Goal: Task Accomplishment & Management: Complete application form

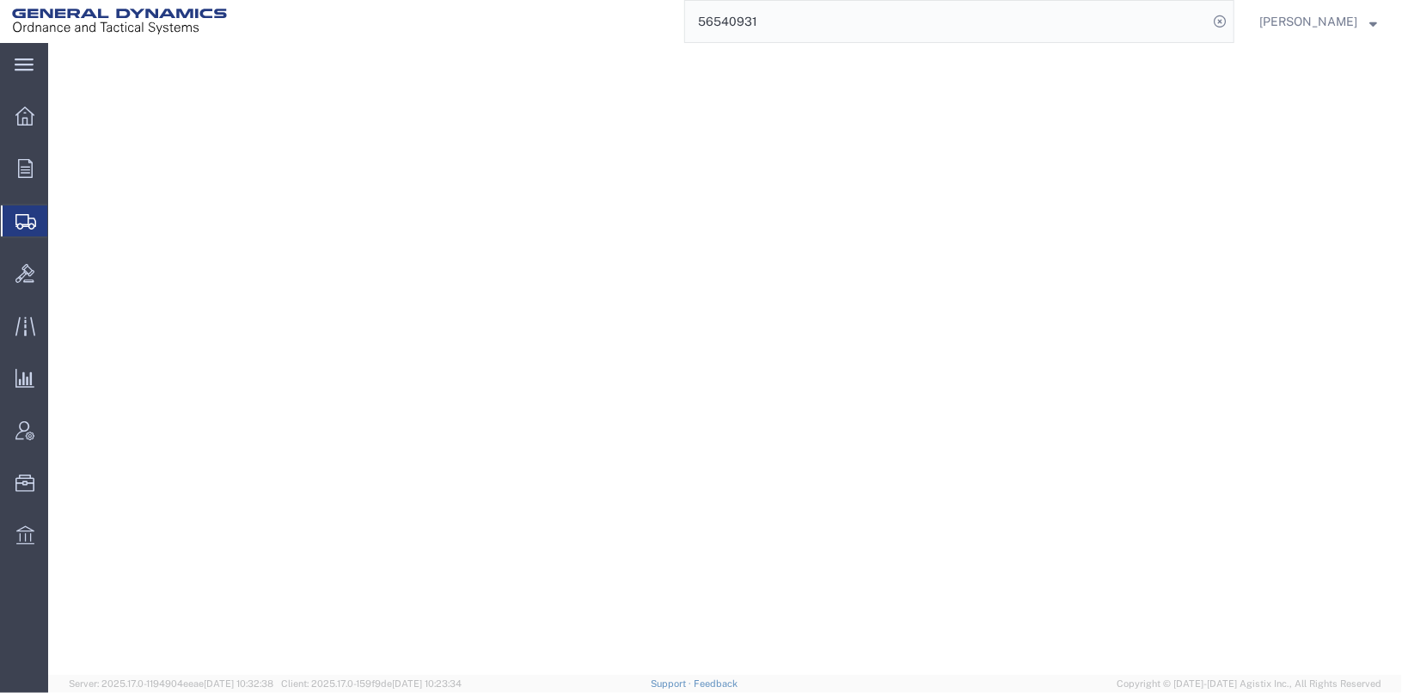
select select "SKID"
select select "DRFB"
select select "SKID"
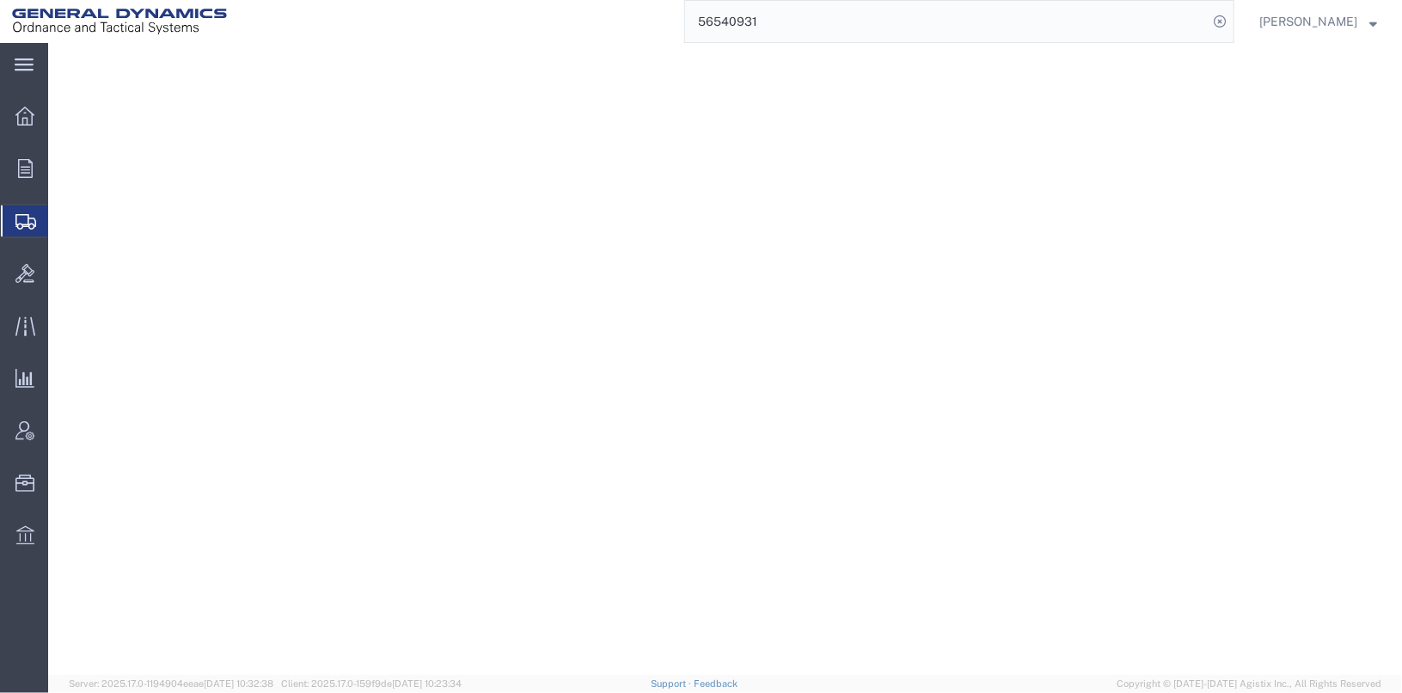
select select "SKID"
select select "DRFB"
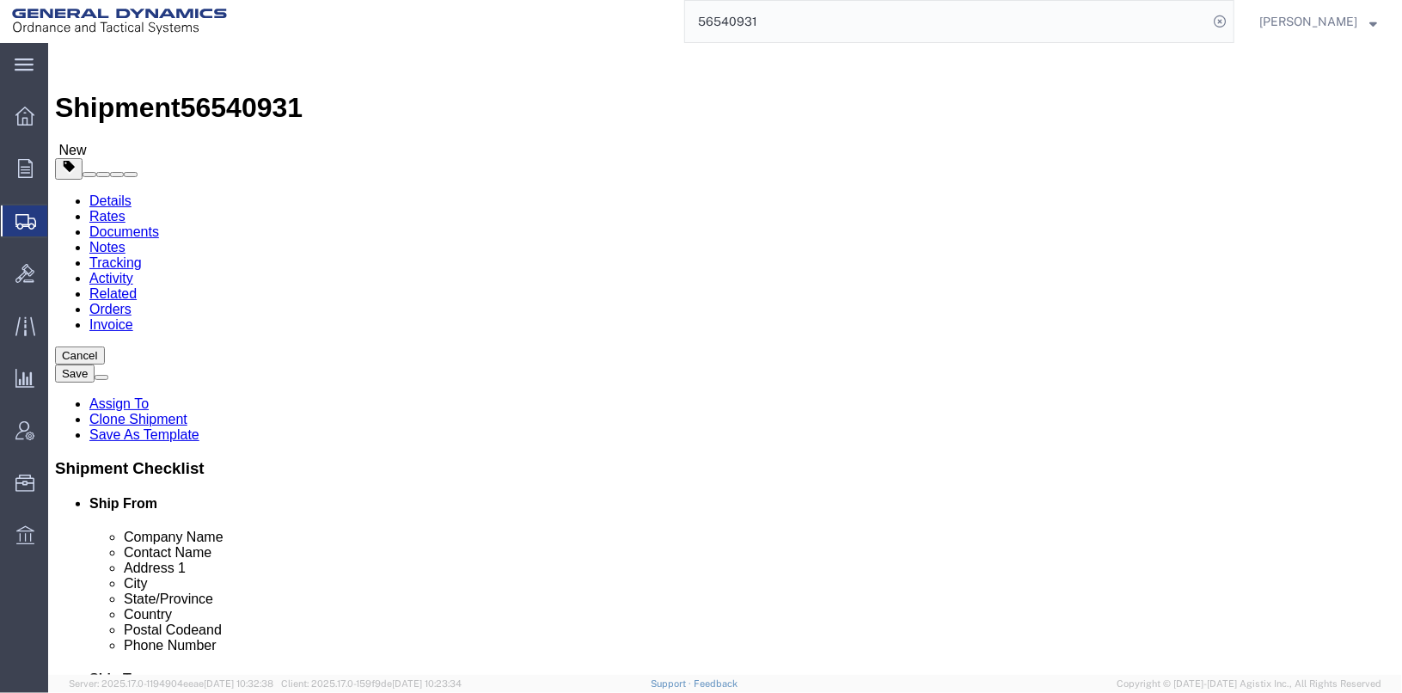
click icon
click button "Save"
click div "Shipment Information Package Information Special Services"
click link "Clone Shipment"
click input "[PERSON_NAME] / [PERSON_NAME]"
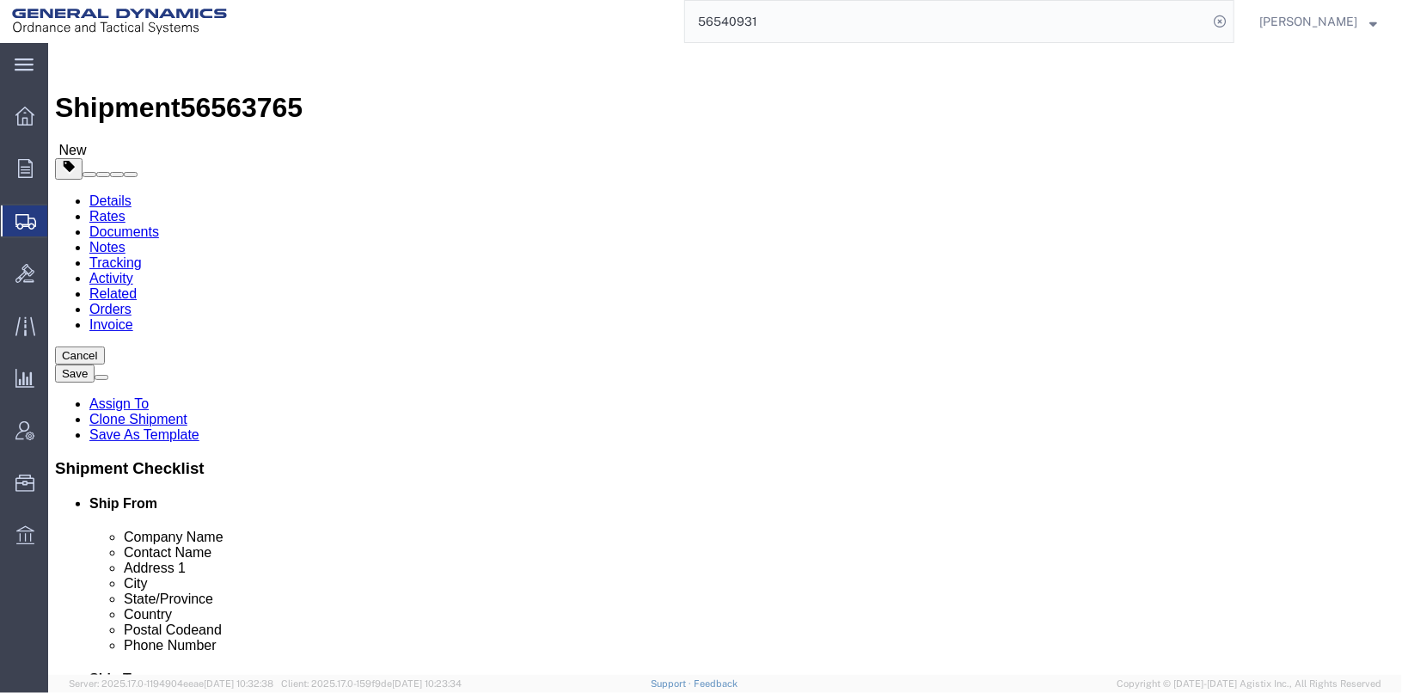
type input "[PERSON_NAME]"
click div "Ship To Location Location Select Select My Profile Location [GEOGRAPHIC_DATA]-O…"
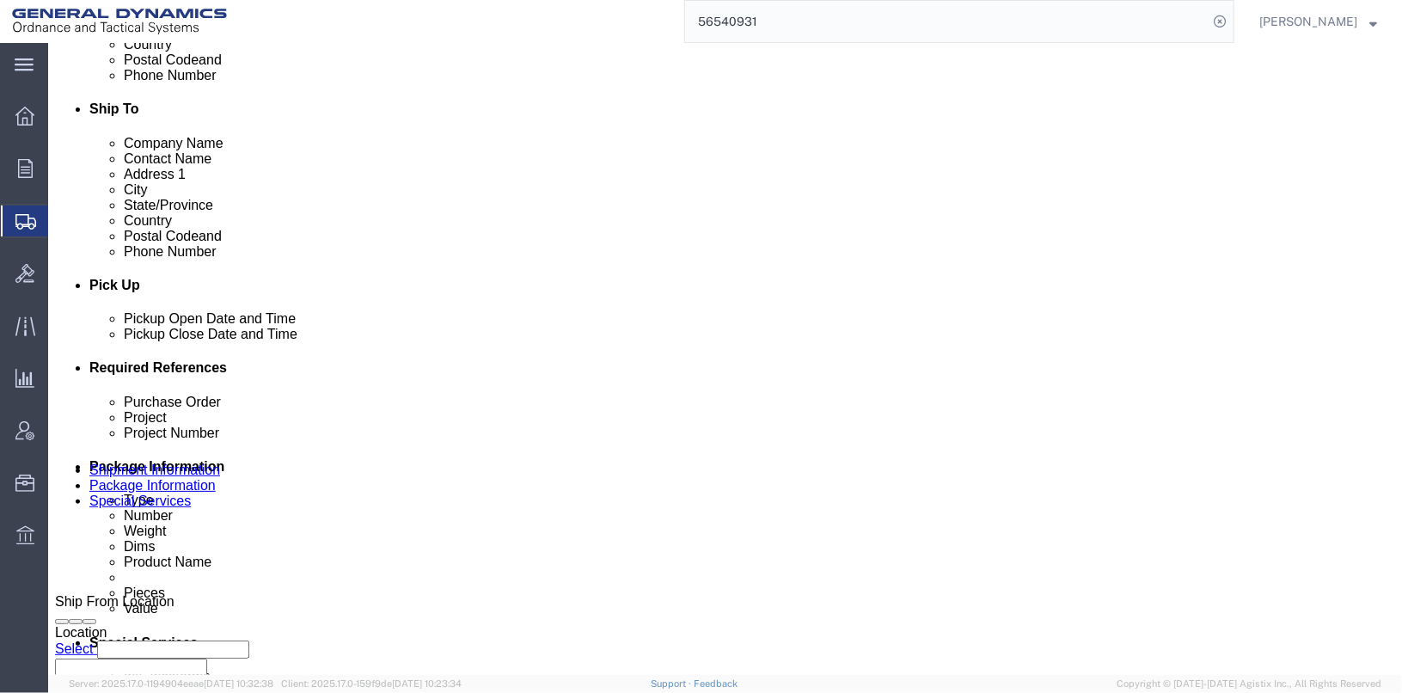
scroll to position [688, 0]
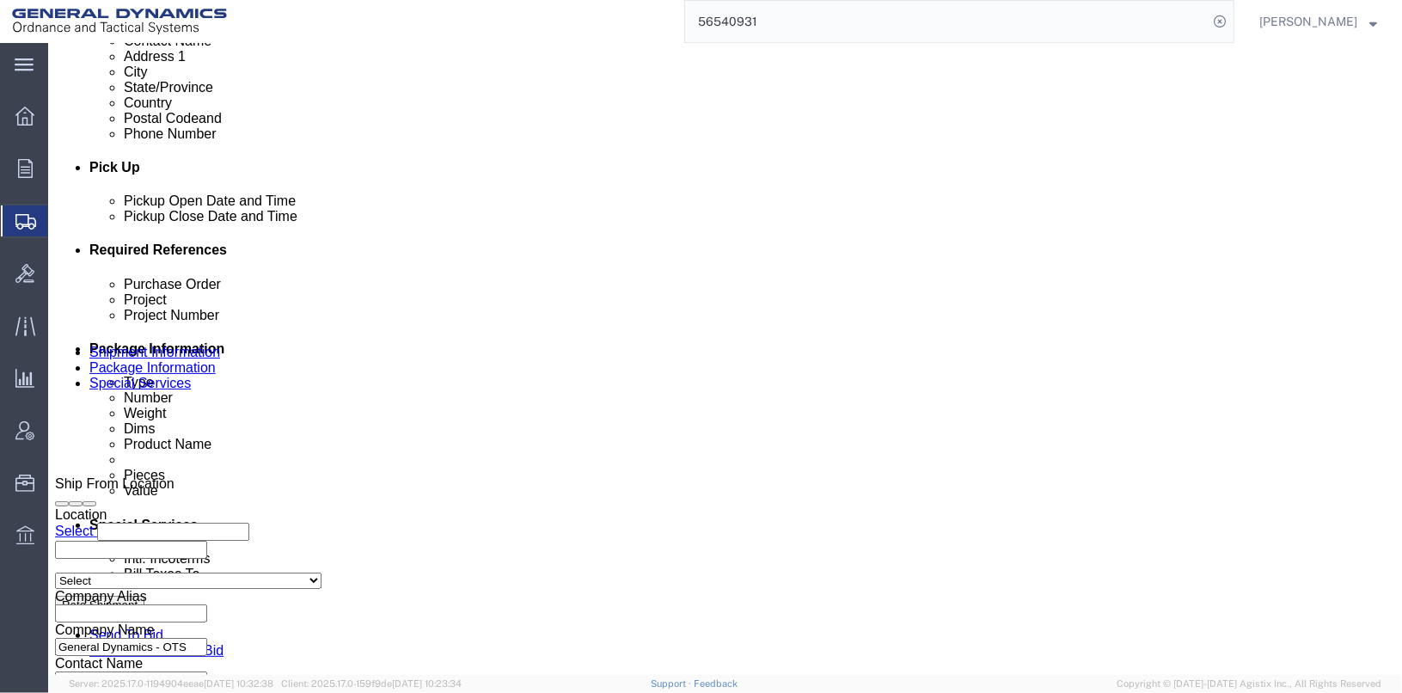
click div "[DATE] 3:32 PM"
click span
click button "Apply"
click div "[DATE] 6:32 AM"
click th
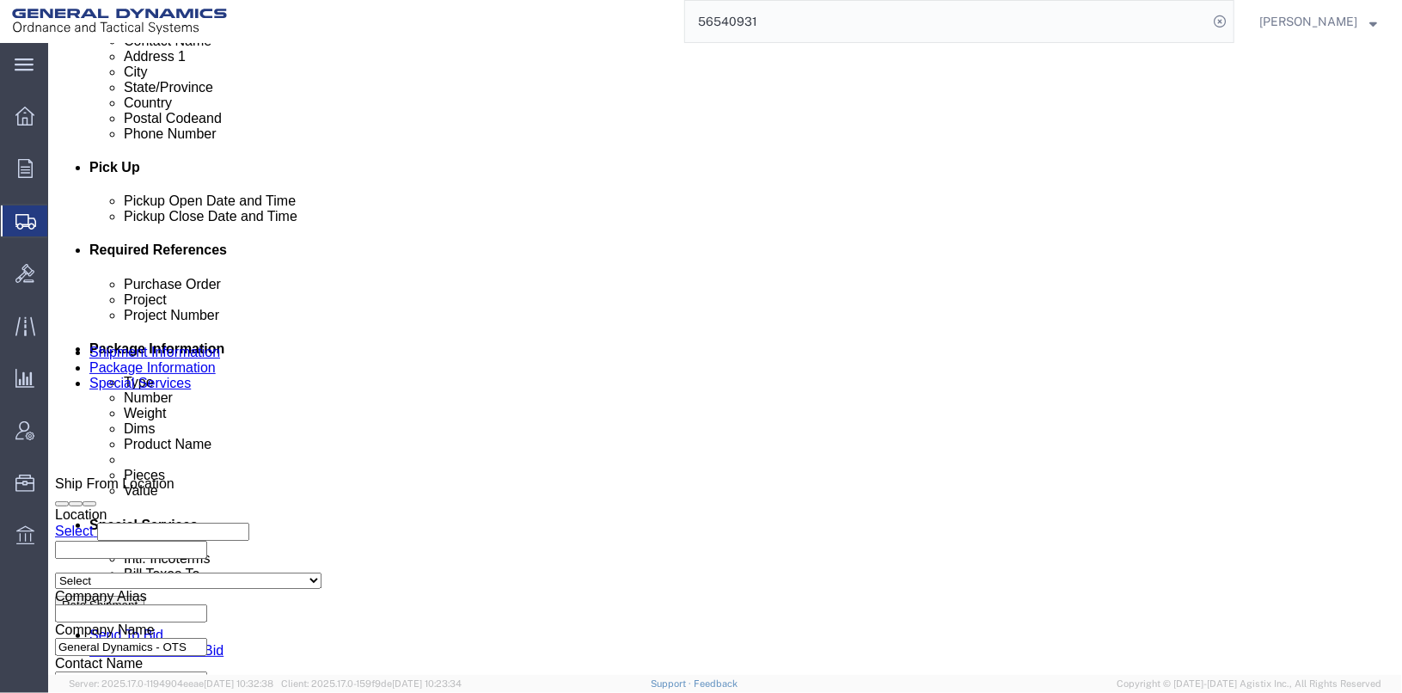
click button "Apply"
click input "25379"
type input "25382"
click input "201H0061"
type input "2"
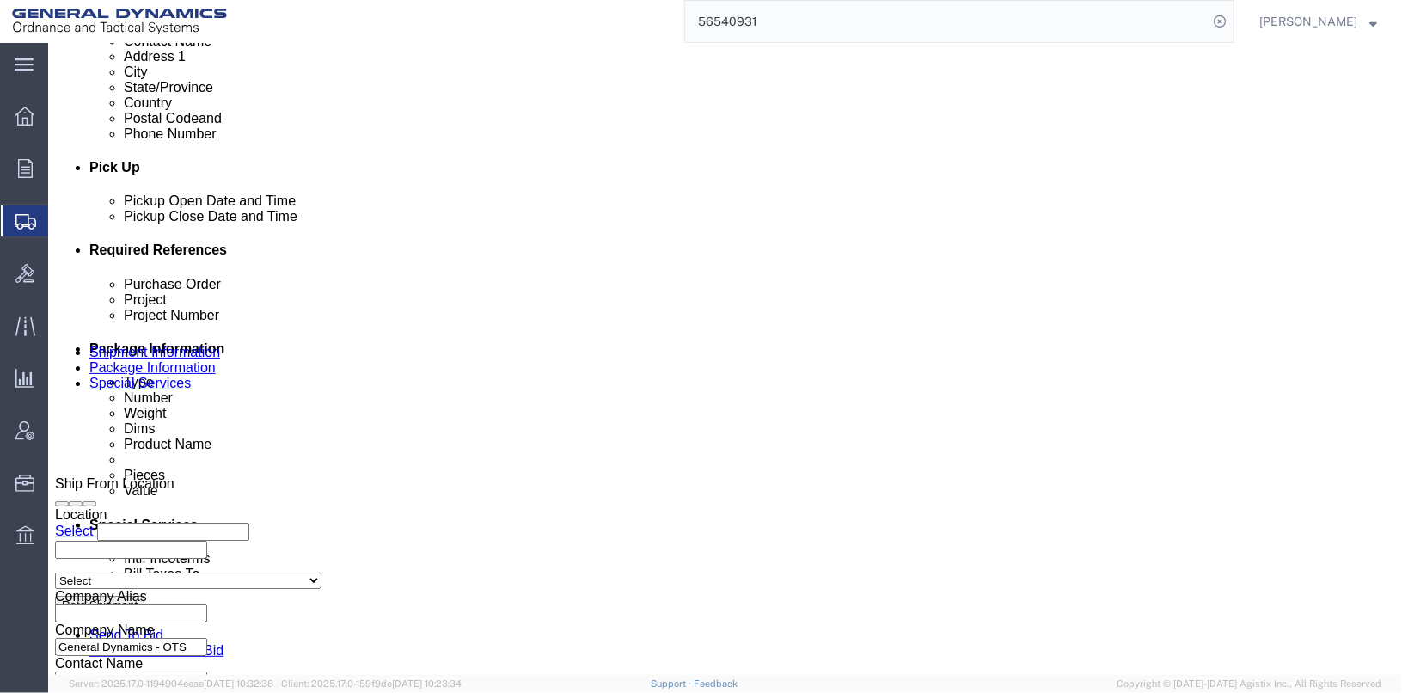
click input "201H0061"
type input "2"
click input "025308/025309"
click input "/025309"
type input "/"
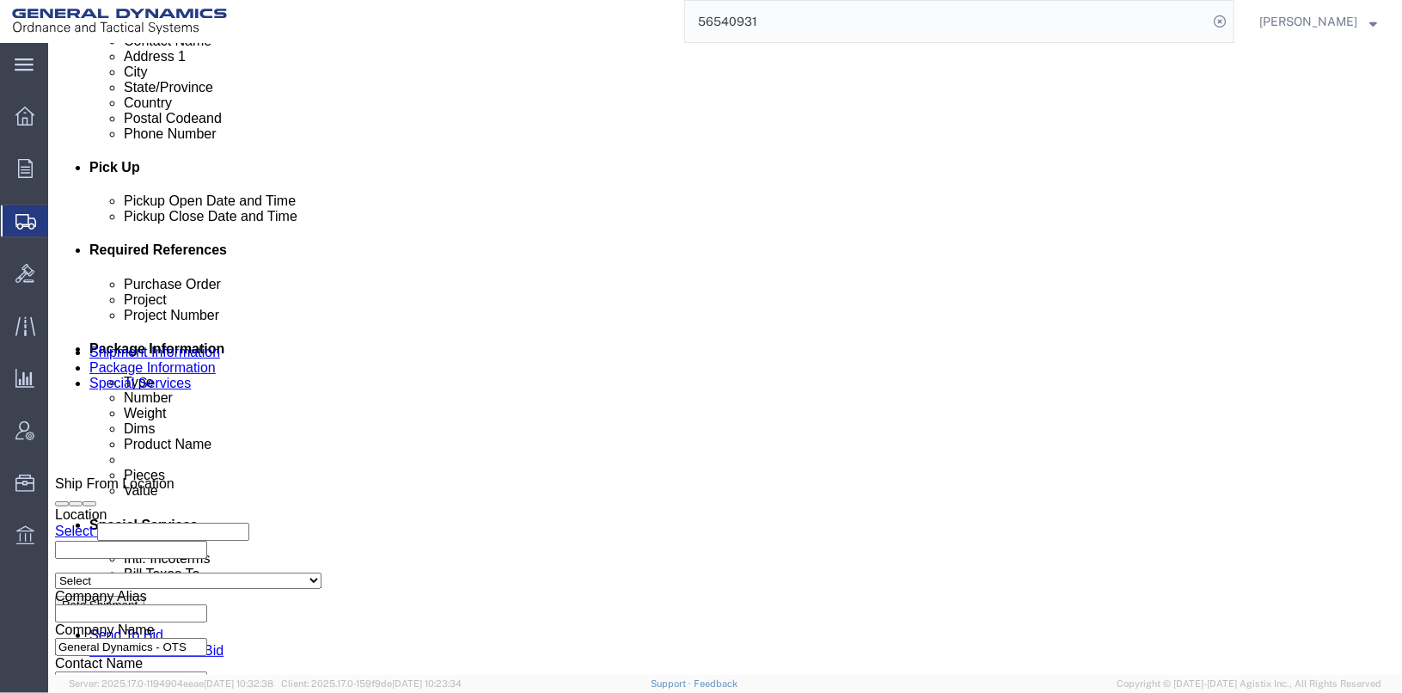
click input "/"
click div
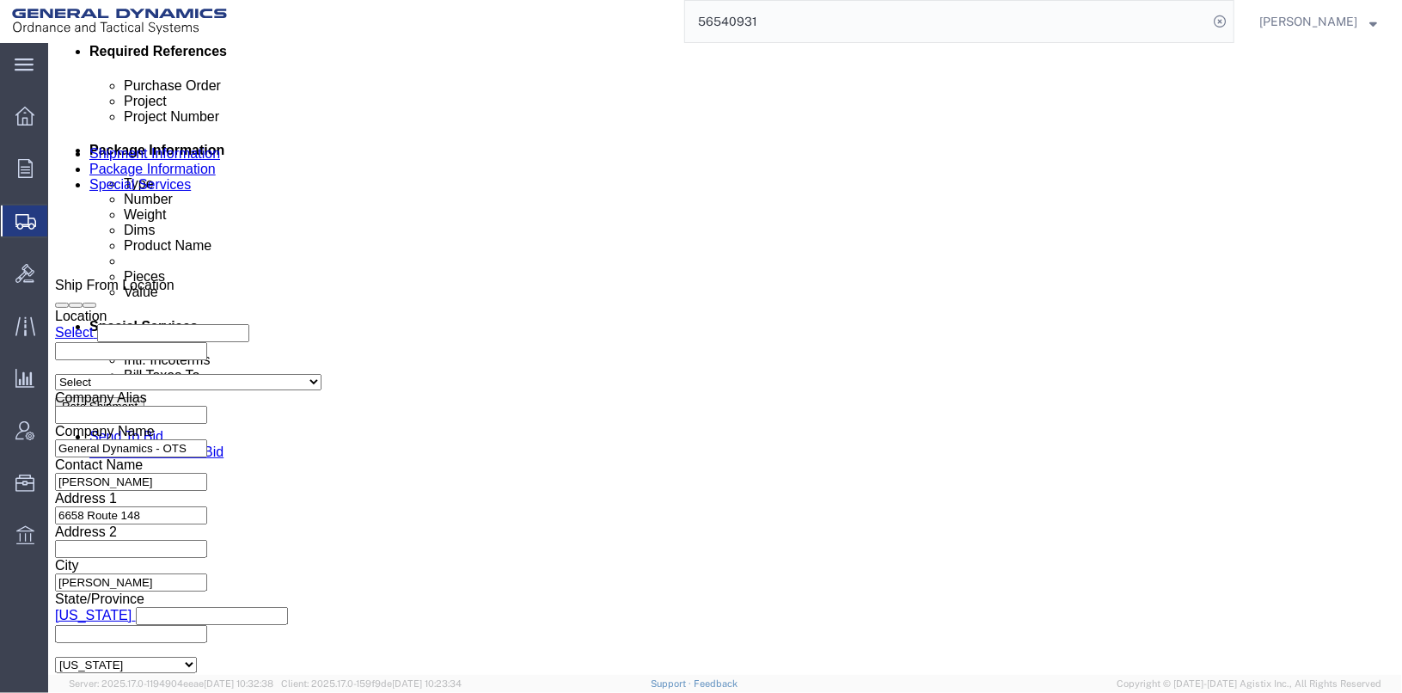
scroll to position [887, 0]
click button "Continue"
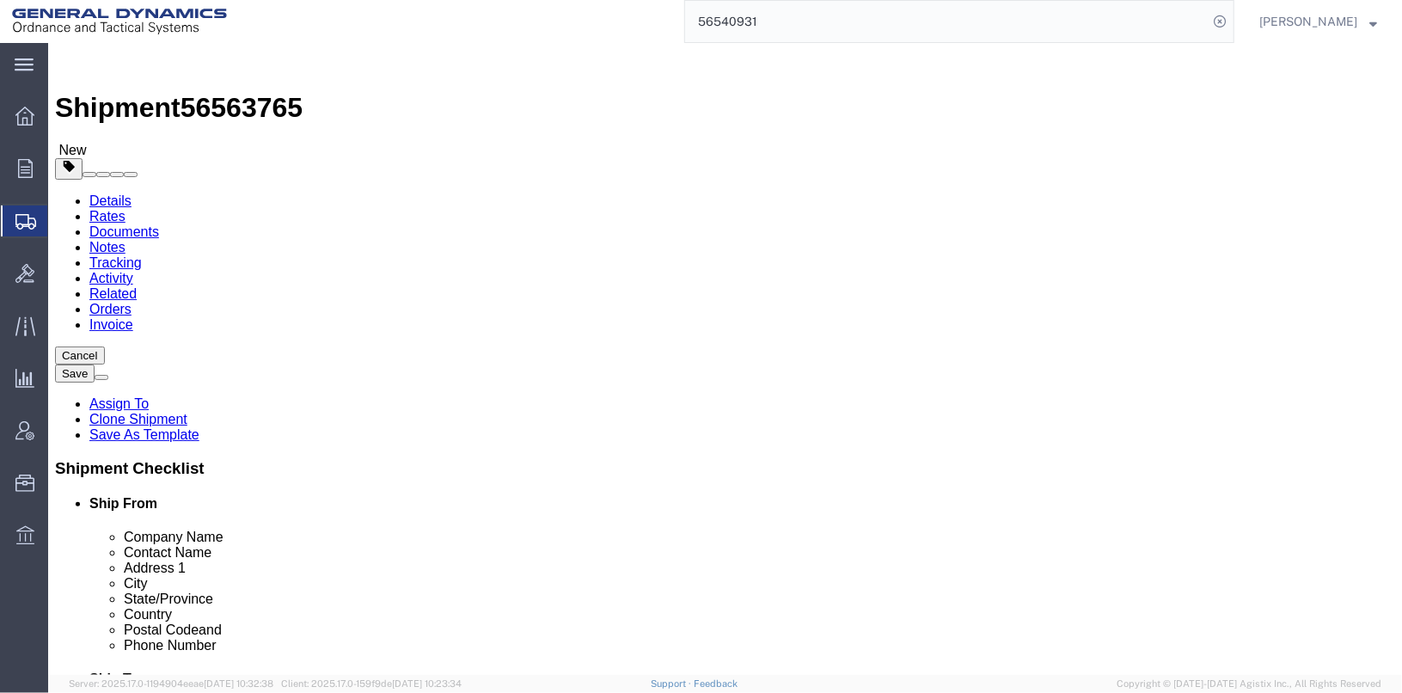
click span "button"
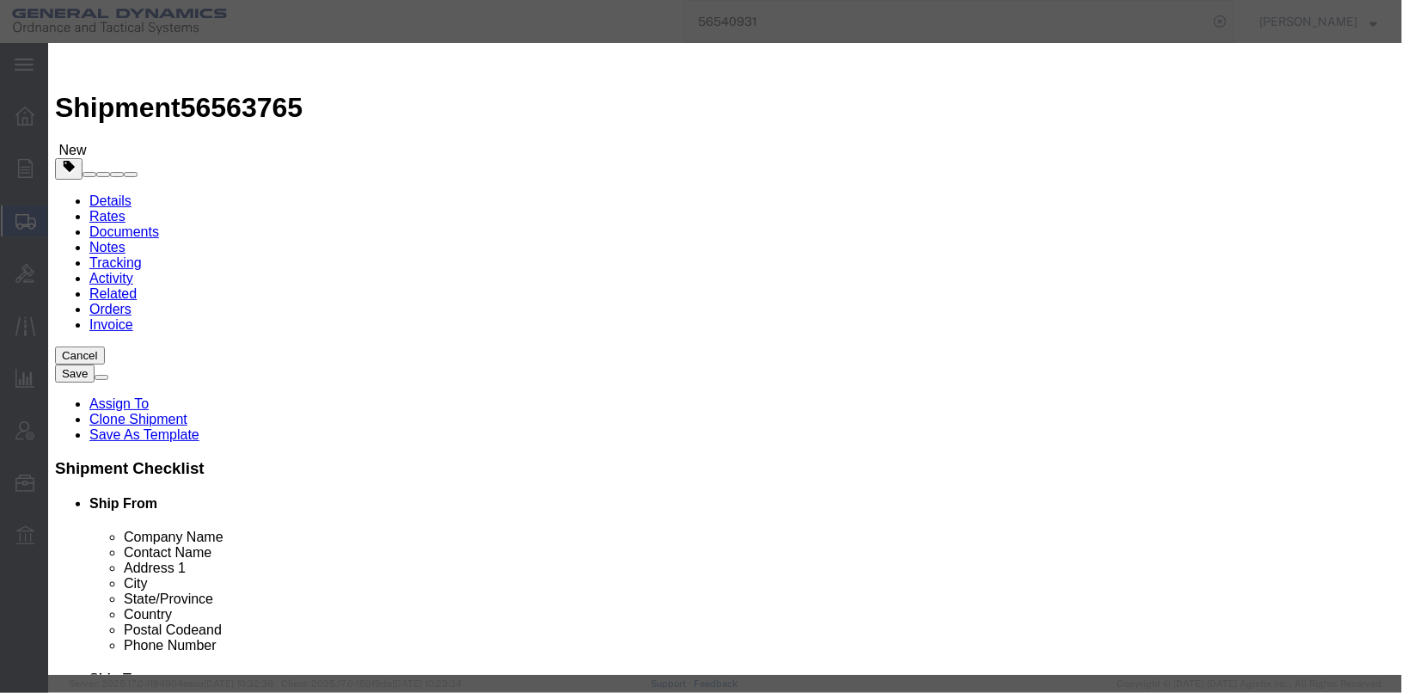
click button "Yes"
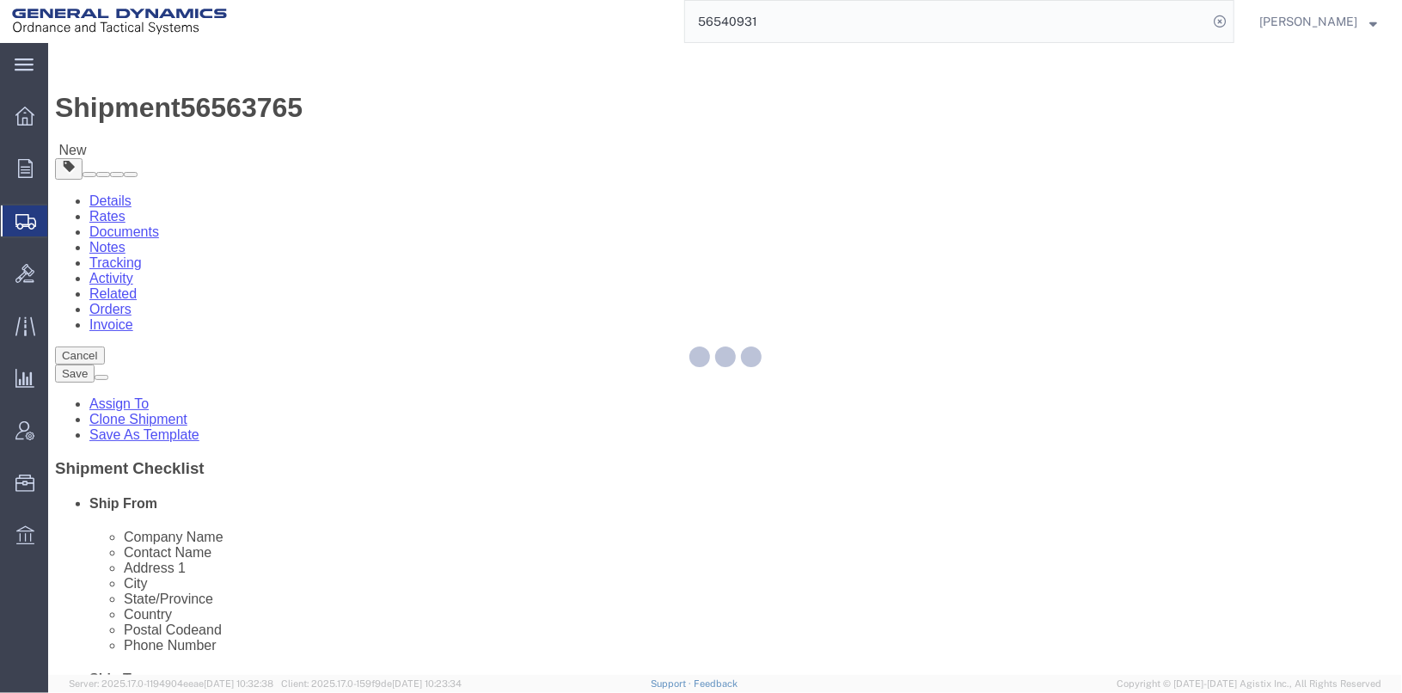
select select "SKID"
select select "DRFB"
select select "SKID"
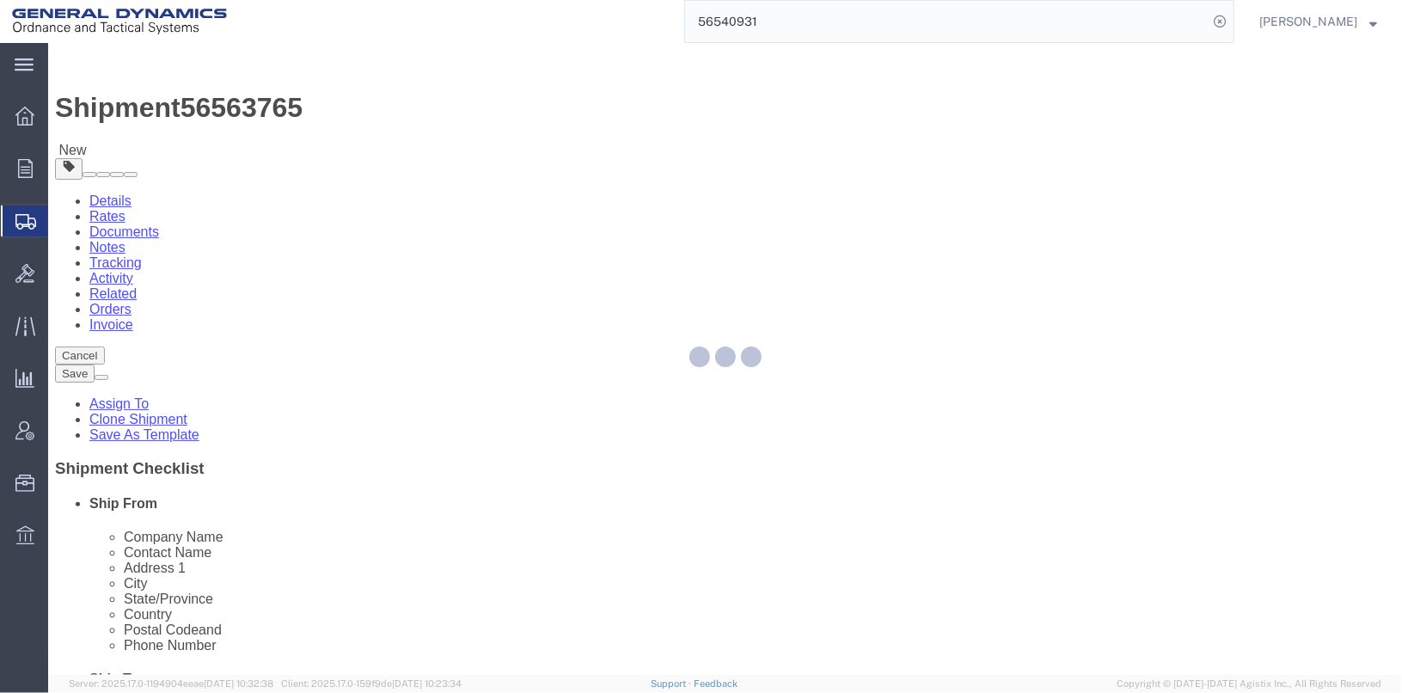
select select "DRFB"
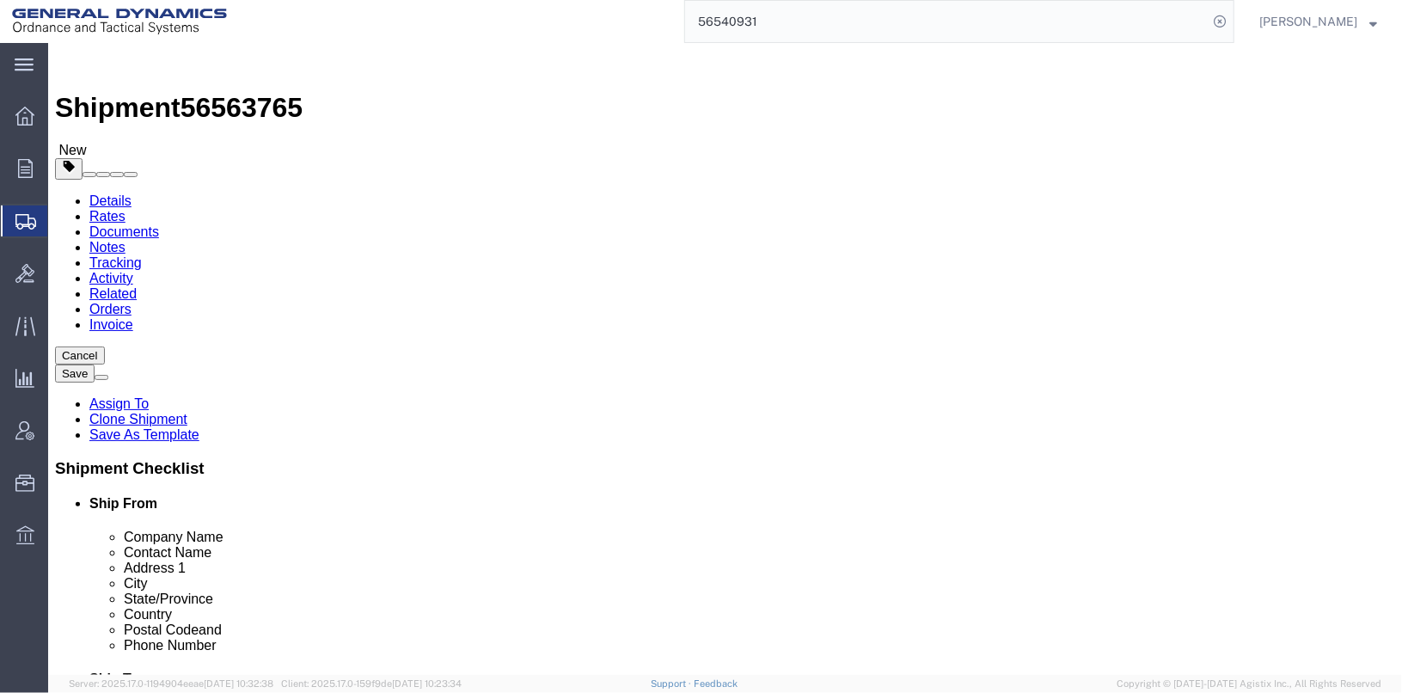
click span "button"
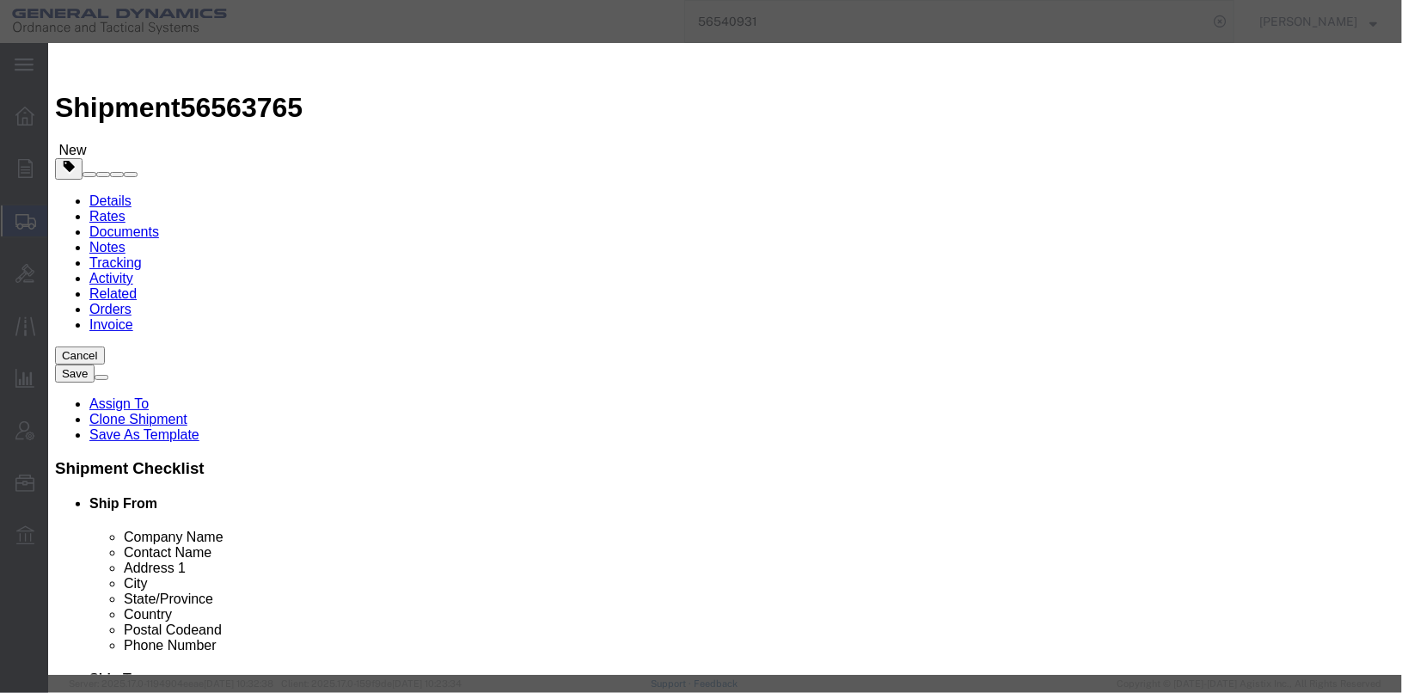
click button "Yes"
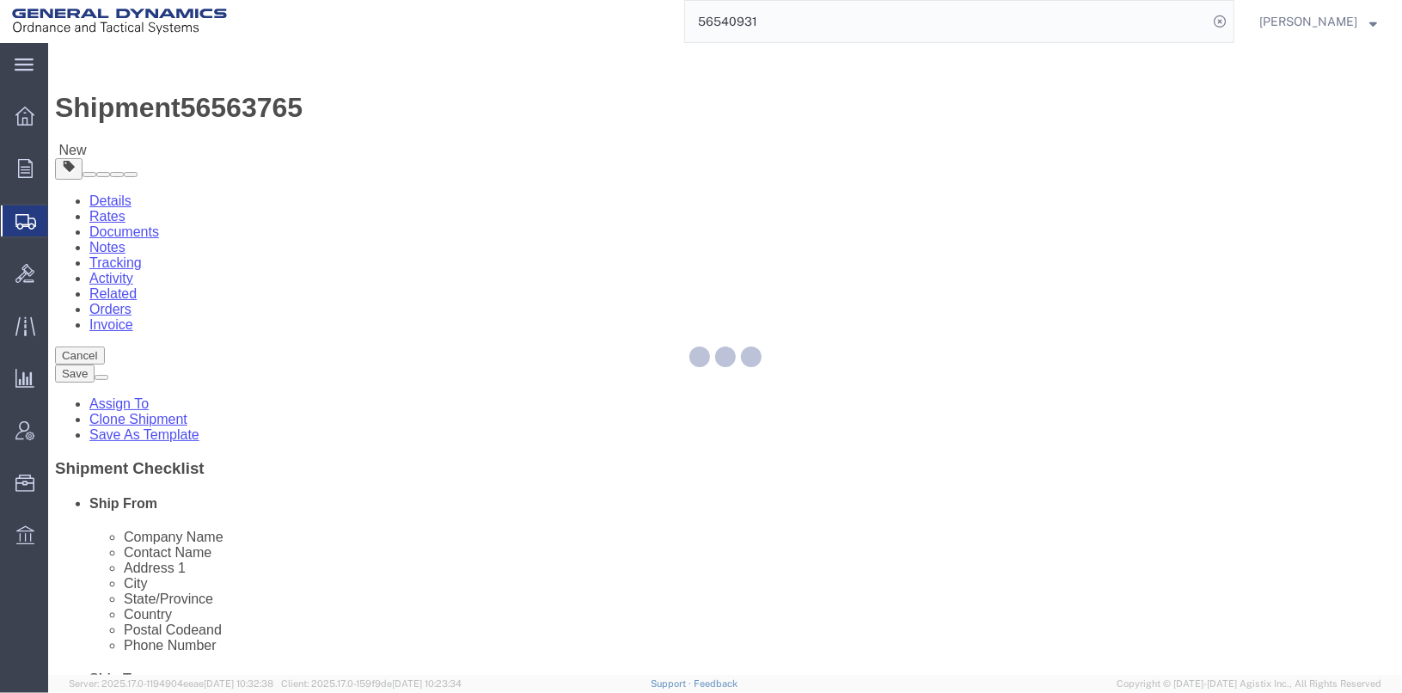
select select "SKID"
select select "DRFB"
select select "SKID"
select select "DRFB"
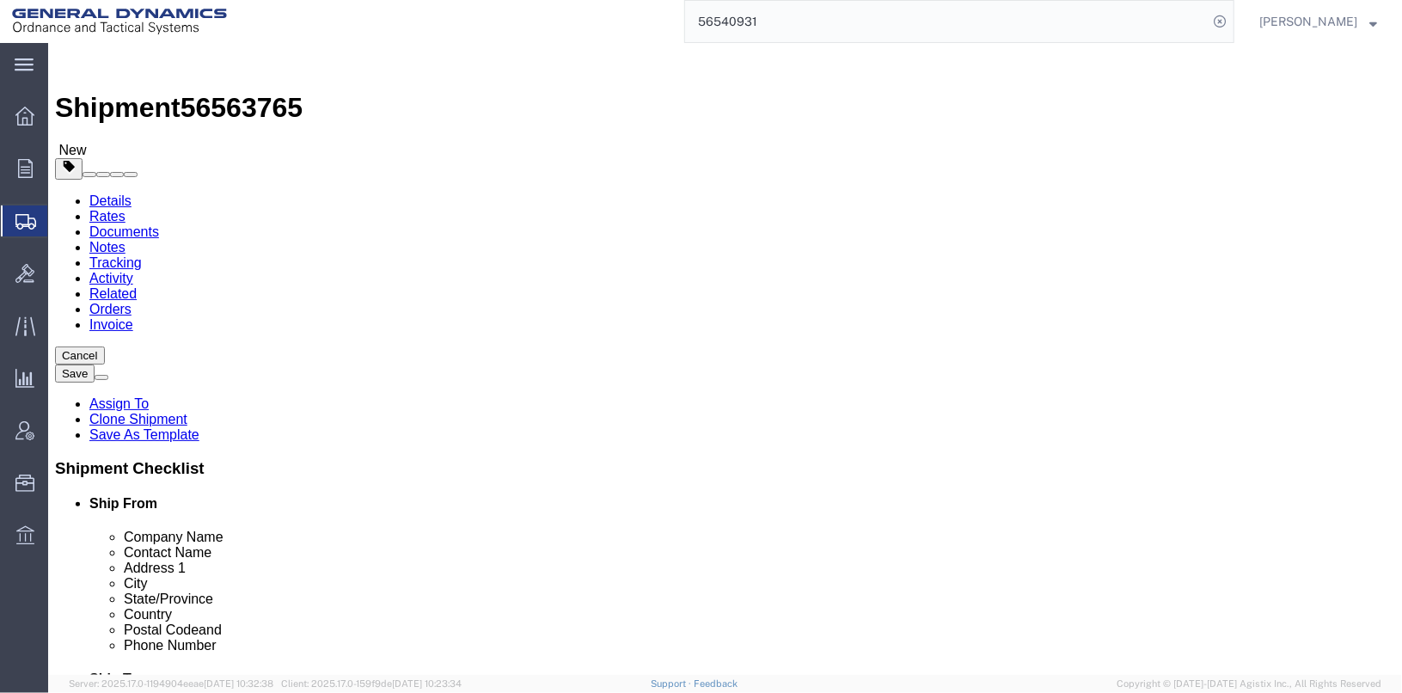
click span "button"
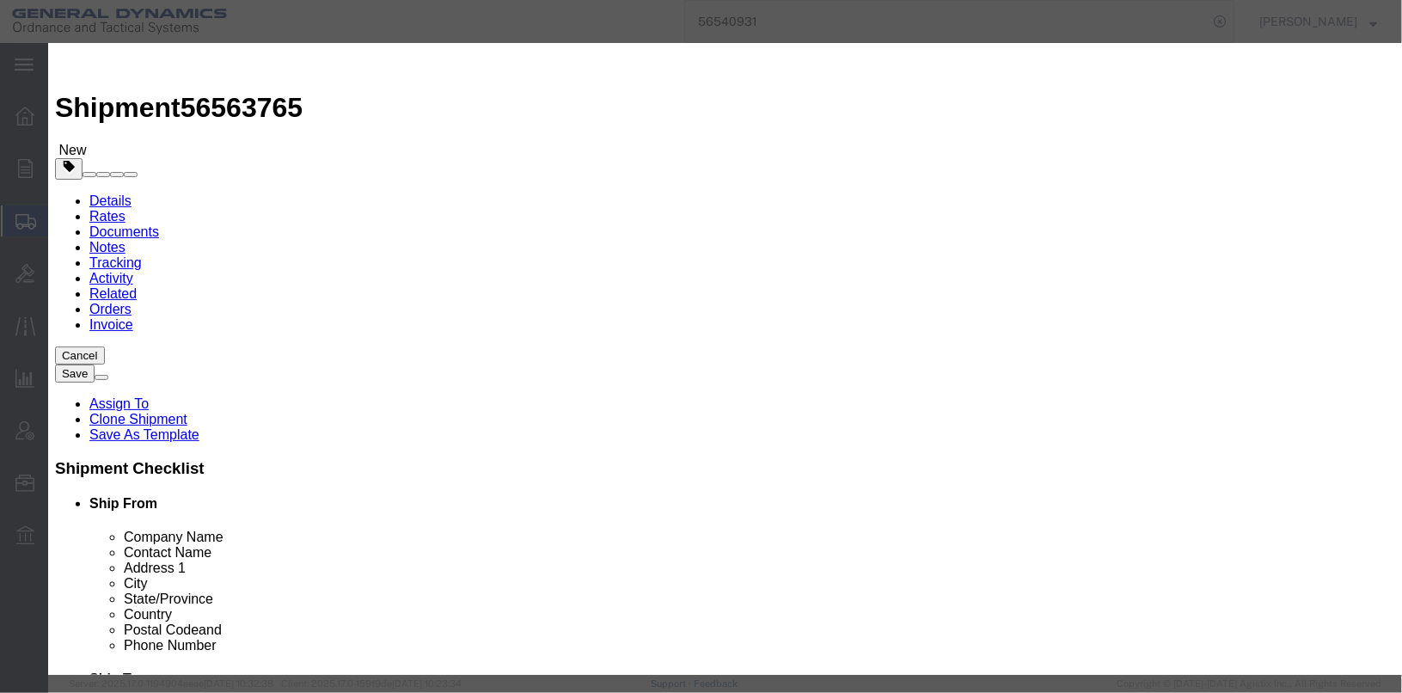
click button "Yes"
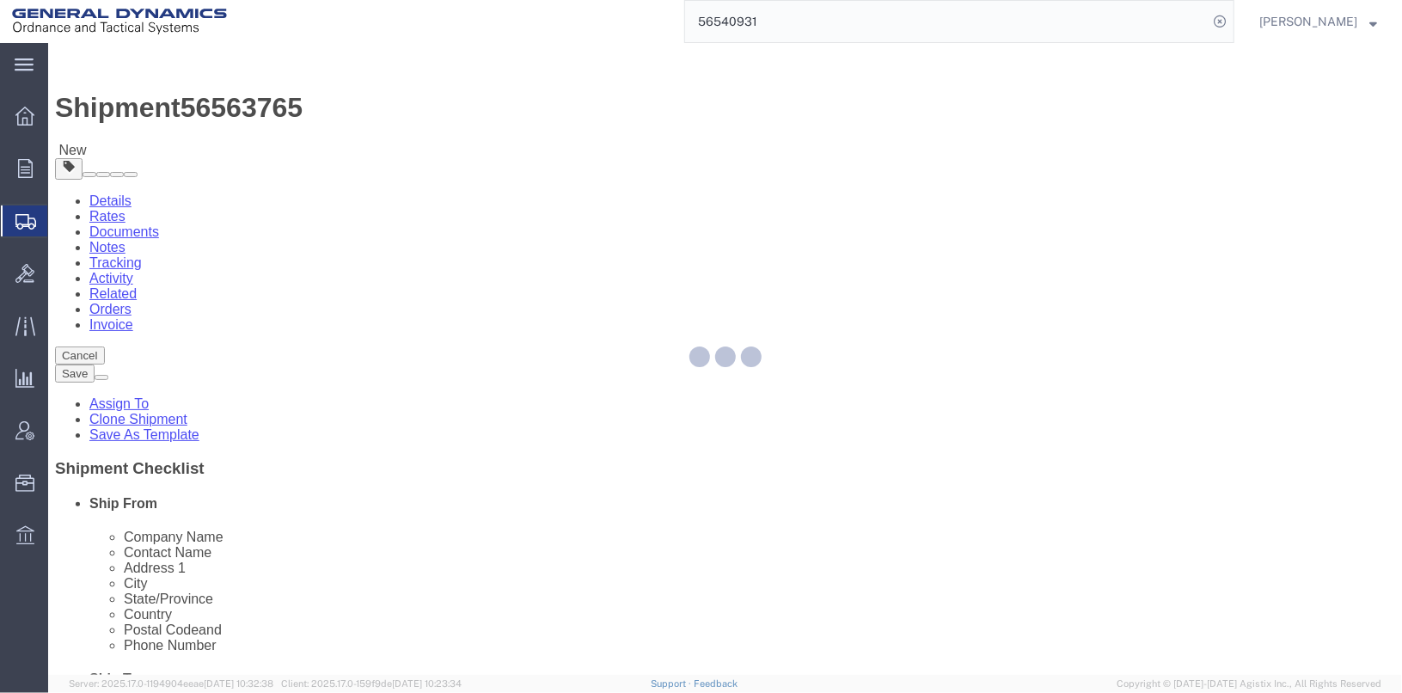
select select "SKID"
select select "DRFB"
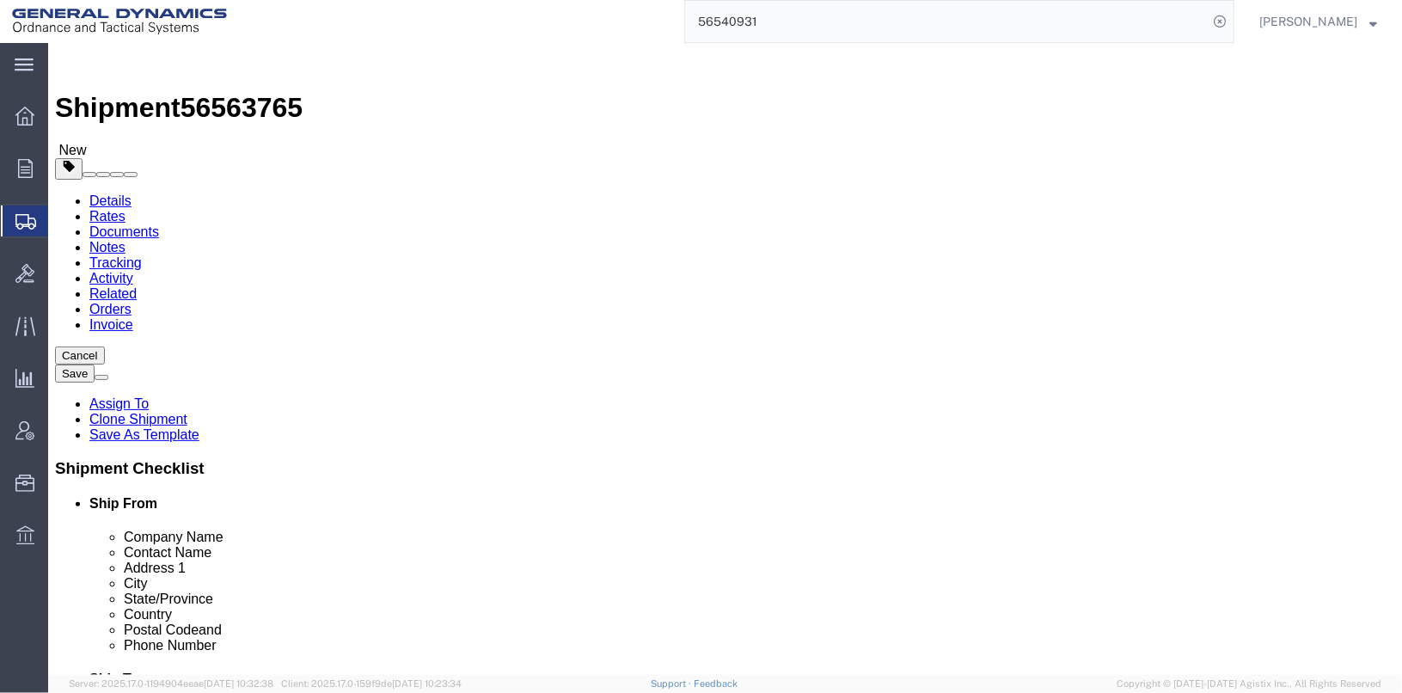
click span "button"
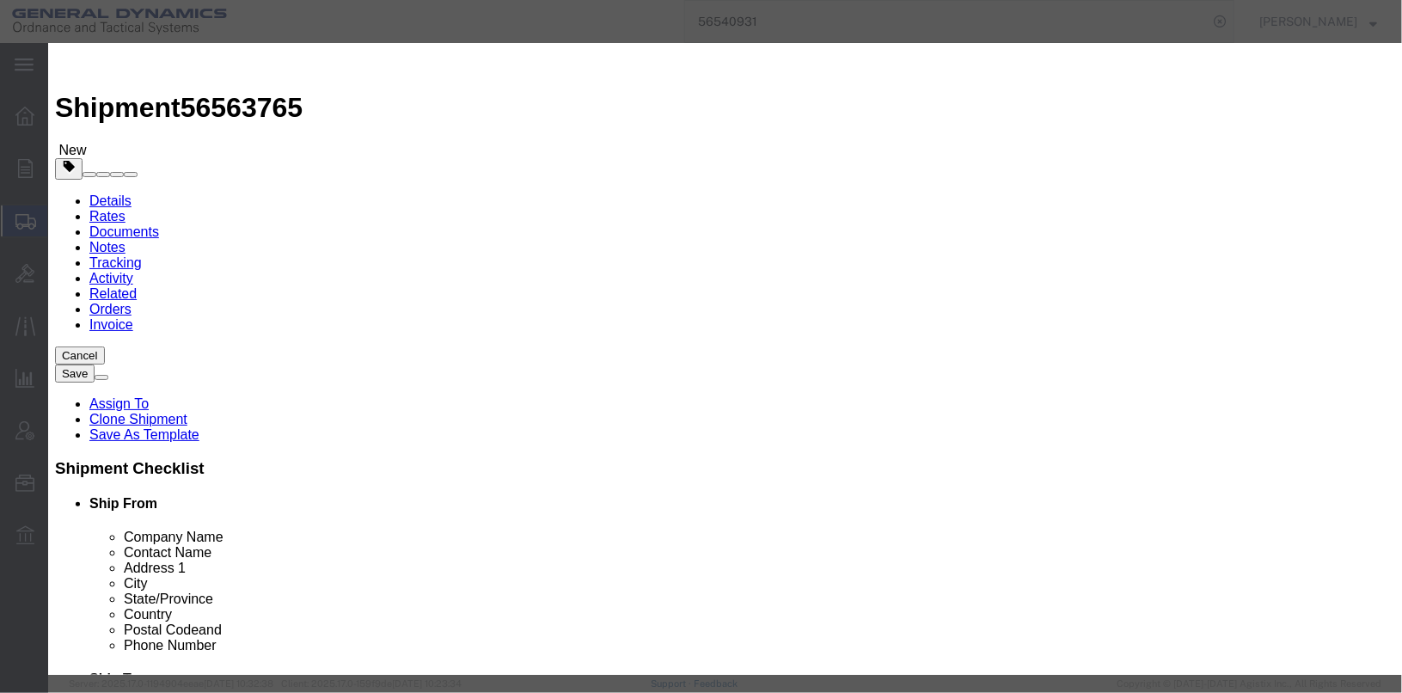
click button "Yes"
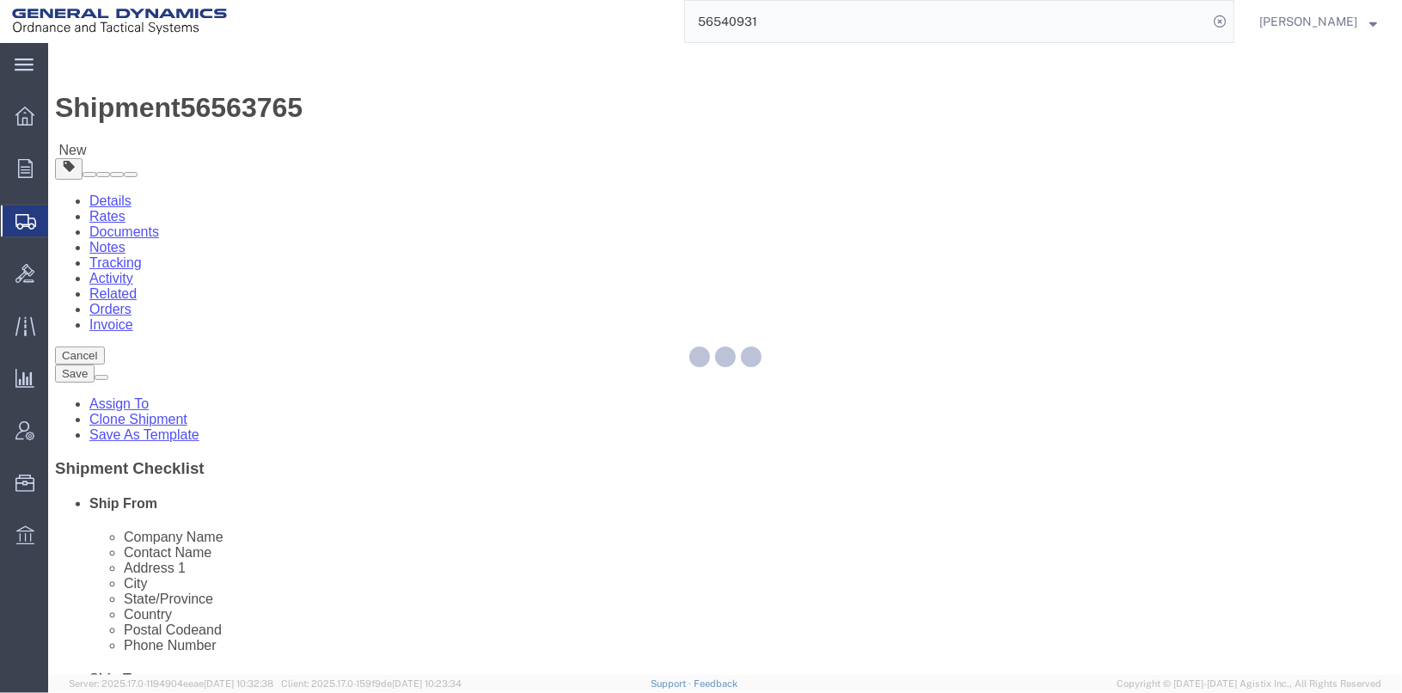
select select "SKID"
select select "DRFB"
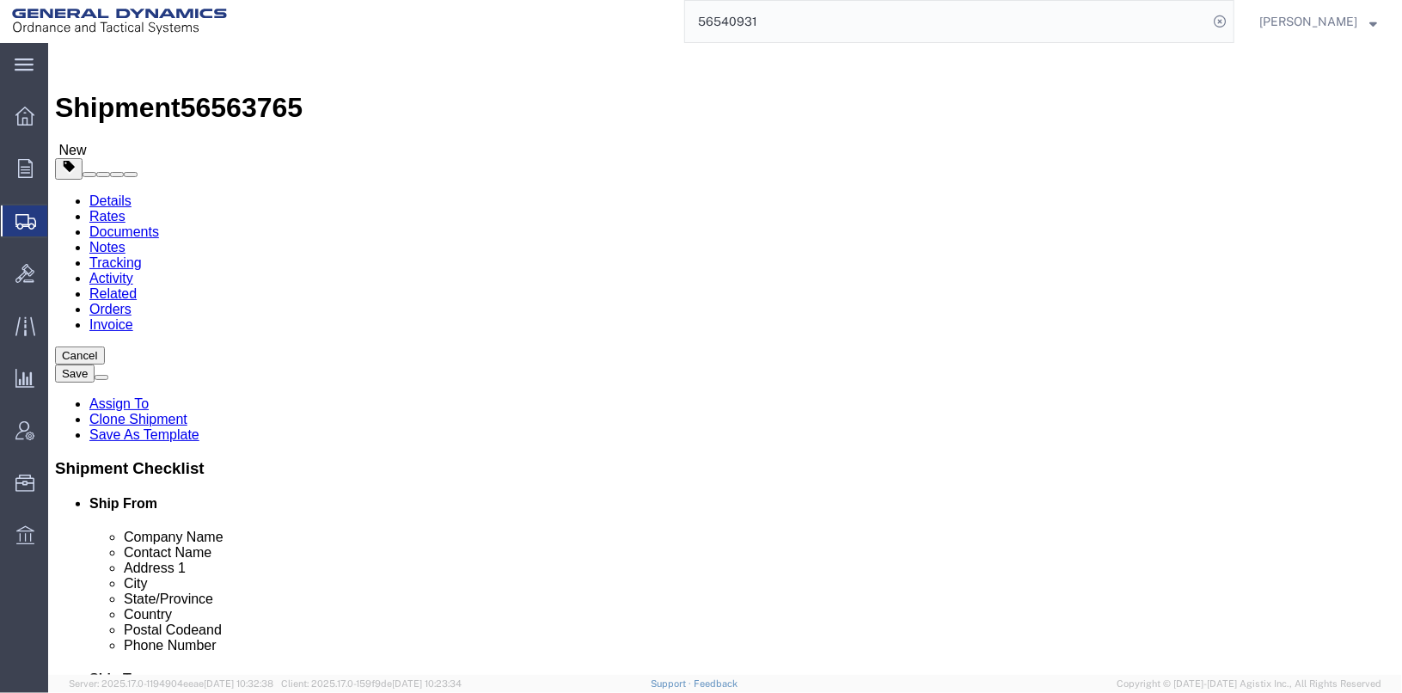
click span "button"
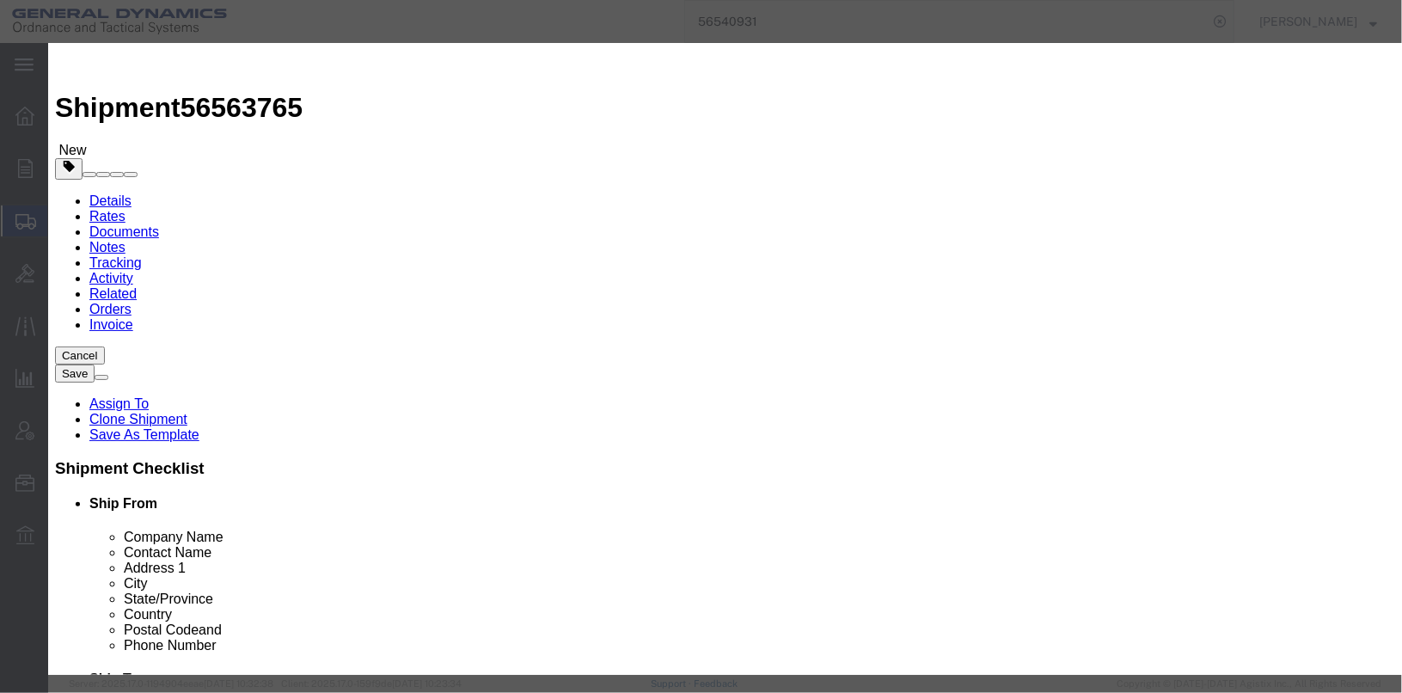
click button "Yes"
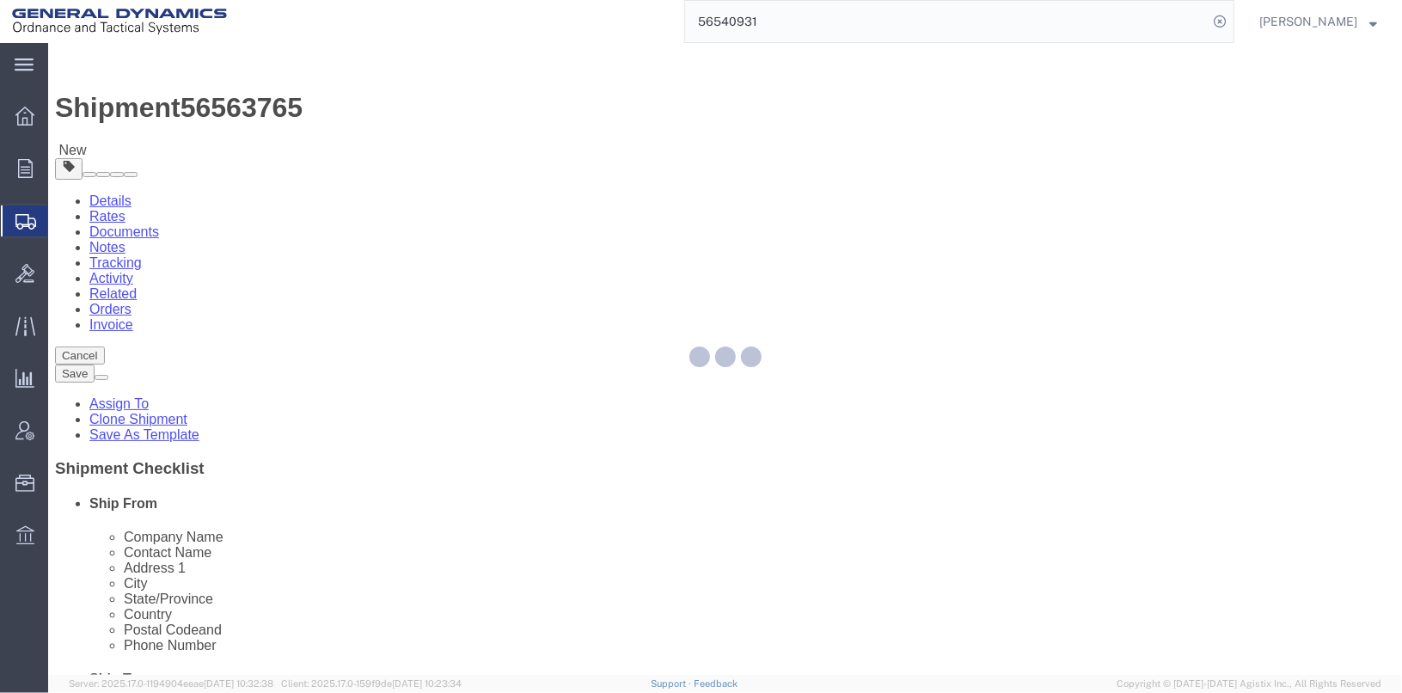
select select "SKID"
select select "DRFB"
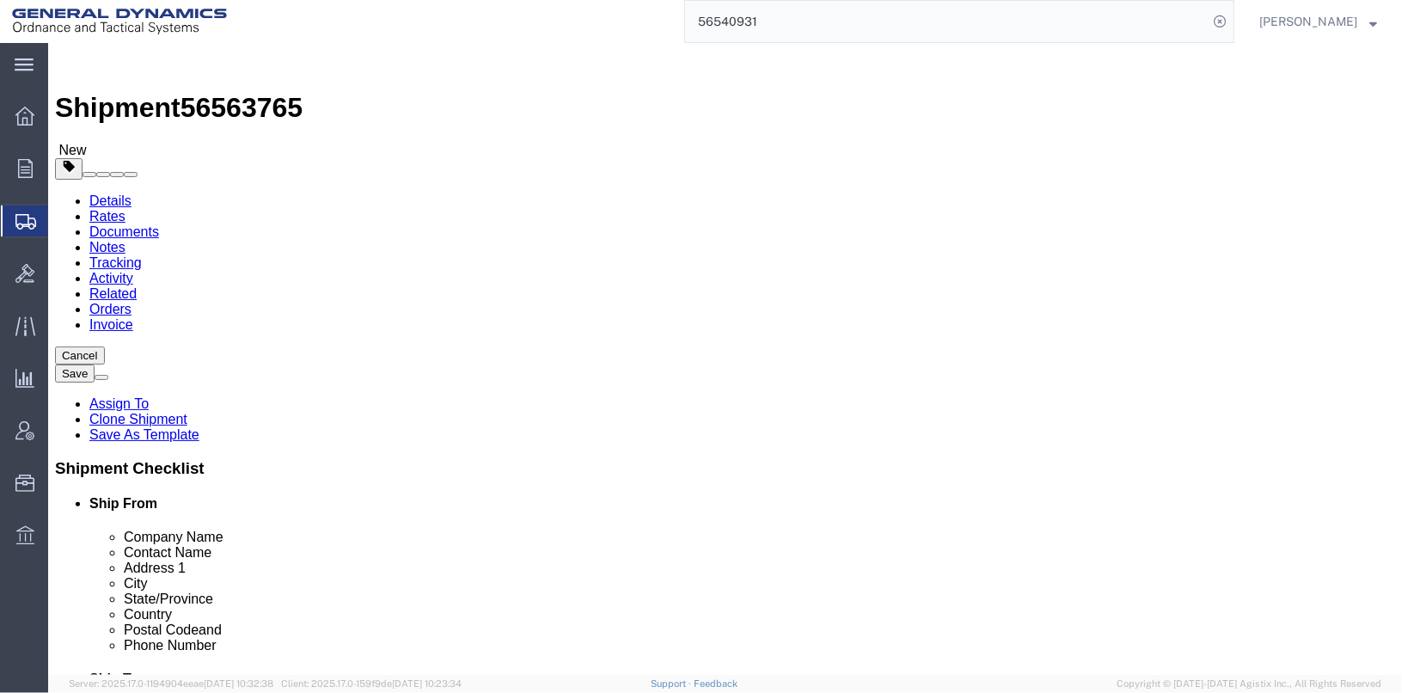
click span "button"
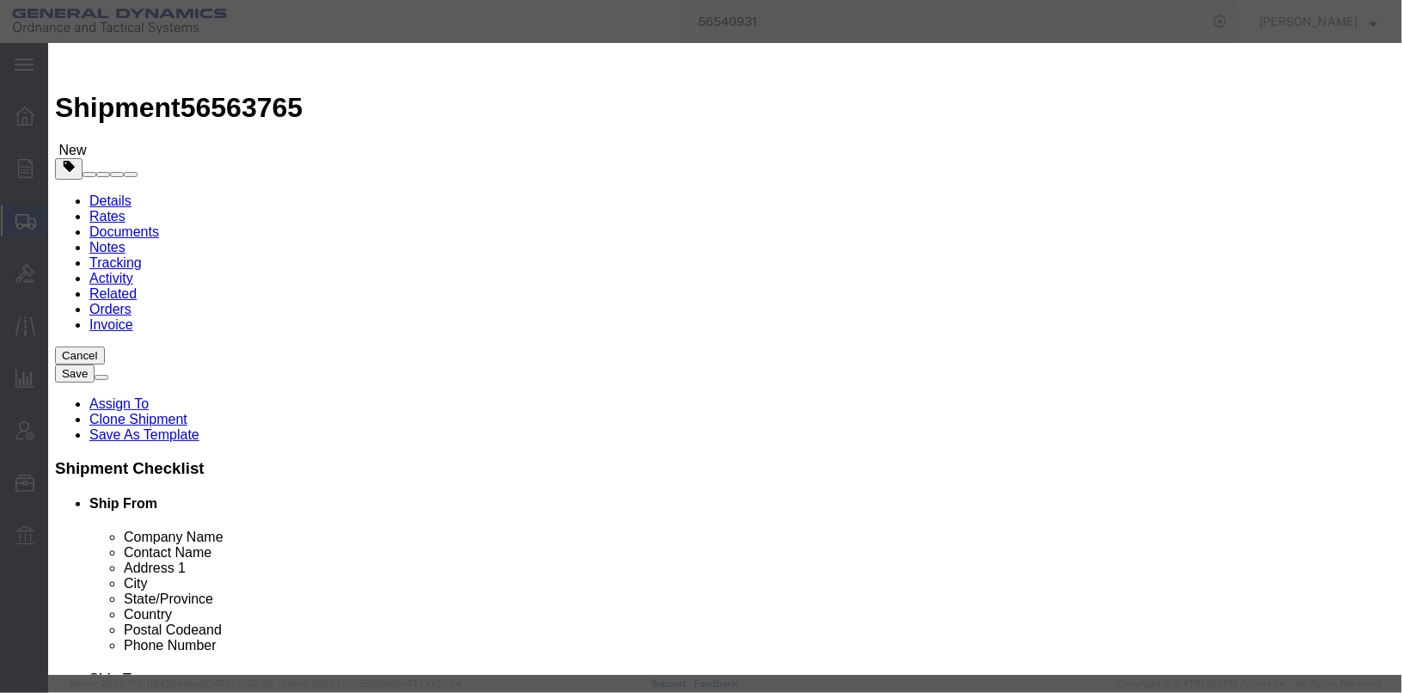
click button "Yes"
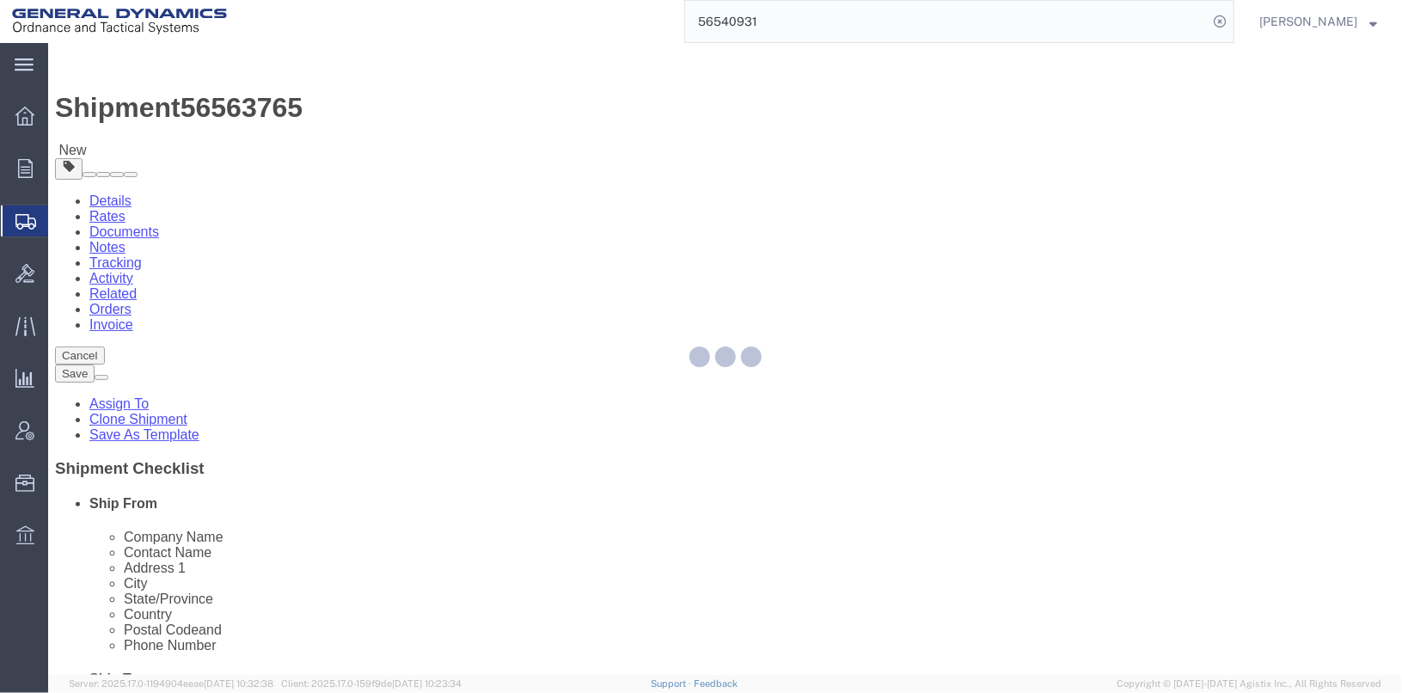
select select "SKID"
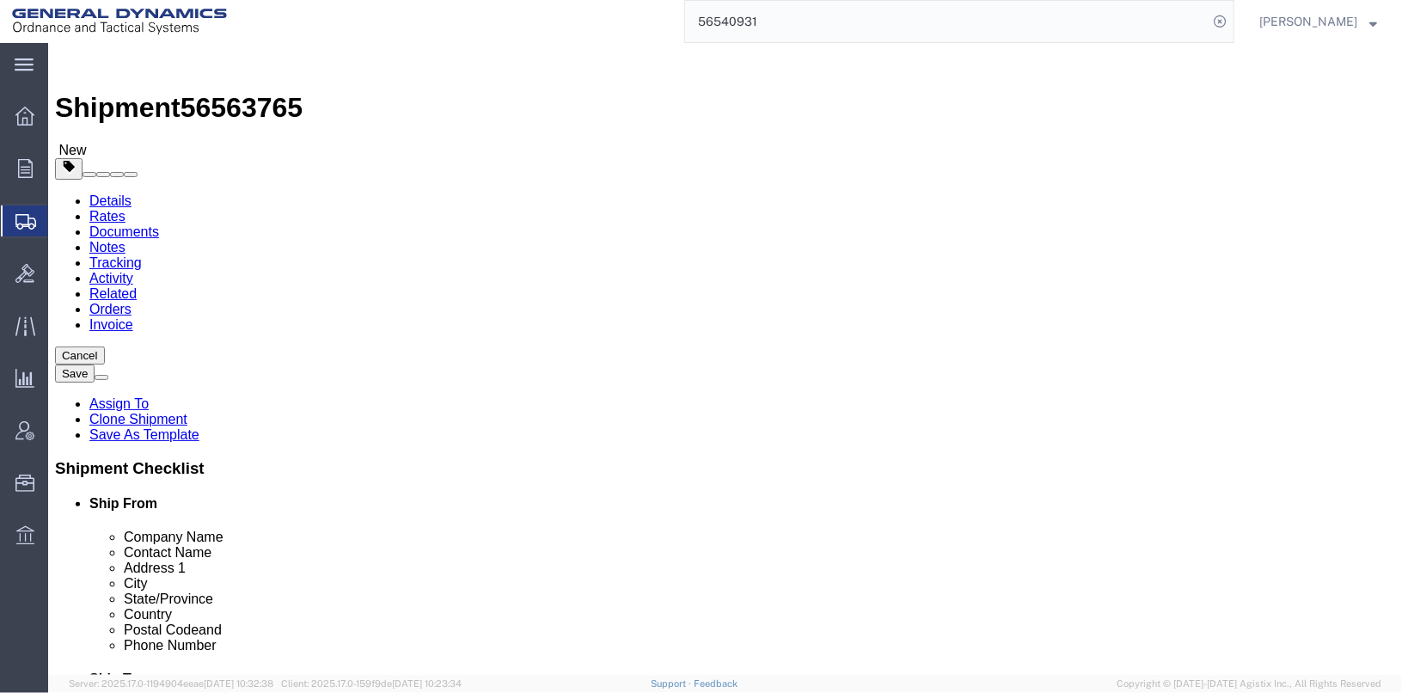
click link "Delete this content"
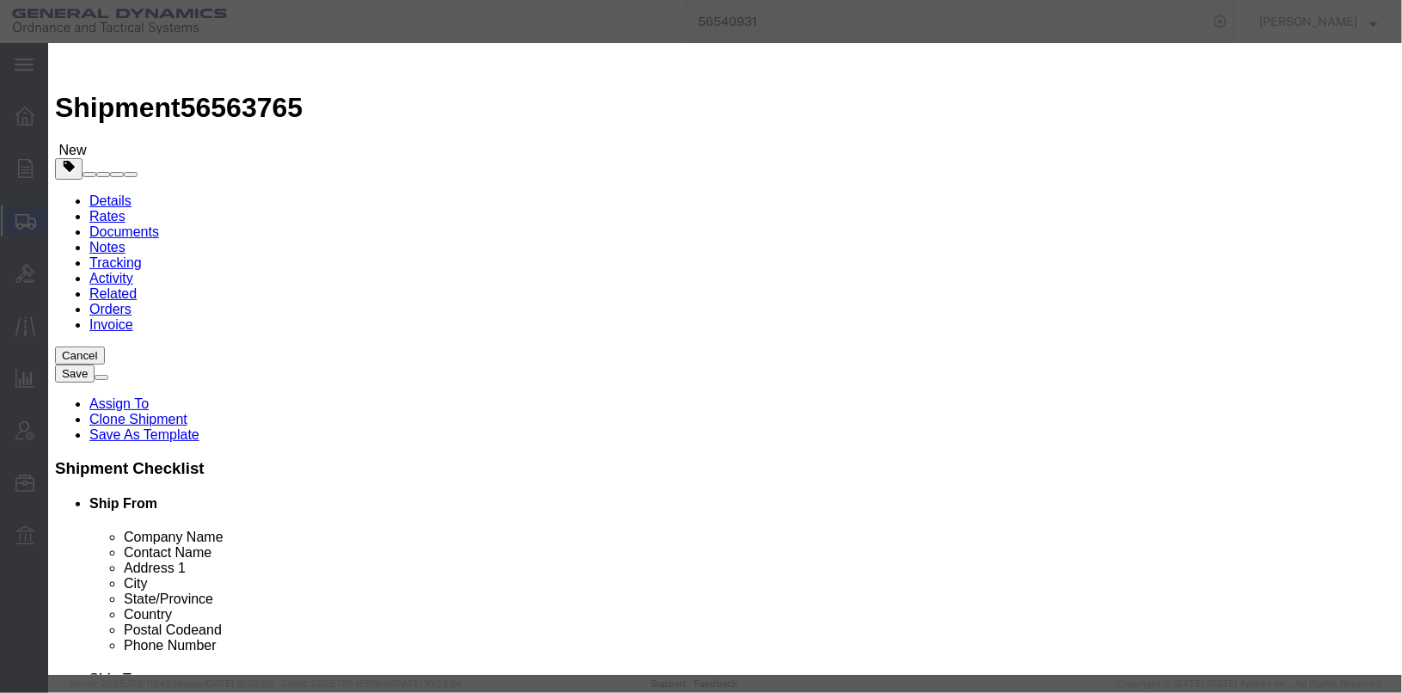
click button "Close"
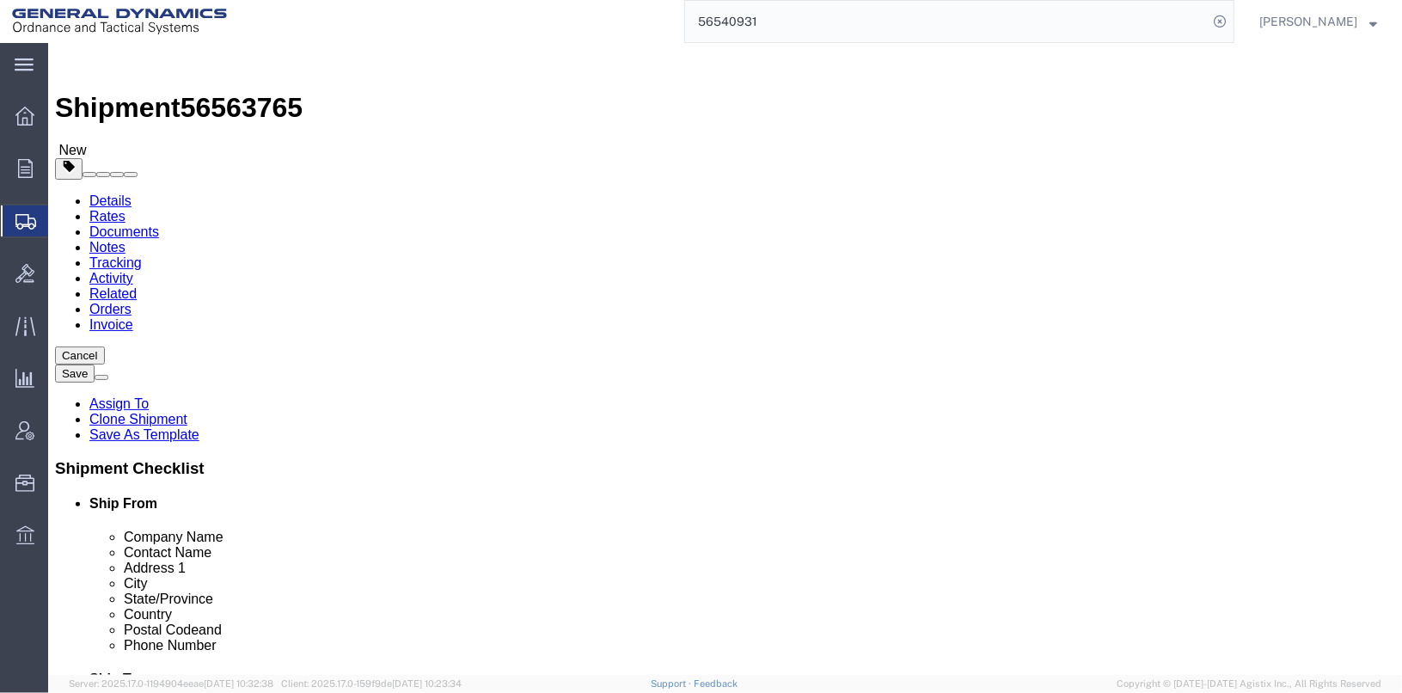
click span "button"
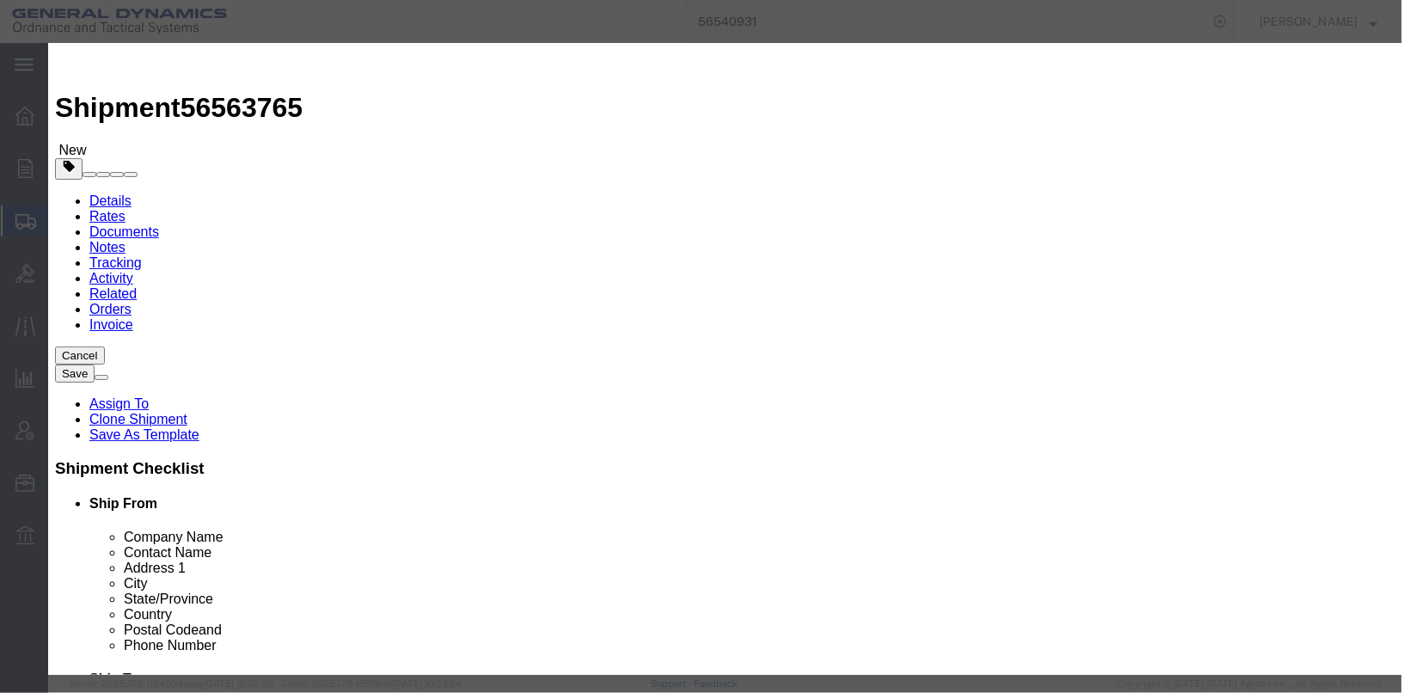
click button "Yes"
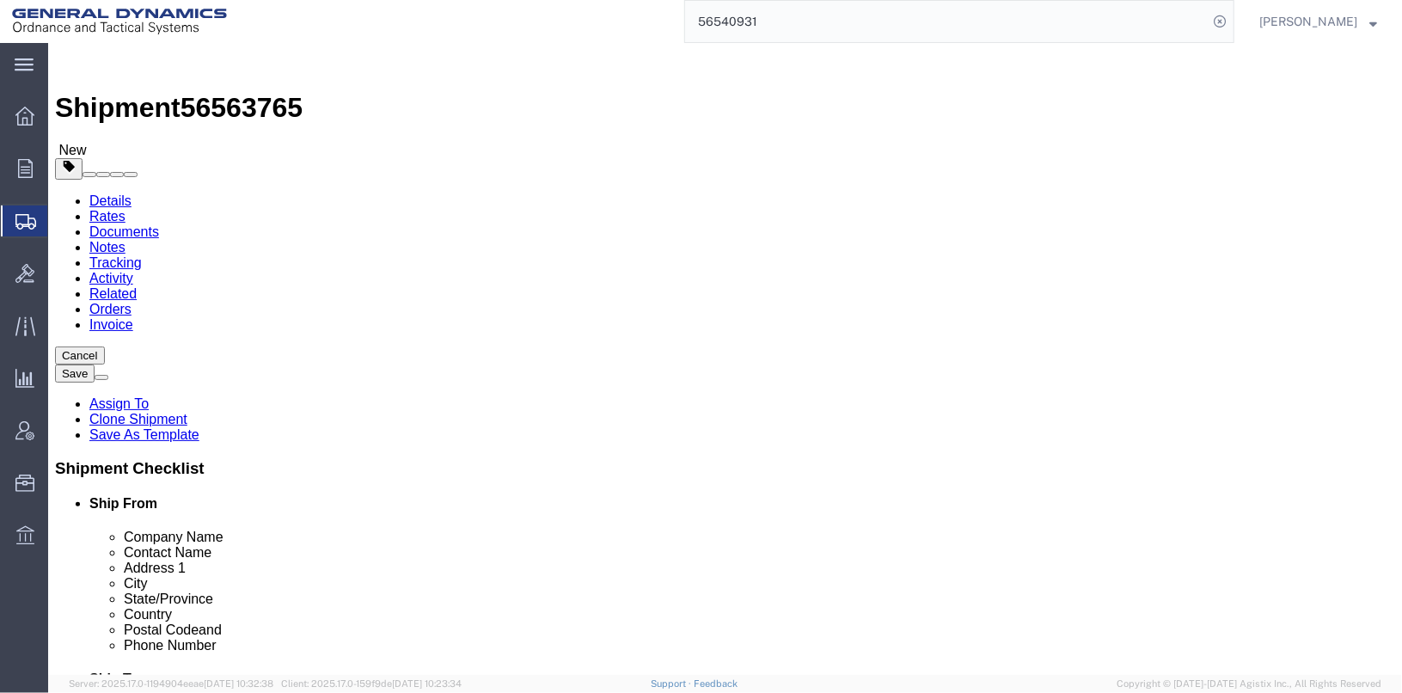
click link "Add Package"
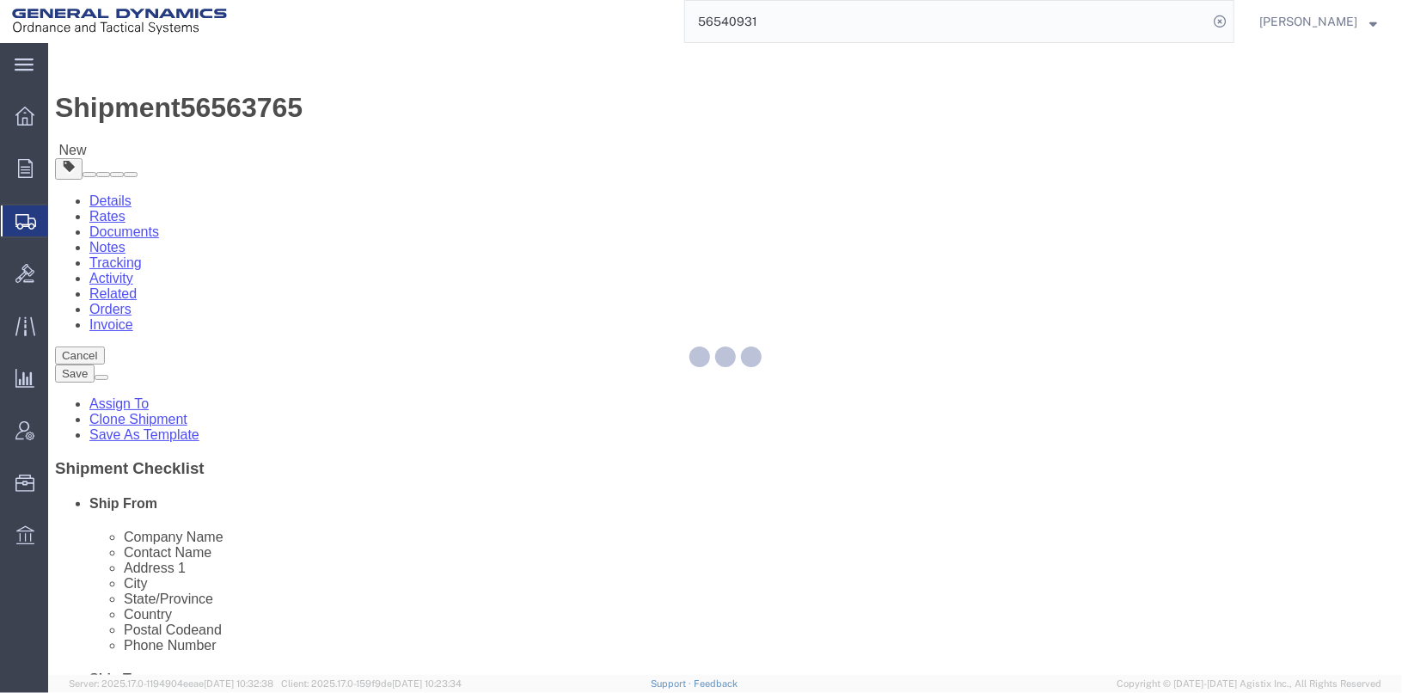
select select "CBOX"
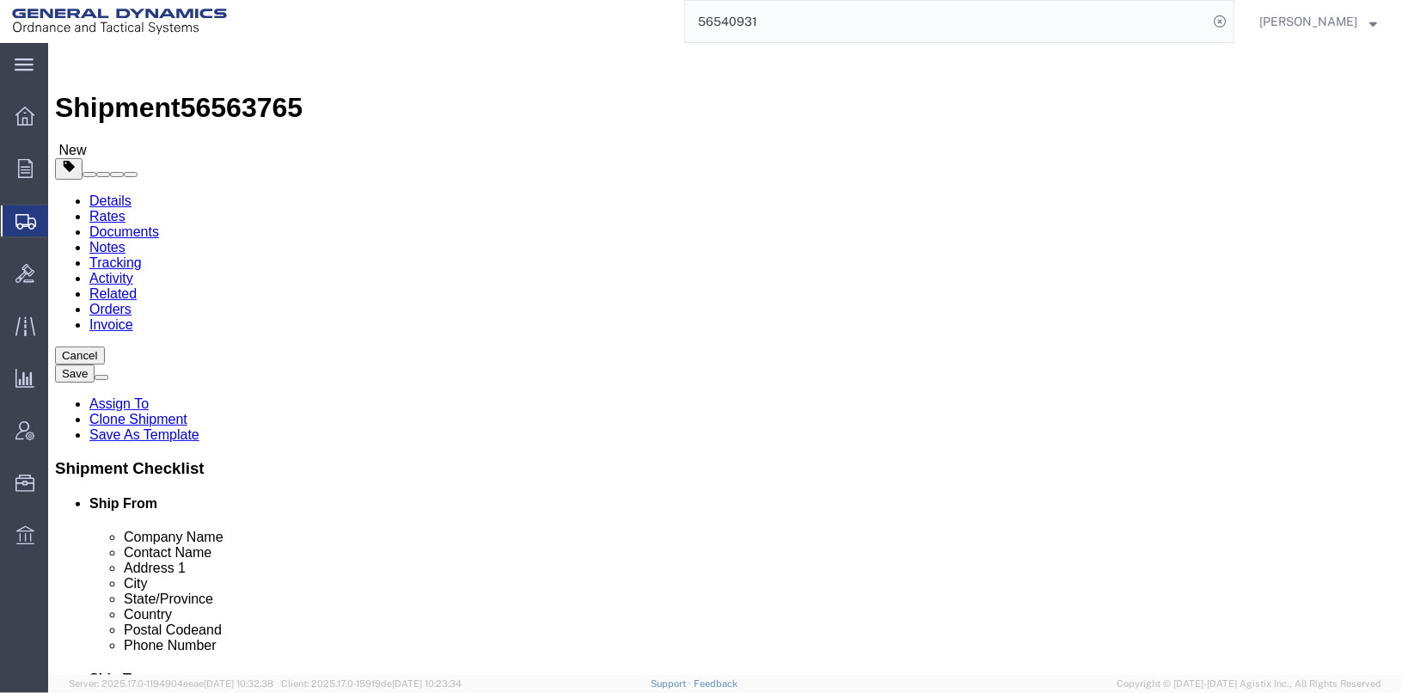
click input "text"
type input "48"
type input "40"
type input "36"
click link "Add Content"
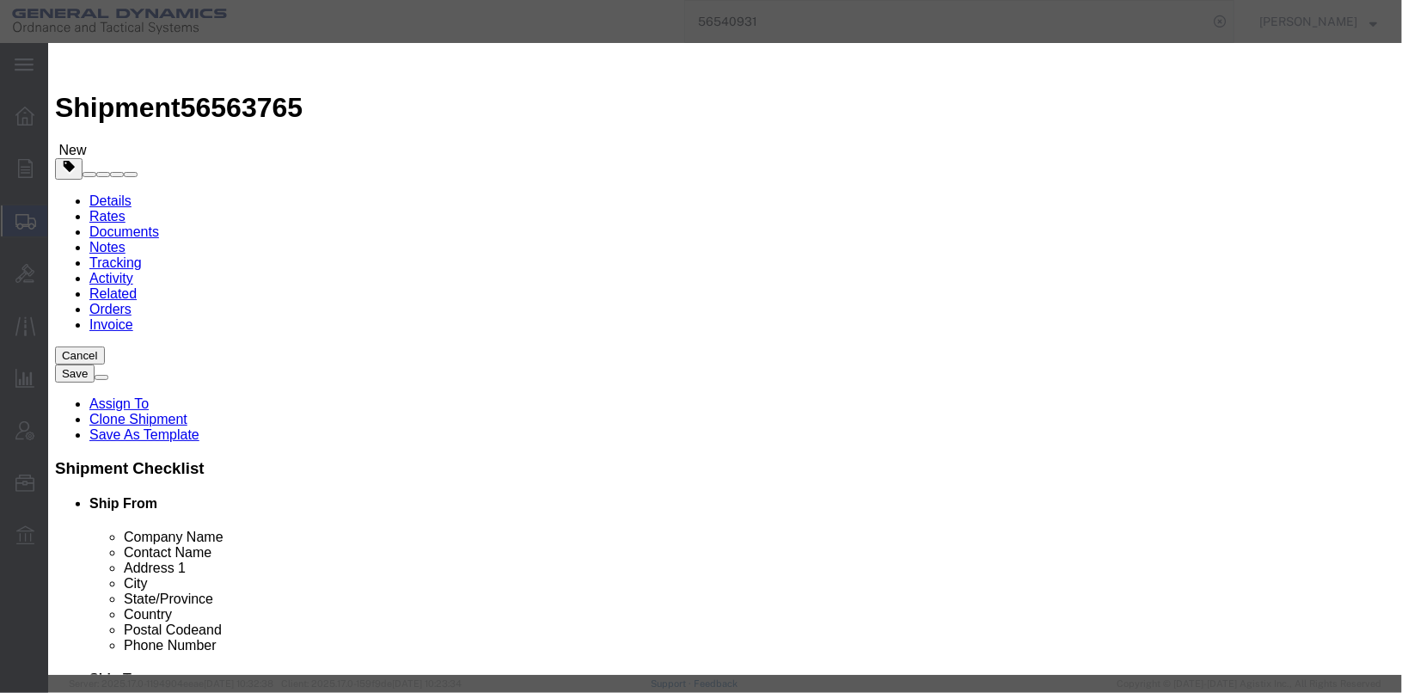
click input "text"
type input "13084894"
click input "text"
drag, startPoint x: 602, startPoint y: 129, endPoint x: 369, endPoint y: 128, distance: 232.9
click div "ASSEMBLY, B-BAG, FLASH REDUCER ASSEMBLY"
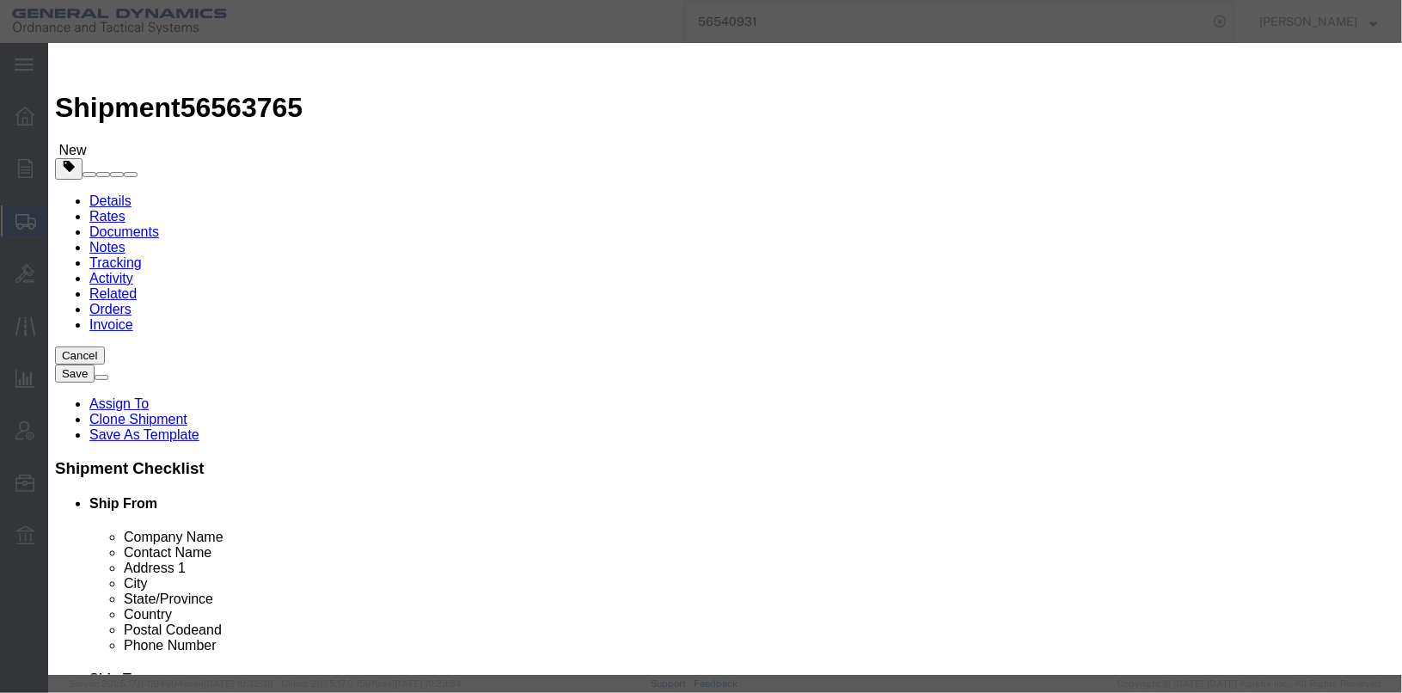
type input "ASSEMBLY, B-BAG, FLASH REDUCER"
click textarea
paste textarea "ASSEMBLY, B-BAG, FLASH REDUCER"
type textarea "ASSEMBLY, B-BAG, FLASH REDUCER"
click input "0"
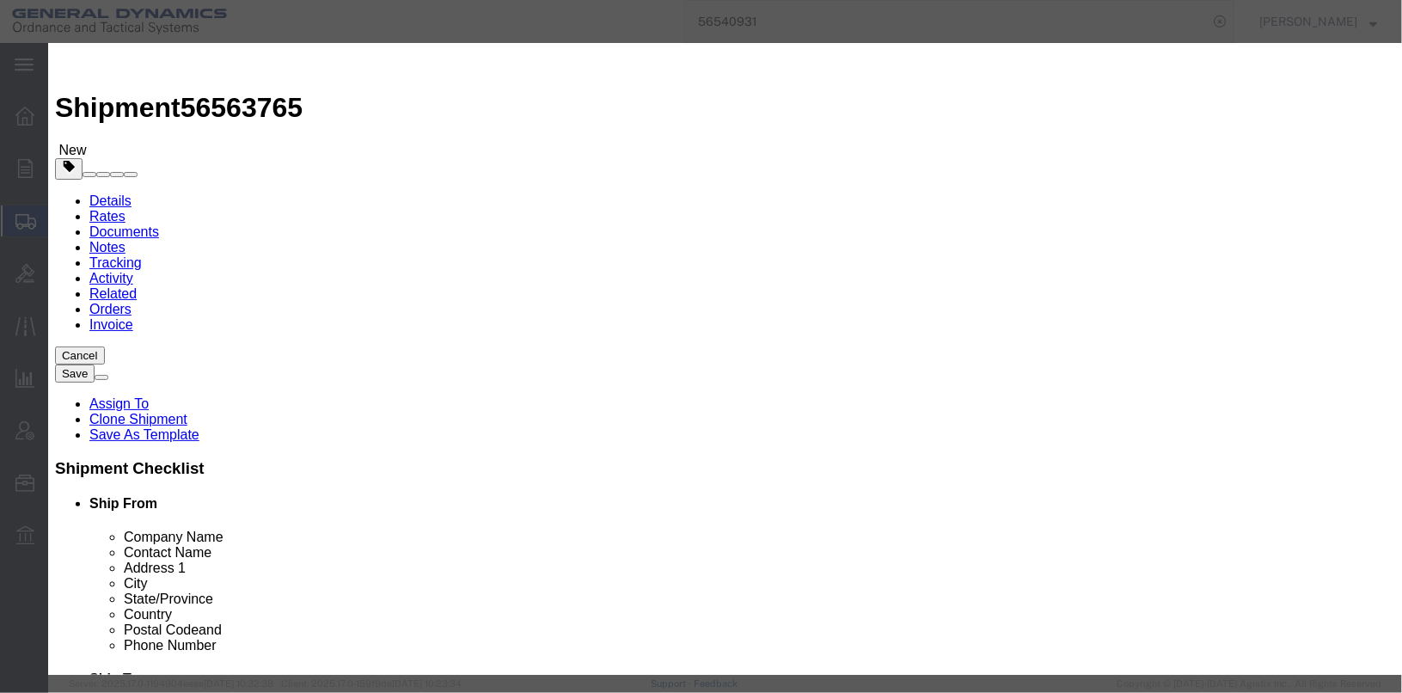
type input "100"
click div "Total Value Select ADP AED AFN ALL AMD AOA ARS ATS AUD AWG AZN BAM BBD BDT BGL …"
click input "text"
type input "100"
click label "SKU"
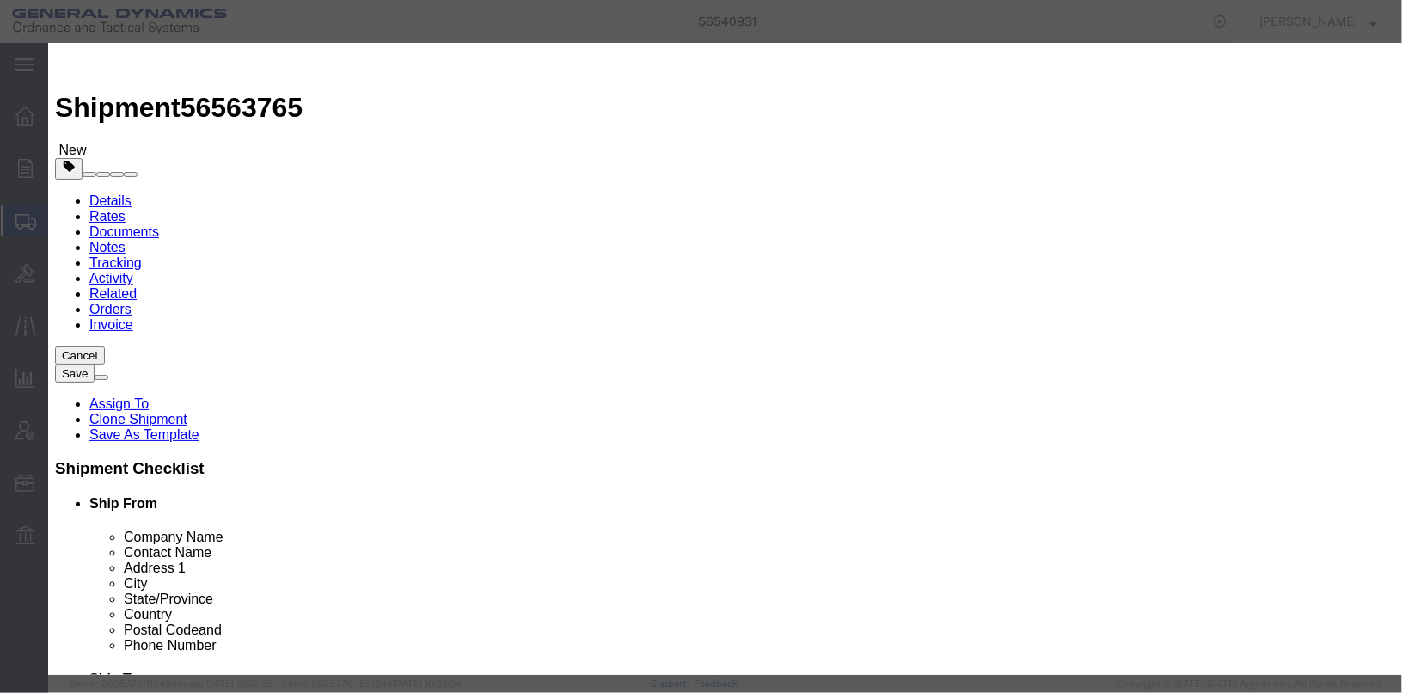
click textarea "ASSEMBLY, B-BAG, FLASH REDUCER"
click textarea "ASSEMBLY, B-BAG, FLASH REDUCER GDL24C005-001 22 PCS, GDL22C001-002 8 PCS, GDL22…"
drag, startPoint x: 1025, startPoint y: 136, endPoint x: 1138, endPoint y: 162, distance: 115.5
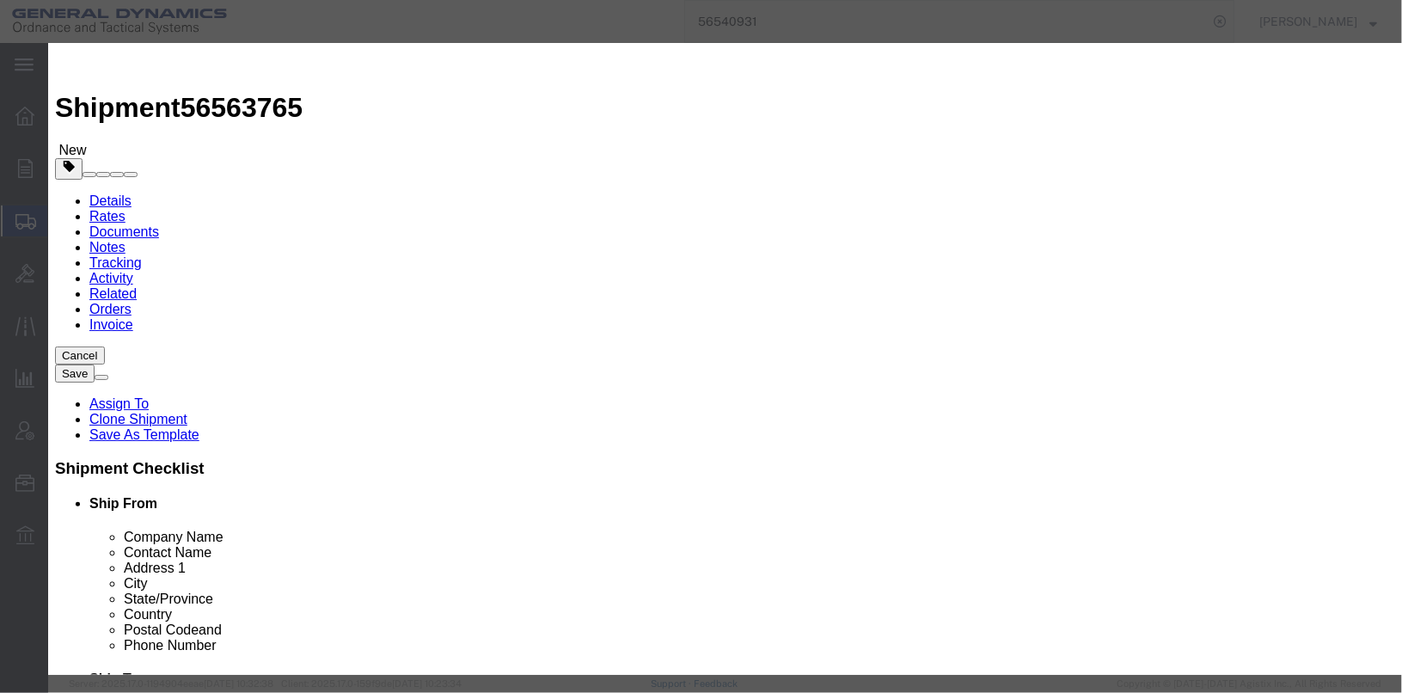
click div "Commodity library Product Name ASSEMBLY, B-BAG, FLASH REDUCER ASSEMBLY Pieces 1…"
type textarea "ASSEMBLY, B-BAG, FLASH REDUCER GDL24C005-001 22 PCS, GDL22C001-002 8 PCS, GDL22…"
click button "Save & Close"
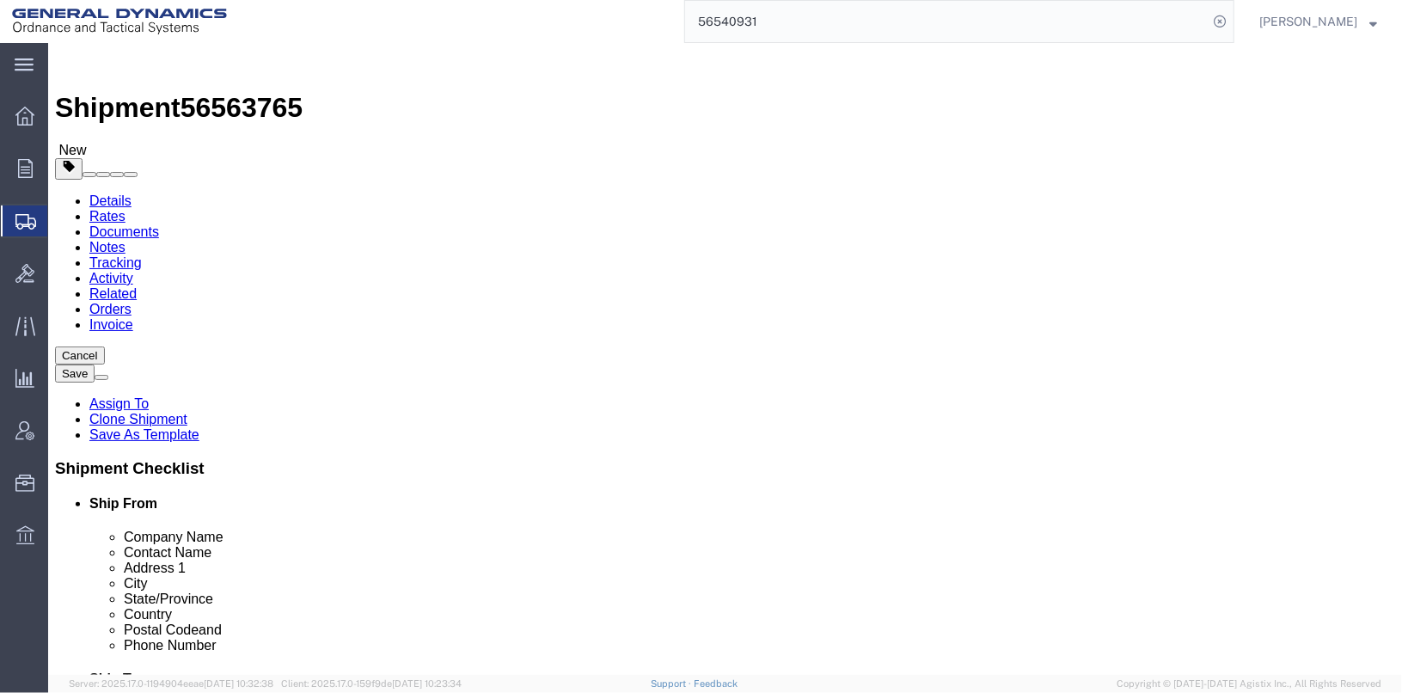
click link "Add Content"
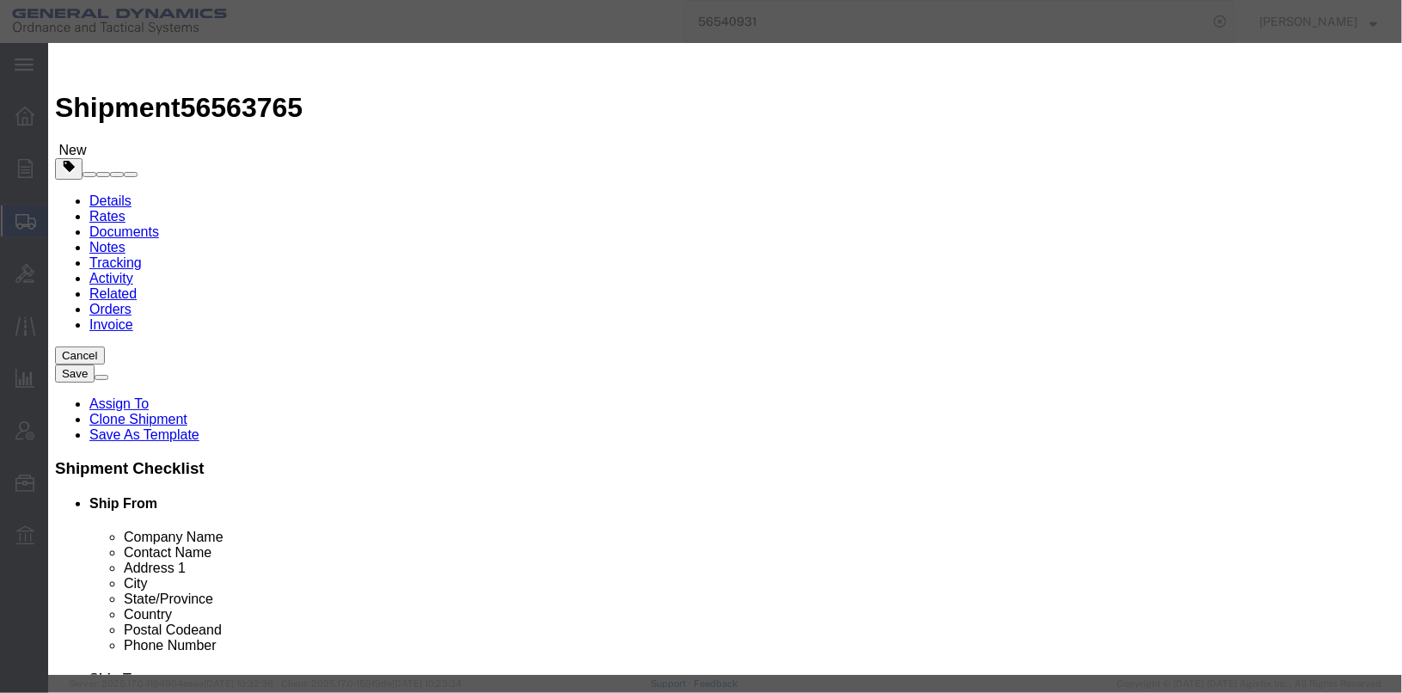
paste textarea "GDL24C005-002 6 PCS, GDL22B001A001 8 PCS,"
type textarea "GDL24C005-002 6 PCS, GDL22B001A001 8 PCS,"
click button "Save & Close"
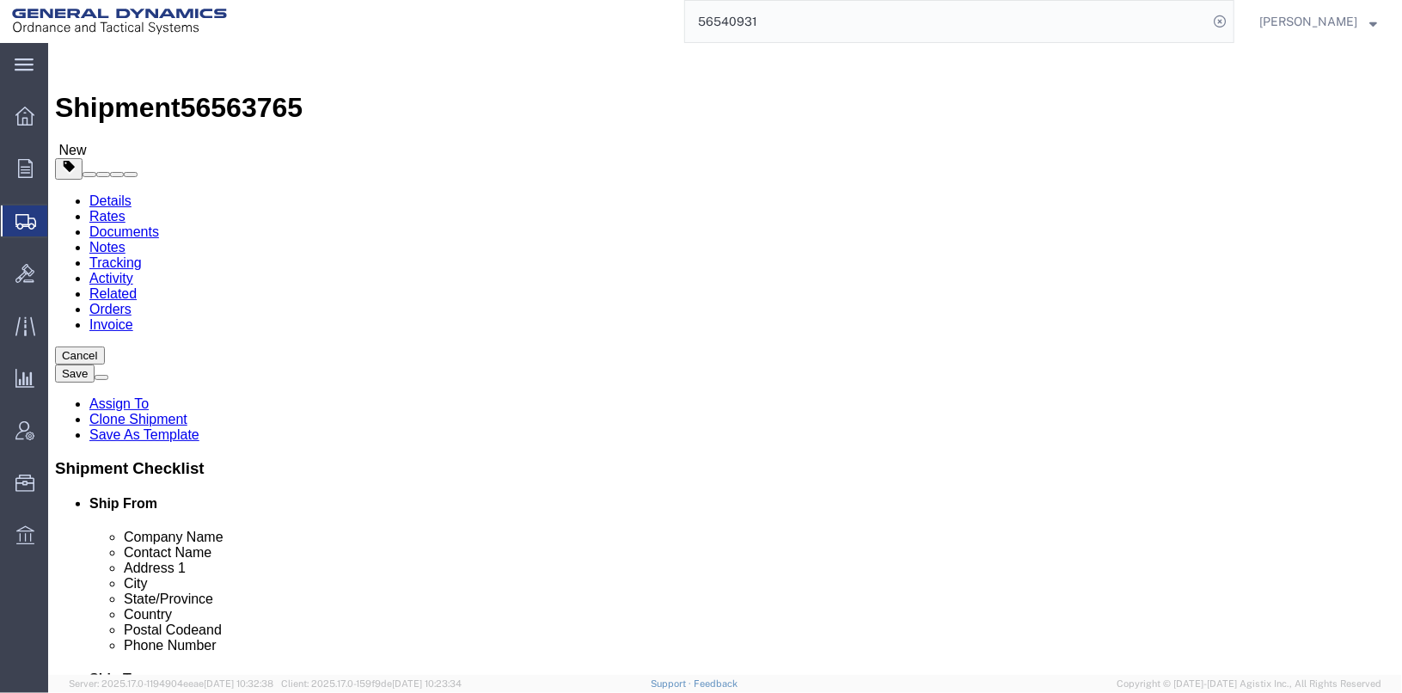
click dd "100.00 Each"
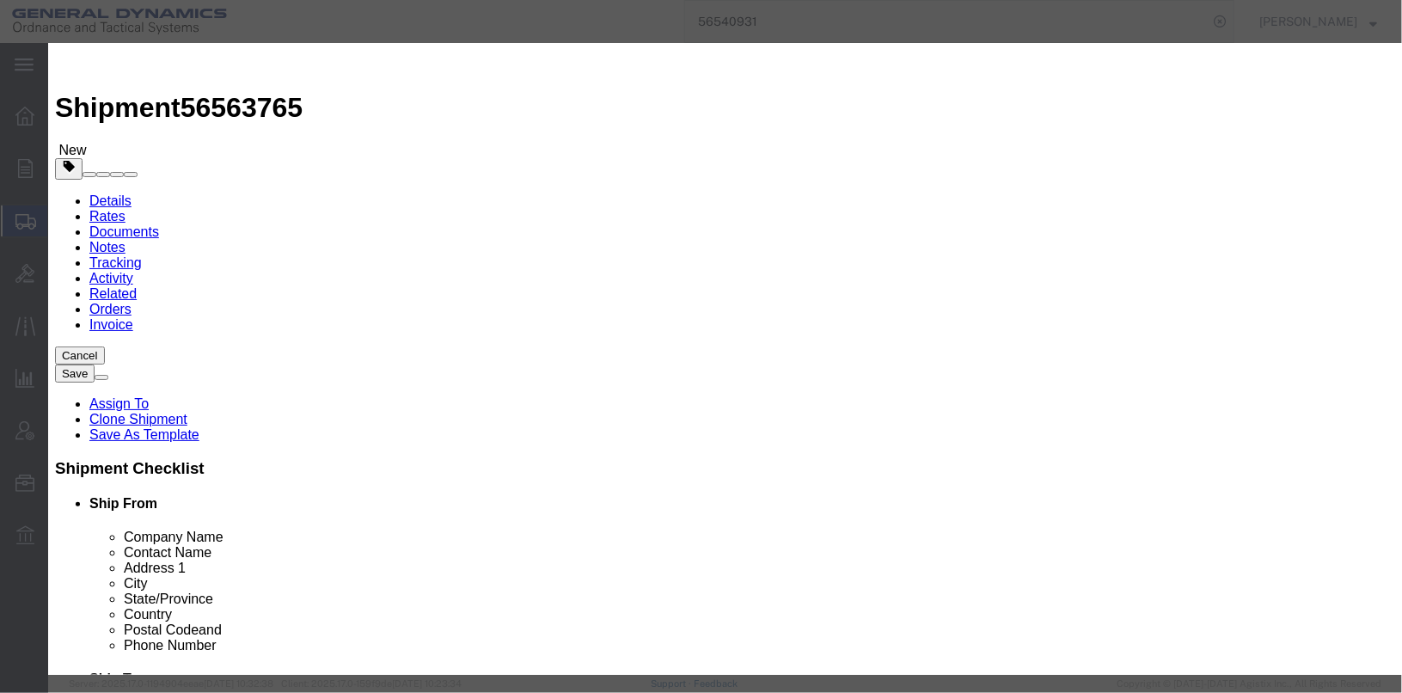
click textarea "ASSEMBLY, B-BAG, FLASH REDUCER GDL24C005-001 22 PCS, GDL22C001-002 8 PCS, GDL22…"
type textarea "ASSEMBLY, B-BAG, FLASH REDUCER GDL24C005-001 22 PCS, GDL22C001-002 8 PCS, GDL22…"
click button "Save & Close"
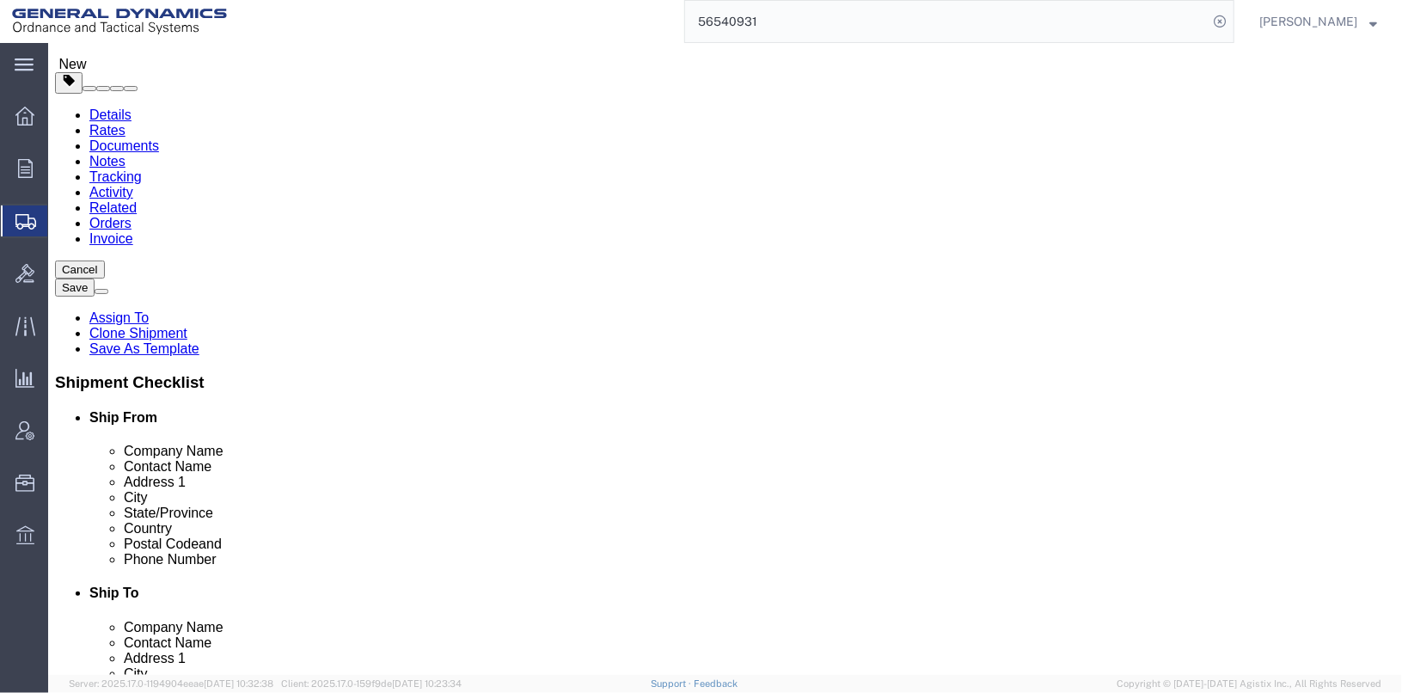
scroll to position [238, 0]
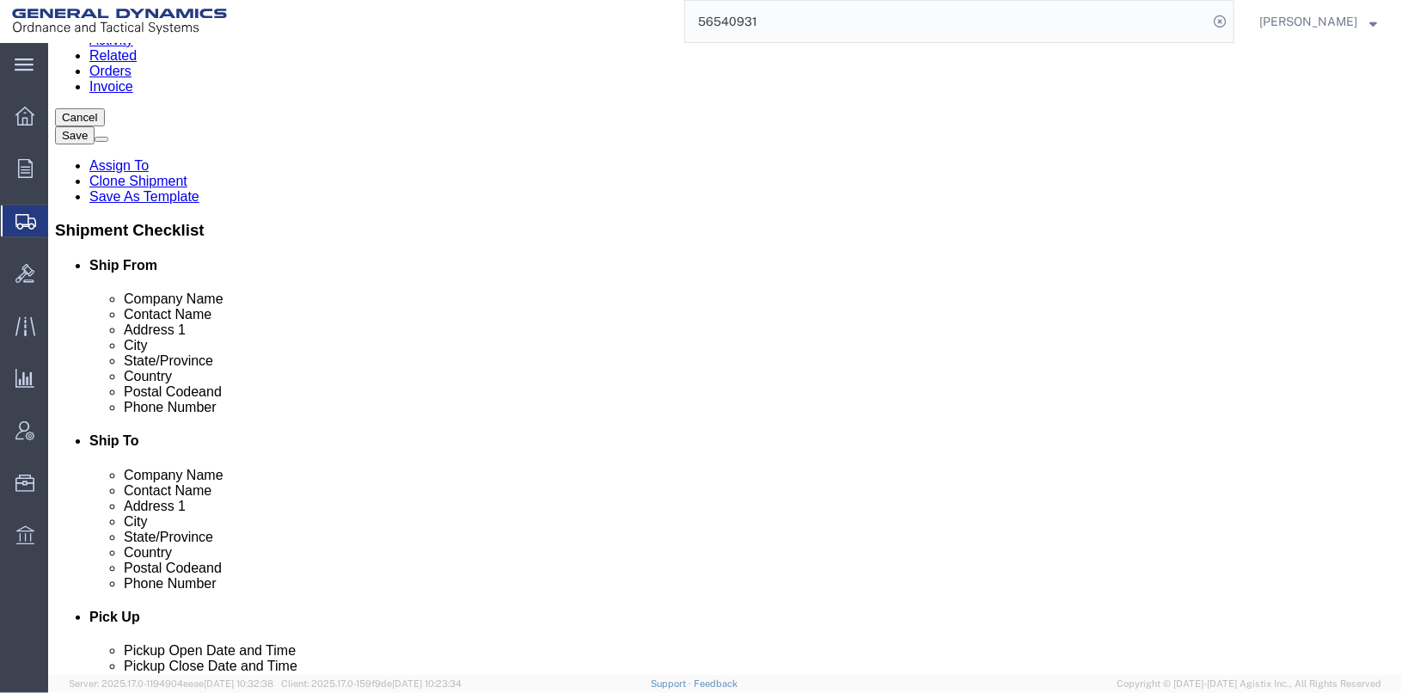
click dd "0.00 Each"
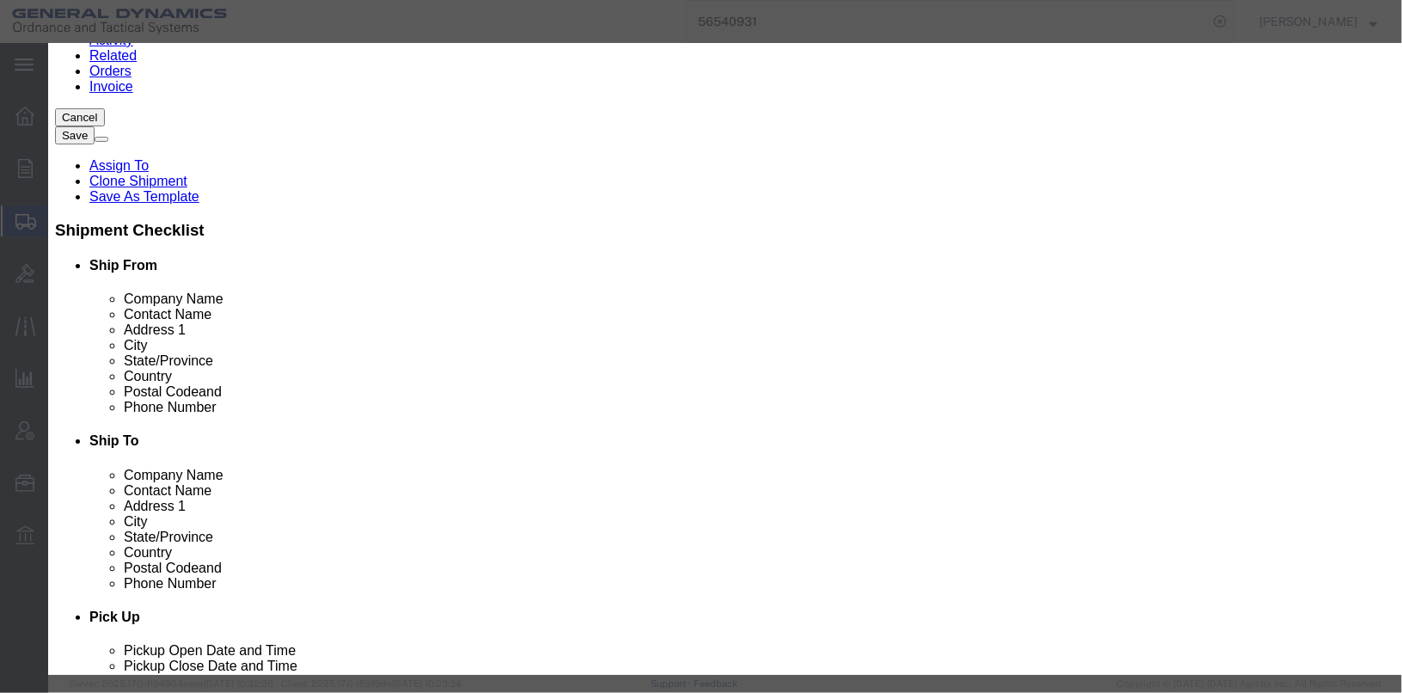
click input "text"
type input "a"
drag, startPoint x: 608, startPoint y: 124, endPoint x: 395, endPoint y: 127, distance: 212.3
click div "ASSEMBLY, A-BAG BASEPAD IGNITER ASSEMBLY"
type input "ASSEMBLY, A-BAG BASEPAD IGNITER"
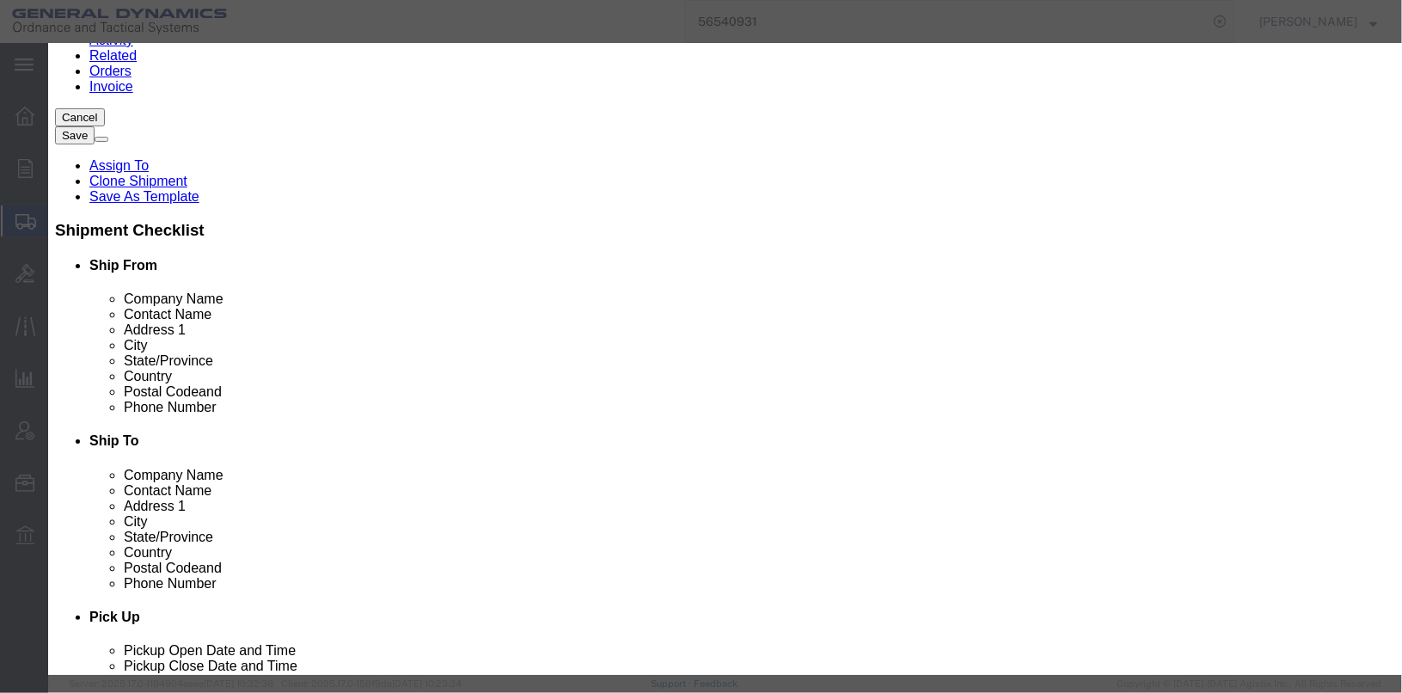
click textarea "GDL24C005-002 6 PCS, GDL22B001A001 8 PCS,"
paste textarea "ASSEMBLY, A-BAG BASEPAD IGNITER"
type textarea "ASSEMBLY, A-BAG BASEPAD IGNITER GDL24C005-002 6 PCS, GDL22B001A001 8 PCS,"
click input "0.00"
type input "0"
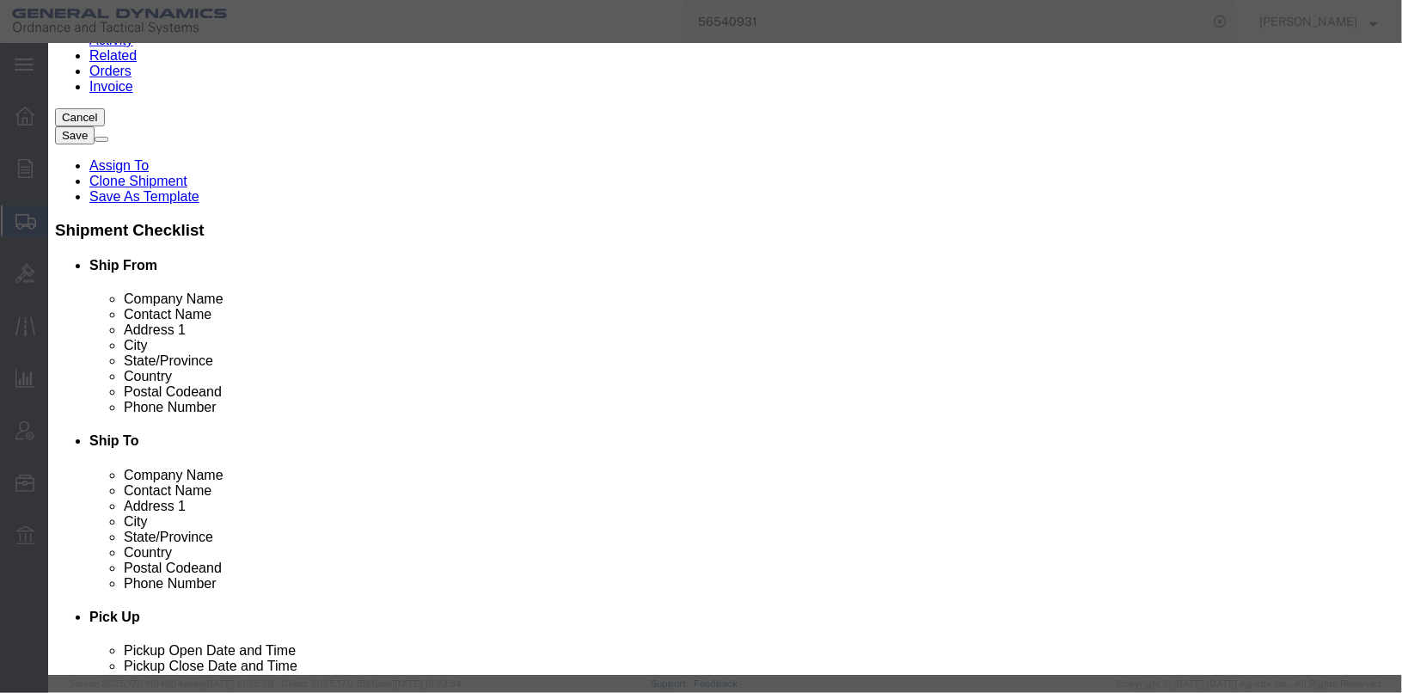
type input "14"
click input "text"
type input "50"
click textarea "GDL24C005-002 6 PCS, GDL22B001A001 8 PCS,"
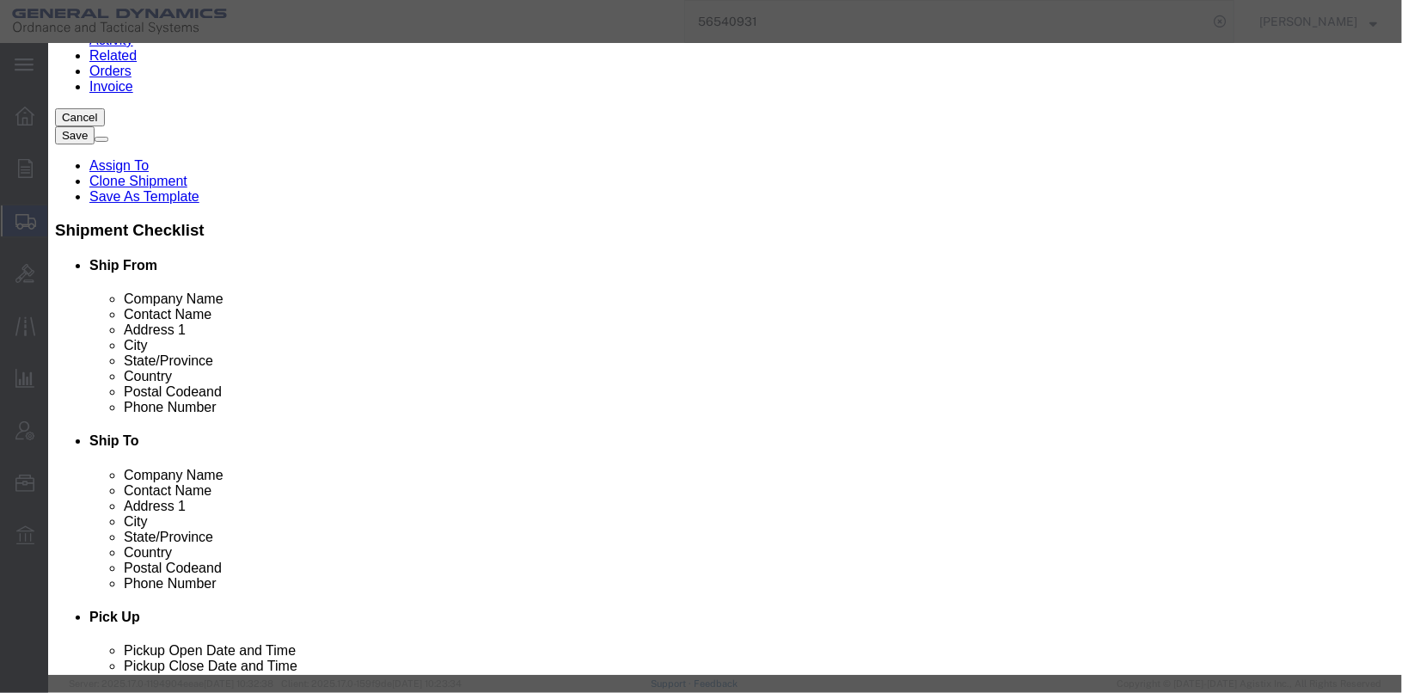
type textarea "ASSEMBLY, A-BAG BASEPAD IGNITER GDL24C005-002 6 PCS AND GDL22B001A001 8 PCS,"
click div "GDL24C005-002 6 PCS, GDL22B001A001 8 PCS,"
click button "Save & Close"
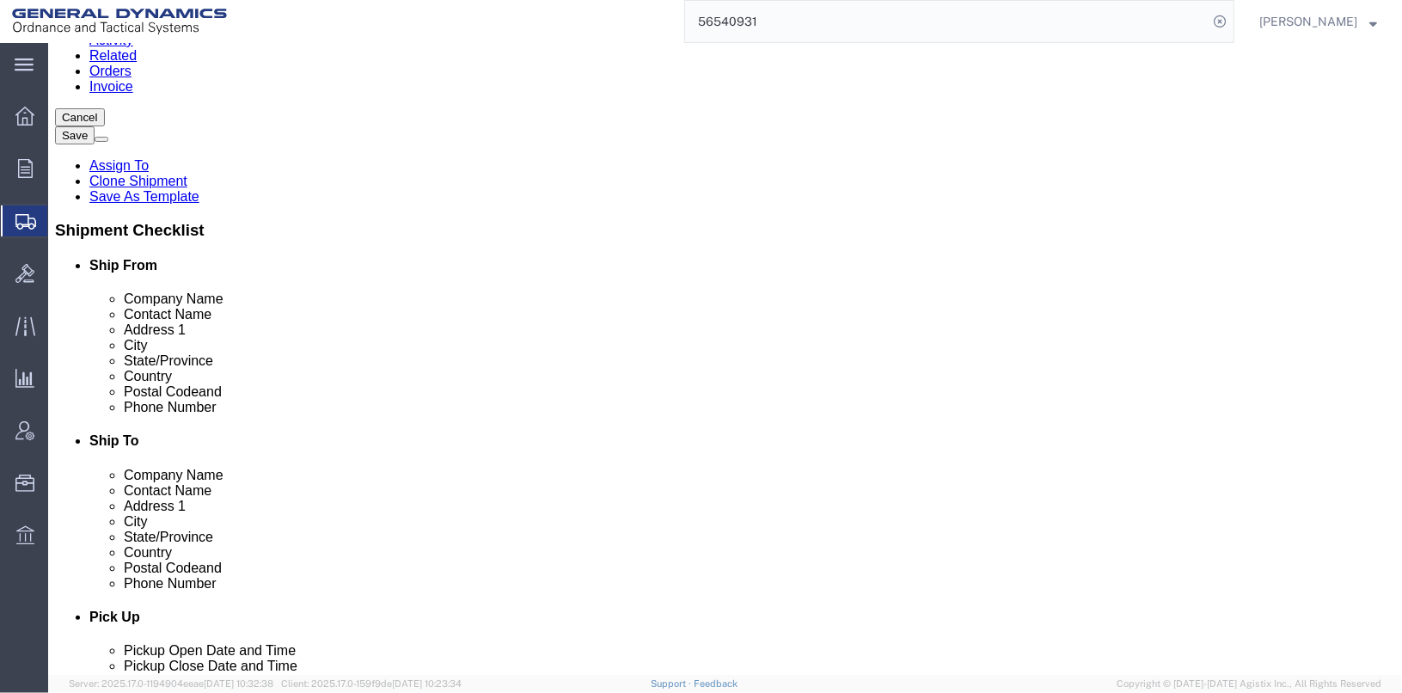
drag, startPoint x: 57, startPoint y: 211, endPoint x: 63, endPoint y: 229, distance: 19.8
click div "x Package Type Select Bale(s) Basket(s) Bolt(s) Bottle(s) Buckets Bulk Bundle(s…"
drag, startPoint x: 303, startPoint y: 212, endPoint x: 275, endPoint y: 221, distance: 29.6
click p "ASSEMBLY, B-BAG, FLASH REDUCER"
drag, startPoint x: 682, startPoint y: 224, endPoint x: 152, endPoint y: 253, distance: 530.2
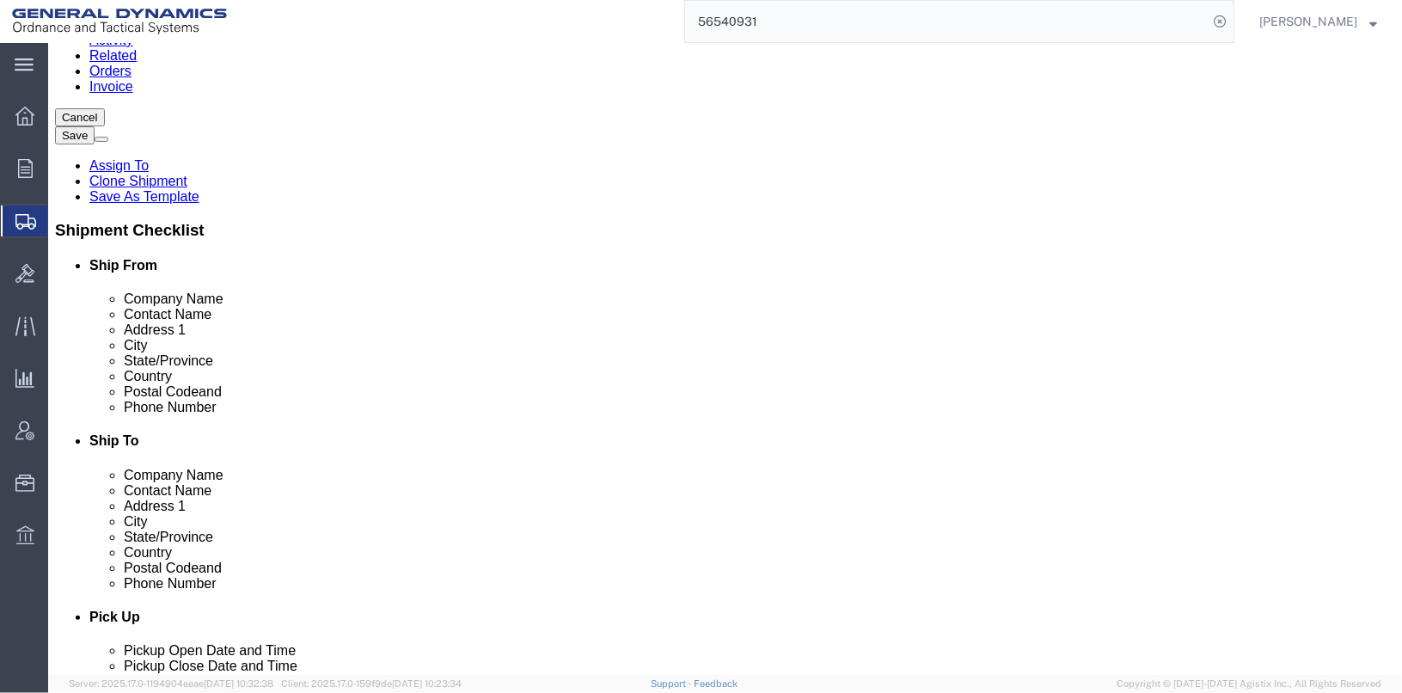
click div "x Package Type Select Bale(s) Basket(s) Bolt(s) Bottle(s) Buckets Bulk Bundle(s…"
click div "Pieces: 100.00 Each Total value: 100.00 USD"
click div
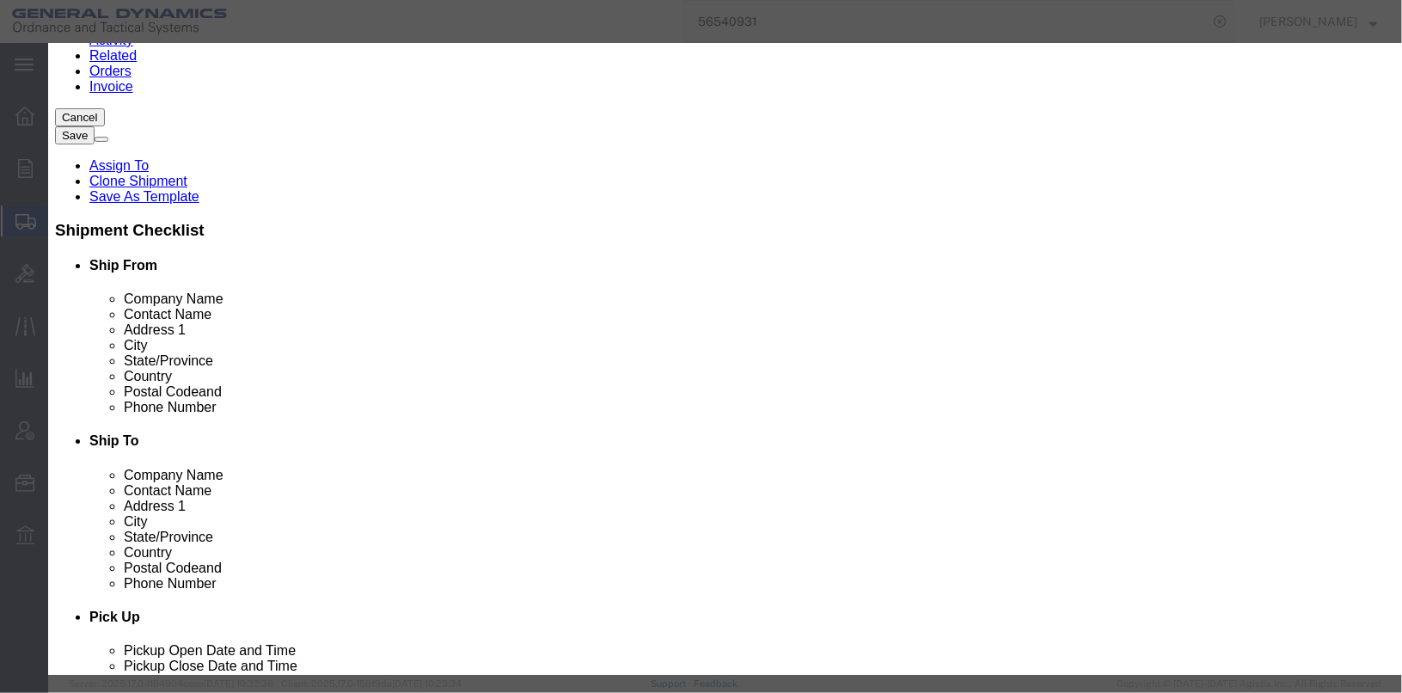
drag, startPoint x: 597, startPoint y: 128, endPoint x: 370, endPoint y: 141, distance: 228.1
click div "ASSEMBLY, B-BAG, FLASH REDUCER"
click button "Close"
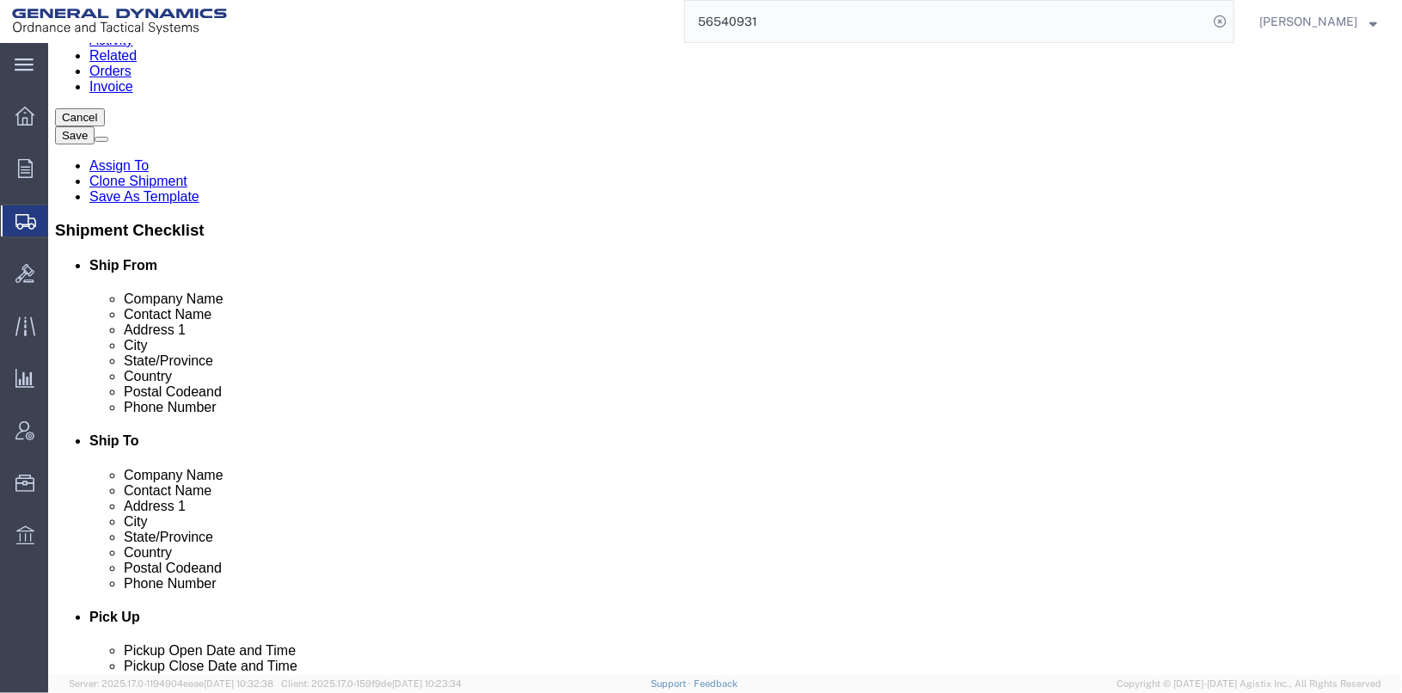
click link "Add Content"
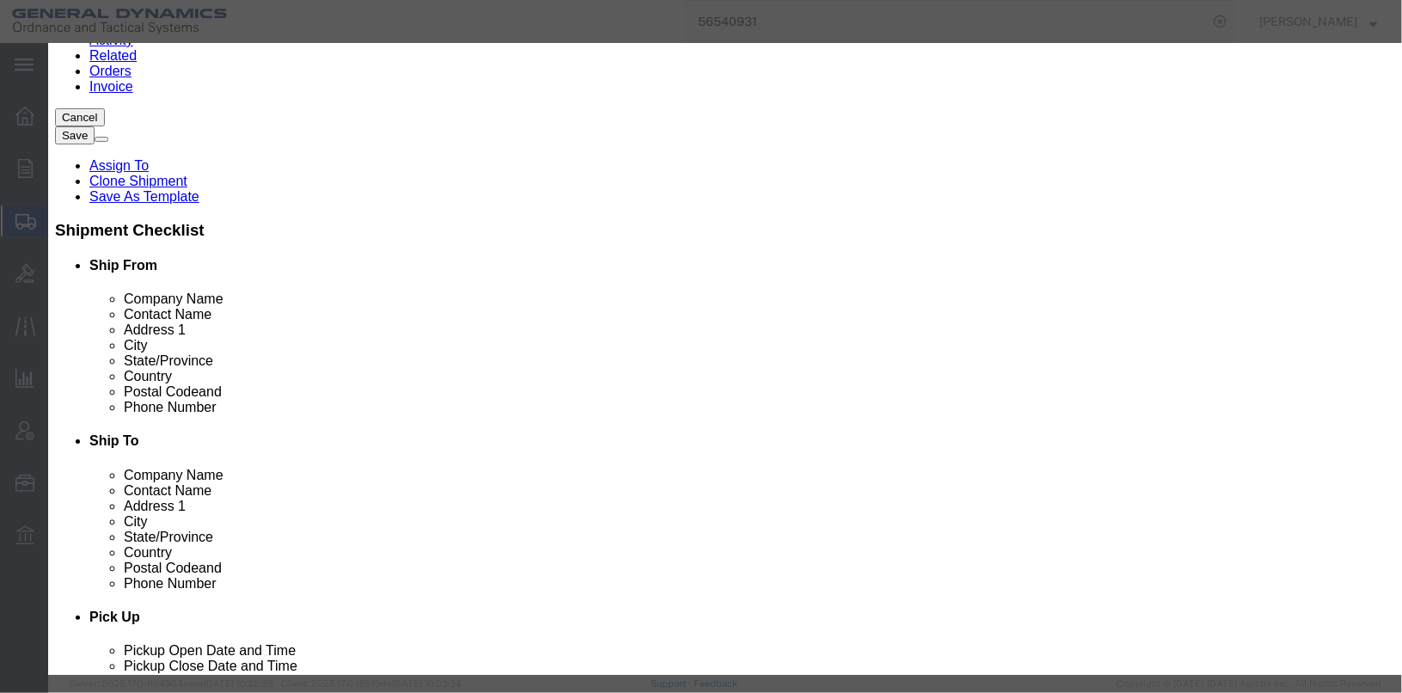
paste input "ASSEMBLY, B-BAG, FLASH REDUCER"
type input "ASSEMBLY, B-BAG, FLASH REDUCER"
paste textarea "ASSEMBLY, B-BAG, FLASH REDUCER"
type textarea "ASSEMBLY, B-BAG, FLASH REDUCER"
click div "Product Name ASSEMBLY, B-BAG, FLASH REDUCER Pieces 0 Select Bag Barrels 100Boar…"
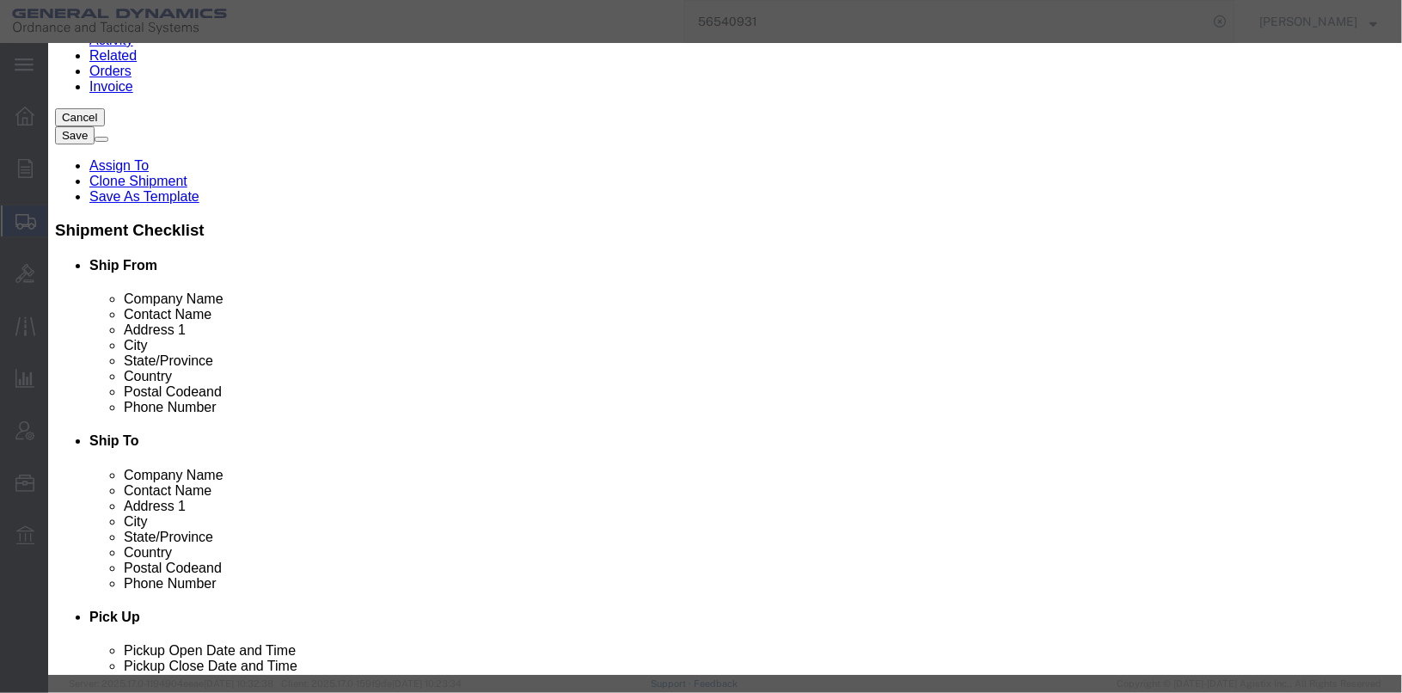
click input "0"
drag, startPoint x: 431, startPoint y: 161, endPoint x: 402, endPoint y: 161, distance: 28.4
click div "Pieces 13084900 Select Bag Barrels 100Board Feet Bottle Box Blister Pack Carats…"
type input "13084900"
paste input "13084900"
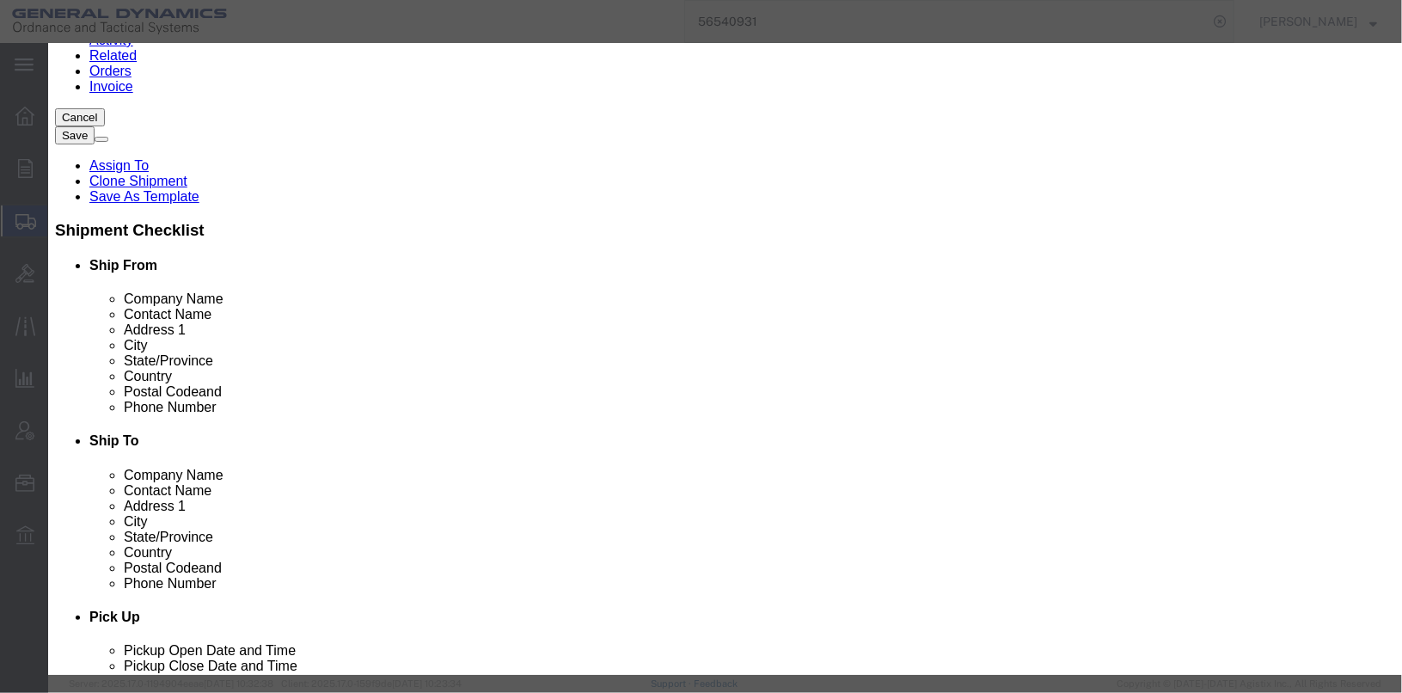
type input "13084900"
drag, startPoint x: 450, startPoint y: 151, endPoint x: 454, endPoint y: 163, distance: 12.8
click input "13084900"
type input "1"
type input "70"
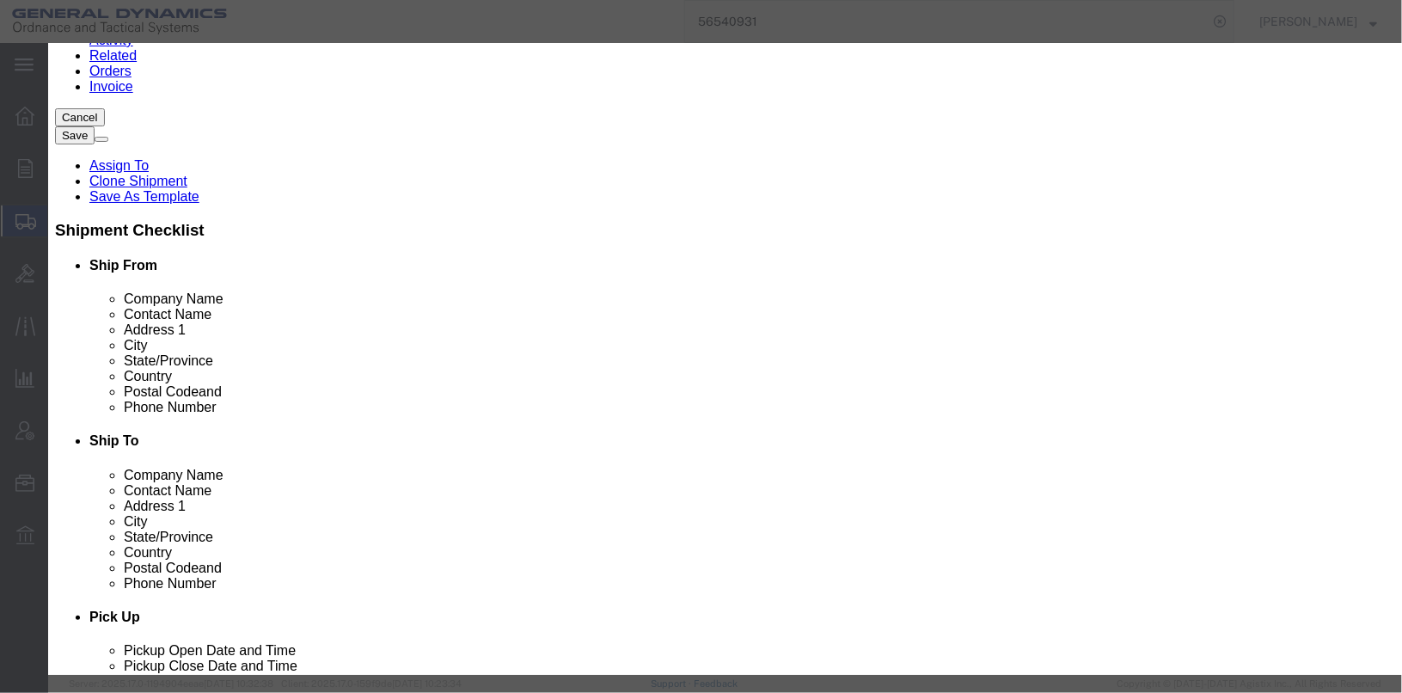
click input "text"
type input "100"
click label "Description"
click textarea "ASSEMBLY, B-BAG, FLASH REDUCER"
click button "Save & Close"
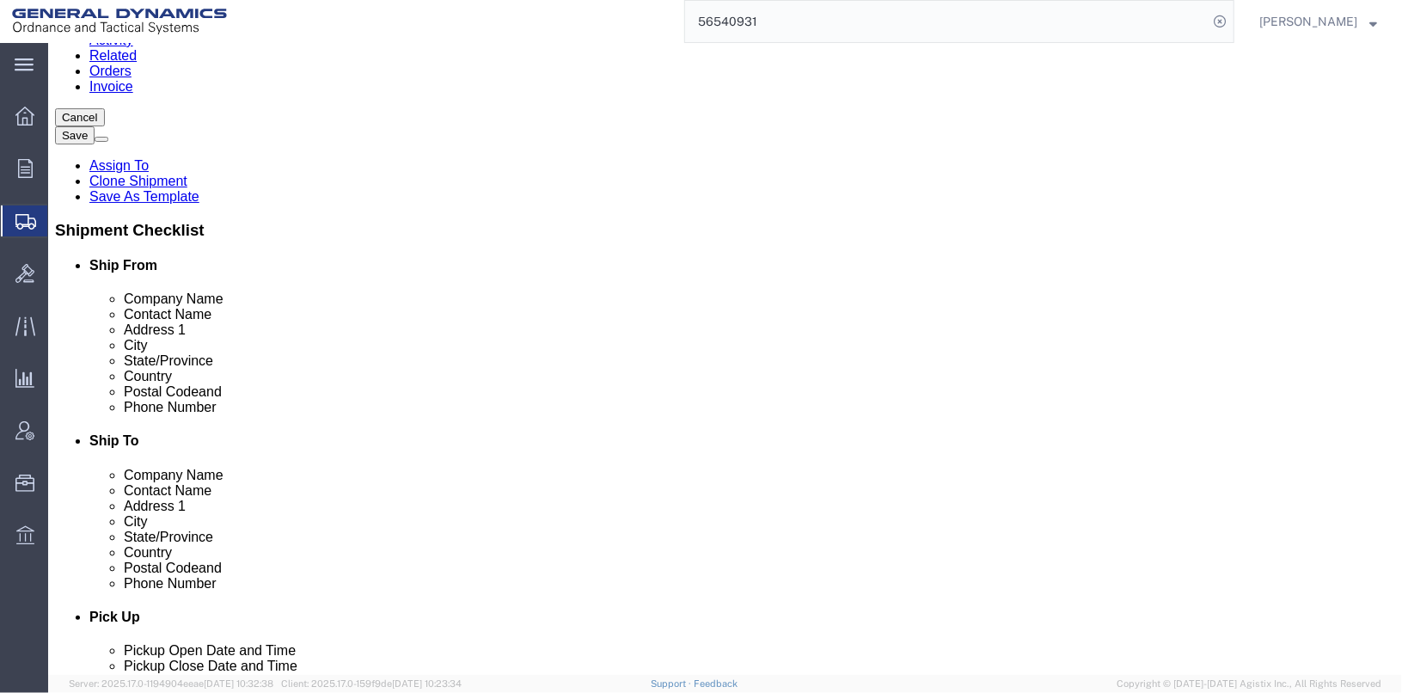
click dd "100.00 Each"
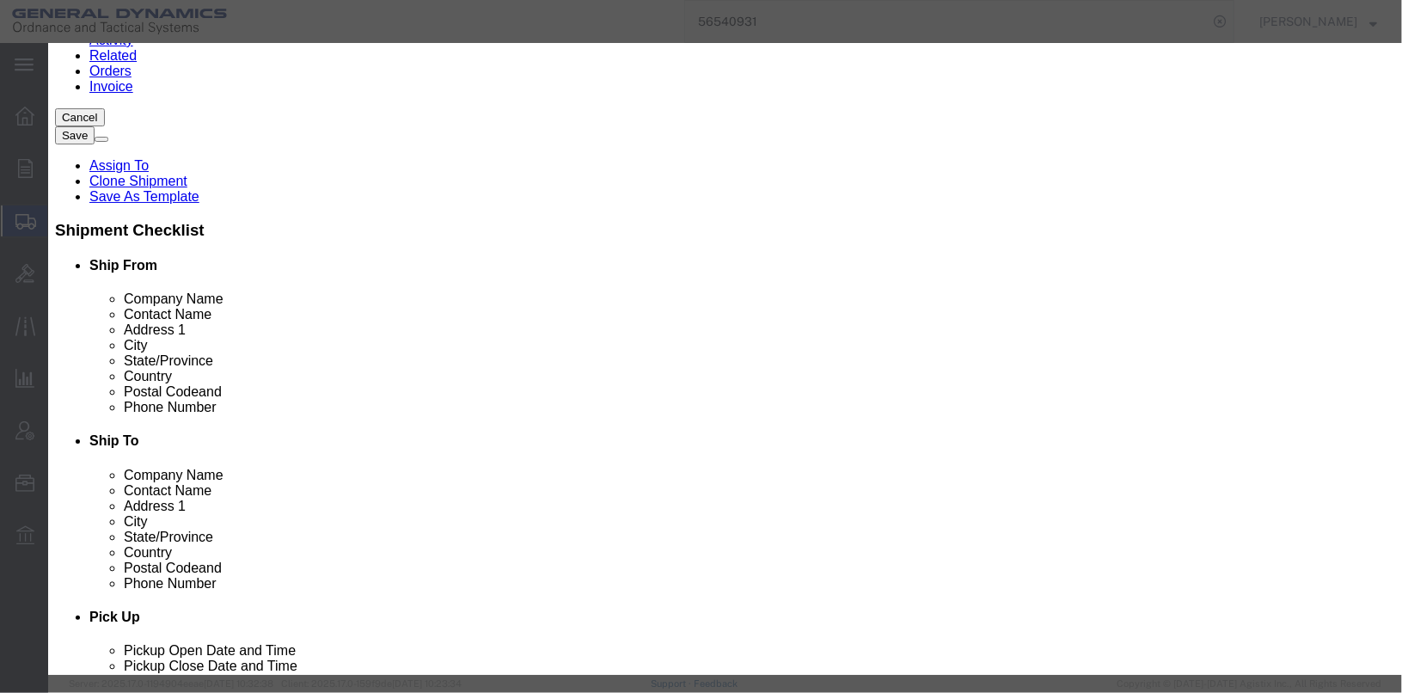
scroll to position [34, 0]
click textarea "ASSEMBLY, B-BAG, FLASH REDUCER GDL24C005-001 22 PCS, GDL22C001-002 8 PCS, GDL22…"
type textarea "ASSEMBLY, B-BAG, FLASH REDUCER GDL24C005-001 22 PCS, GDL22C001-002 8 PCS, GDL22…"
click button "Save & Close"
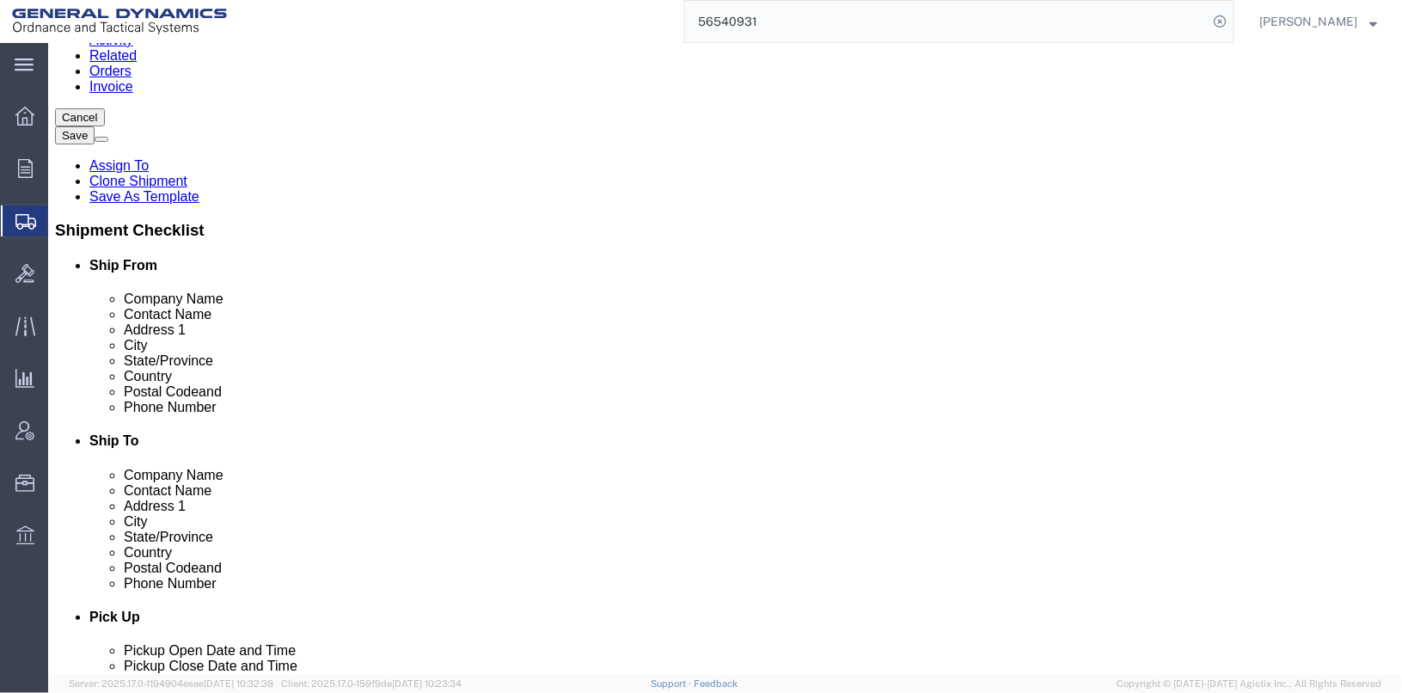
click div "Pieces: 14.00 Each Total value: 50.00 USD"
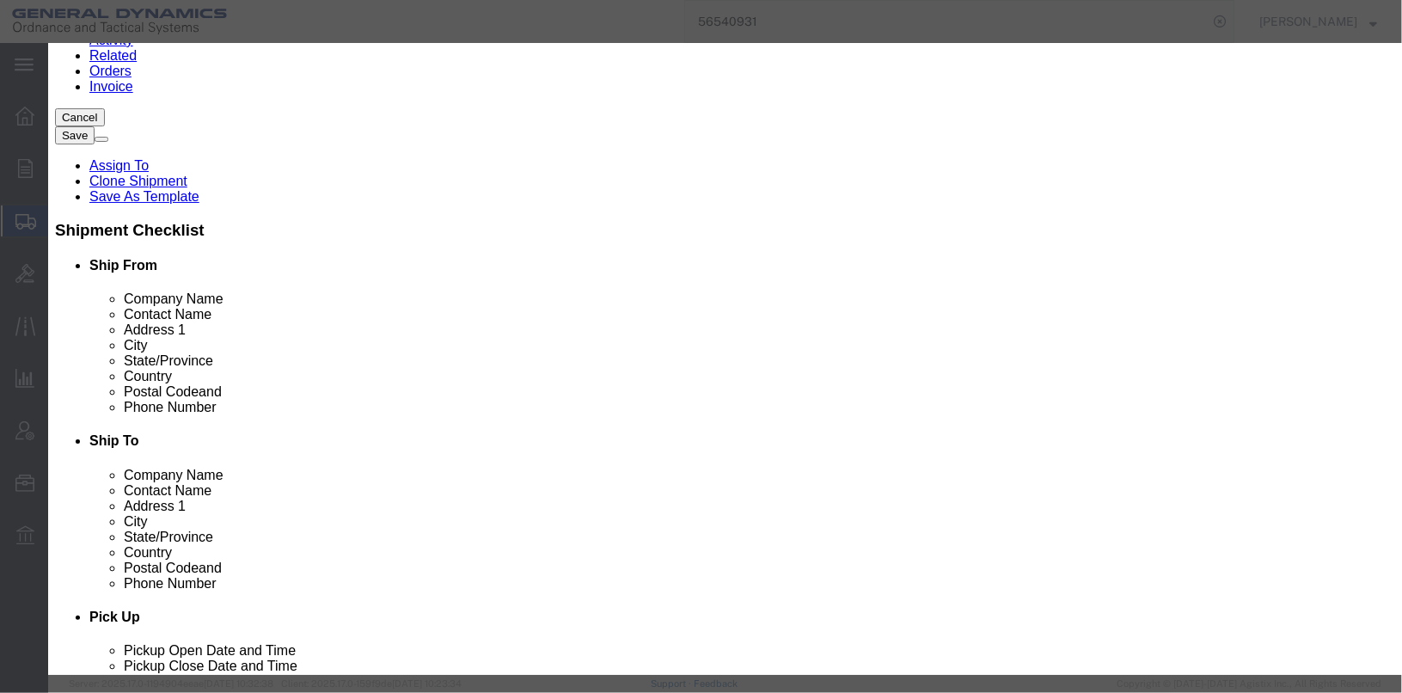
scroll to position [16, 0]
click textarea "ASSEMBLY, A-BAG BASEPAD IGNITER GDL24C005-002 6 PCS AND GDL22B001A001 8 PCS,"
type textarea "ASSEMBLY, A-BAG BASEPAD IGNITER GDL24C005-002 6 PCS AND GDL22B001A001 8 PCS, MC…"
click button "Save & Close"
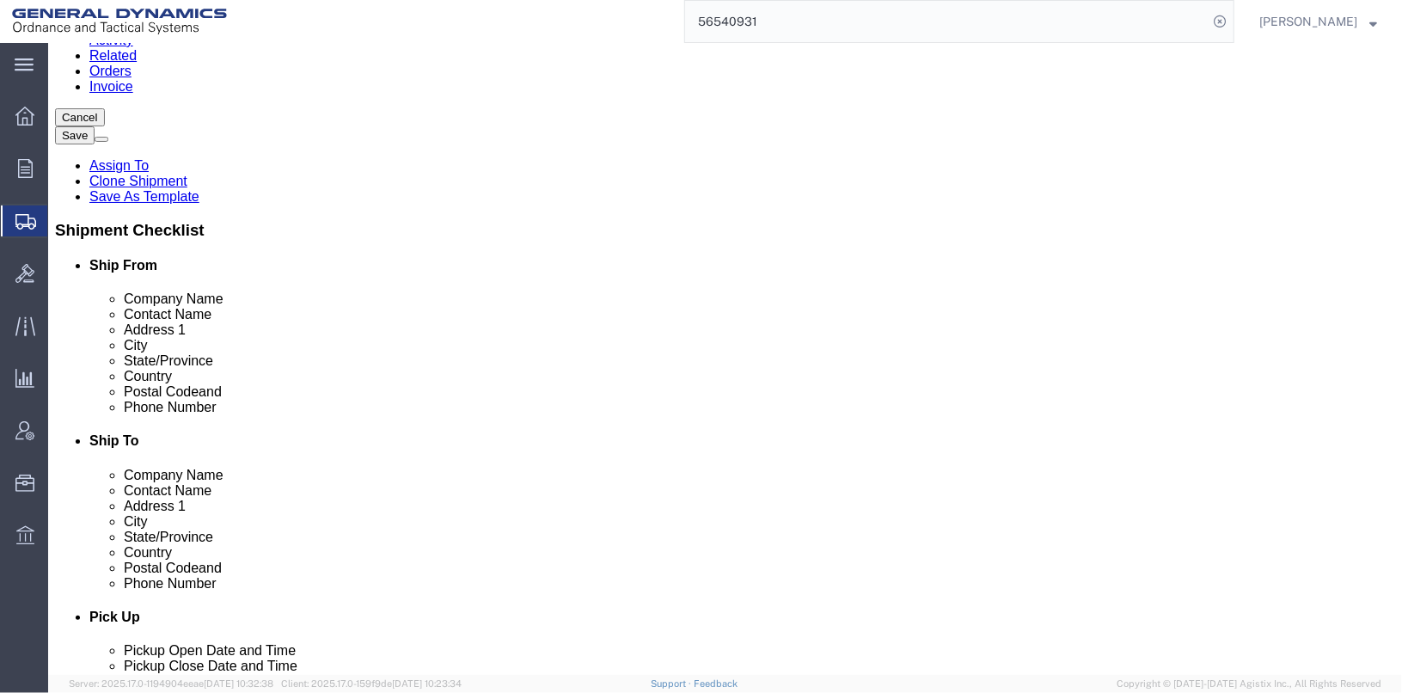
click dd "70.00 Each"
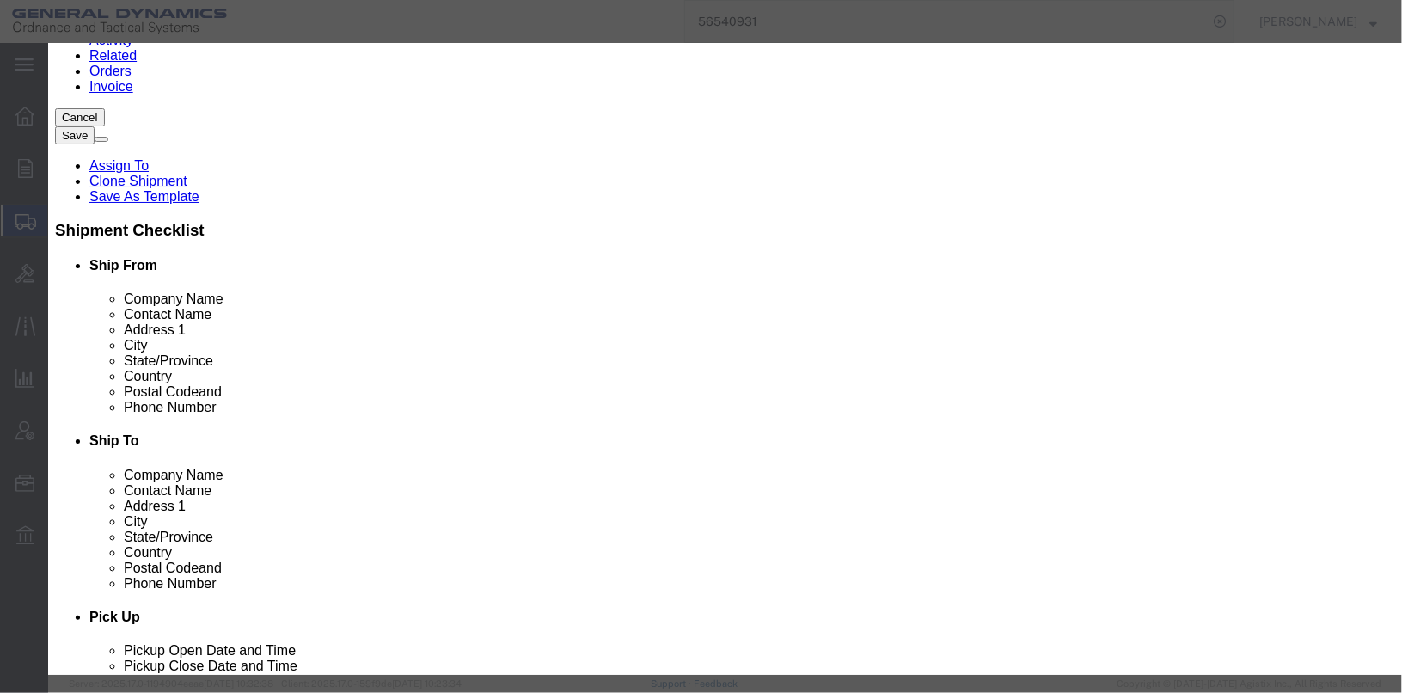
click textarea "ASSEMBLY, B-BAG, FLASH REDUCER"
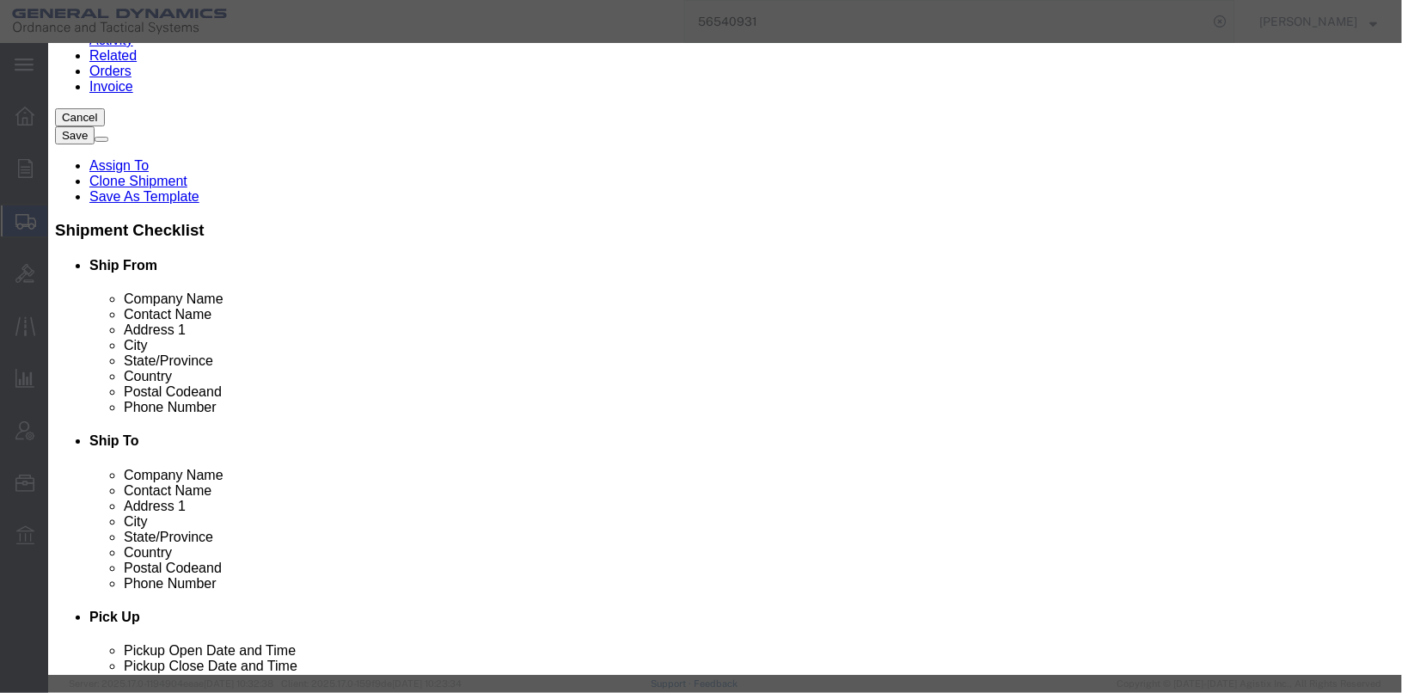
type textarea "ASSEMBLY, B-BAG, FLASH REDUCER GDL22B002-002 19 PCS, GDL23K005-003 27 PCS, GDL2…"
click button "Save & Close"
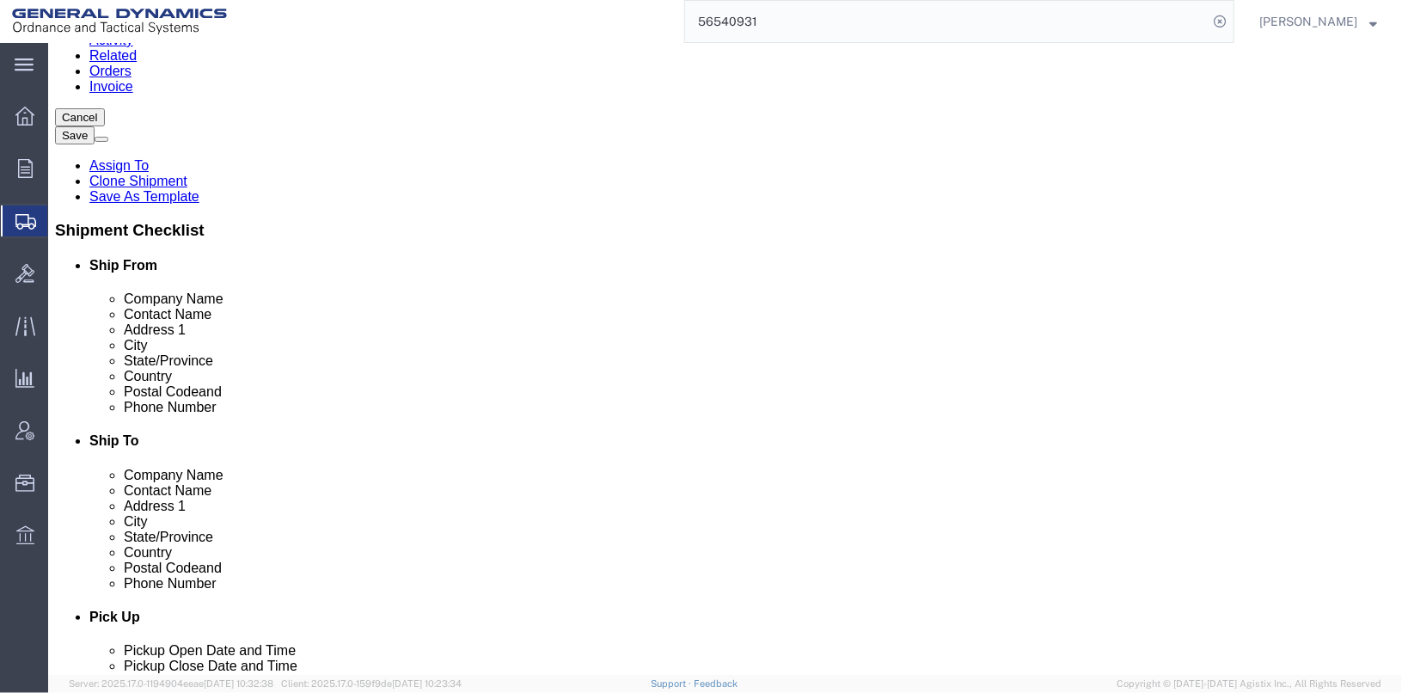
click link "Add Content"
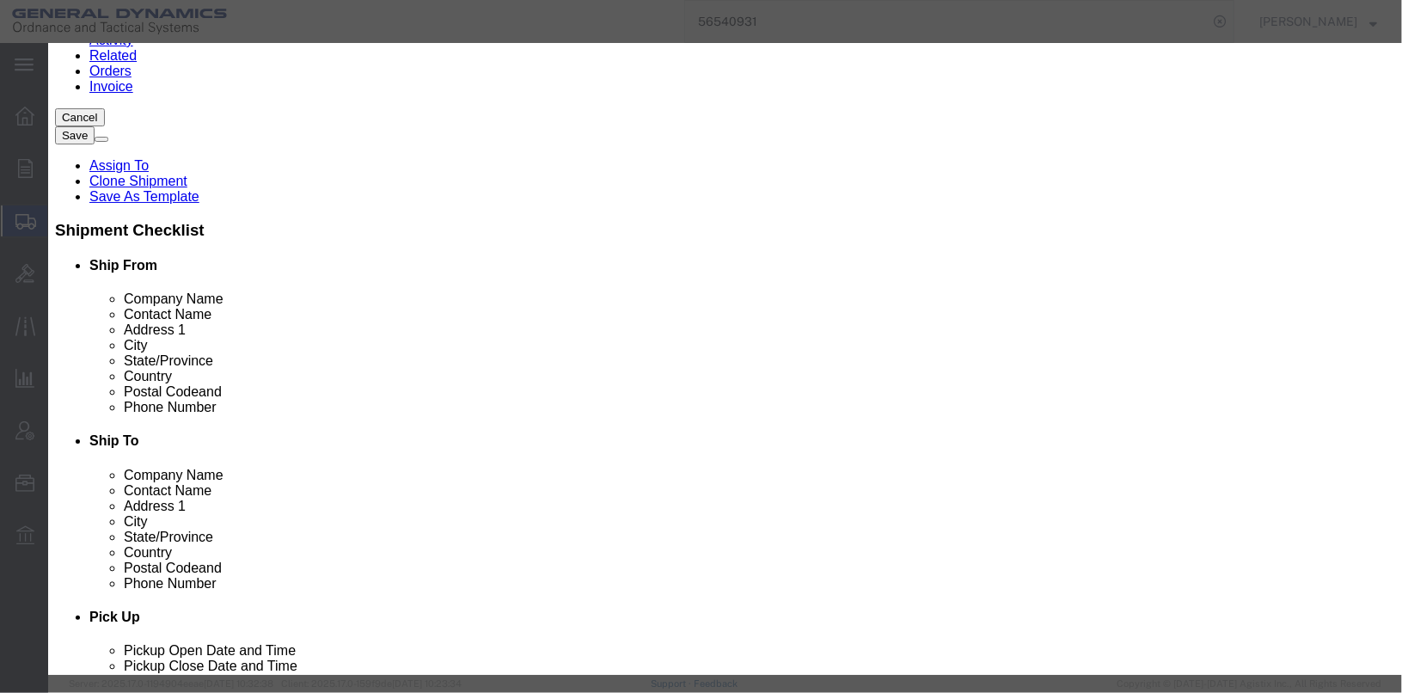
paste input "13084900"
type input "1"
drag, startPoint x: 648, startPoint y: 124, endPoint x: 413, endPoint y: 129, distance: 235.6
click input "ASSEMBLY A-BAG , BODY, TIE STRAPS AND BASEPAD DISK"
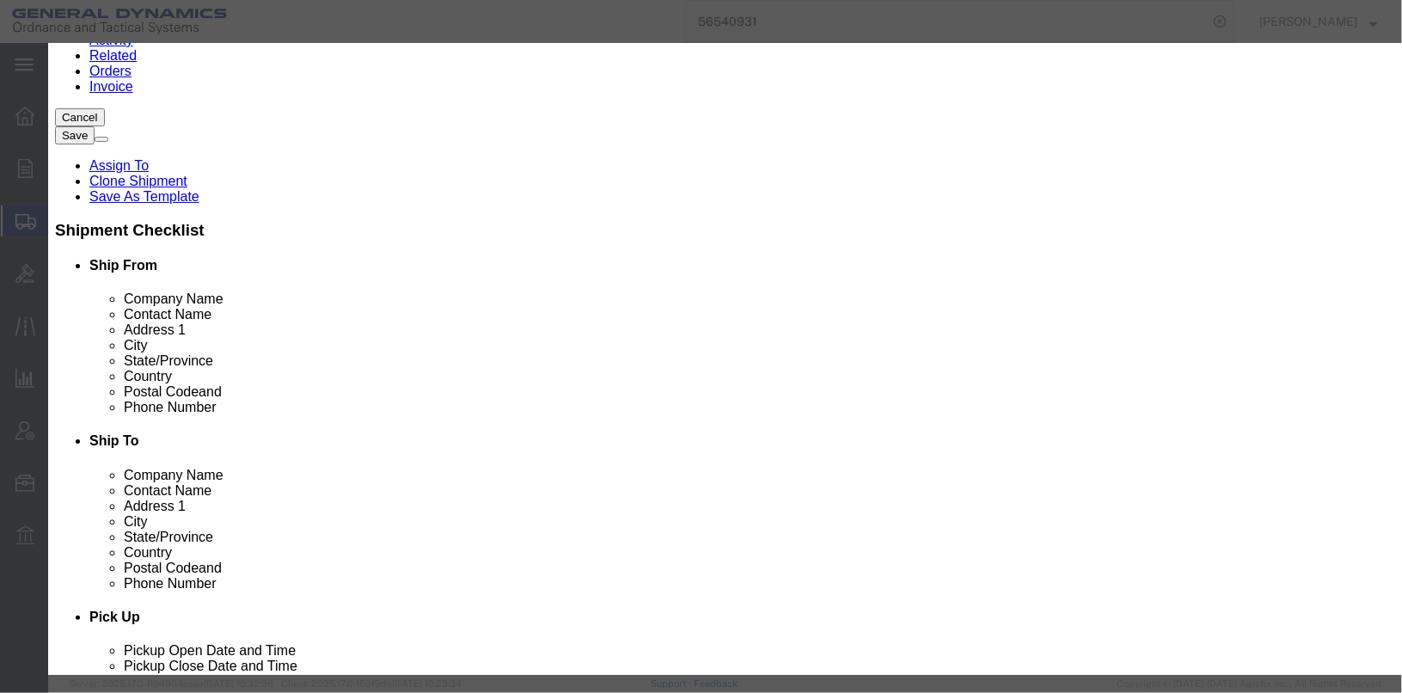
scroll to position [0, 70]
drag, startPoint x: 376, startPoint y: 128, endPoint x: 736, endPoint y: 119, distance: 359.4
click div "Commodity library Product Name ASSEMBLY A-BAG , BODY, TIE STRAPS AND BASEPAD DI…"
type input "ASSEMBLY A-BAG , BODY, TIE STRAPS AND BASEPAD DISK"
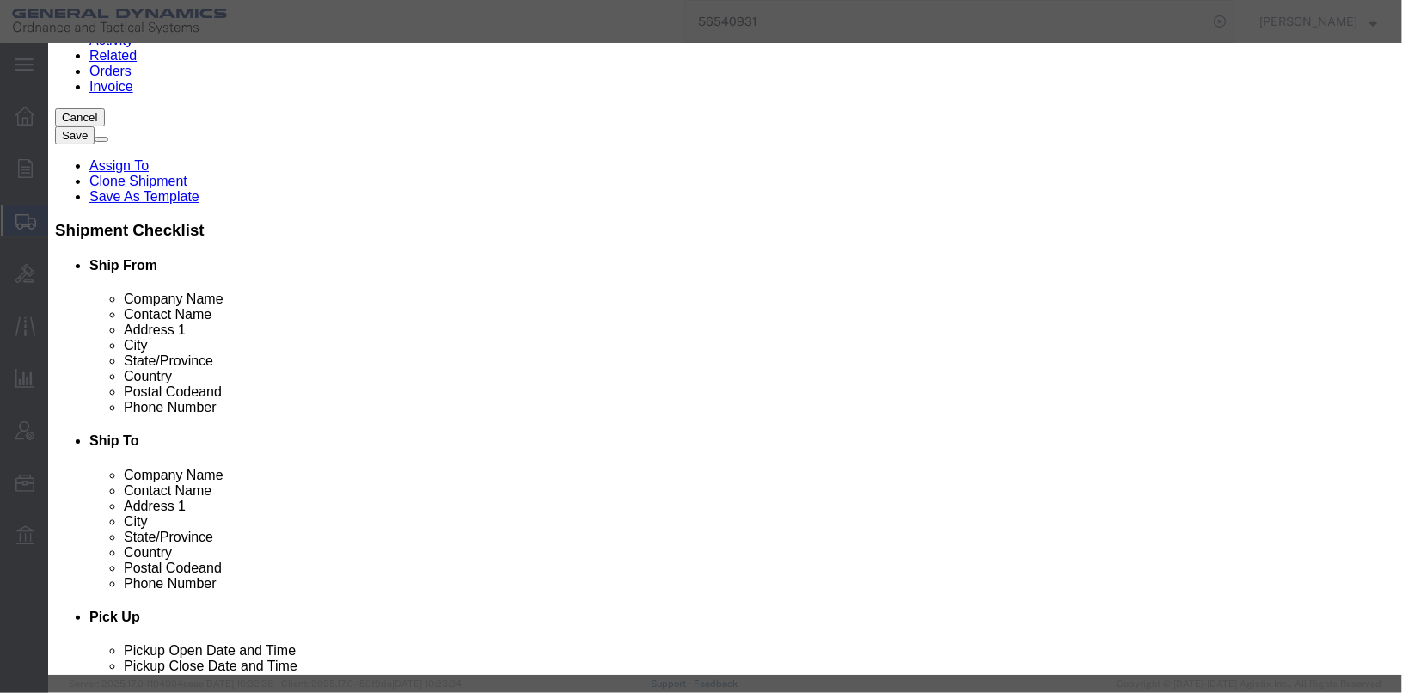
paste textarea "ASSEMBLY A-BAG , BODY, TIE STRAPS AND BASEPAD DISK"
type textarea "ASSEMBLY A-BAG , BODY, TIE STRAPS AND BASEPAD DISK"
click input "0"
type input "10"
click input "text"
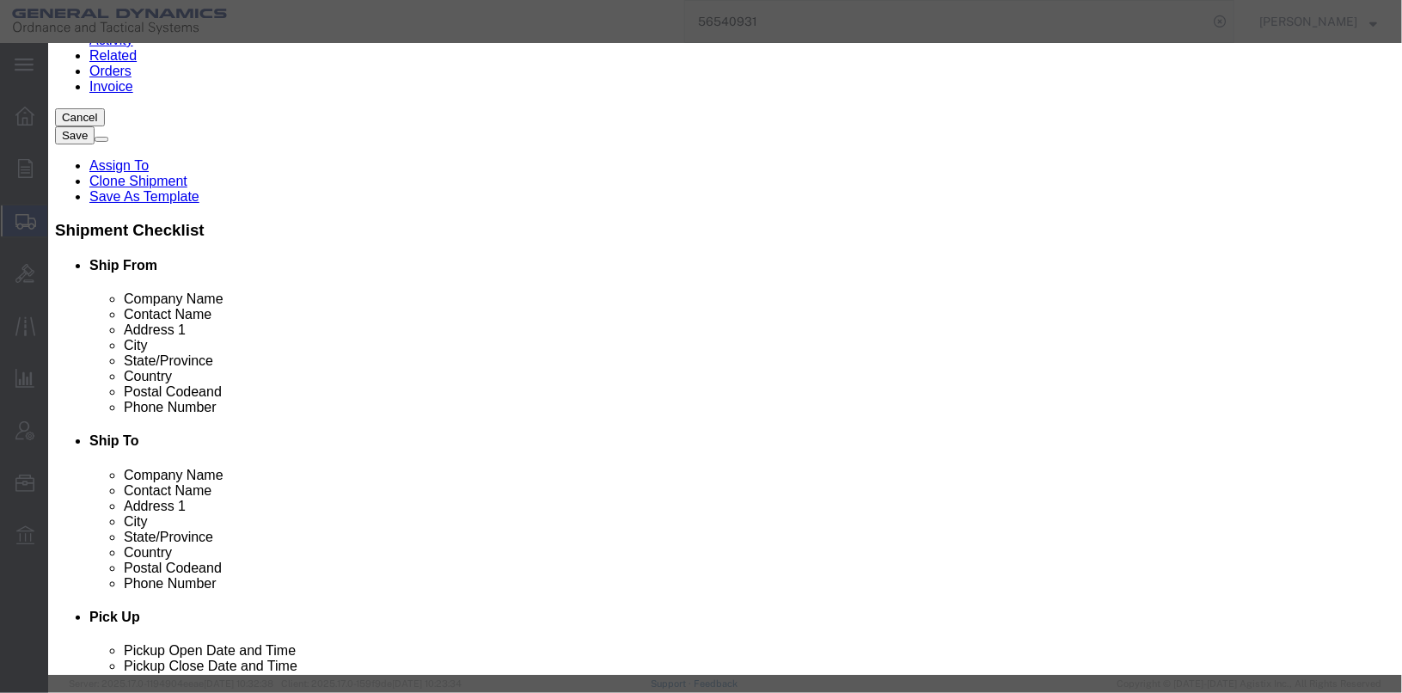
type input "10"
click textarea "ASSEMBLY A-BAG , BODY, TIE STRAPS AND BASEPAD DISK"
click textarea "ASSEMBLY A-BAG , BODY, TIE STRAPS AND BASEPAD DISK gdl24c001-001"
click textarea "ASSEMBLY A-BAG , BODY, TIE STRAPS AND BASEPAD DISK GDL24c001-001"
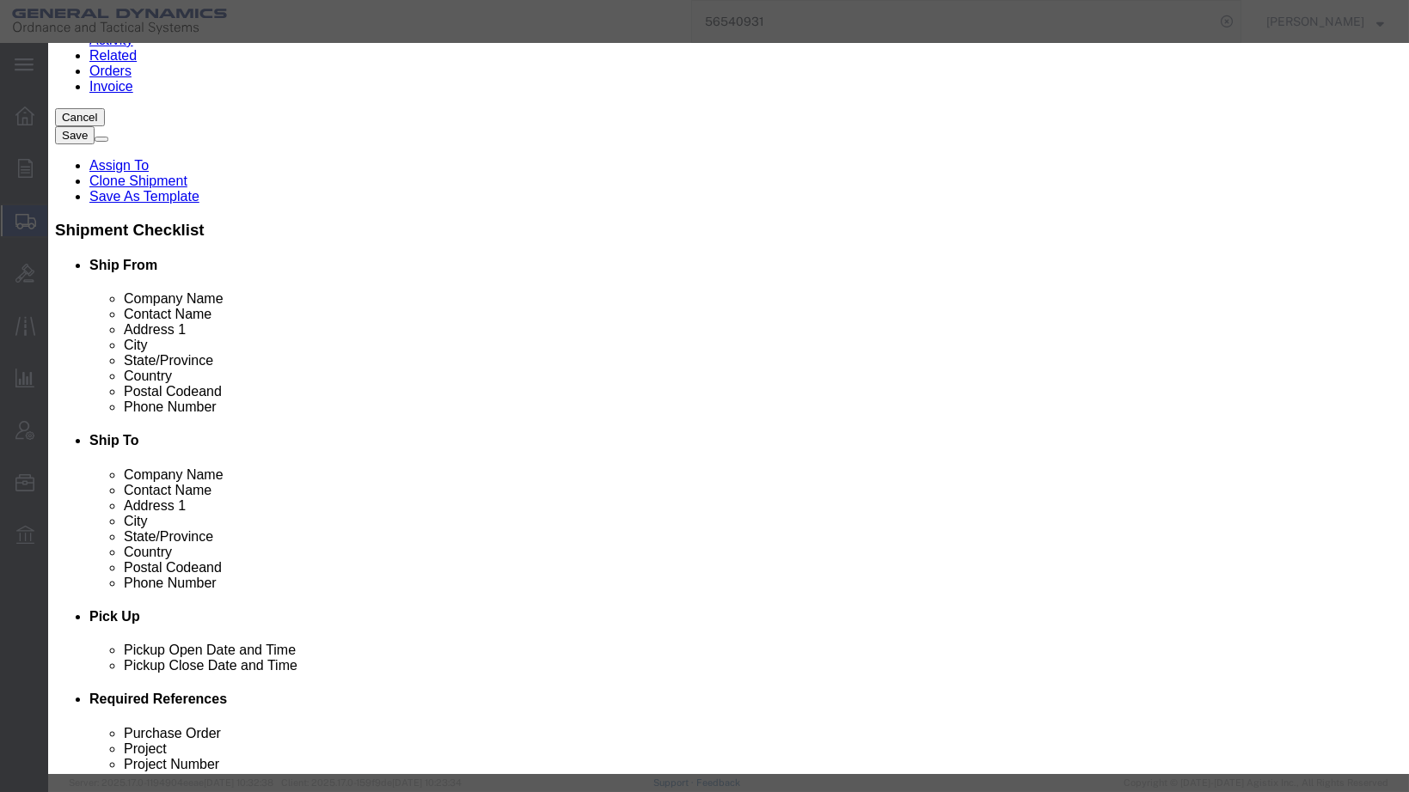
type textarea "ASSEMBLY A-BAG , BODY, TIE STRAPS AND BASEPAD DISK GDL24c001-001"
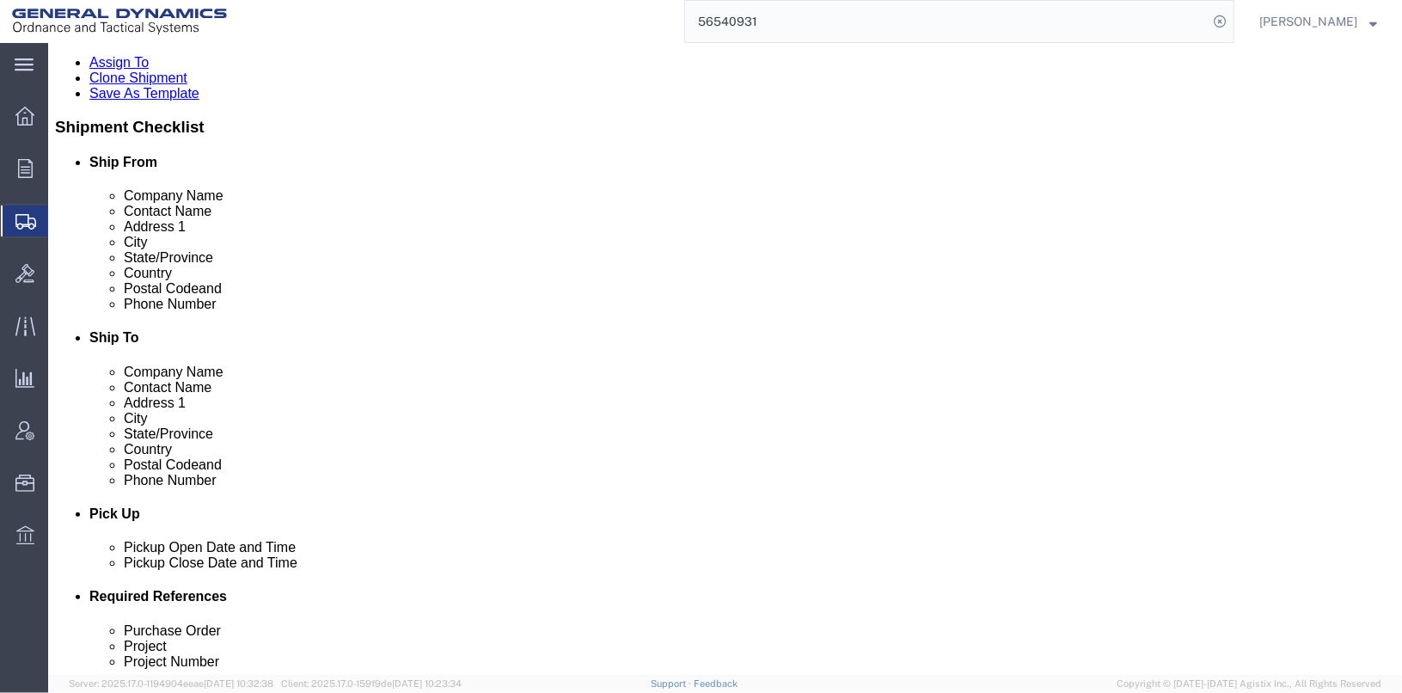
scroll to position [362, 0]
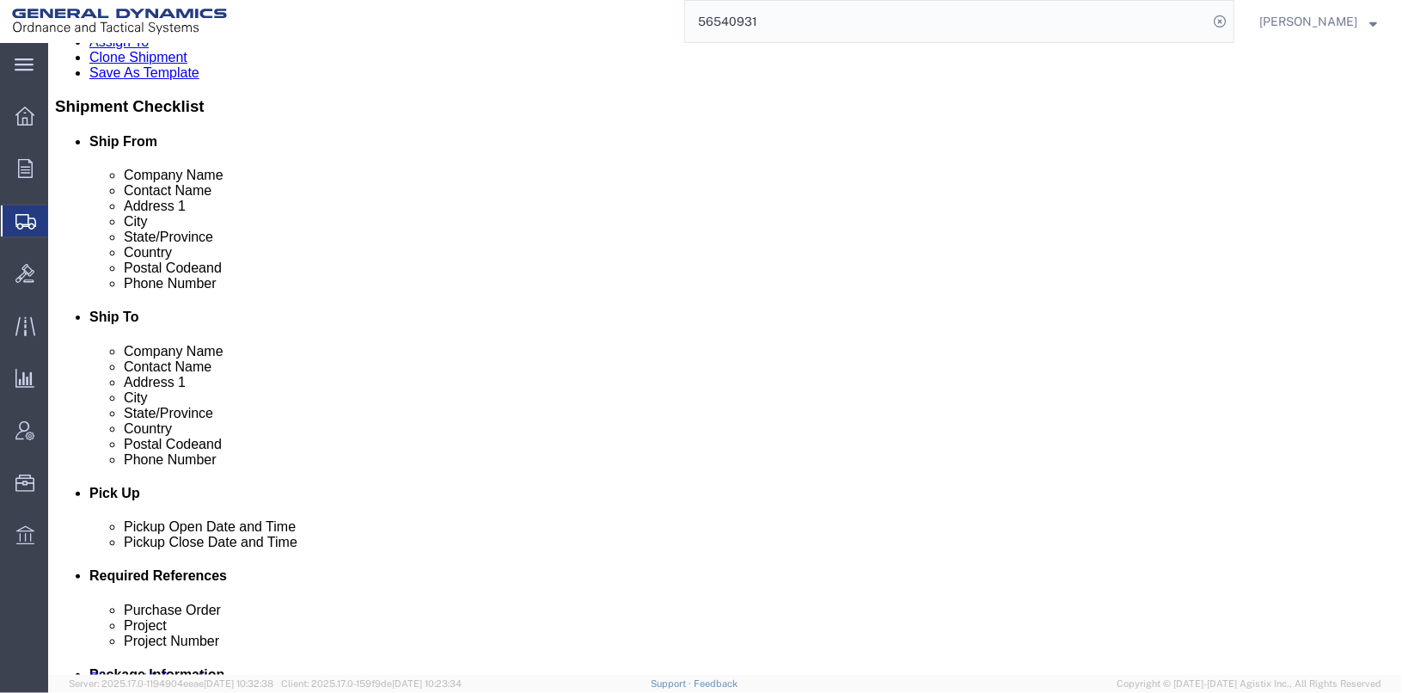
click link "Add Content"
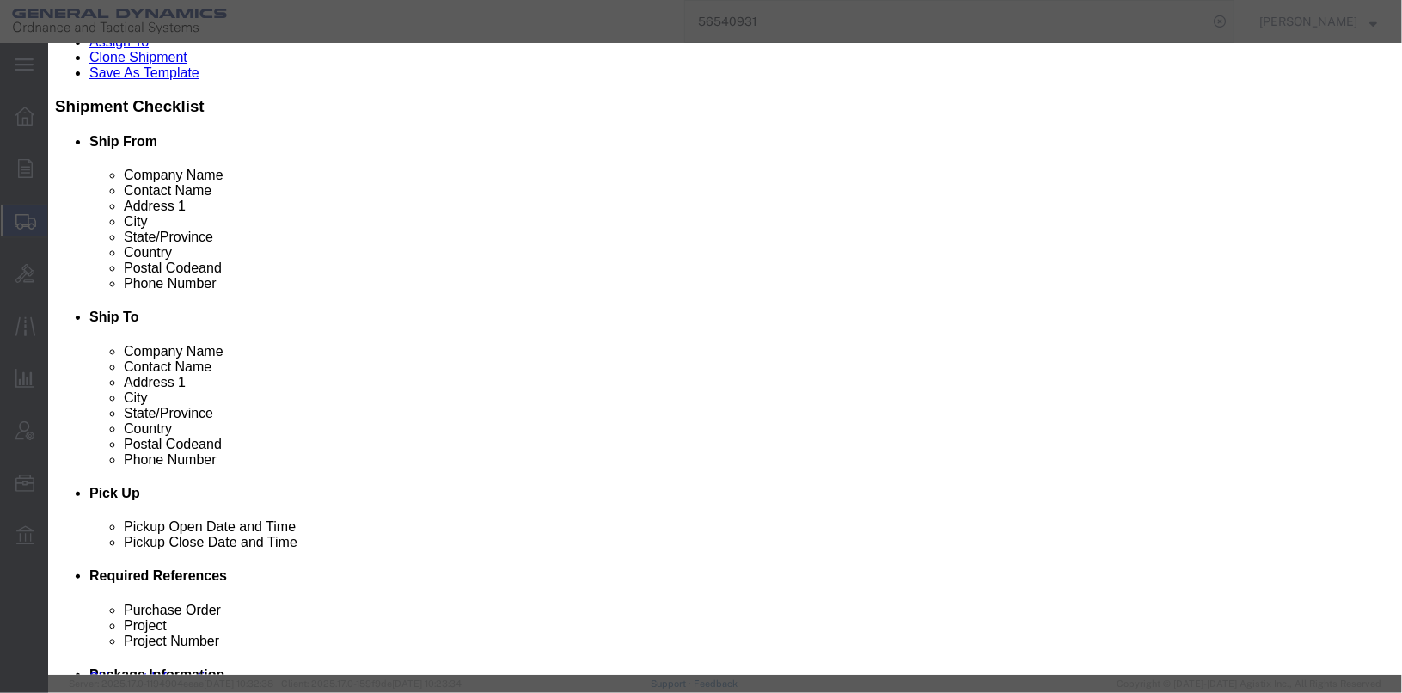
drag, startPoint x: 403, startPoint y: 132, endPoint x: 393, endPoint y: 132, distance: 10.4
click input "text"
type input "ASSEMBLY A-BAG , BODY, TIE STRAPS AND BASEPAD DISK"
type input "10"
type input "13084900"
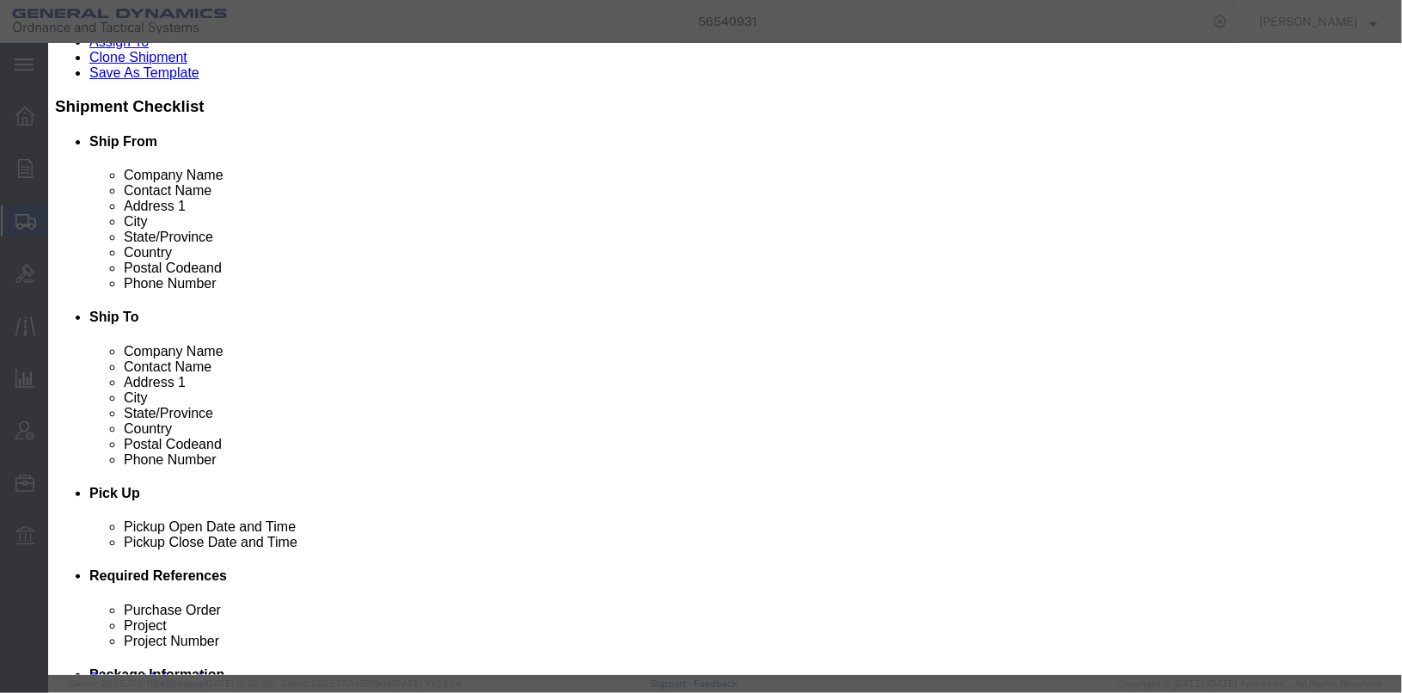
click div "ASSEMBLY A-BAG , BODY, TIE STRAPS AND BASEPAD DISK"
click input "ASSEMBLY A-BAG , BODY, TIE STRAPS AND BASEPAD DISK"
drag, startPoint x: 378, startPoint y: 125, endPoint x: 833, endPoint y: 119, distance: 454.7
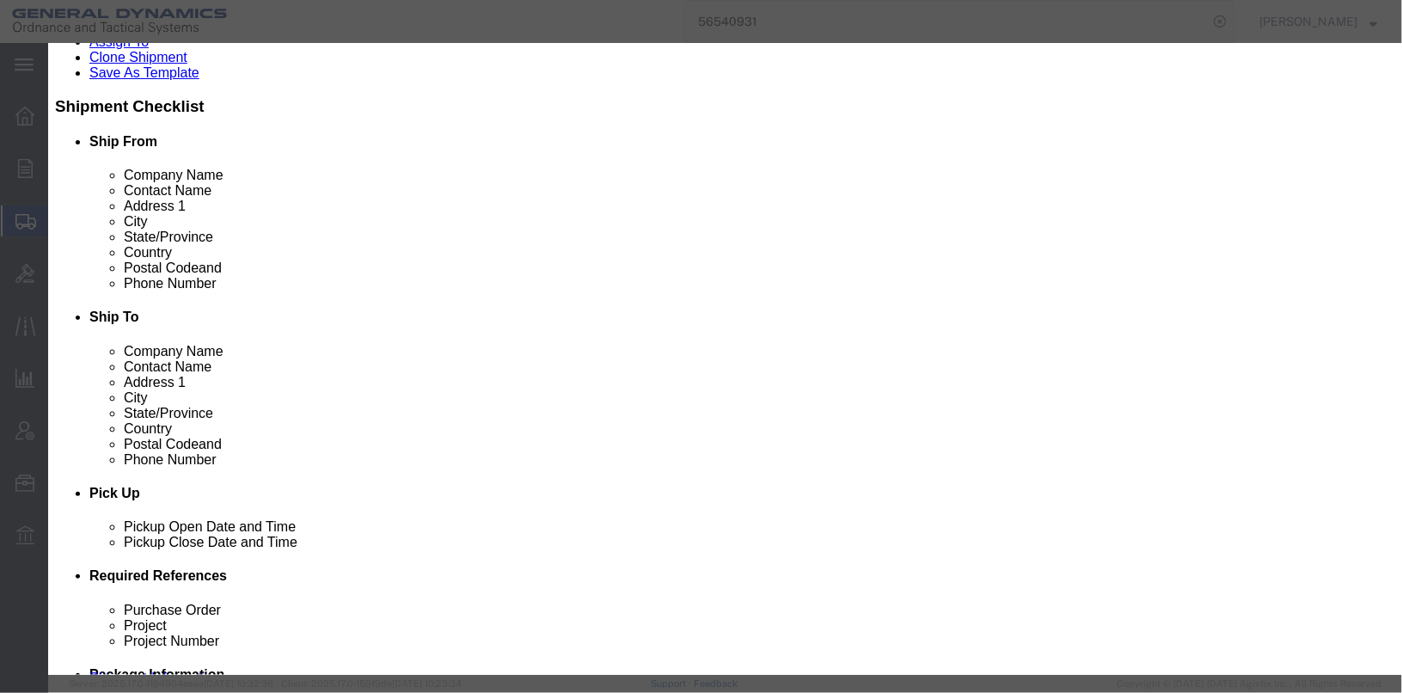
click div "Product Name ASSEMBLY A-BAG , BODY, TIE STRAPS AND BASEPAD DISK Pieces 0 Select…"
paste input "ASSEMBLY A-BAG , BODY, TIE STRAPS AND BASEPAD DISK"
type input "ASSEMBLY A-BAG , BODY, TIE STRAPS AND BASEPAD DISK"
paste textarea "ASSEMBLY A-BAG , BODY, TIE STRAPS AND BASEPAD DISK"
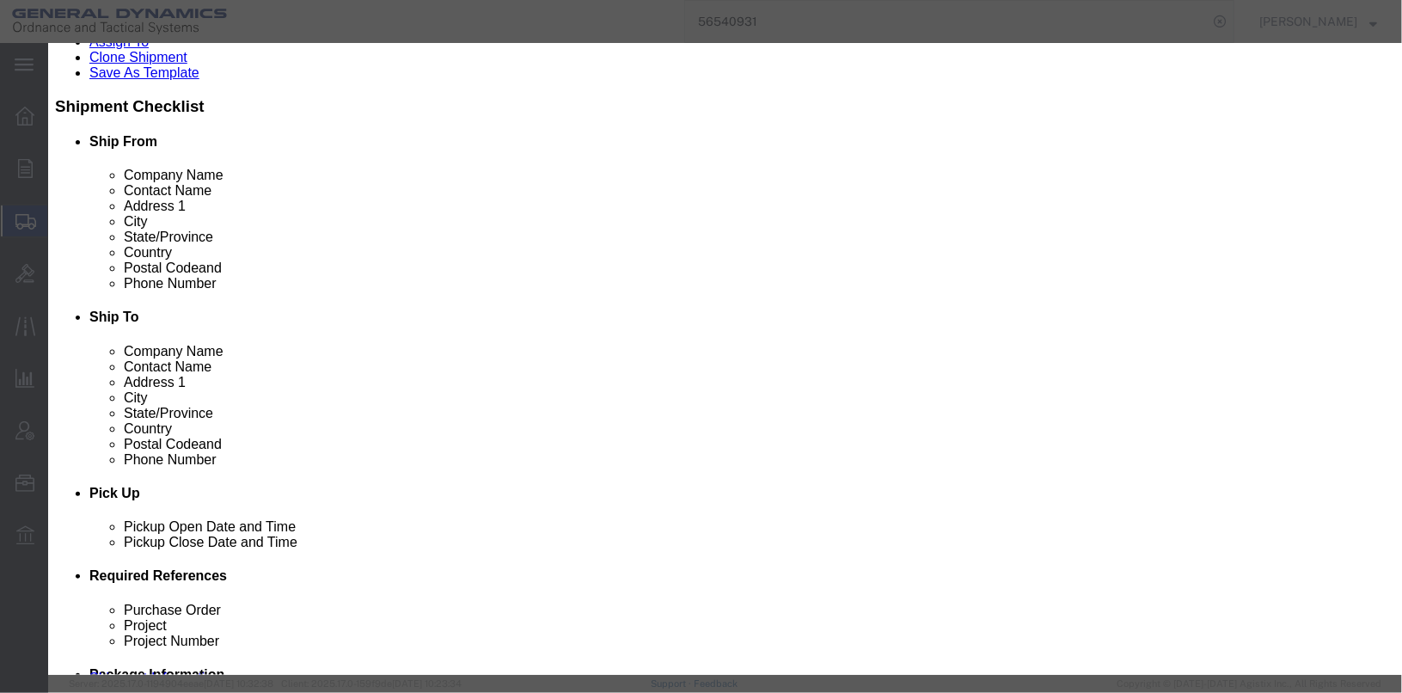
type textarea "ASSEMBLY A-BAG , BODY, TIE STRAPS AND BASEPAD DISK"
click input "0"
type input "10"
type input "100"
click label "Class"
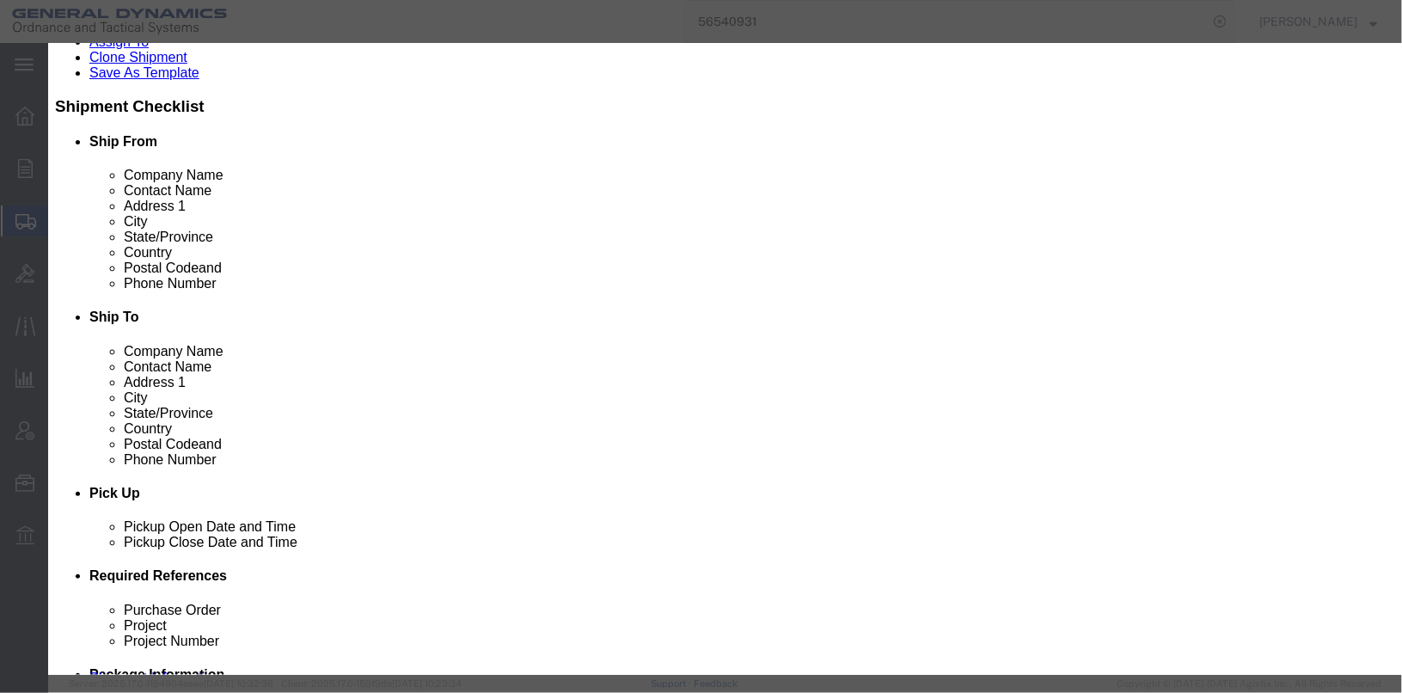
click input "13084900"
type input "1"
type input "13084908-3"
click textarea "ASSEMBLY A-BAG , BODY, TIE STRAPS AND BASEPAD DISK"
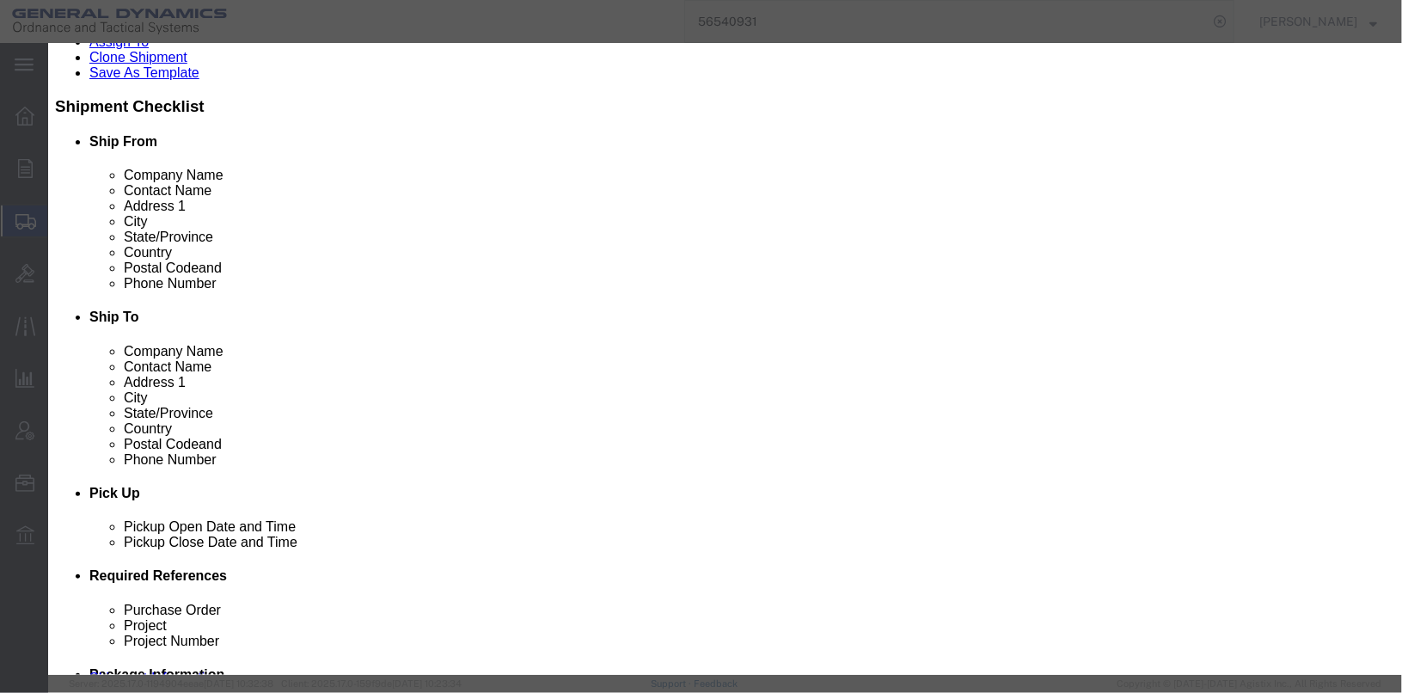
type textarea "ASSEMBLY A-BAG , BODY, TIE STRAPS AND BASEPAD DISK GDL24C001-001 10 PCS. MCN 13…"
click button "Save & Close"
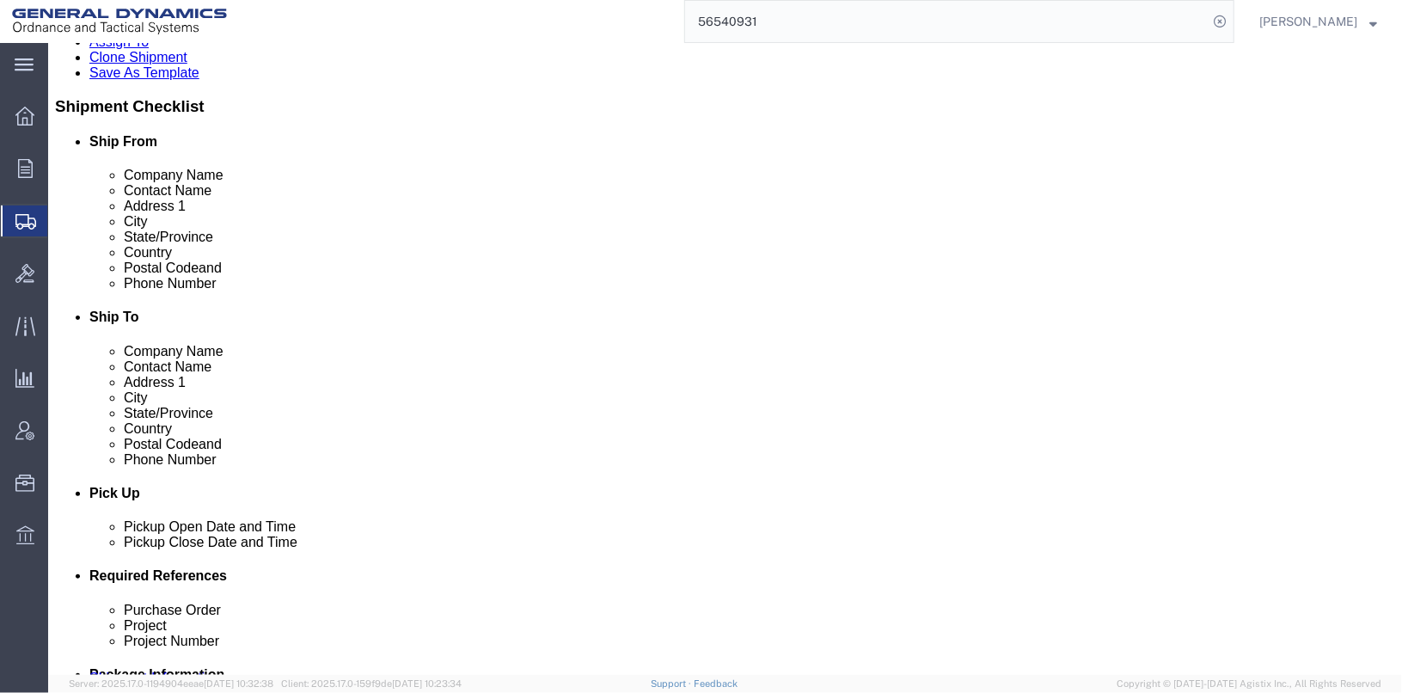
scroll to position [503, 0]
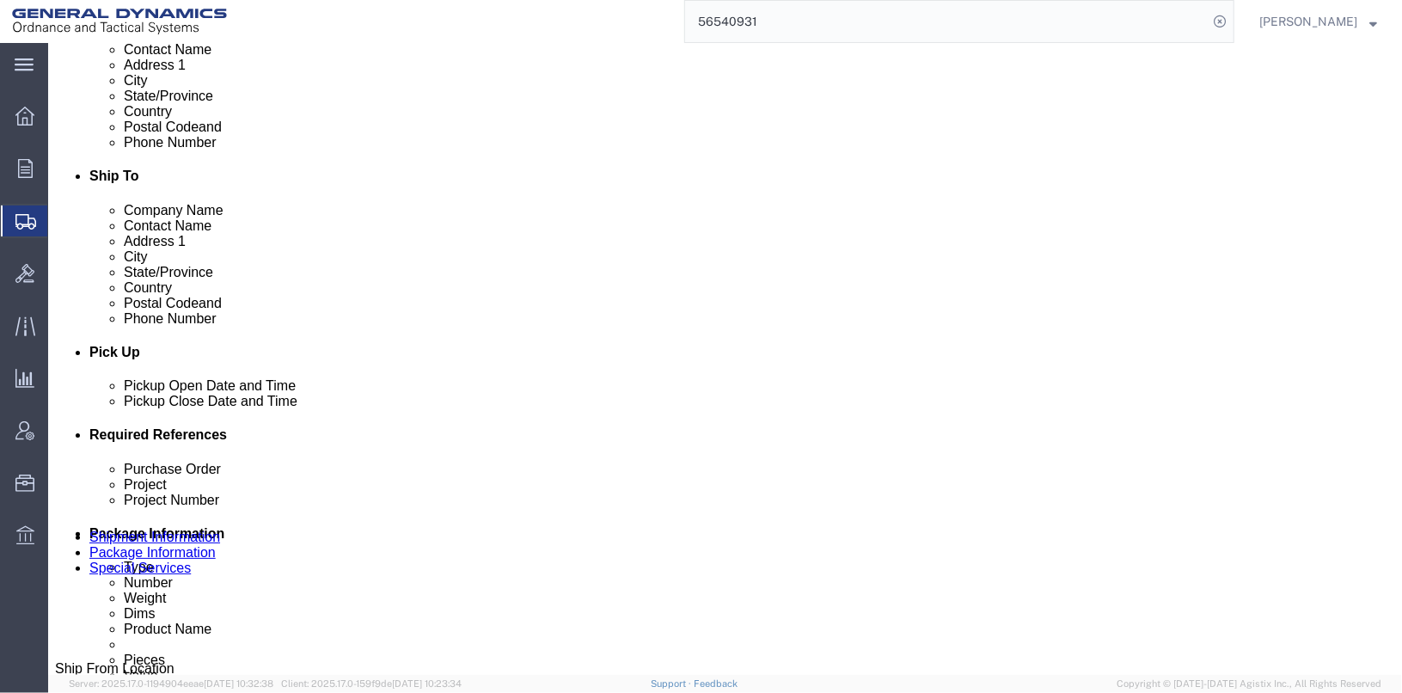
click link "Add Content"
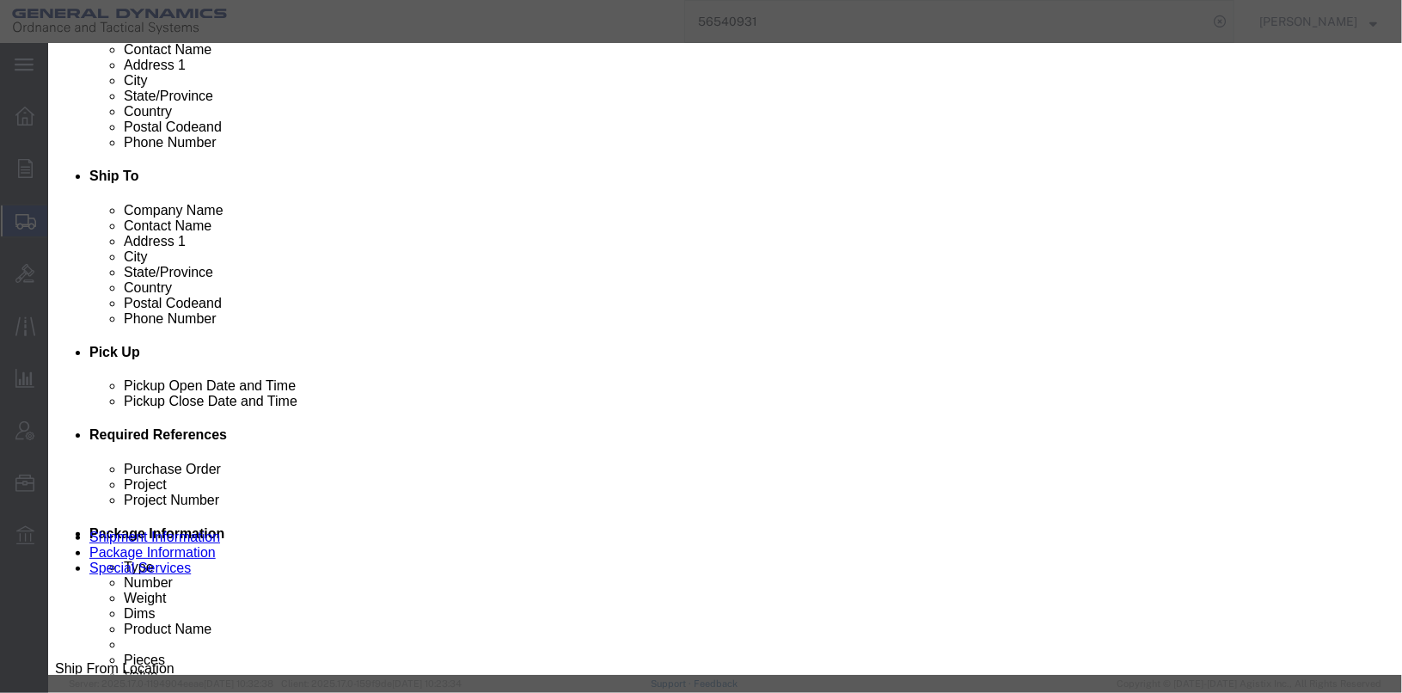
click input "text"
type input "13084908-4"
click input "text"
type input "a-bag with straps XM655,ABB"
click input "0"
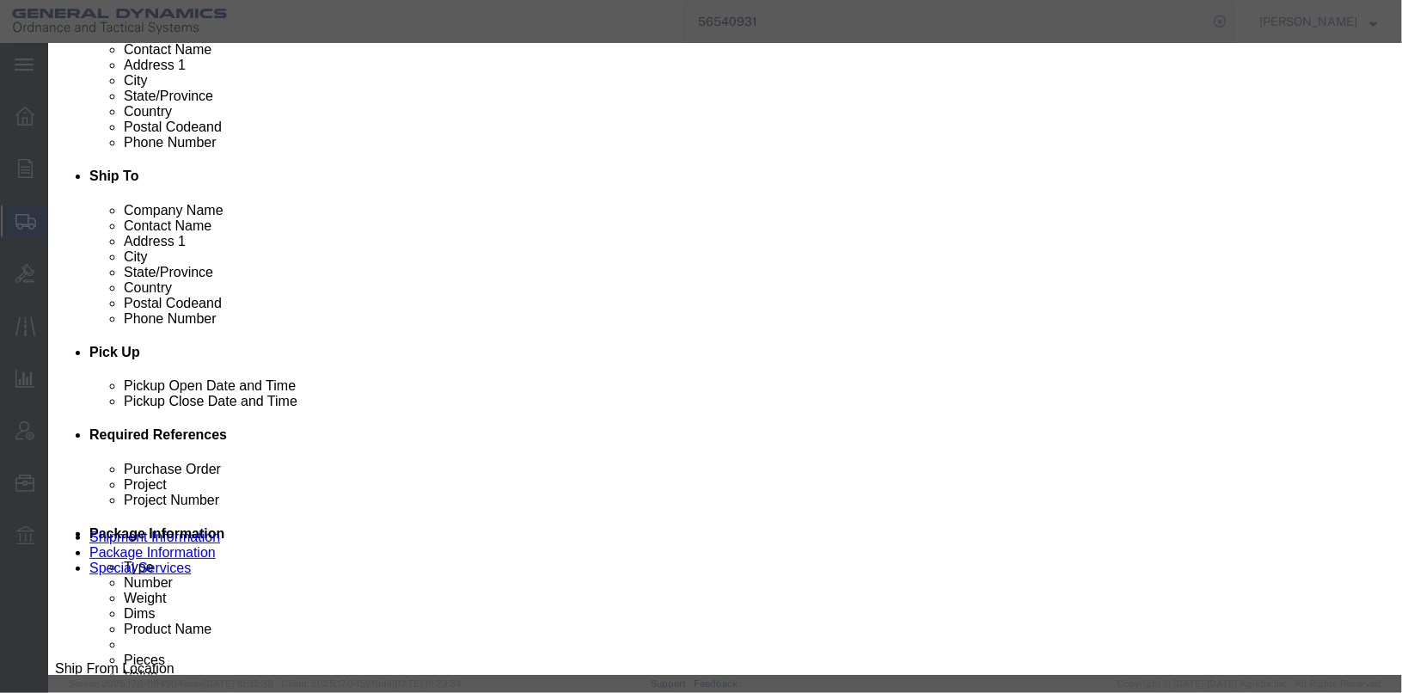
type input "8"
click input "text"
type input "10"
drag, startPoint x: 541, startPoint y: 132, endPoint x: 358, endPoint y: 133, distance: 182.2
click div "a-bag with straps XM655,ABB"
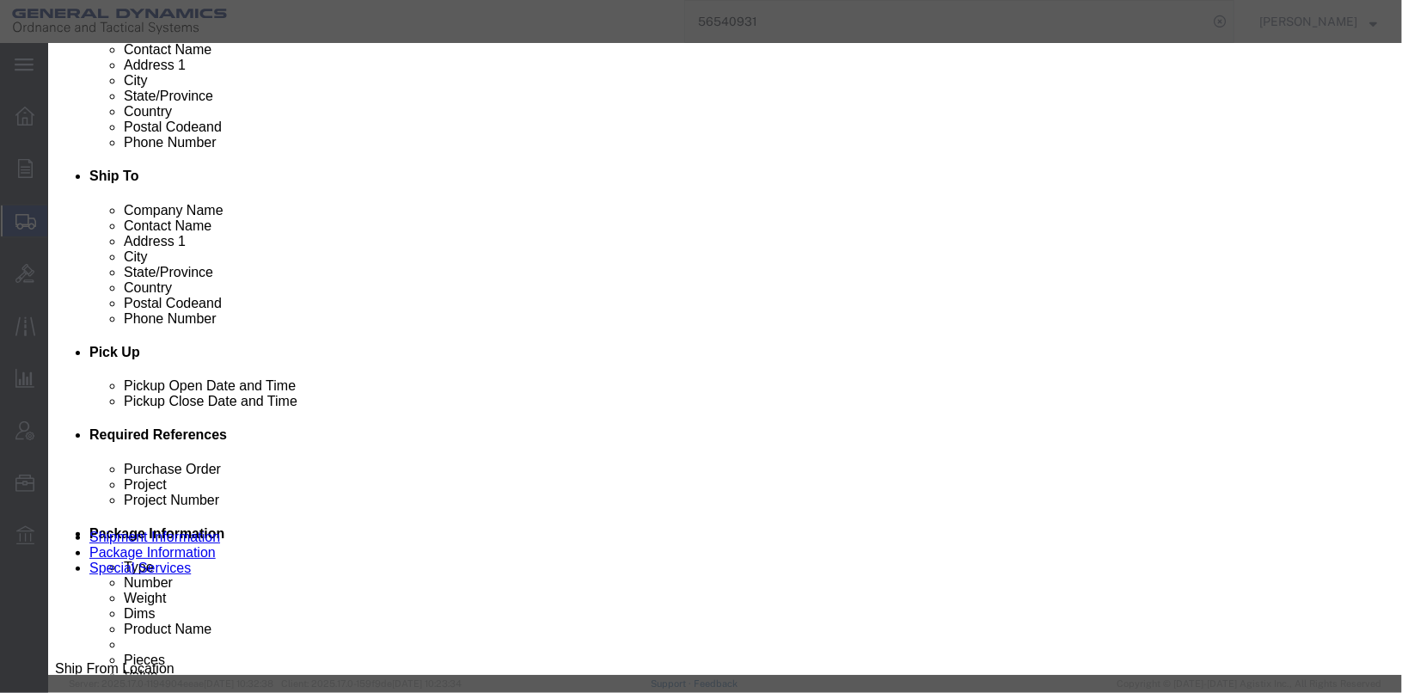
paste textarea "a-bag with straps XM655,ABB"
click textarea "a-bag with straps XM655,ABB GDL24C001-001"
click textarea "A-bag with straps XM655,ABB GDL24C001-001"
click textarea "A-Bag with straps XM655,ABB GDL24C001-001"
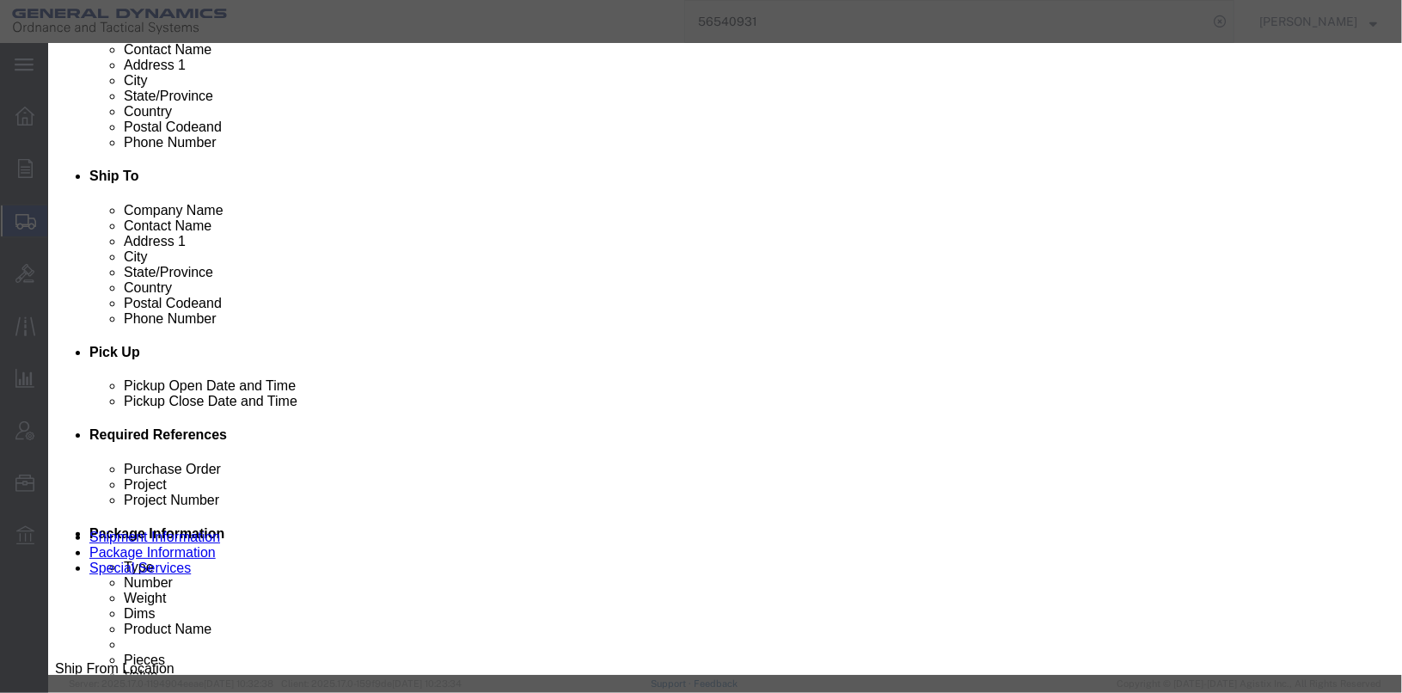
type textarea "A-Bag with straps XM655,ABB GDL24C001-001 8 PCS MCN 132001D020718"
click button "Save & Close"
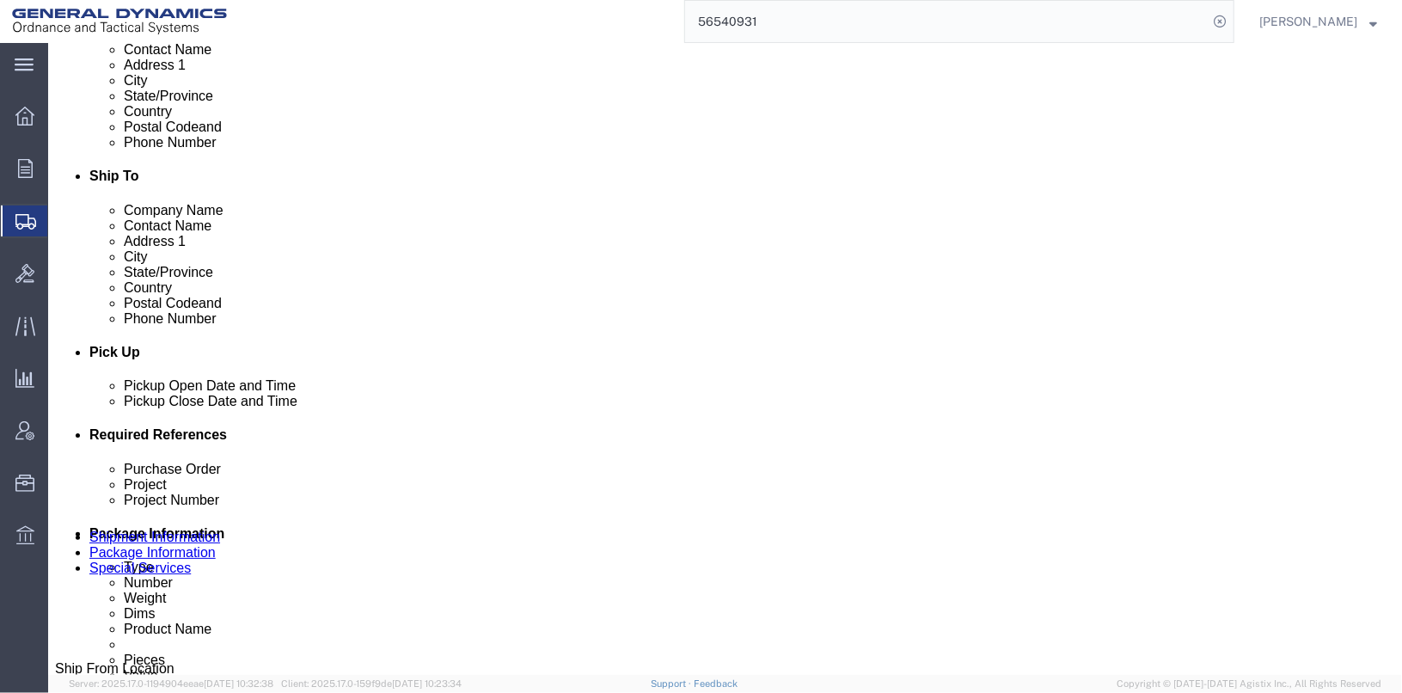
scroll to position [527, 0]
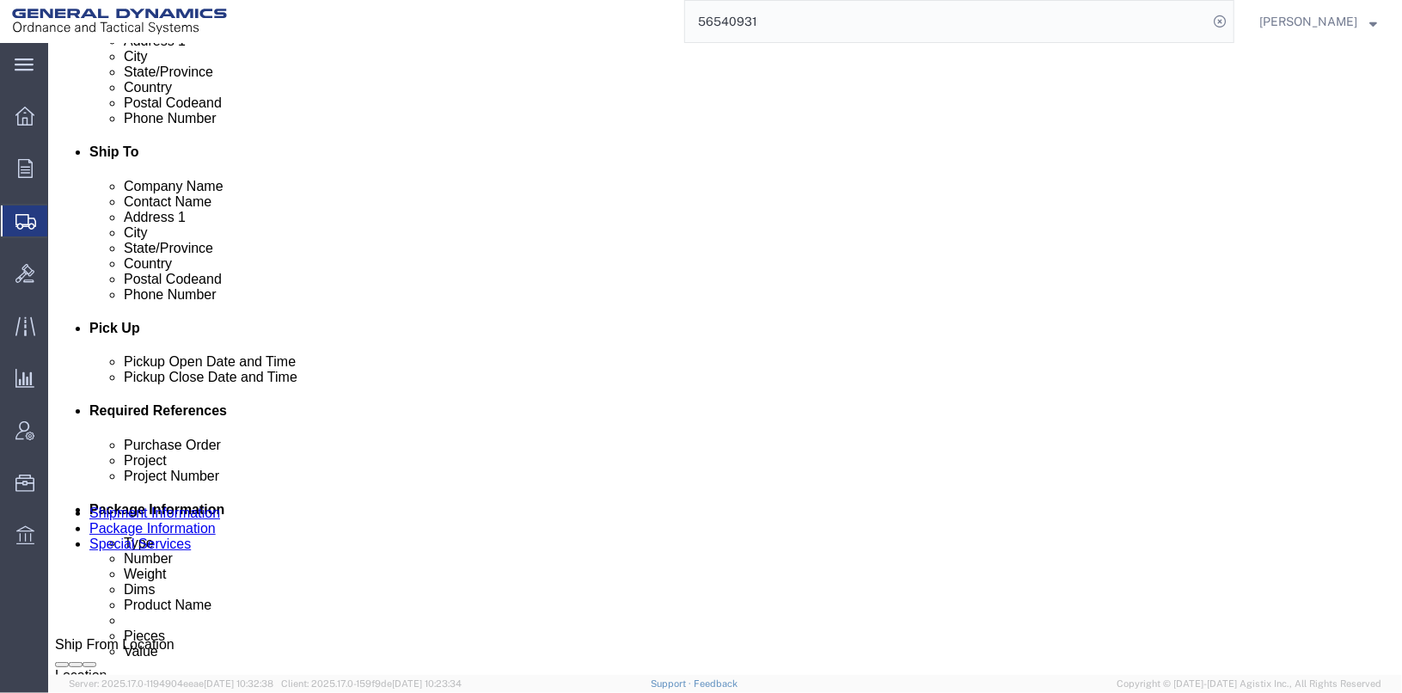
click link "Add Content"
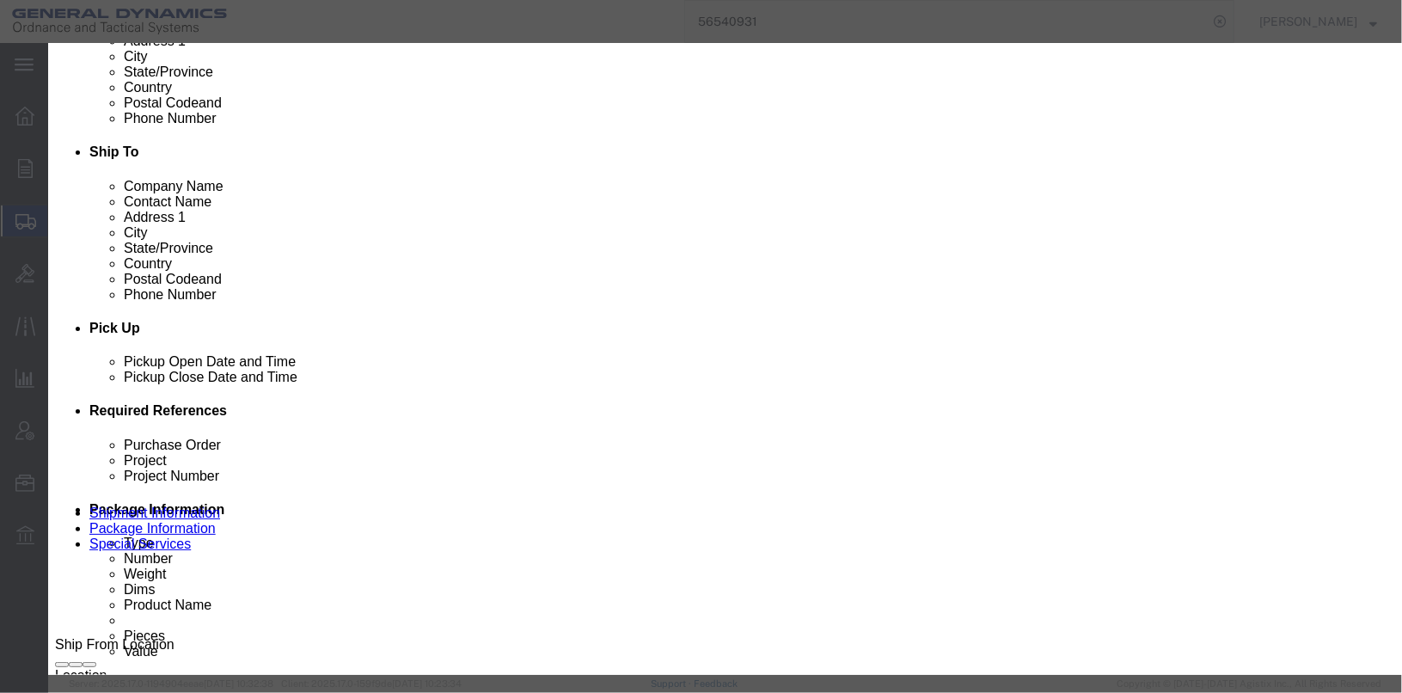
click input "text"
type input "ASSEMBLY A-BAG , BODY, TIE STRAPS AND BASEPAD DISK"
select select "US"
click label "Serial"
click input "ASSEMBLY A-BAG , BODY, TIE STRAPS AND BASEPAD DISK"
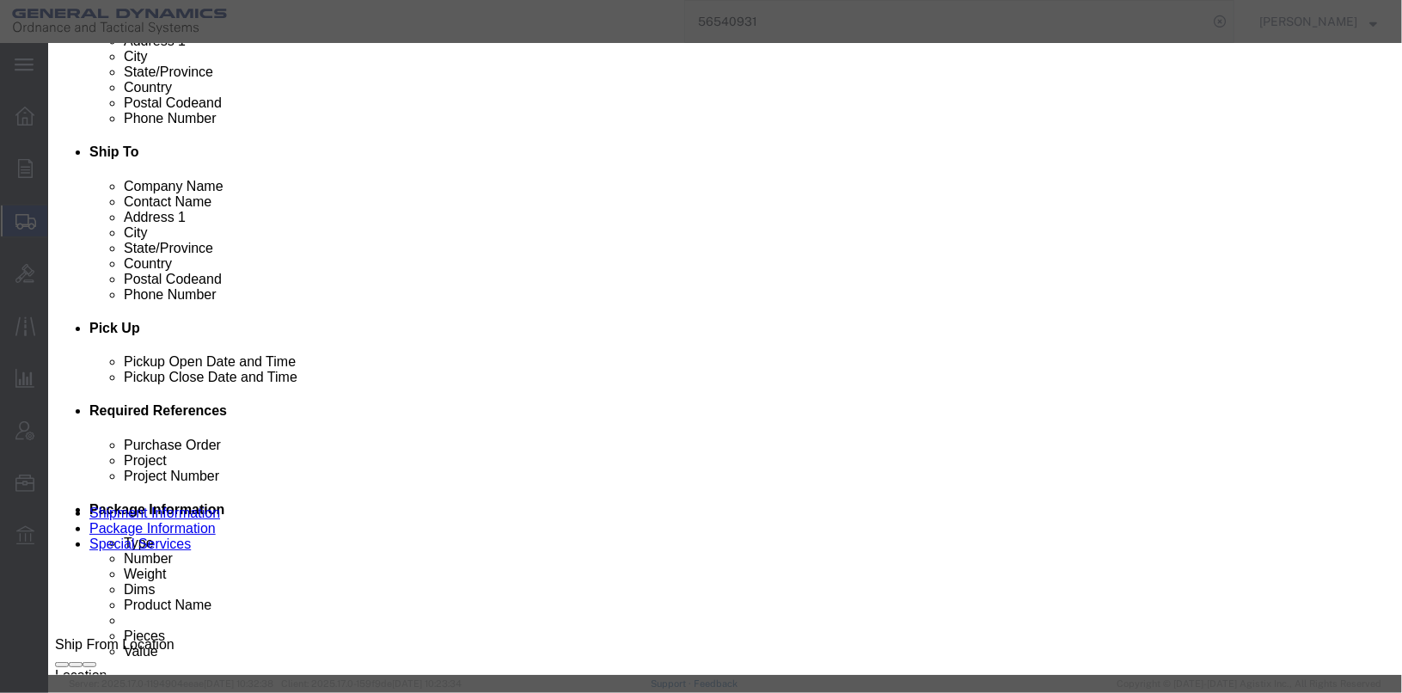
scroll to position [0, 70]
drag, startPoint x: 374, startPoint y: 130, endPoint x: 707, endPoint y: 131, distance: 333.5
click div "Product Name ASSEMBLY A-BAG , BODY, TIE STRAPS AND BASEPAD DISK Pieces 0 Select…"
paste textarea "ASSEMBLY A-BAG , BODY, TIE STRAPS AND BASEPAD DISK"
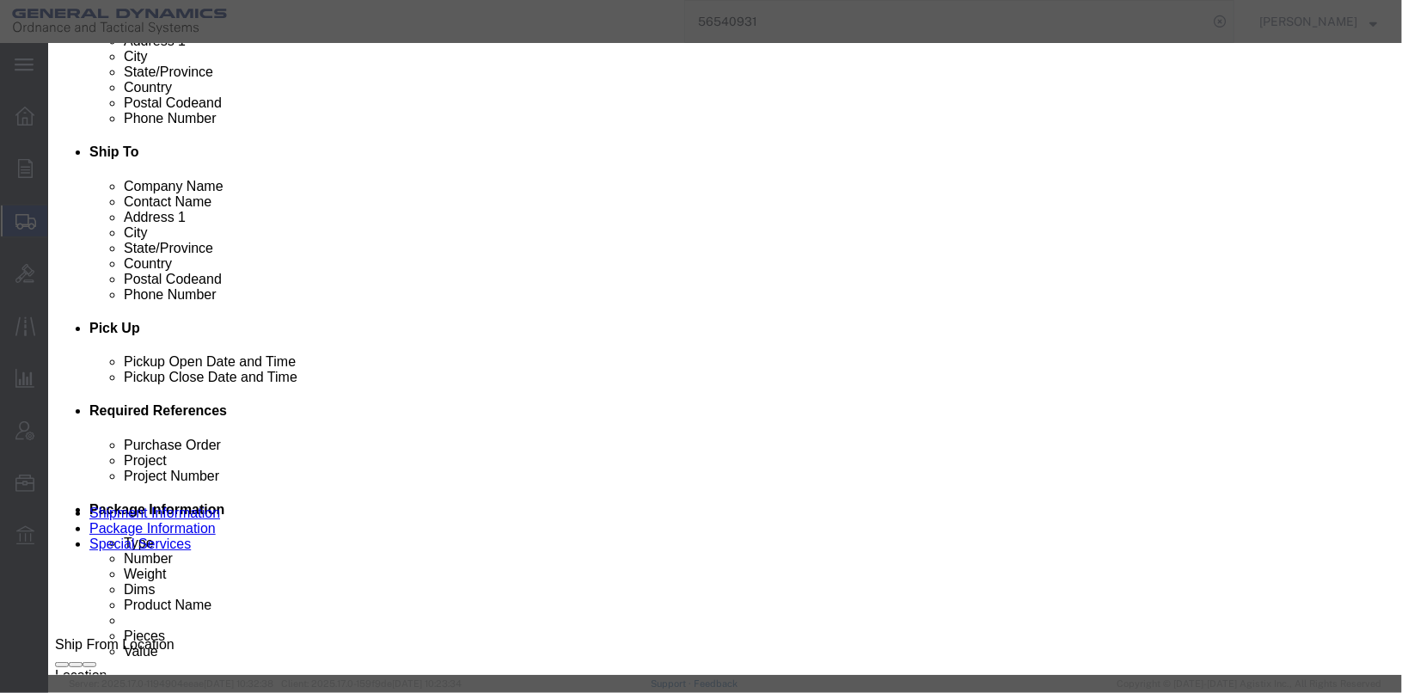
type textarea "ASSEMBLY A-BAG , BODY, TIE STRAPS AND BASEPAD DISK"
click input "0"
type input "19"
click input "text"
type input "10"
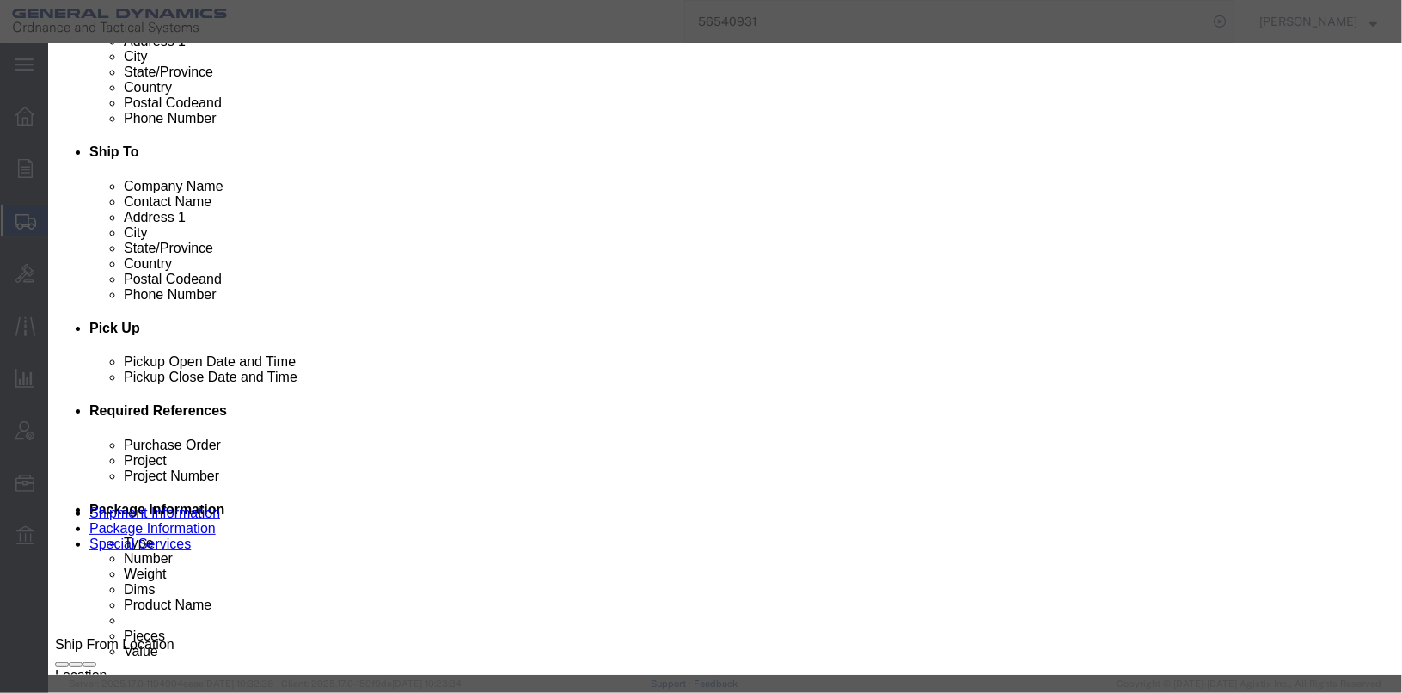
click textarea "ASSEMBLY A-BAG , BODY, TIE STRAPS AND BASEPAD DISK"
type textarea "ASSEMBLY A-BAG , BODY, TIE STRAPS AND BASEPAD DISK"
click input "text"
type input "13084908"
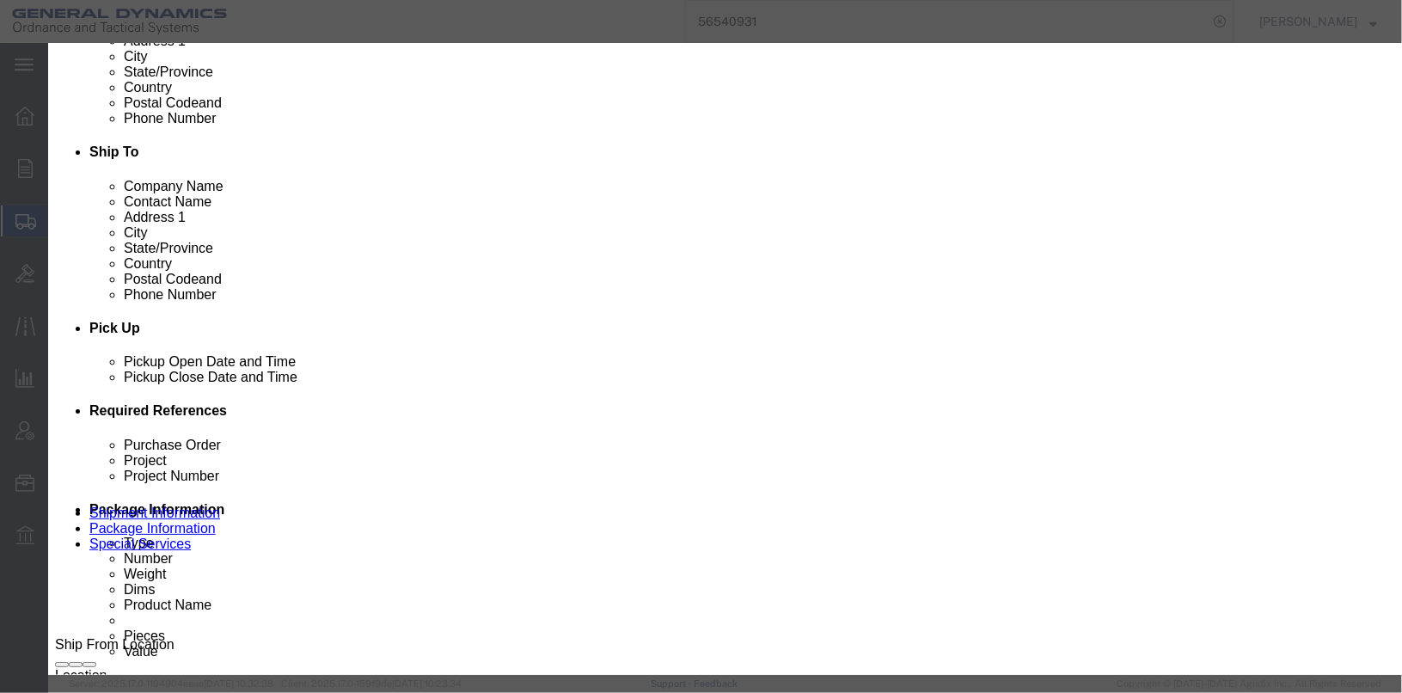
click textarea "ASSEMBLY A-BAG , BODY, TIE STRAPS AND BASEPAD DISK"
click textarea "ASSEMBLY A-BAG , BODY, TIE STRAPS AND BASEPAD DISK GDL22M003-004 8 PCS MCN13200…"
type textarea "ASSEMBLY A-BAG , BODY, TIE STRAPS AND BASEPAD DISK GDL22M003-004 19 PCS MCN1320…"
click button "Save & Close"
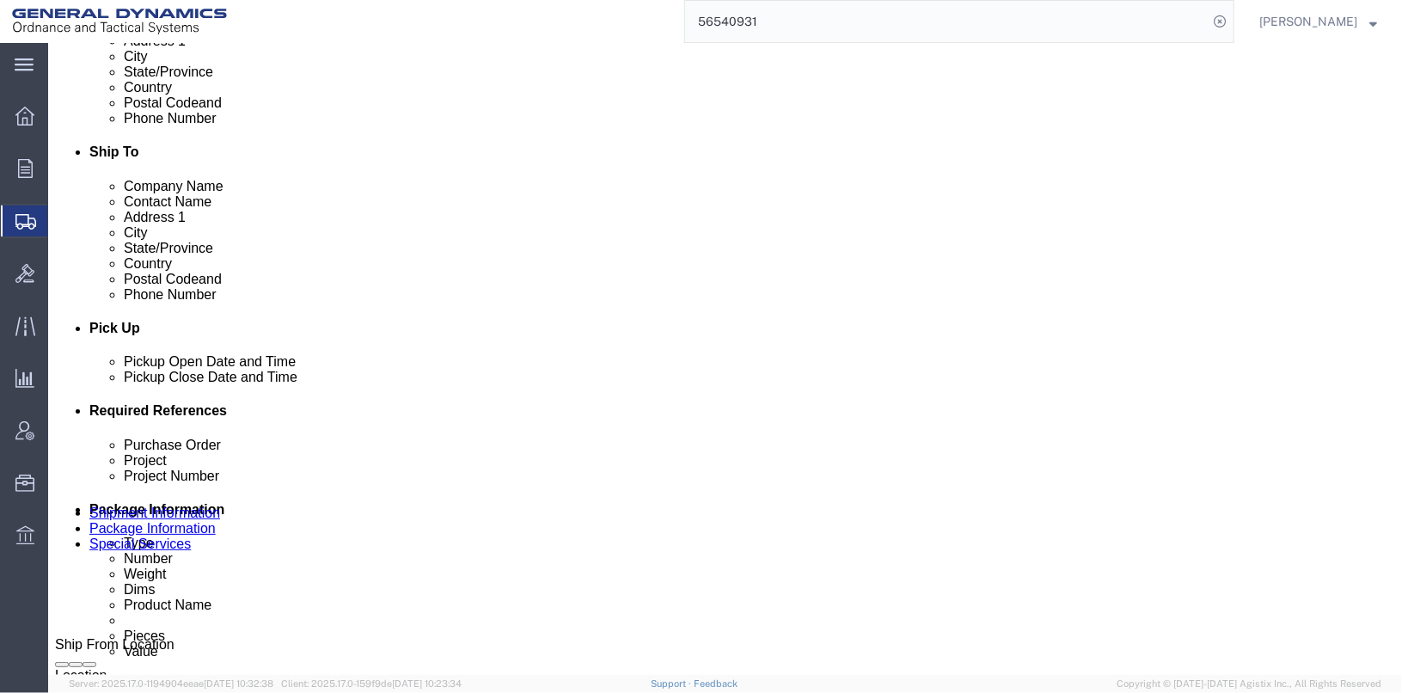
scroll to position [669, 0]
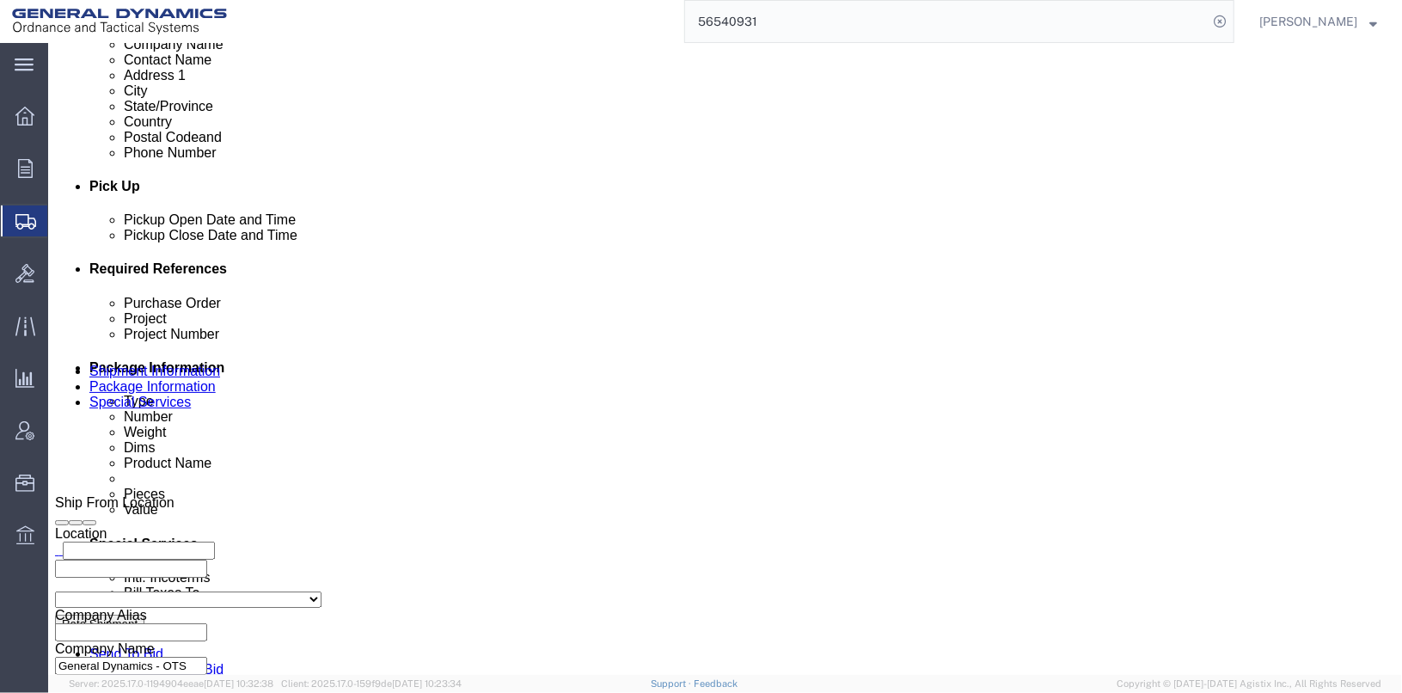
click link "Add Content"
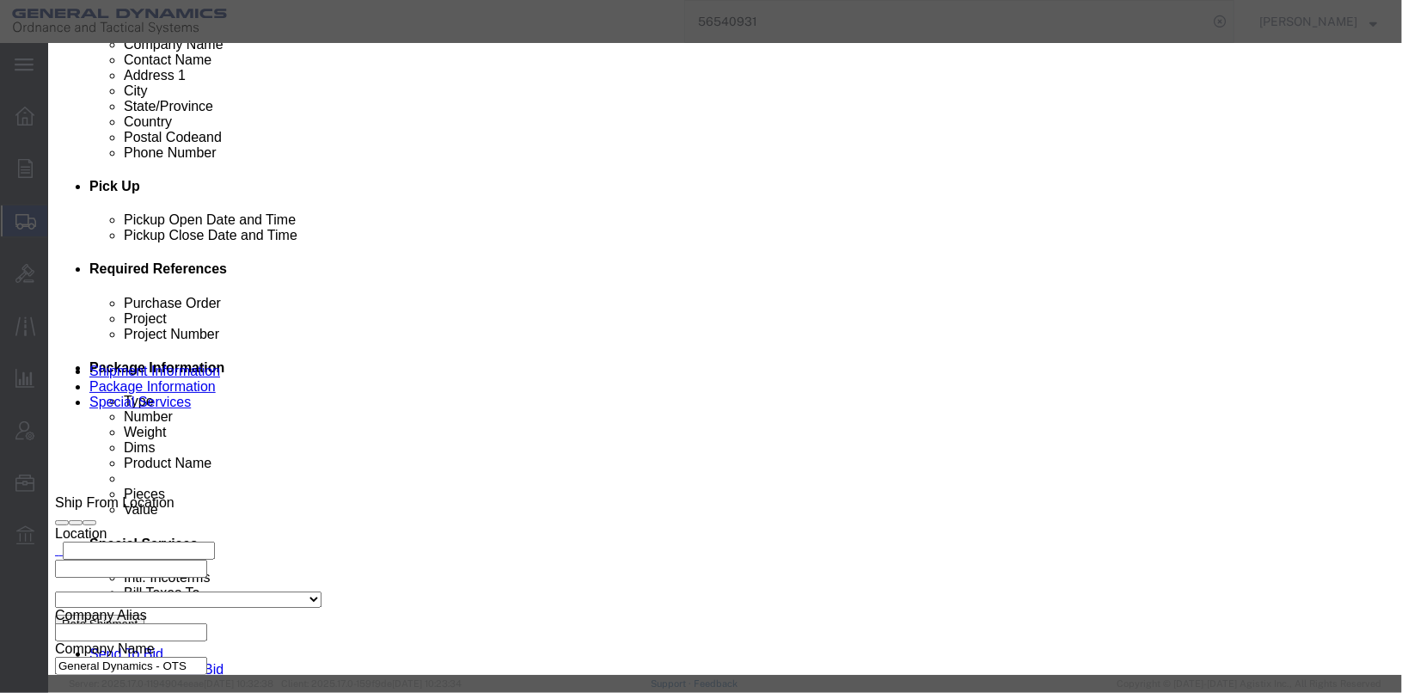
click input "text"
type input "13087905"
click input "text"
drag, startPoint x: 611, startPoint y: 131, endPoint x: 383, endPoint y: 122, distance: 227.9
click div "Commodity library Product Name TUBULAR IGNITER CLOTH BAG, XM660 Pieces 0 Select…"
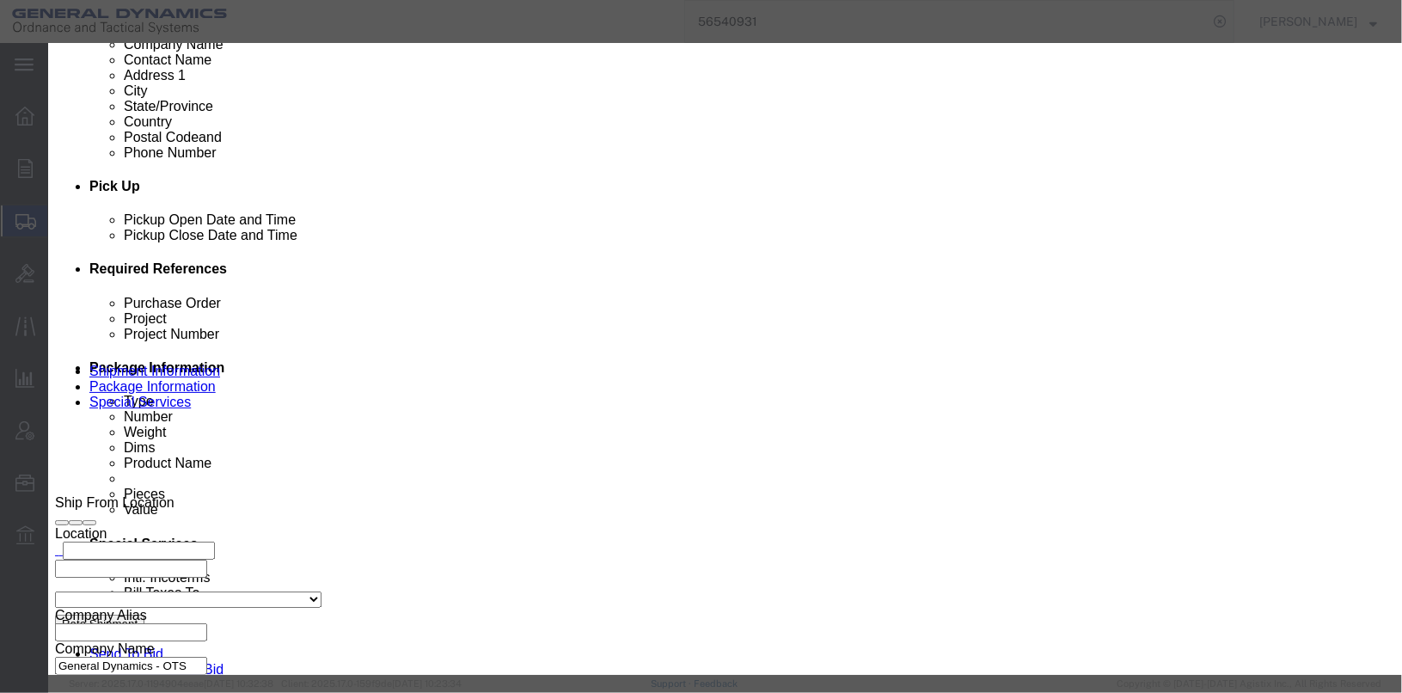
type input "TUBULAR IGNITER CLOTH BAG, XM660"
paste textarea "TUBULAR IGNITER CLOTH BAG, XM660"
type textarea "TUBULAR IGNITER CLOTH BAG, XM660"
click input "0"
click input "0962"
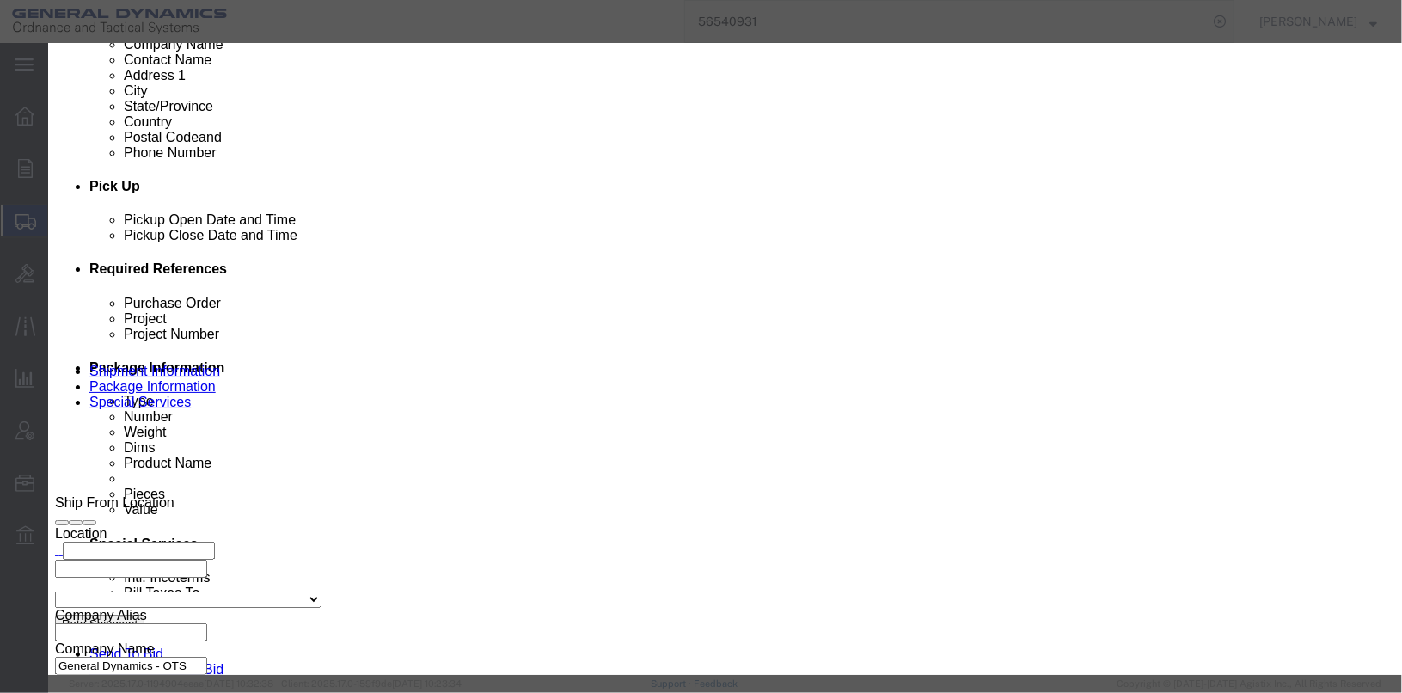
type input "962"
click textarea "TUBULAR IGNITER CLOTH BAG, XM660"
click input "text"
type input "1000"
click textarea "TUBULAR IGNITER CLOTH BAG, XM660"
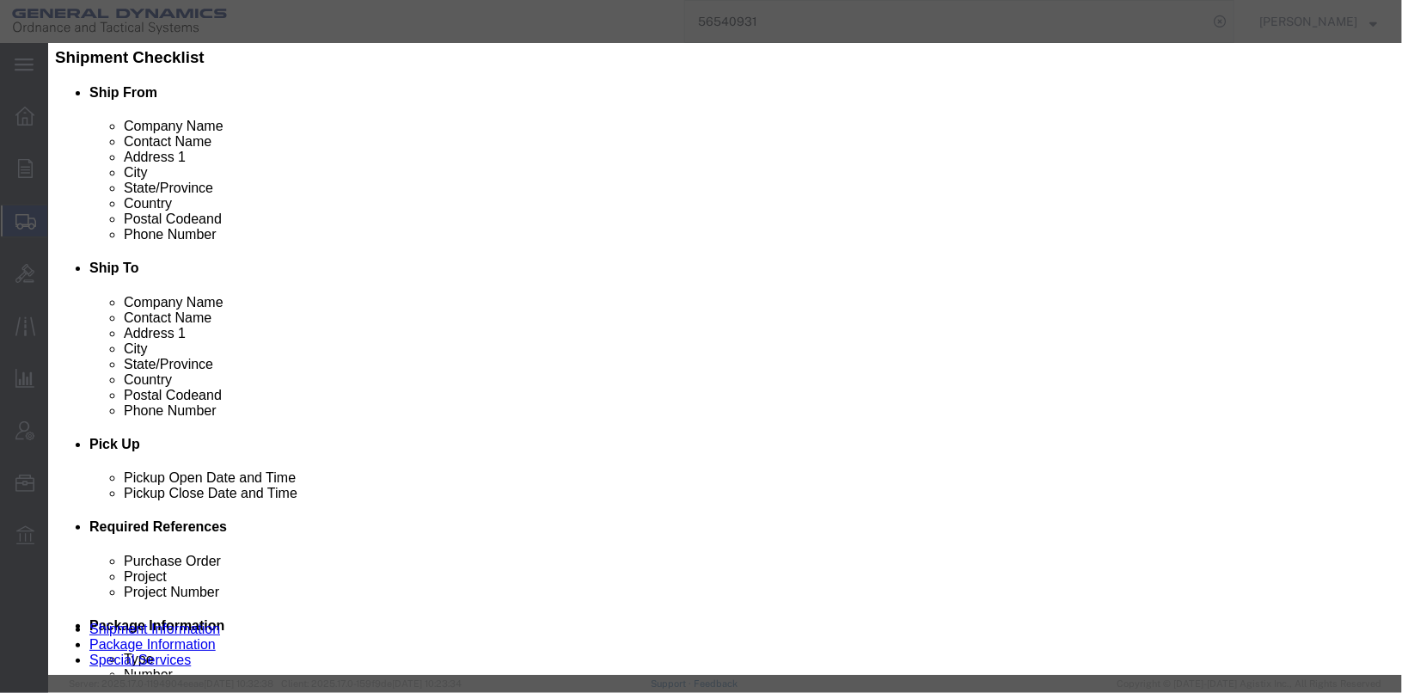
scroll to position [64, 0]
type textarea "TUBULAR IGNITER CLOTH BAG, XM660 GDL22K001-006 9 PCS, GDL22K001-006 388 PCS, GD…"
drag, startPoint x: 1031, startPoint y: 532, endPoint x: 1053, endPoint y: 517, distance: 26.7
click div "Save & Add Another Save & Close Close"
click button "Save & Close"
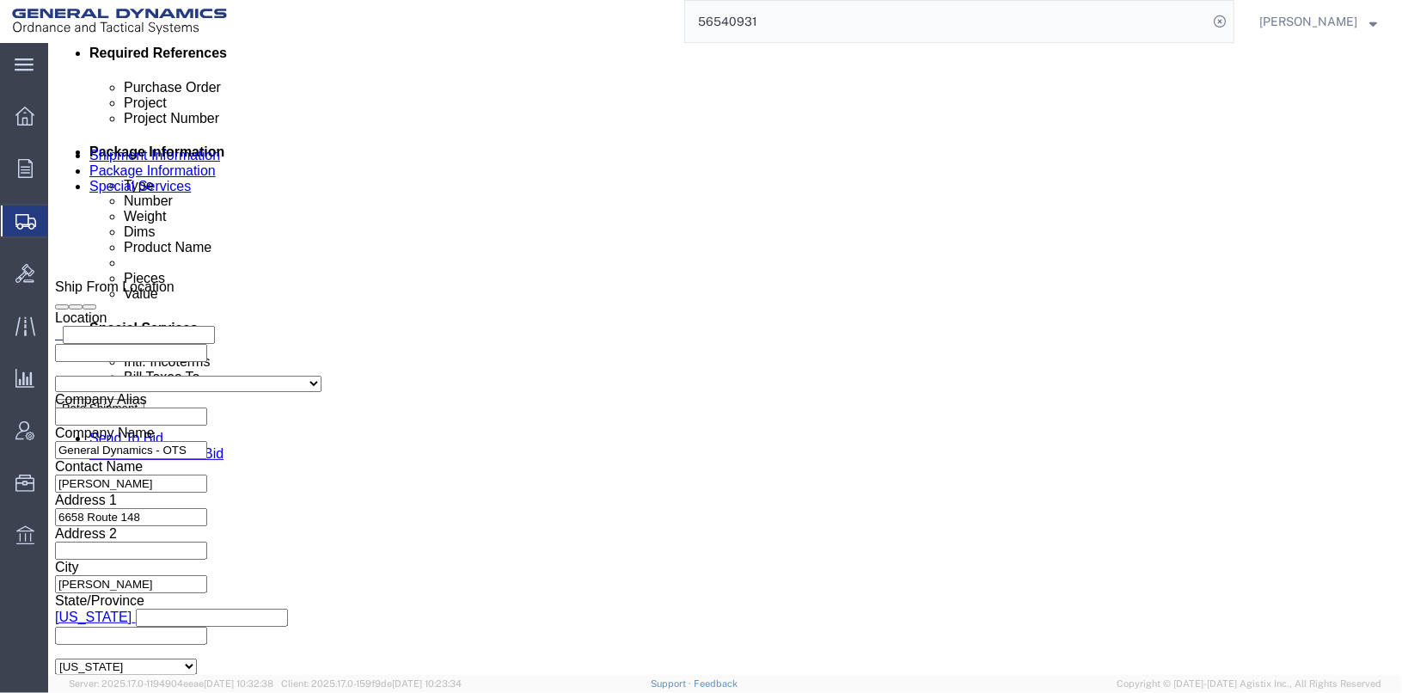
scroll to position [890, 0]
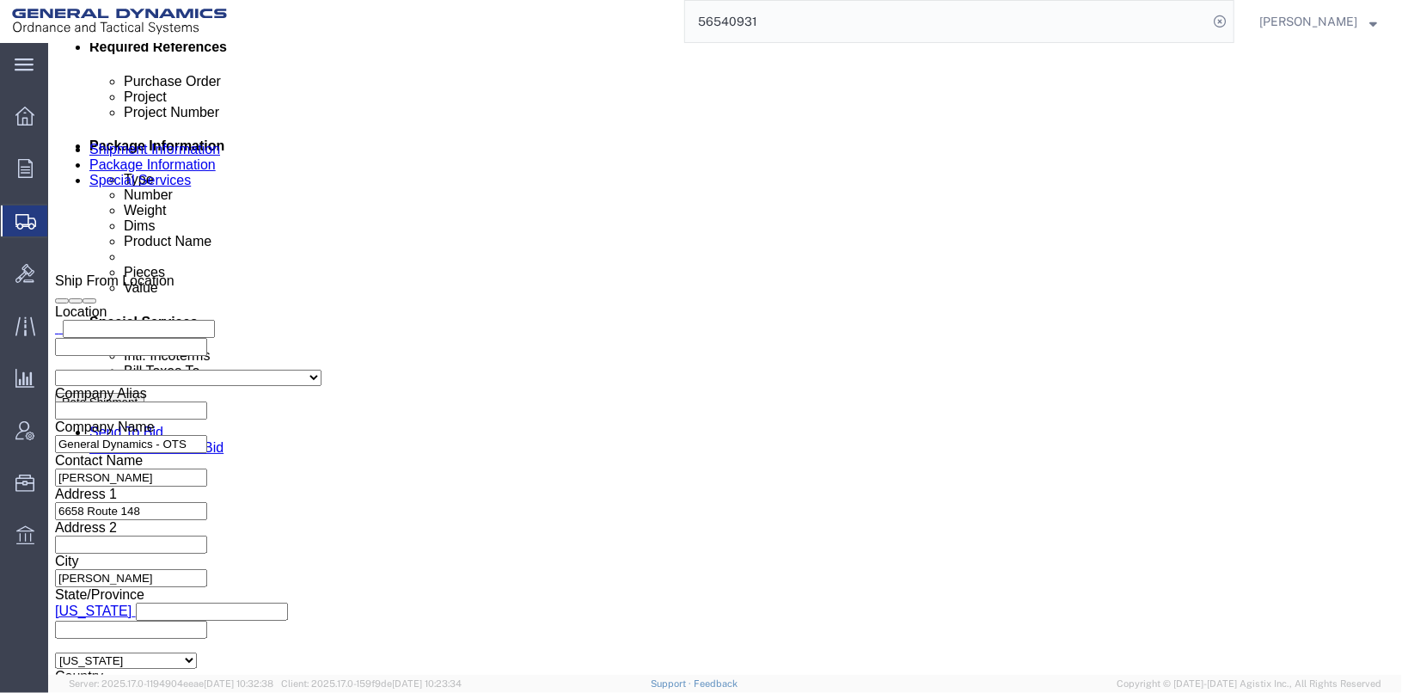
click link "Add Content"
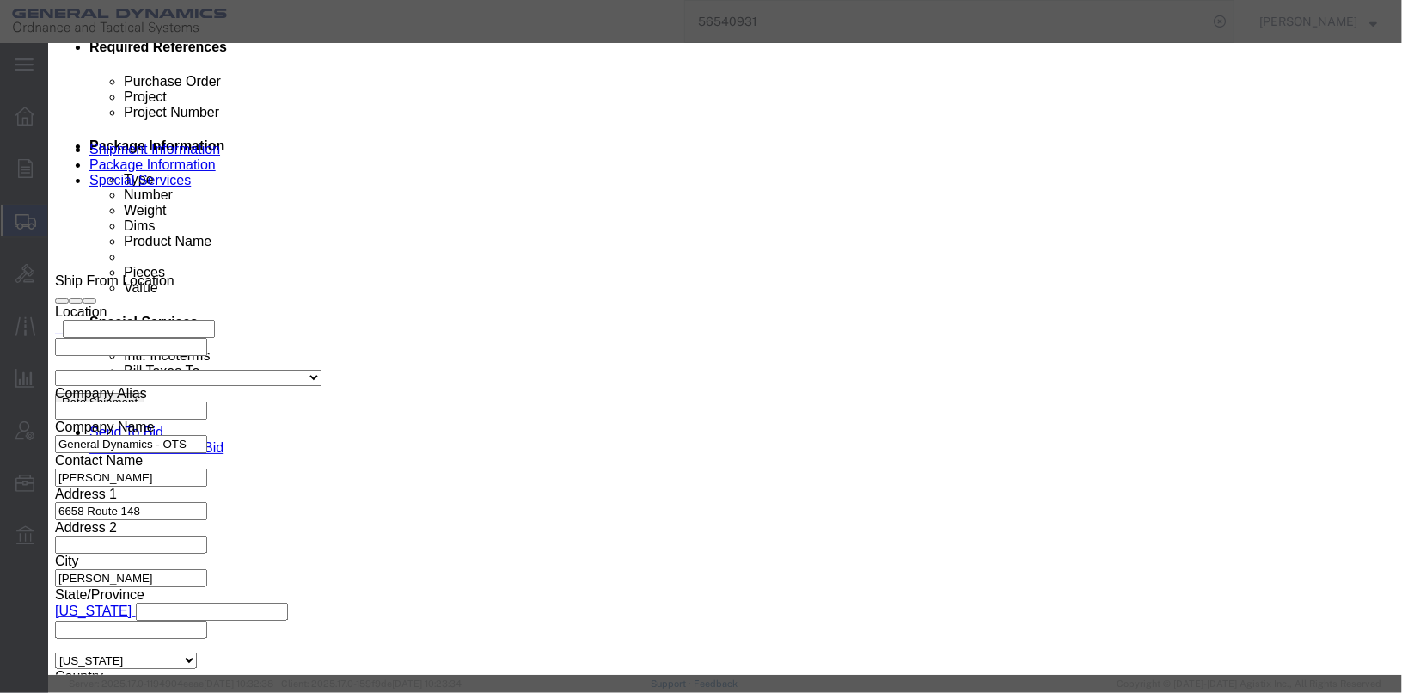
click input "text"
drag, startPoint x: 541, startPoint y: 132, endPoint x: 372, endPoint y: 144, distance: 168.9
click div "Product Name ASSEMBLY XM660 COVER ASSEMBLY Pieces 0 Select Bag Barrels 100Board…"
type input "ASSEMBLY XM660 COVER"
paste textarea "ASSEMBLY XM660 COVER"
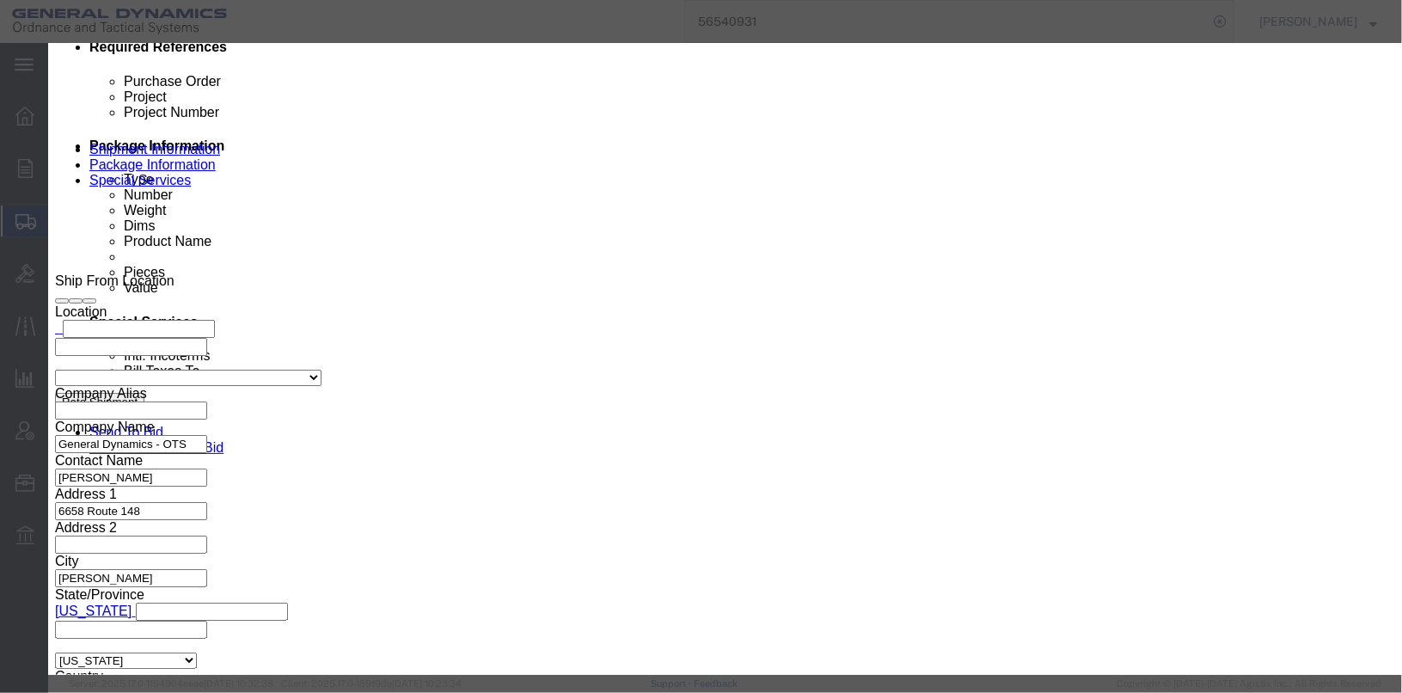
type textarea "ASSEMBLY XM660 COVER"
click input "text"
type input "13087908"
click textarea "ASSEMBLY XM660 COVER"
type textarea "ASSEMBLY XM660 COVER GDL23D001-001 56 PCS,"
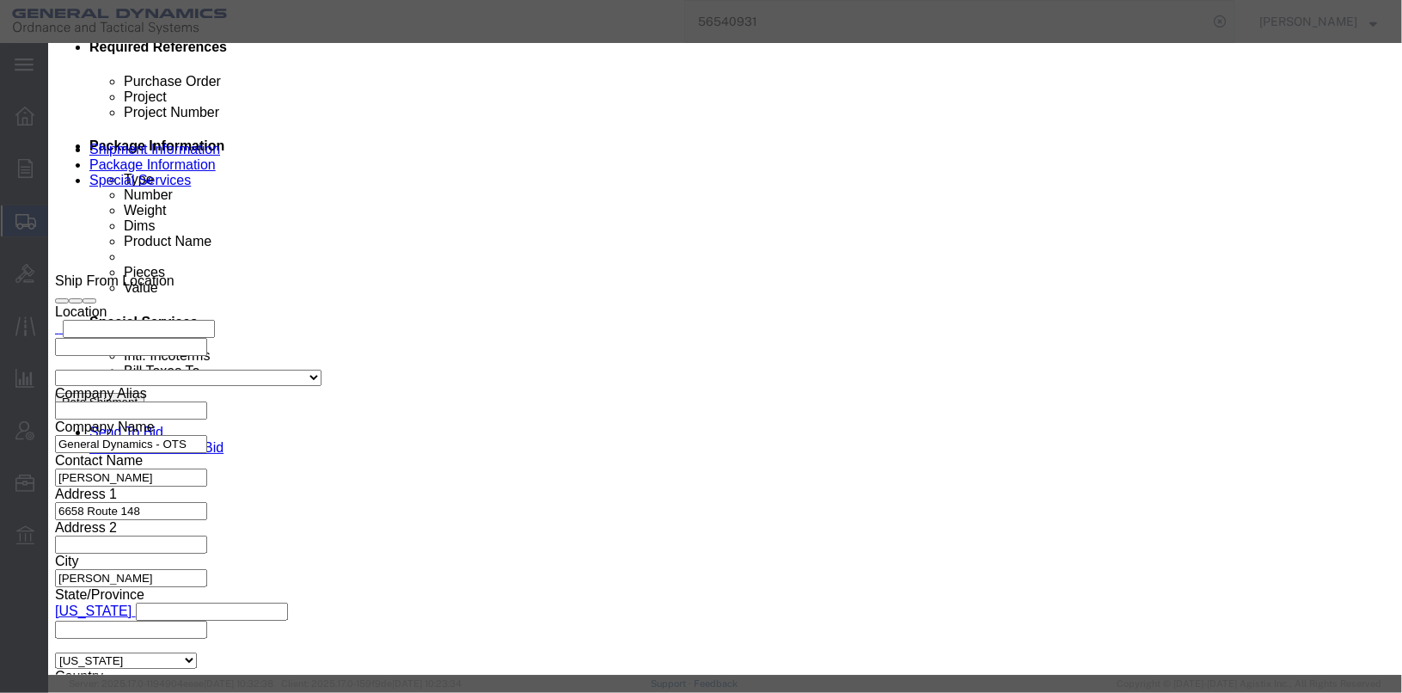
click input "0"
type input "438"
click textarea "ASSEMBLY XM660 COVER GDL23D001-001 56 PCS,"
type textarea "ASSEMBLY XM660 COVER GDL23D001-001 56 PCS, GDL23F001-003 275 PCS AND GDL23F001-…"
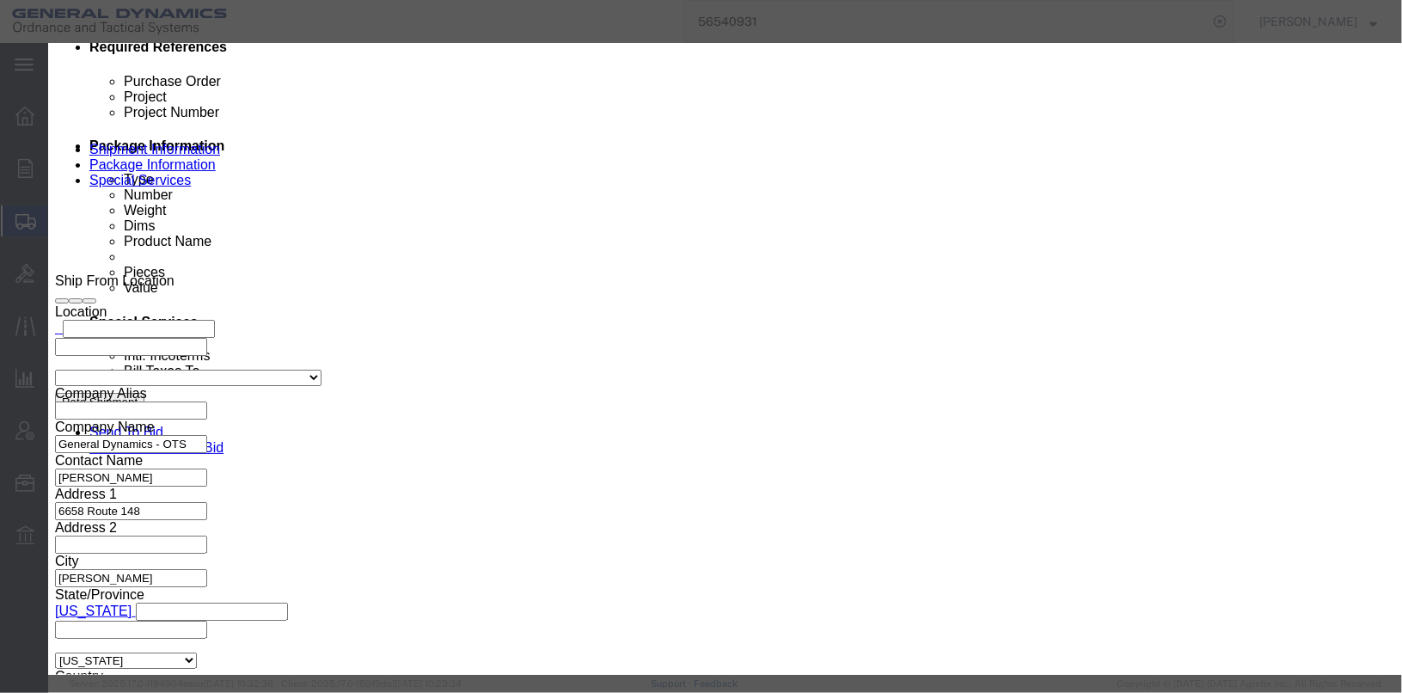
click button "Save & Close"
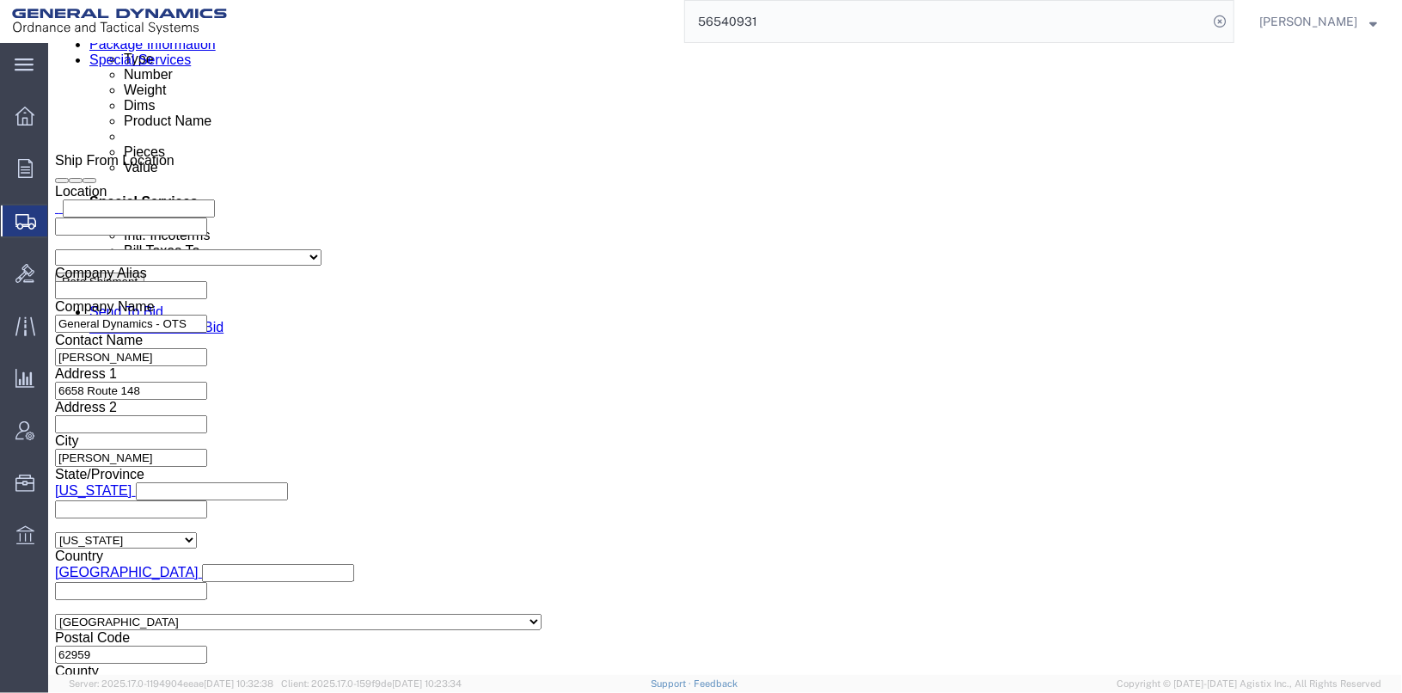
scroll to position [1013, 0]
click link "Add Content"
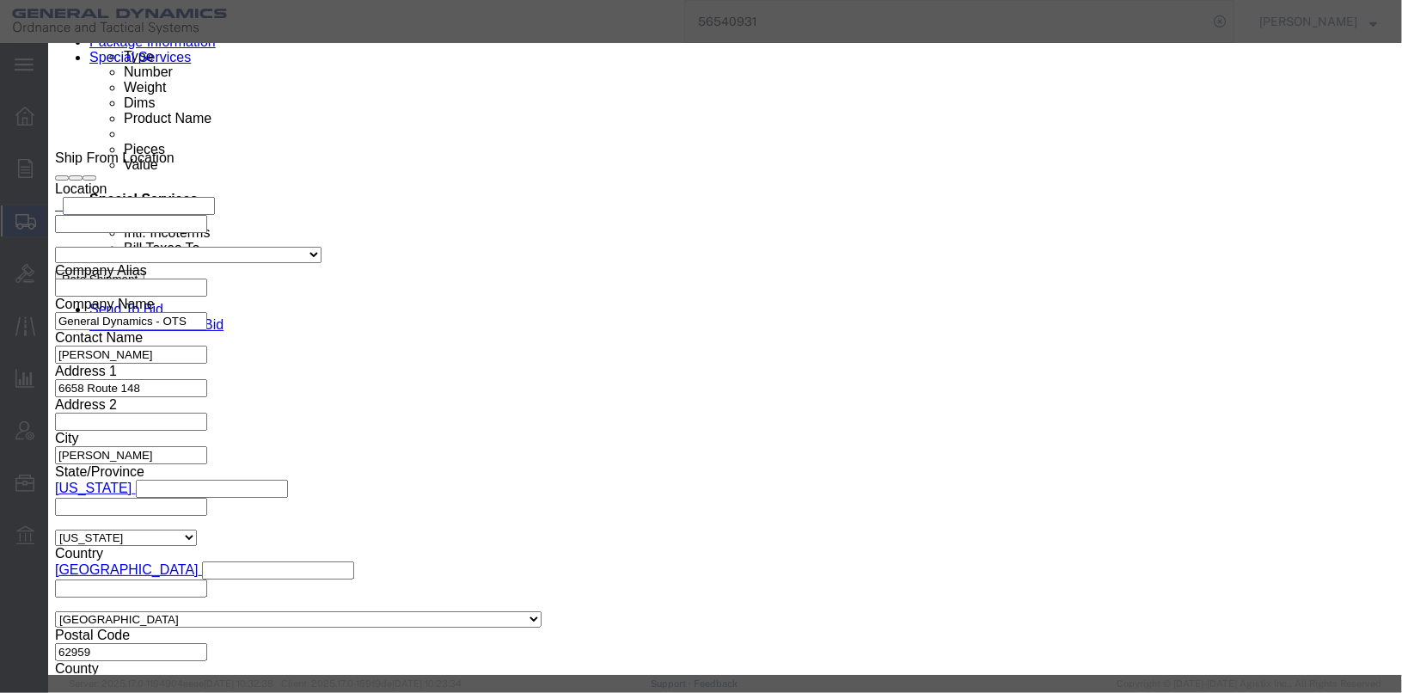
click input "text"
type input "ASSEMBLY A-BAG COVER NON SEWN"
type input "10"
click input "text"
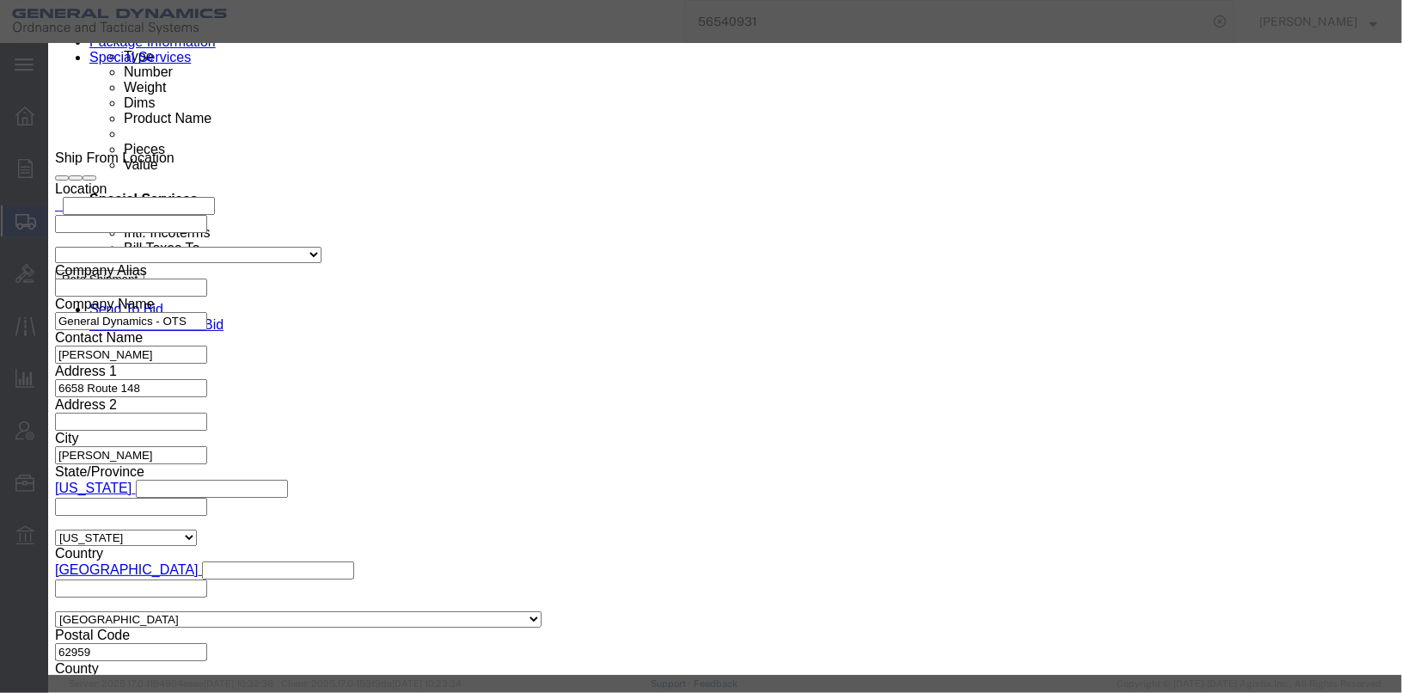
type input "13088220-2"
click textarea
drag, startPoint x: 615, startPoint y: 138, endPoint x: 372, endPoint y: 119, distance: 243.9
click input "ASSEMBLY A-BAG COVER NON SEWN"
paste textarea "ASSEMBLY A-BAG COVER NON SEWN"
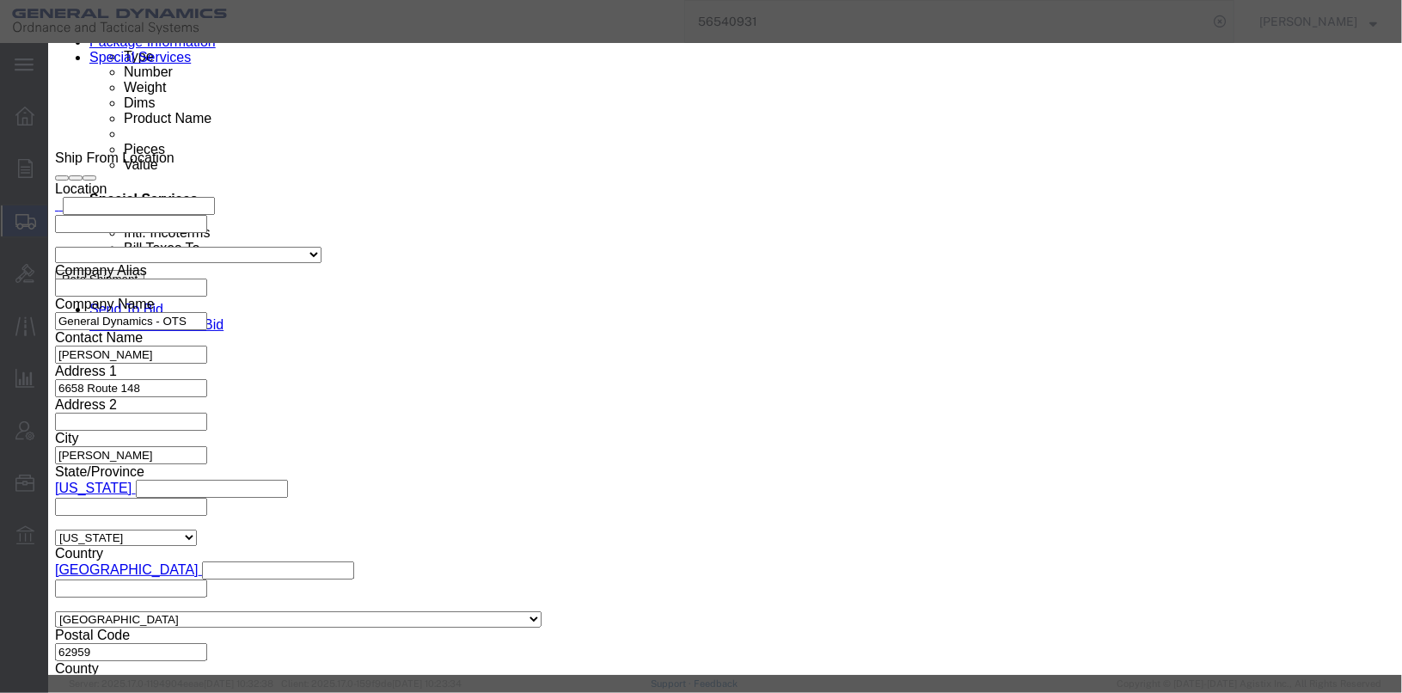
scroll to position [13, 0]
type textarea "ASSEMBLY A-BAG COVER NON SEWN GDL24C001-001 10 PCS MCN 132001D020721"
click button "Save & Close"
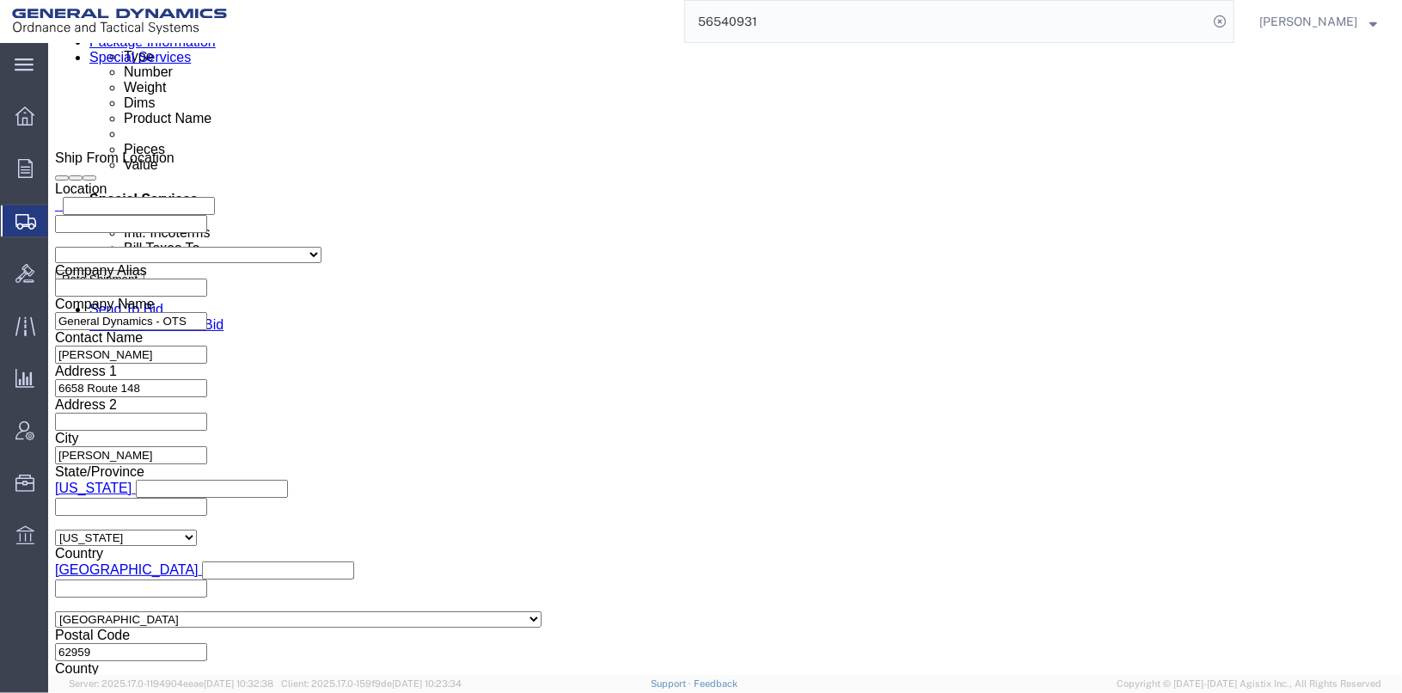
scroll to position [1037, 0]
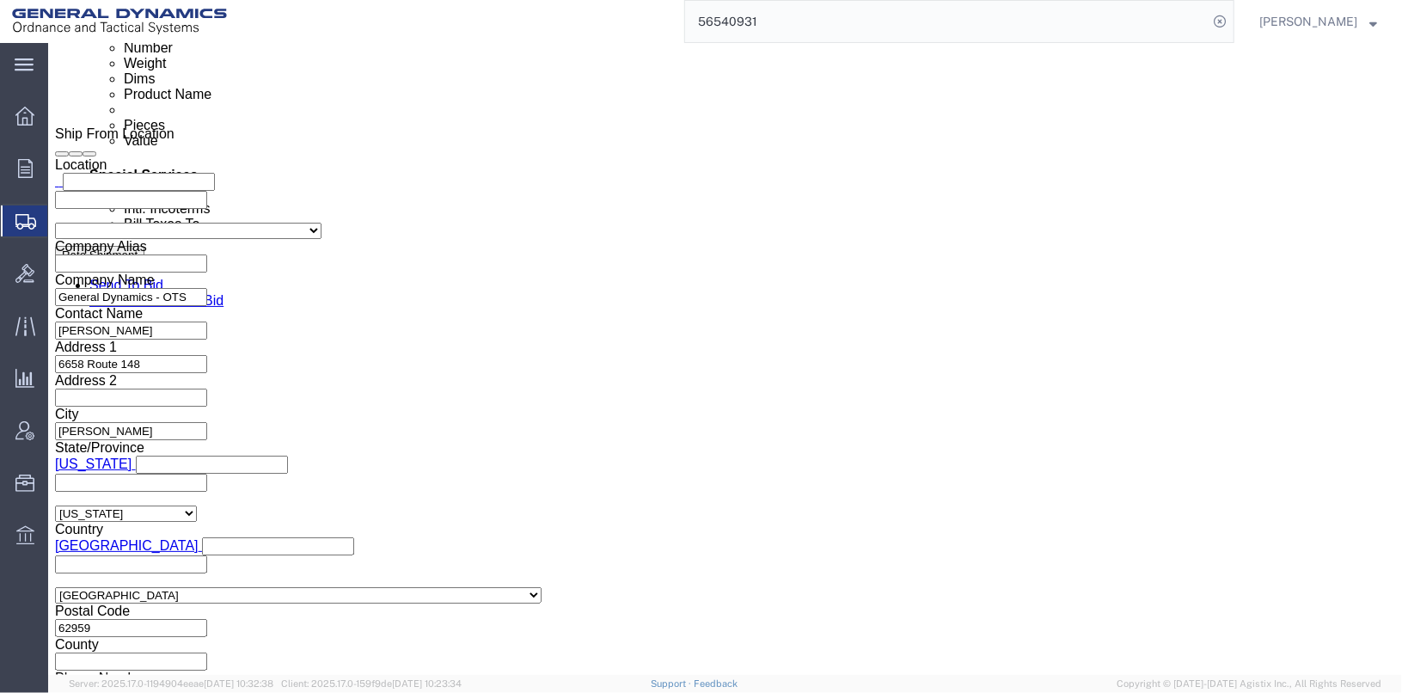
click link "Add Content"
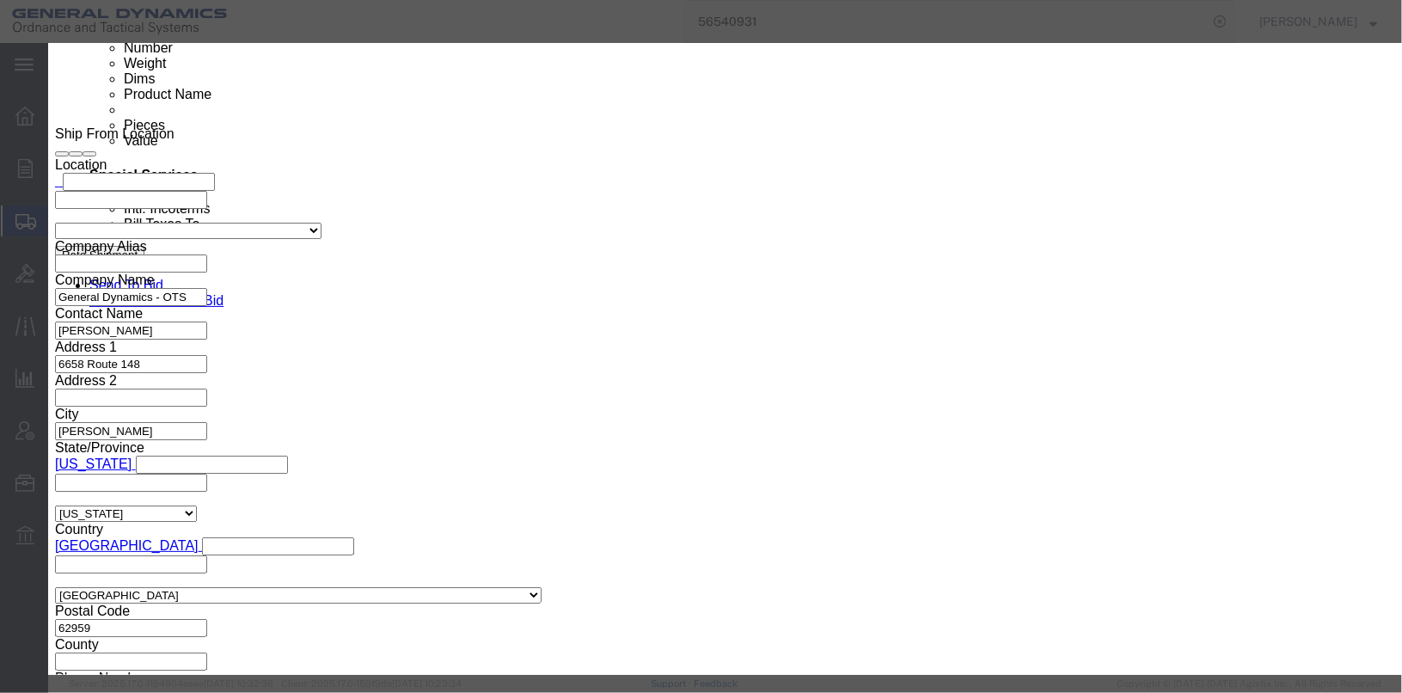
paste input "ASSEMBLY A-BAG COVER NON SEWN"
type input "ASSEMBLY A-BAG COVER NON SEWN"
paste textarea "ASSEMBLY A-BAG COVER NON SEWN"
type textarea "ASSEMBLY A-BAG COVER NON SEWN"
click input "0"
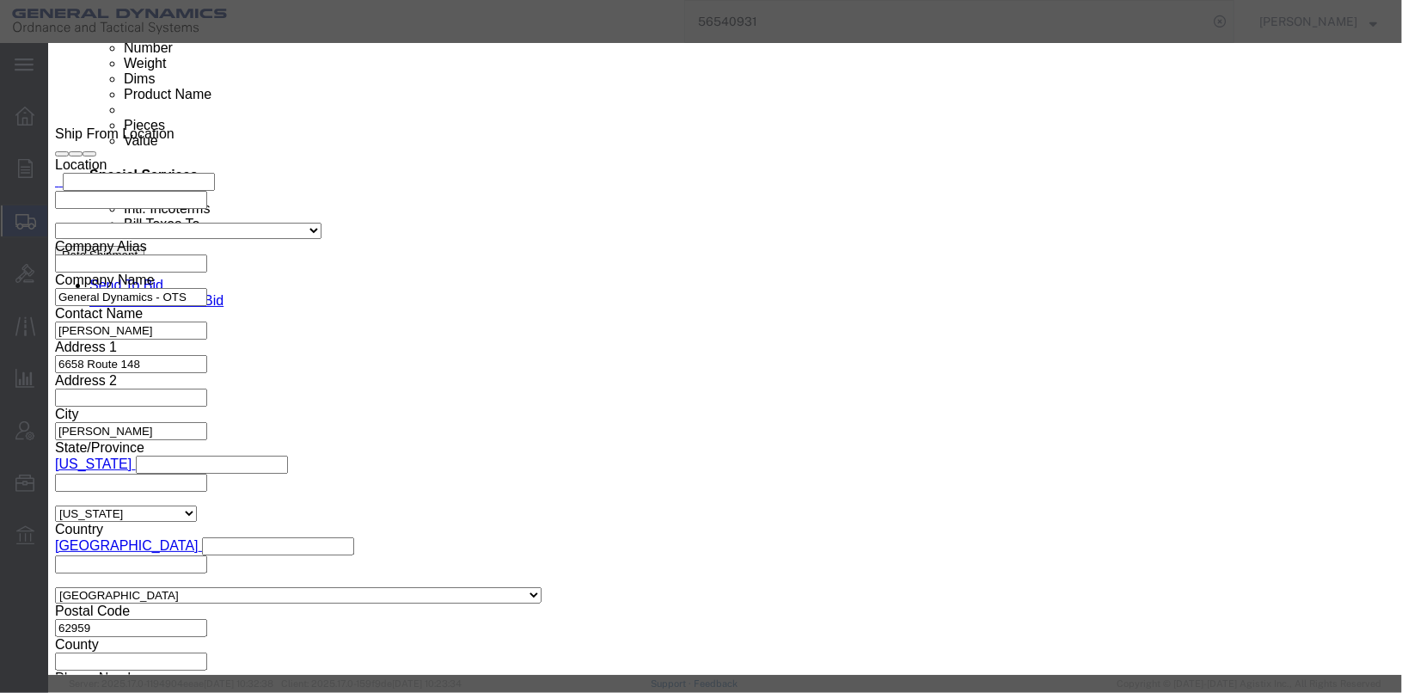
type input "9"
click input "text"
type input "10"
click textarea "ASSEMBLY A-BAG COVER NON SEWN"
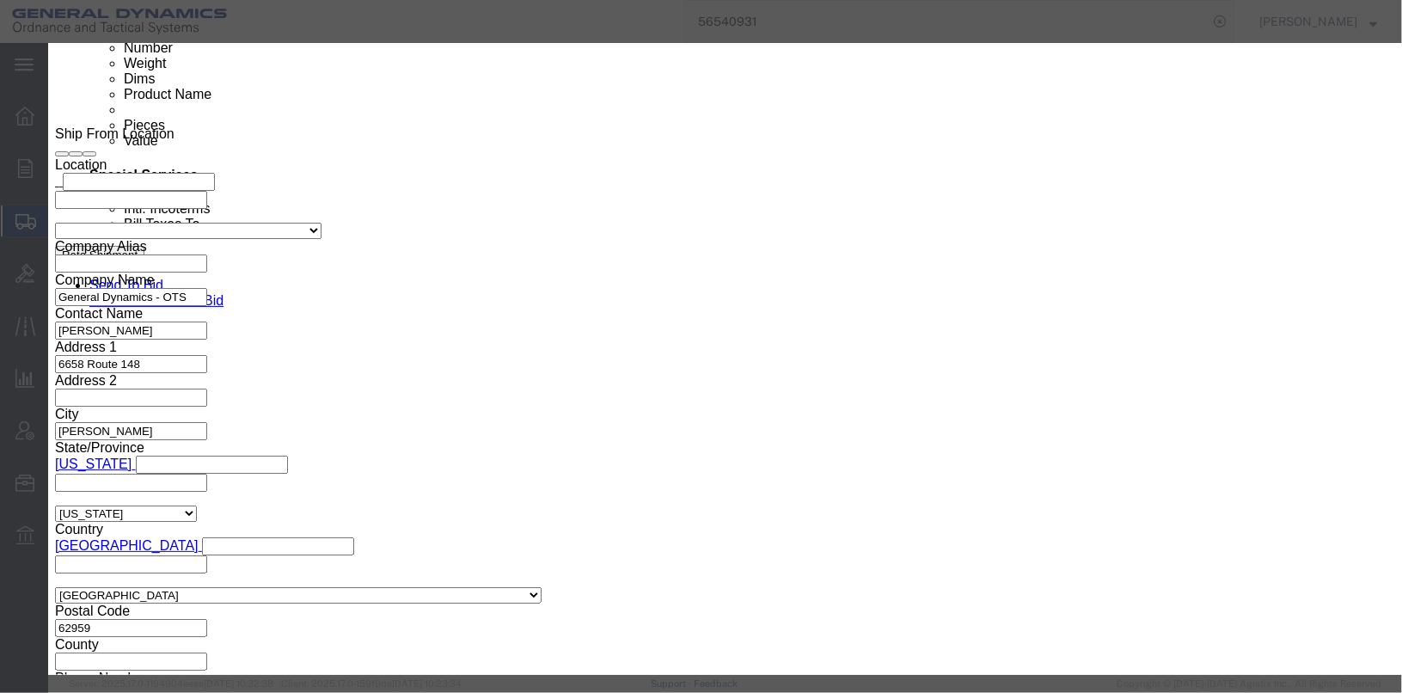
type textarea "ASSEMBLY A-BAG COVER NON SEWN GDL22M001-003 7 PCS AND GDL23K004-005 2 PCS MCN13…"
click button "Save & Close"
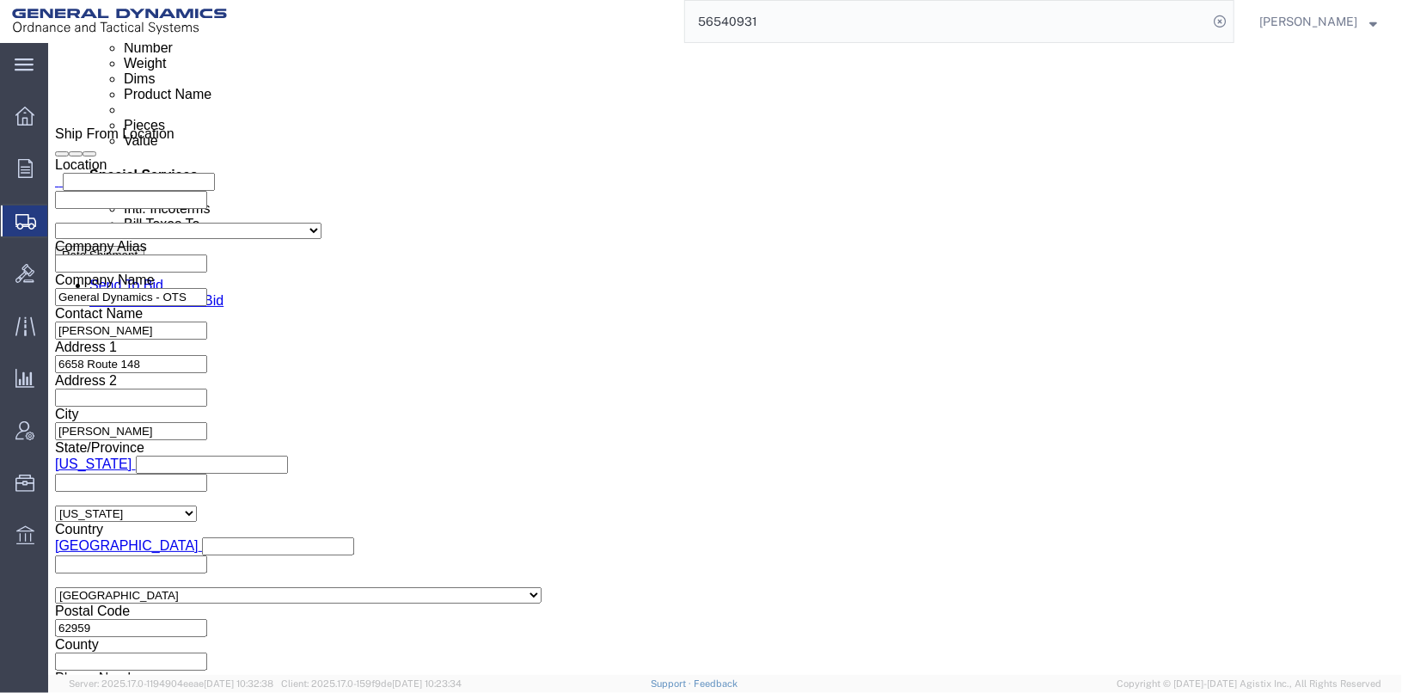
scroll to position [1161, 0]
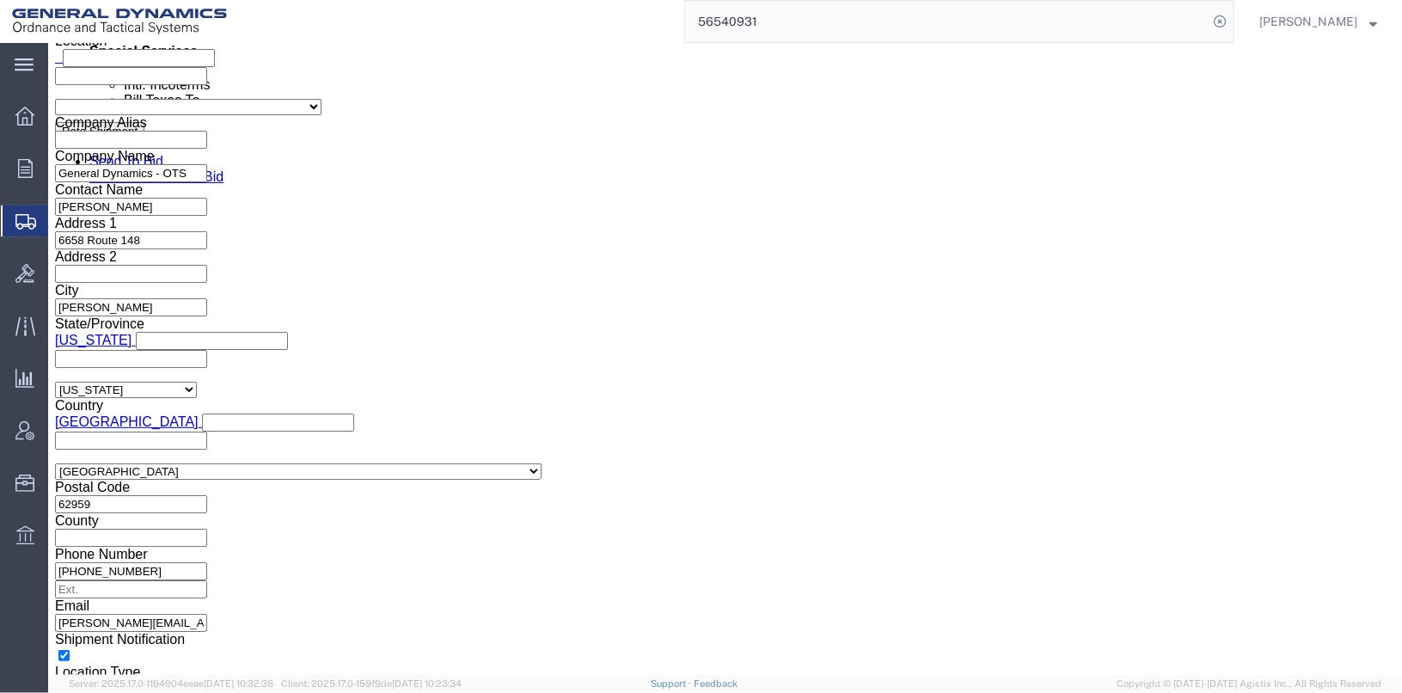
click link "Add Content"
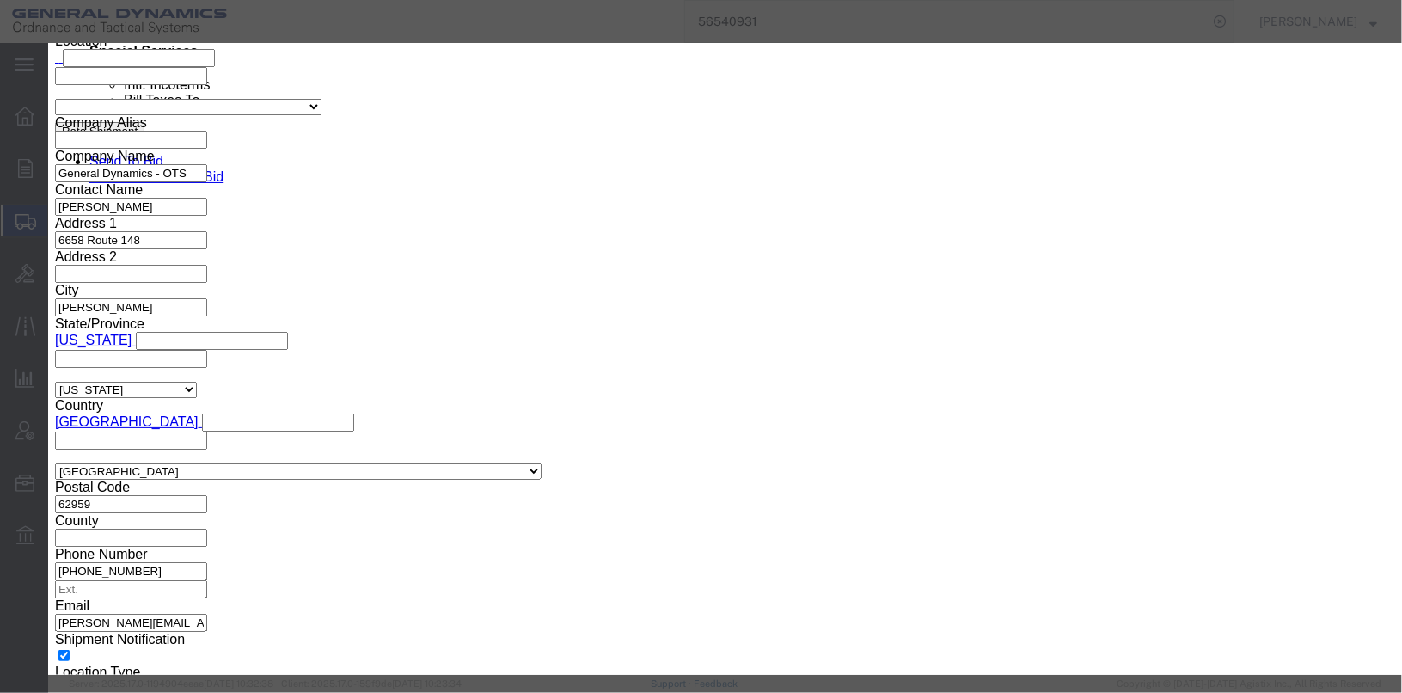
paste input "ASSEMBLY A-BAG COVER NON SEWN"
click input "ASSEMBLY A-BAG COVER NON SEWN"
type input "ASSEMBLY B-BAG COVER NON SEWN"
paste textarea "ASSEMBLY A-BAG COVER NON SEWN"
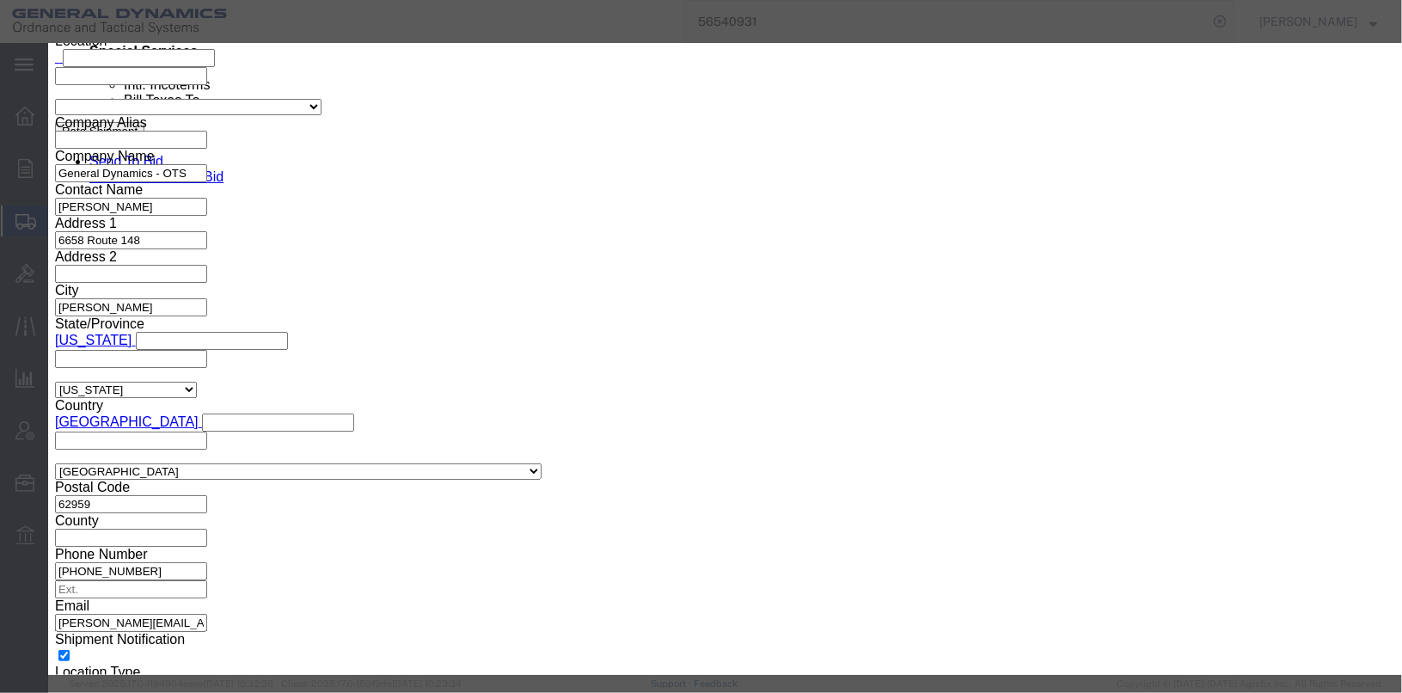
click textarea "ASSEMBLY A-BAG COVER NON SEWN"
click textarea "ASSEMBLY B-BAG COVER NON SEWN"
drag, startPoint x: 1060, startPoint y: 130, endPoint x: 842, endPoint y: 133, distance: 217.5
click textarea "ASSEMBLY B-BAG COVER NON SEWN"
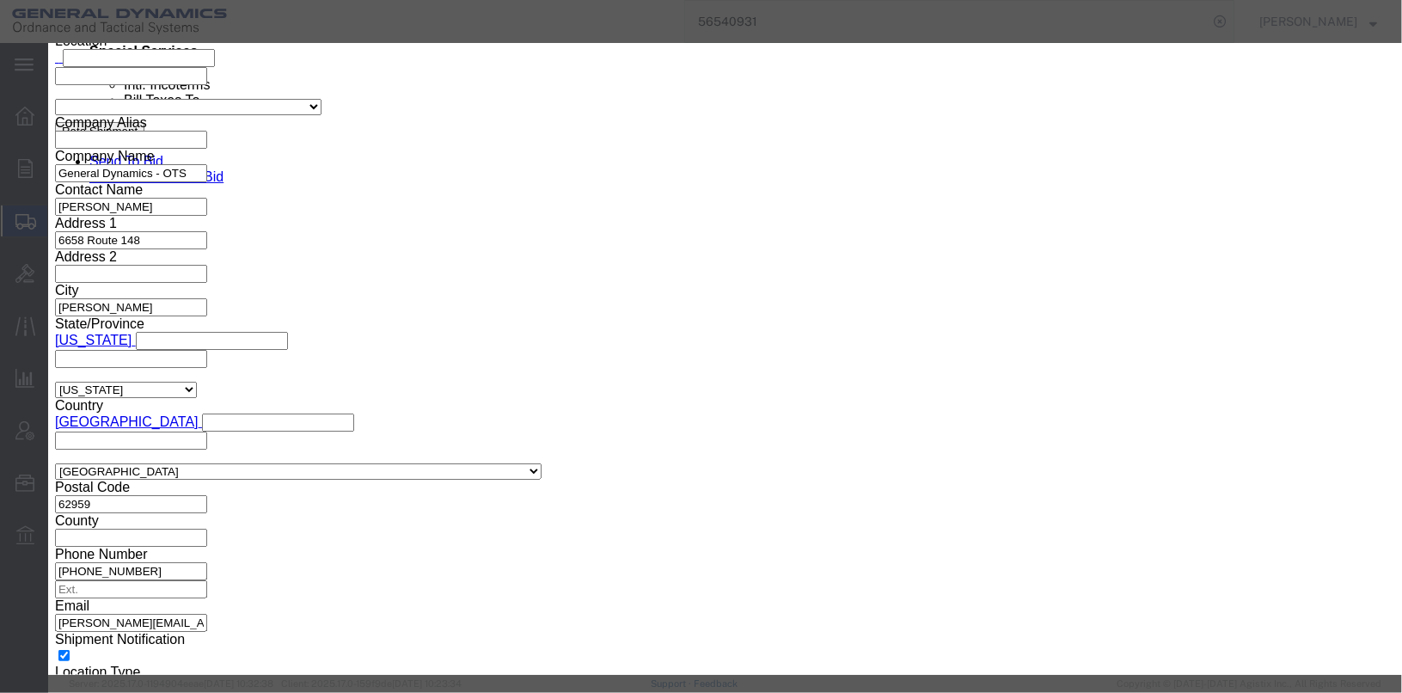
type textarea "ASSEMBLY B-BAG COVER NON SEWN"
click input "0"
type input "10"
click input "text"
type input "10"
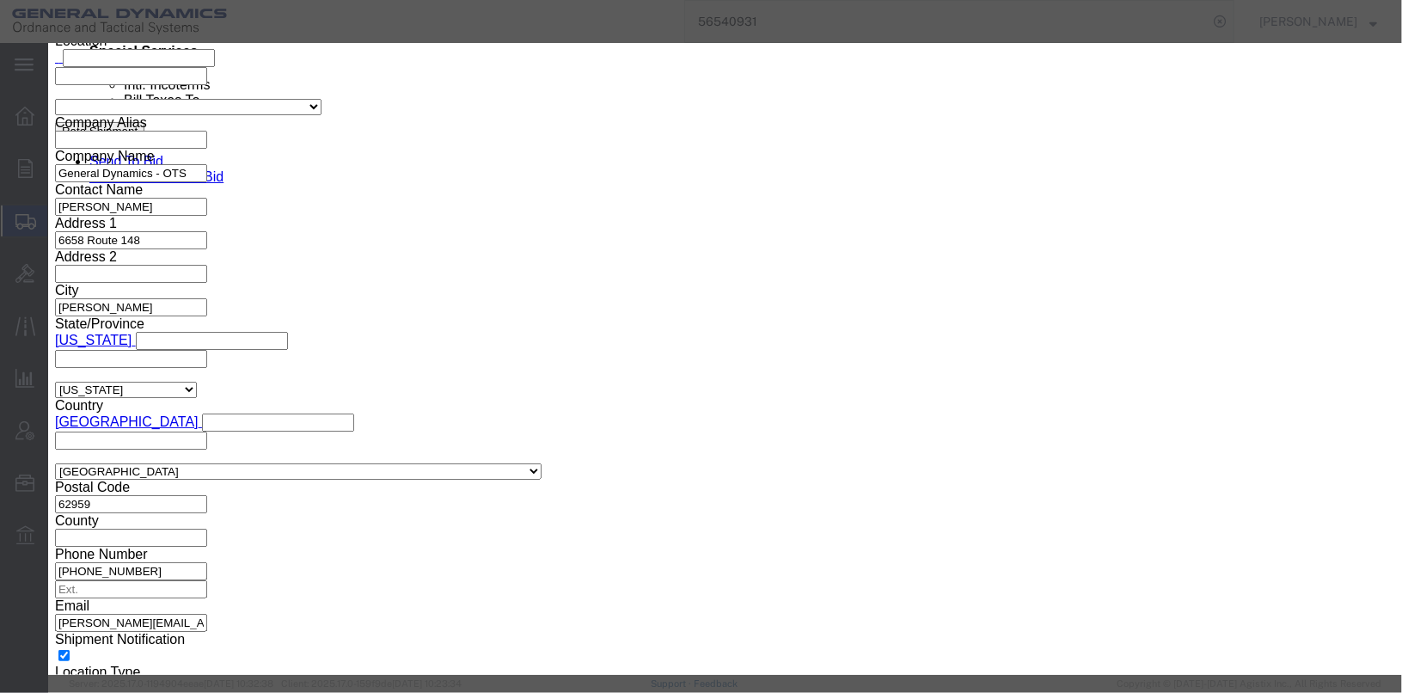
click textarea "ASSEMBLY B-BAG COVER NON SEWN"
type textarea "ASSEMBLY B-BAG COVER NON SEWN GDL24D001-001 10 PCS MCN132001D020723"
click input "text"
type input "13088222-2"
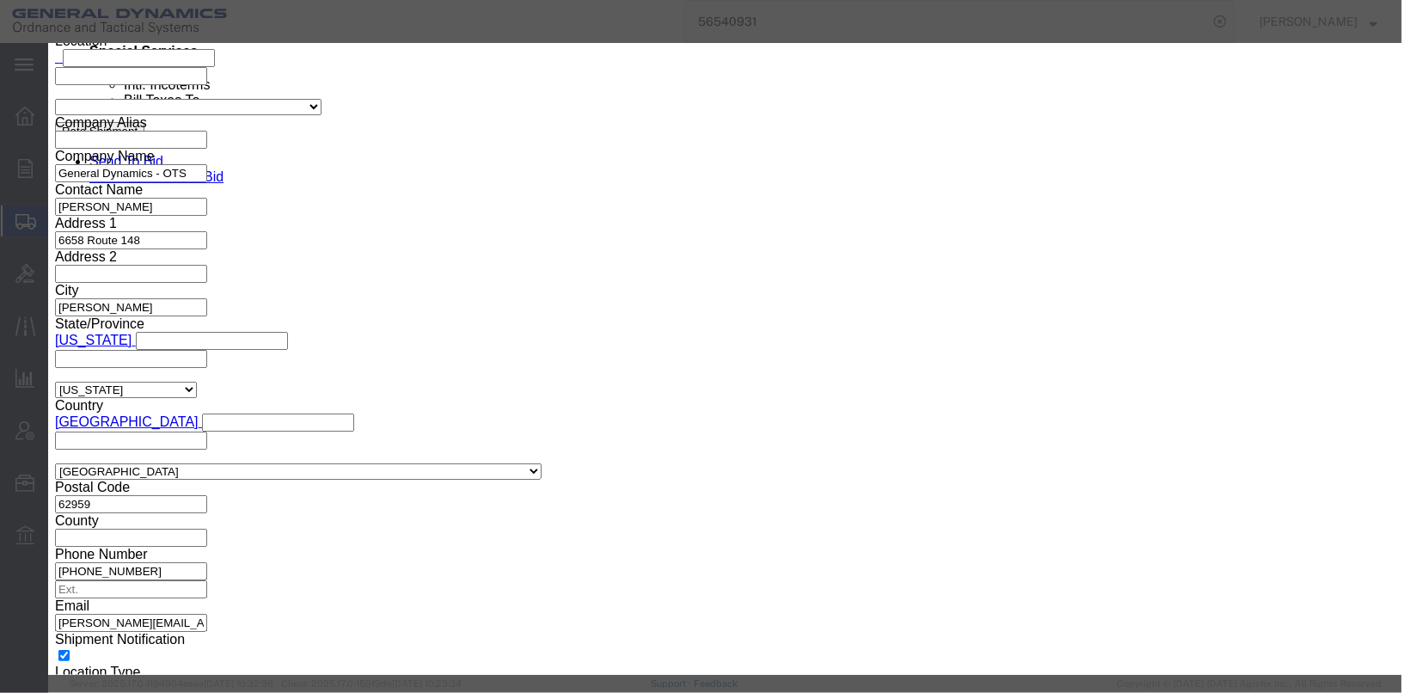
click button "Save & Close"
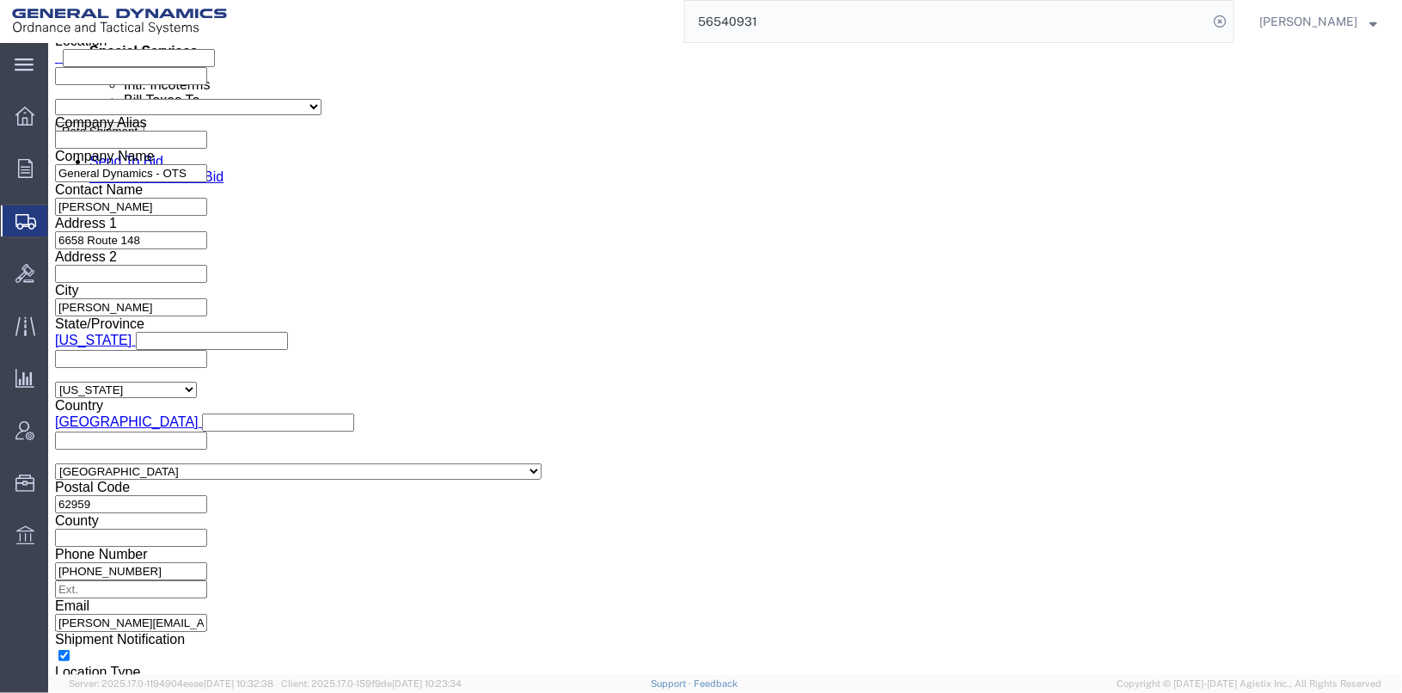
scroll to position [1284, 0]
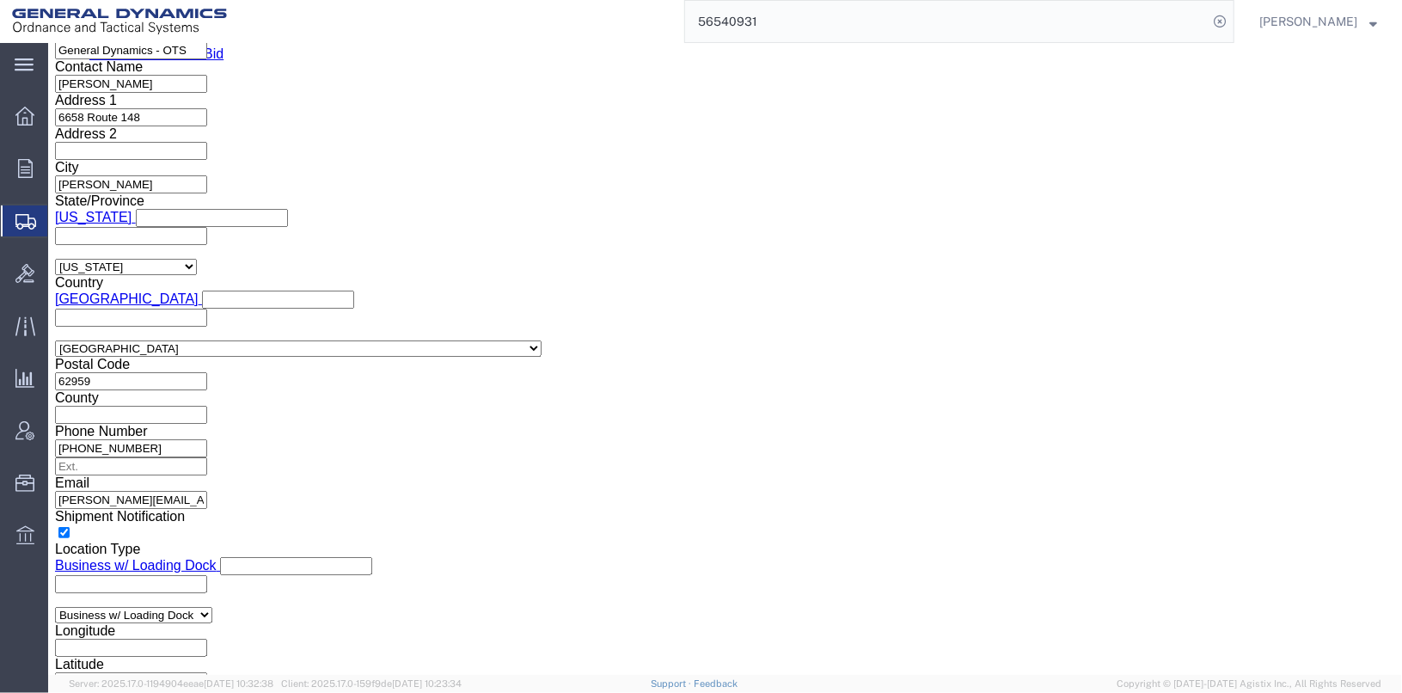
click link "Add Content"
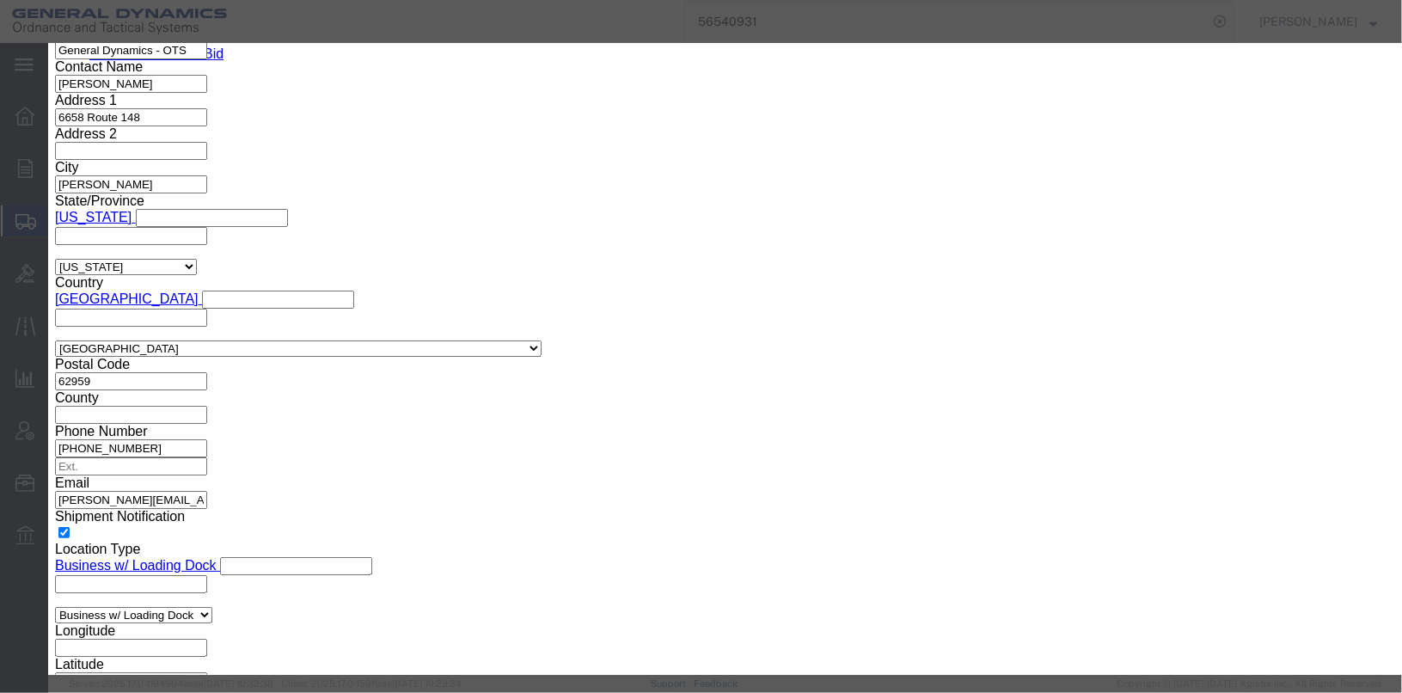
paste input "ASSEMBLY B-BAG COVER NON SEWN"
type input "ASSEMBLY B-BAG COVER NON SEWN"
paste textarea "ASSEMBLY B-BAG COVER NON SEWN"
type textarea "ASSEMBLY B-BAG COVER NON SEWN"
click input "0"
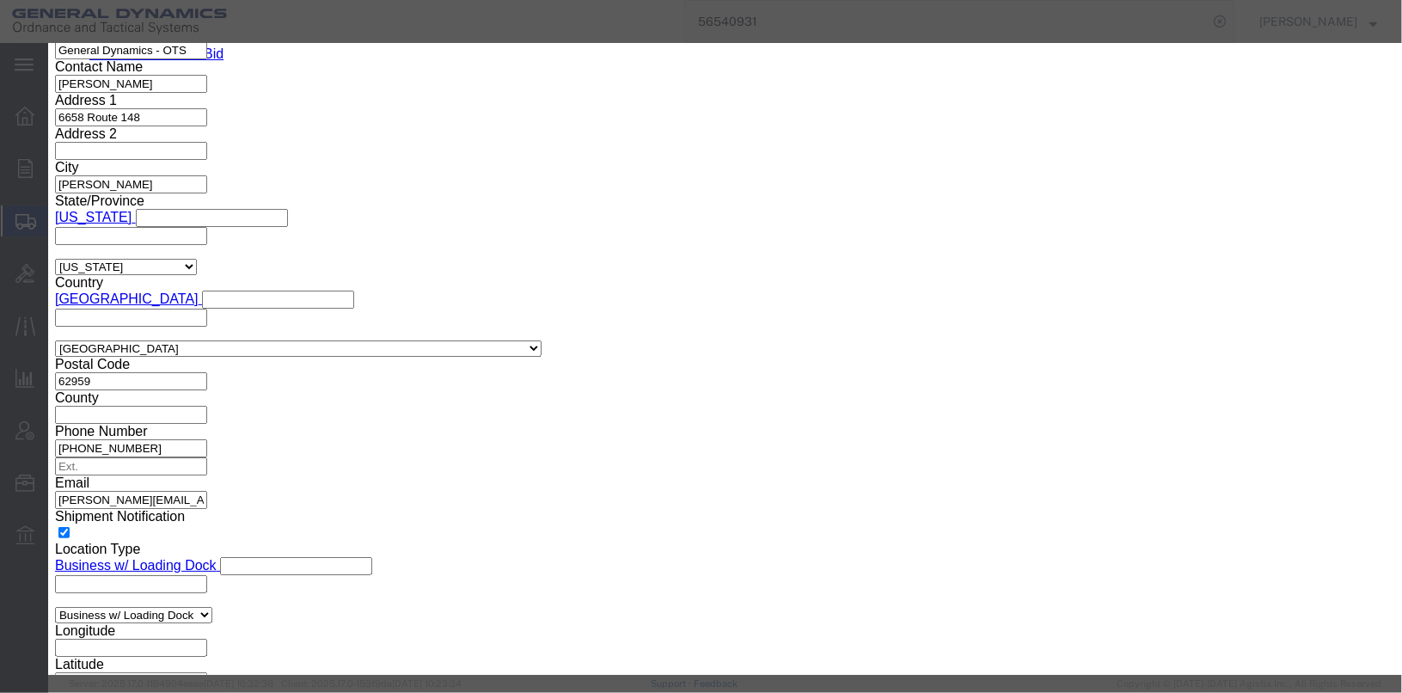
type input "24"
click input "text"
type input "24"
click textarea "ASSEMBLY B-BAG COVER NON SEWN"
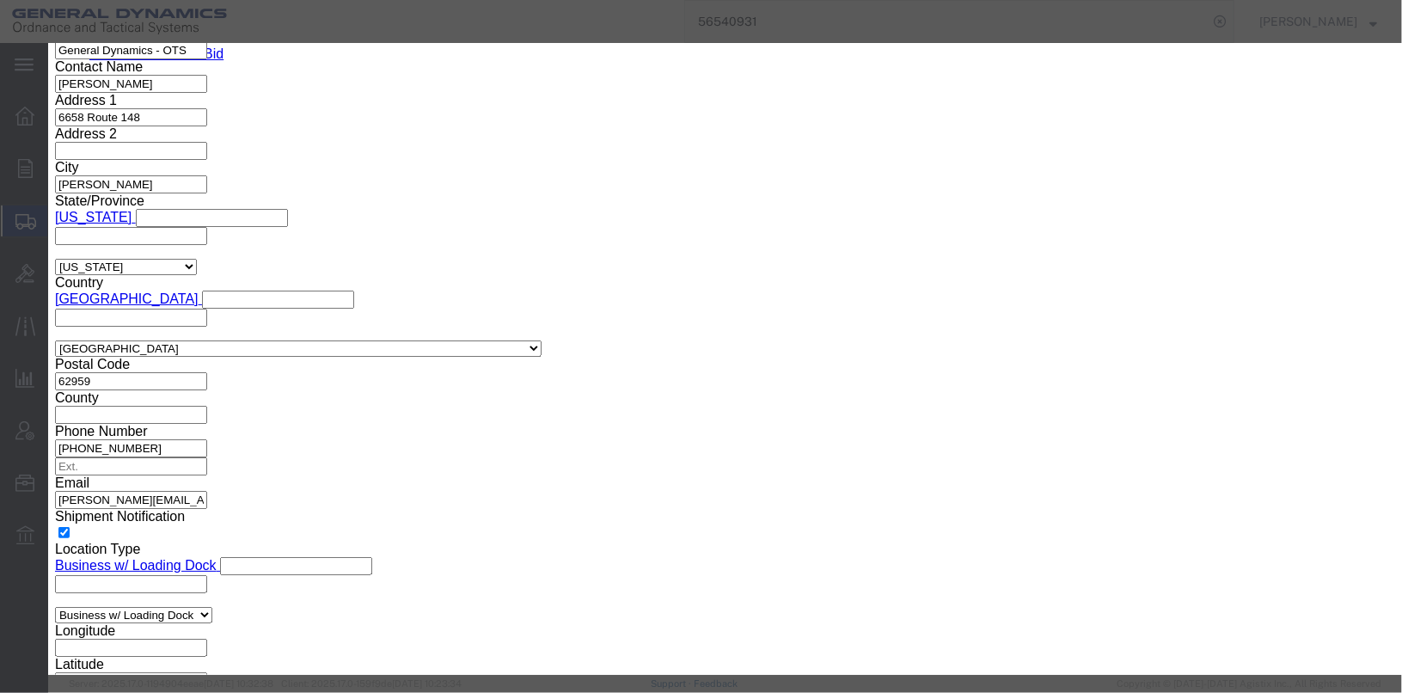
type textarea "ASSEMBLY B-BAG COVER NON SEWN GDL22M001-003 4 PCS, GDL23E002-001 10 PCS AND GDL…"
click input "text"
type input "13088222"
click button "Save & Close"
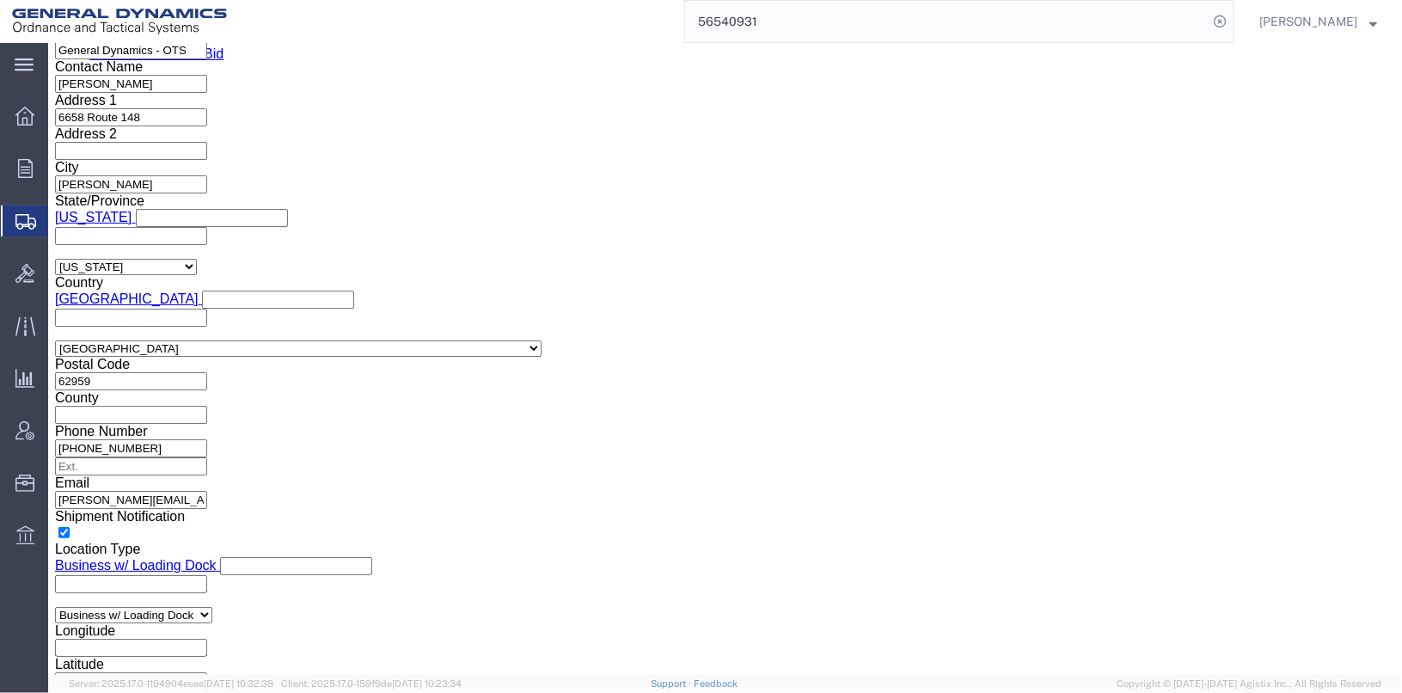
scroll to position [1407, 0]
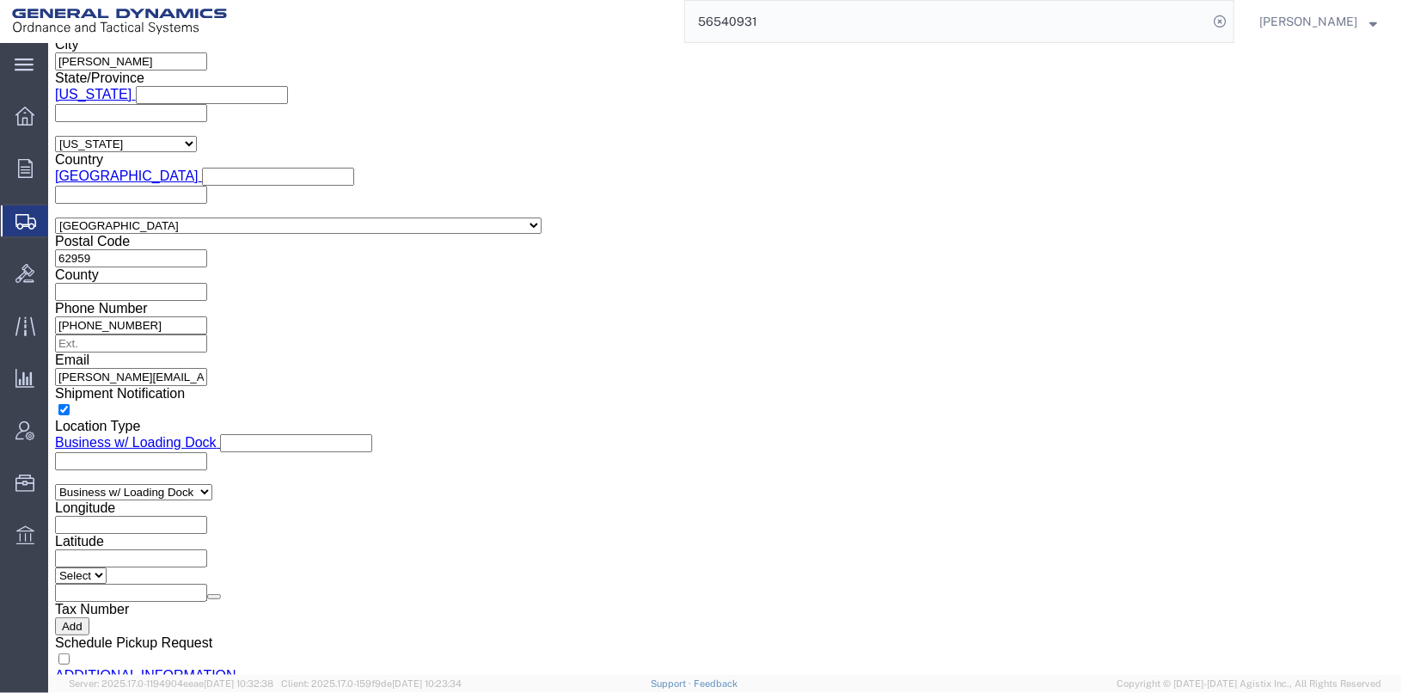
click span
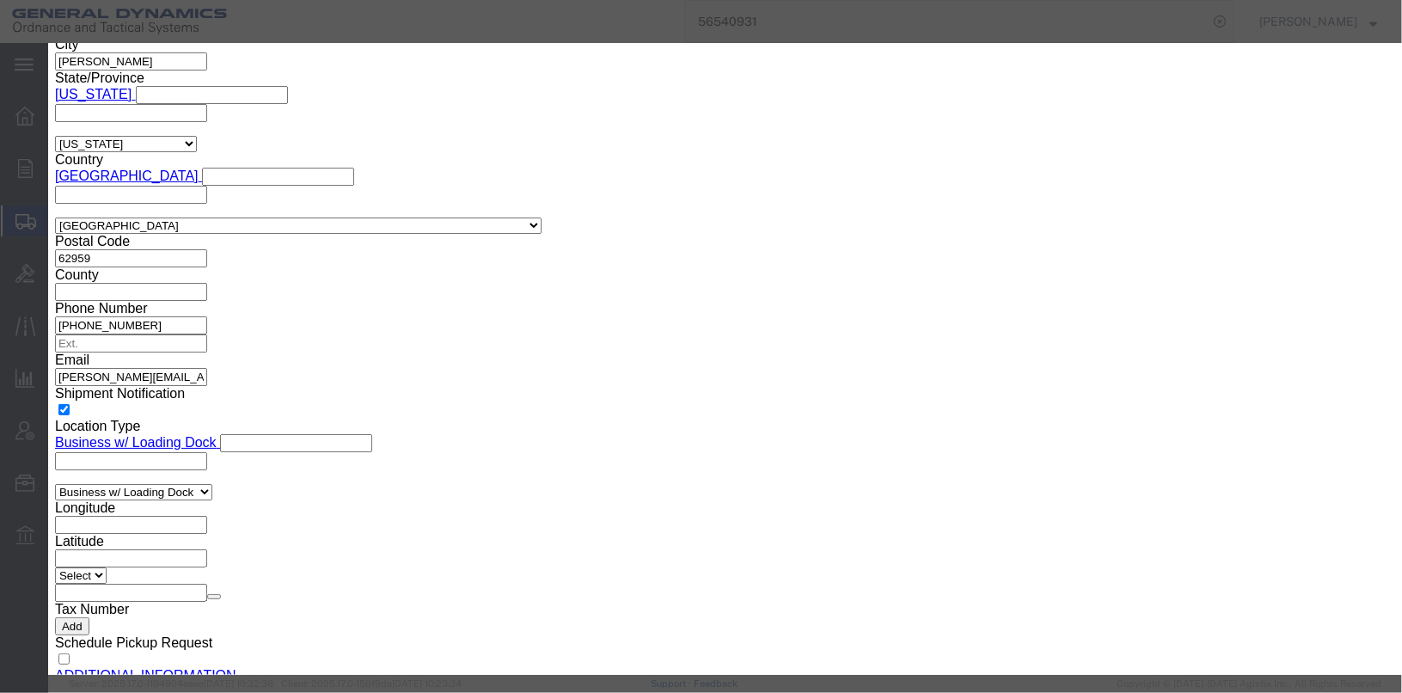
click input "text"
type input "B-BAG ASSY XM655 ABB"
type input "10"
click input "text"
type input "10"
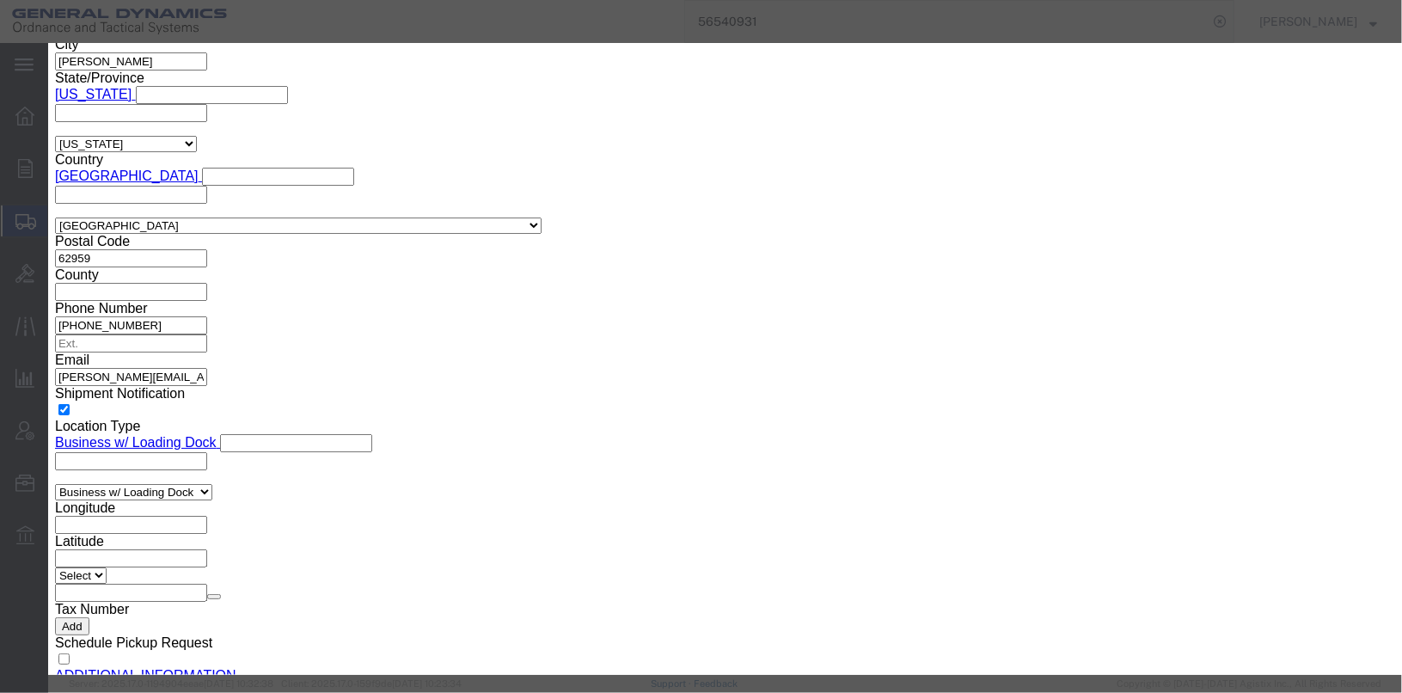
click input "text"
type input "13088226-2"
click textarea
drag, startPoint x: 552, startPoint y: 122, endPoint x: 365, endPoint y: 142, distance: 187.6
click div "B-BAG ASSY XM655 ABB"
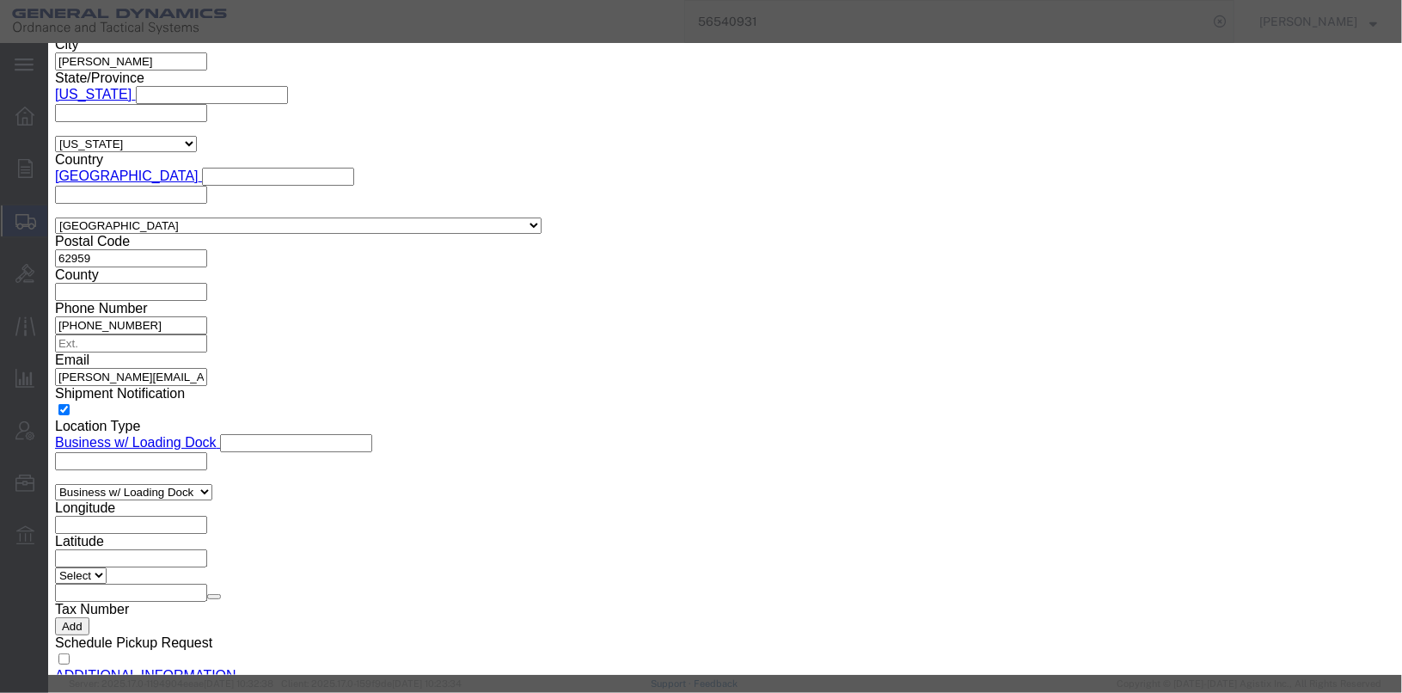
paste textarea "B-BAG ASSY XM655 ABB"
type textarea "B-BAG ASSY XM655 ABB GDL24C001-001 10 PCS MCN132001D020738"
click button "Save & Close"
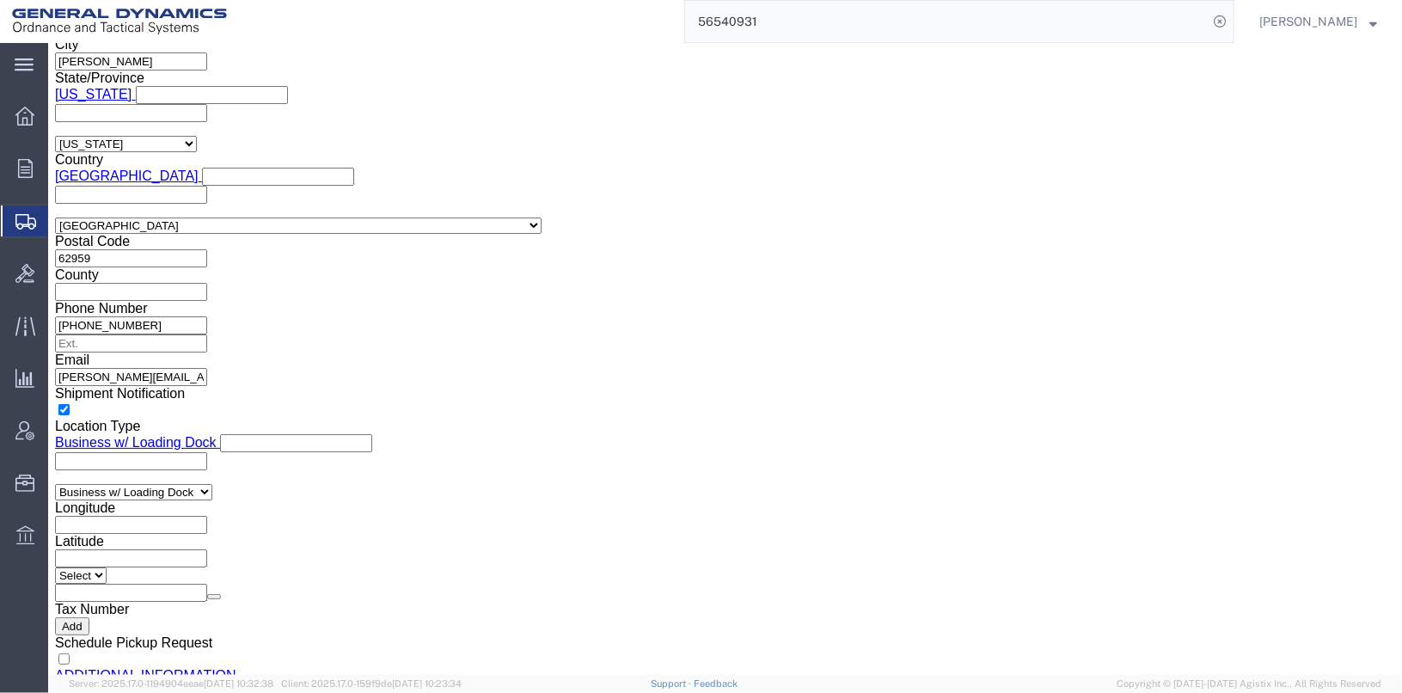
scroll to position [1530, 0]
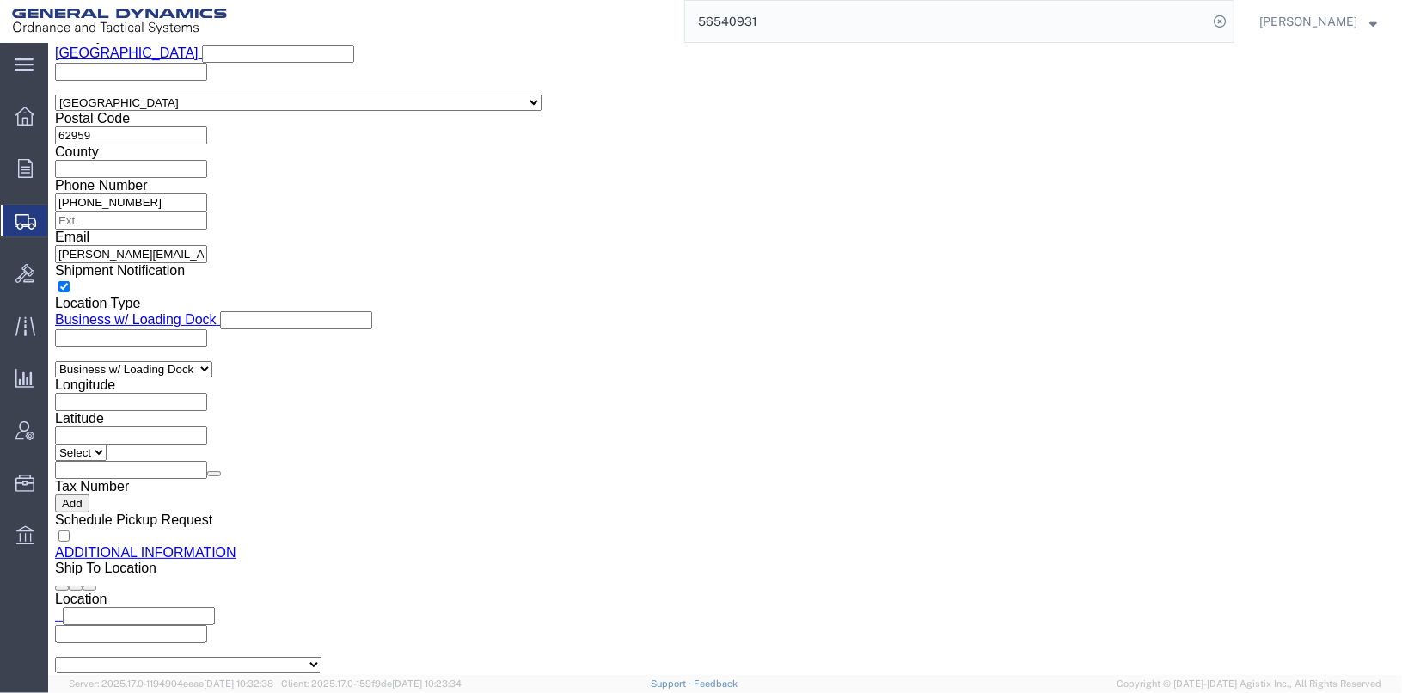
click span
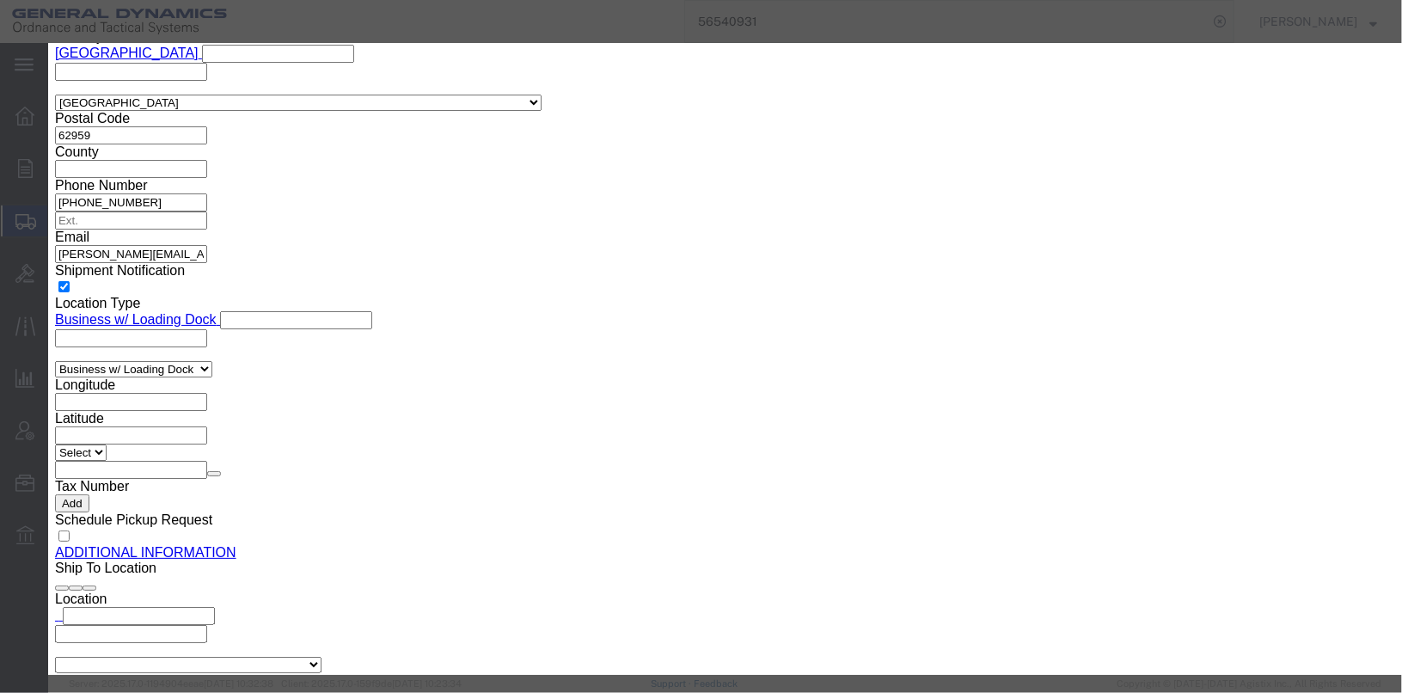
click input "text"
drag, startPoint x: 647, startPoint y: 132, endPoint x: 375, endPoint y: 138, distance: 272.5
click div "Product Name ASSEMBLY B-BAG TIE STRAPS AND CLOSURE DISC, NON SEWN Pieces 0 Sele…"
type input "ASSEMBLY B-BAG TIE STRAPS AND CLOSURE DISC, NON SEWN"
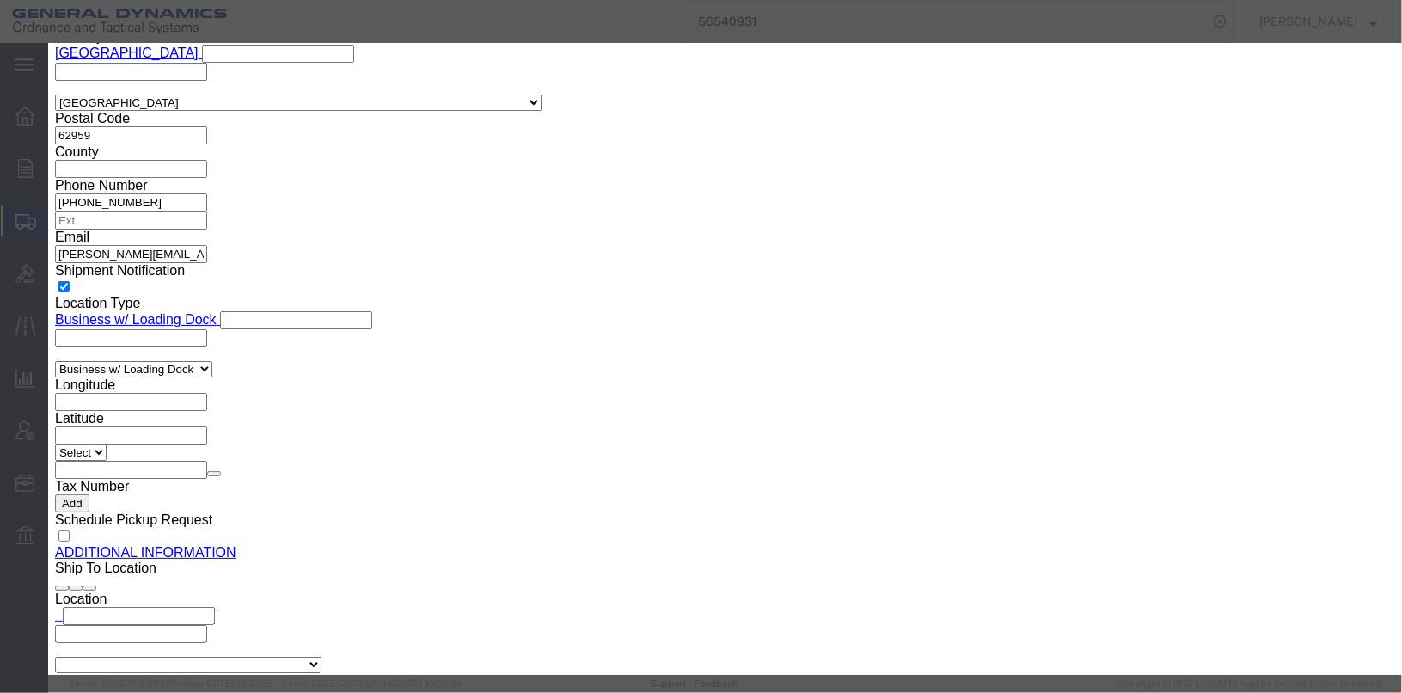
paste textarea "ASSEMBLY B-BAG TIE STRAPS AND CLOSURE DISC, NON SEWN"
type textarea "ASSEMBLY B-BAG TIE STRAPS AND CLOSURE DISC, NON SEWN"
click input "0"
type input "7"
click input "text"
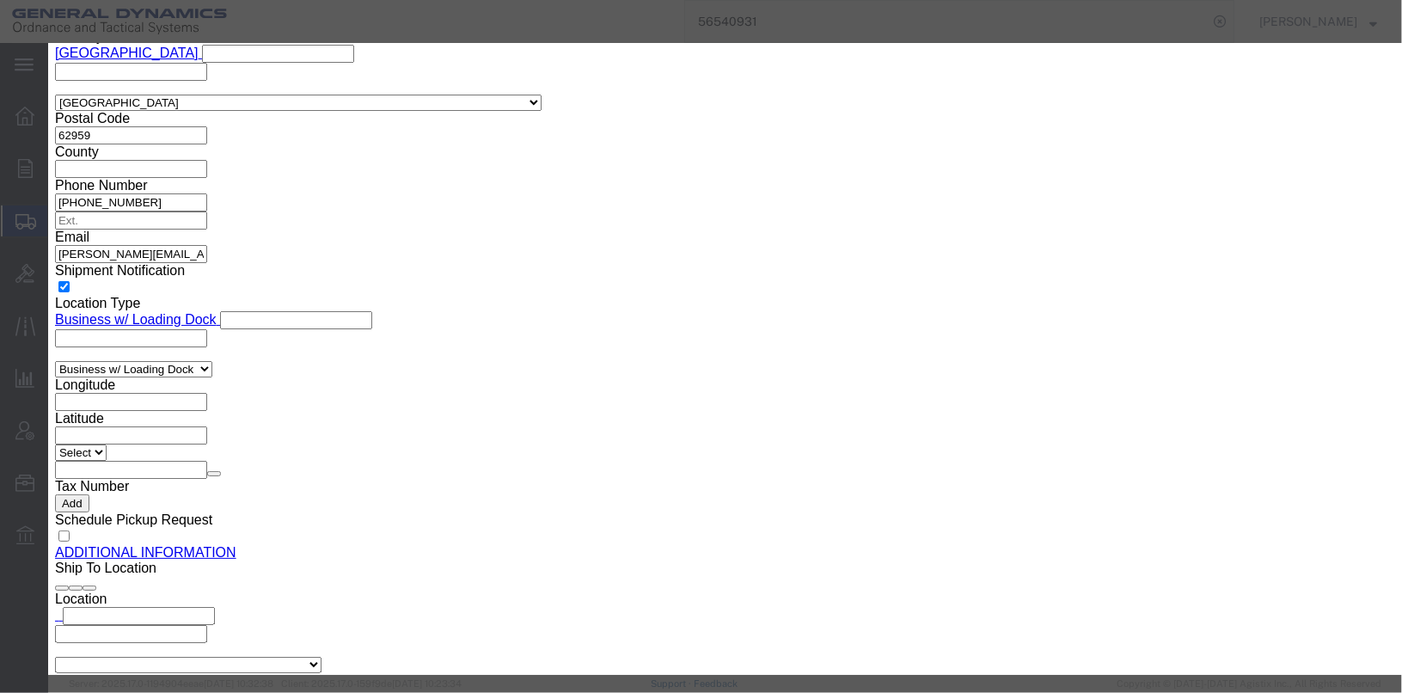
type input "7"
click textarea "ASSEMBLY B-BAG TIE STRAPS AND CLOSURE DISC, NON SEWN"
type textarea "ASSEMBLY B-BAG TIE STRAPS AND CLOSURE DISC, NON SEWN GDL23E002-001 5 PCS AND GD…"
click input "text"
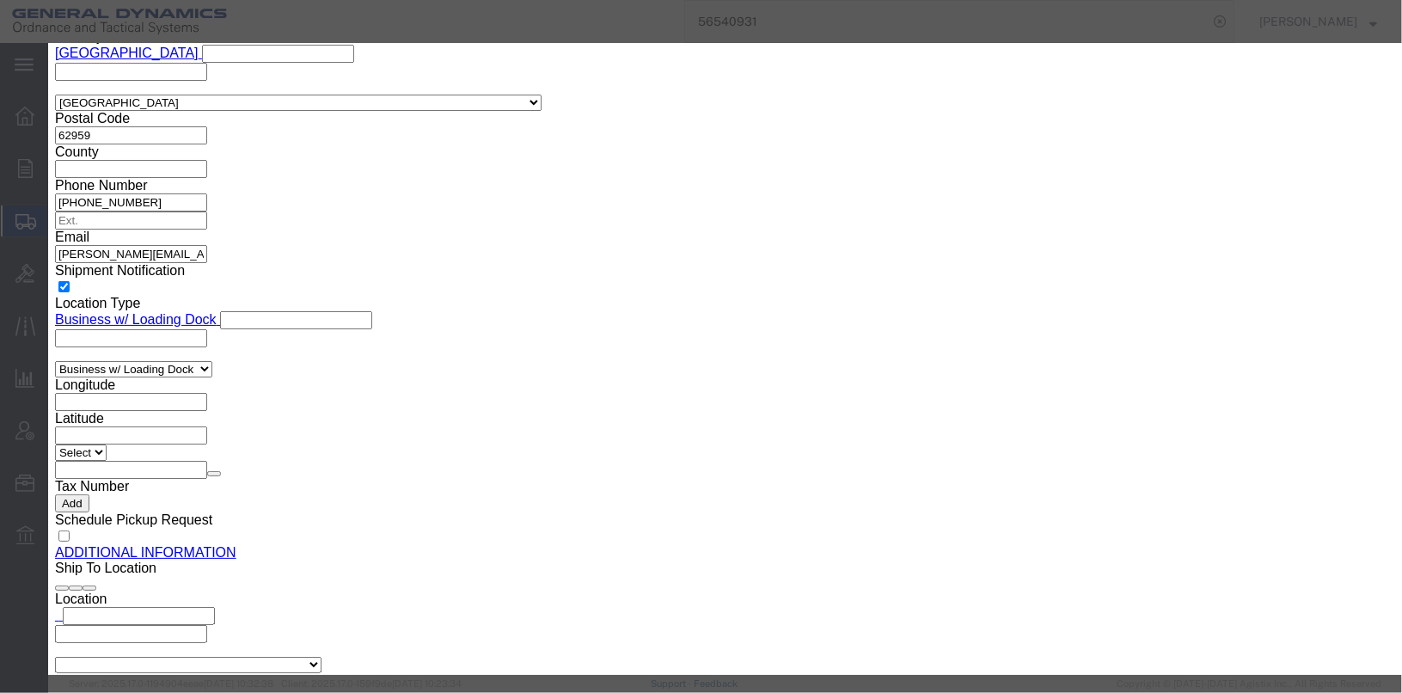
type input "13088226"
click button "Save & Close"
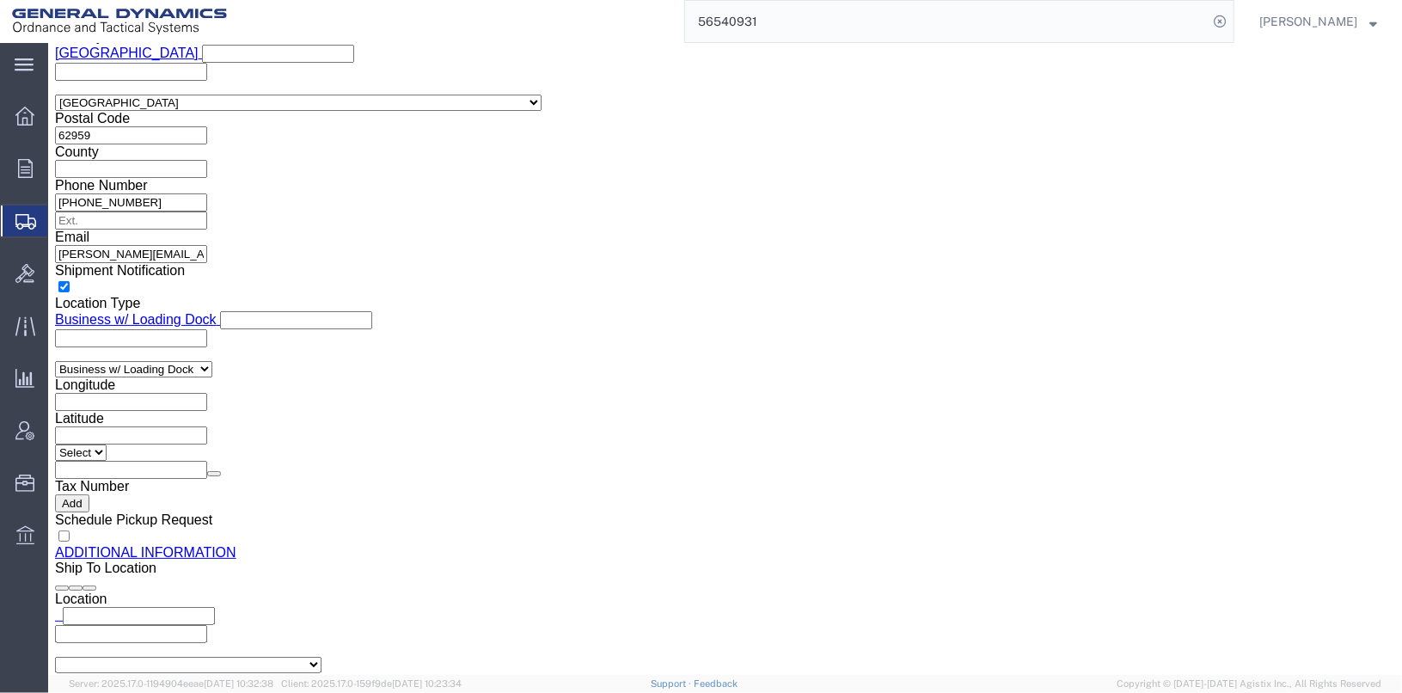
scroll to position [1672, 0]
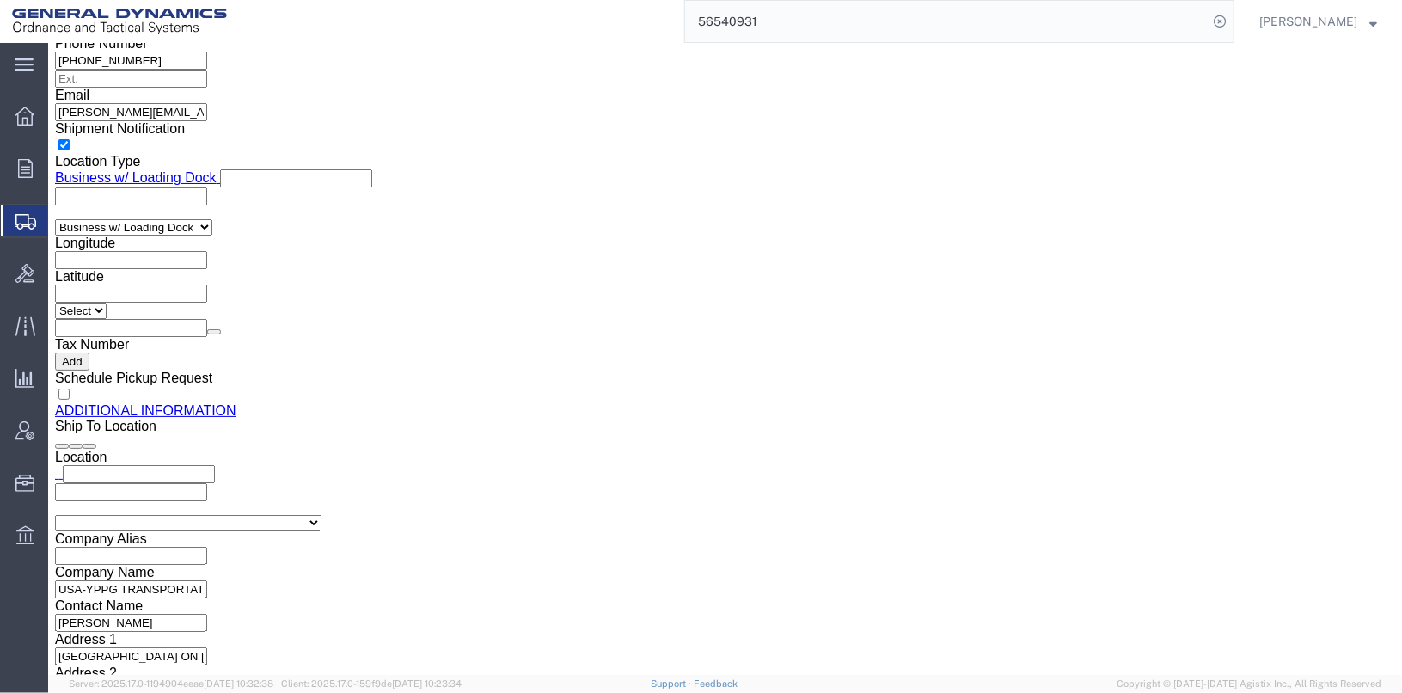
click link "Add Content"
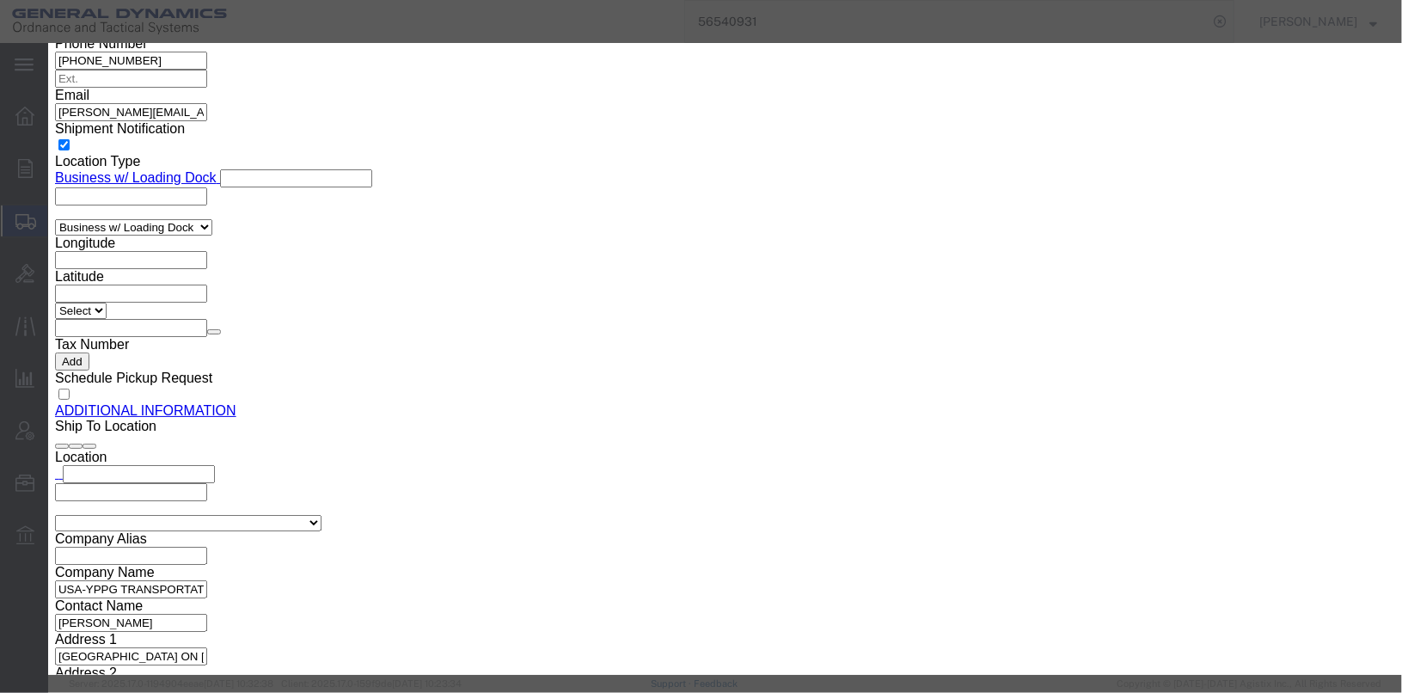
click input "text"
drag, startPoint x: 554, startPoint y: 132, endPoint x: 395, endPoint y: 129, distance: 159.0
click input "TUBE ASSEMBLY B-BAG BODY"
type input "TUBE ASSEMBLY B-BAG BODY"
click textarea
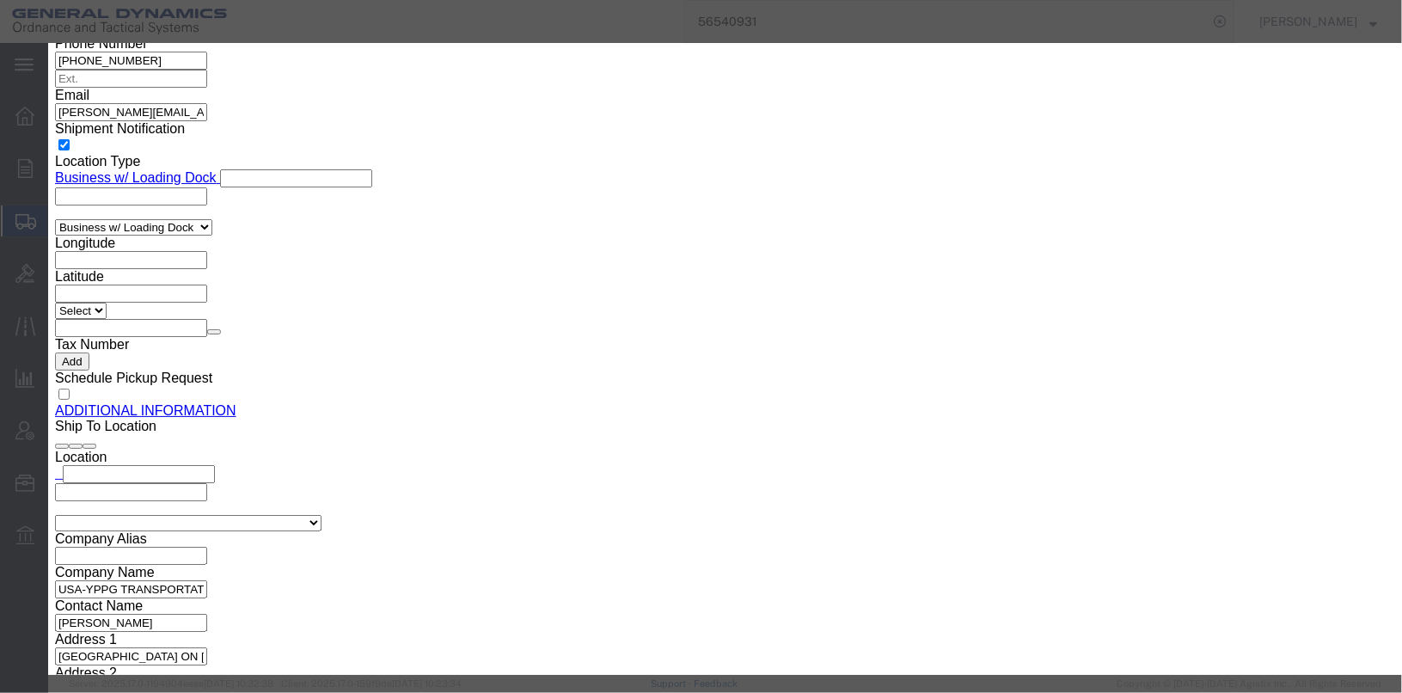
paste textarea "TUBE ASSEMBLY B-BAG BODY"
type textarea "TUBE ASSEMBLY B-BAG BODY"
click input "0"
type input "104"
click input "text"
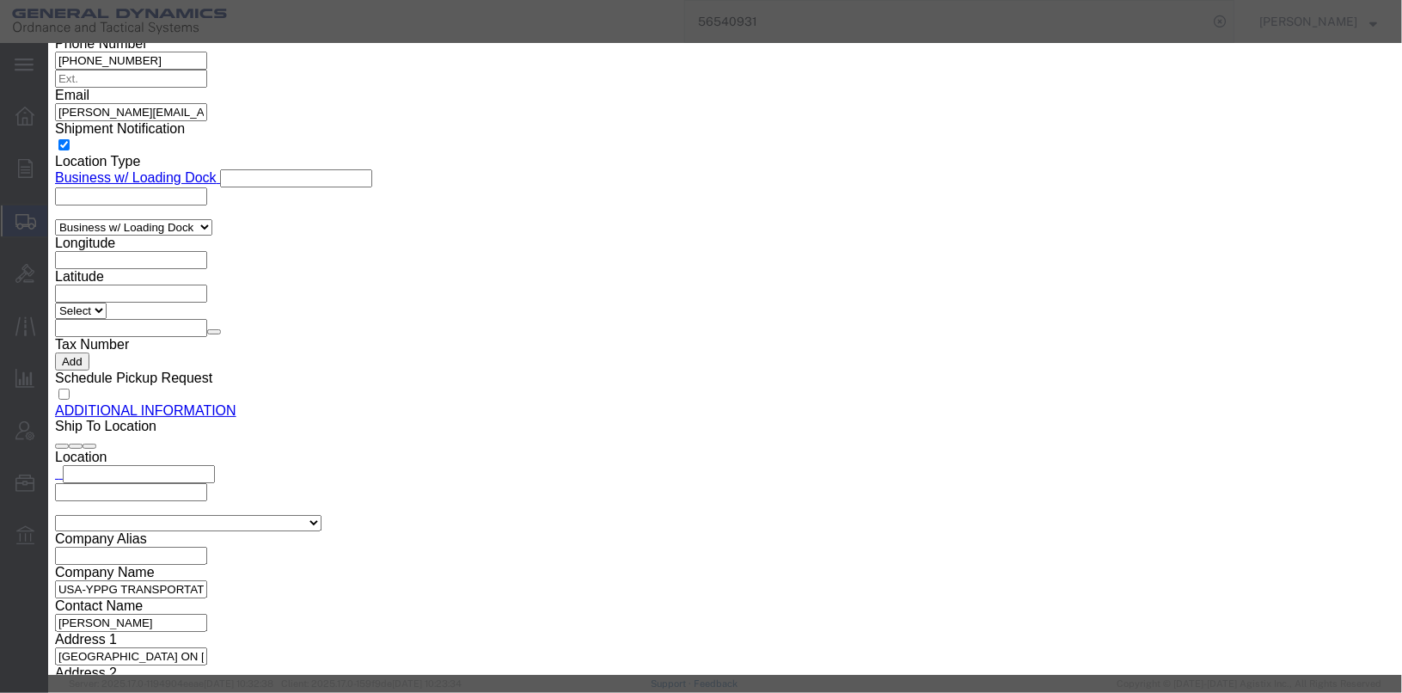
type input "100"
click textarea "TUBE ASSEMBLY B-BAG BODY"
type textarea "TUBE ASSEMBLY B-BAG BODY GDL22C001-003 4 PCS, GDL22C001-002 4 PCS AND GDL22B001…"
click input "text"
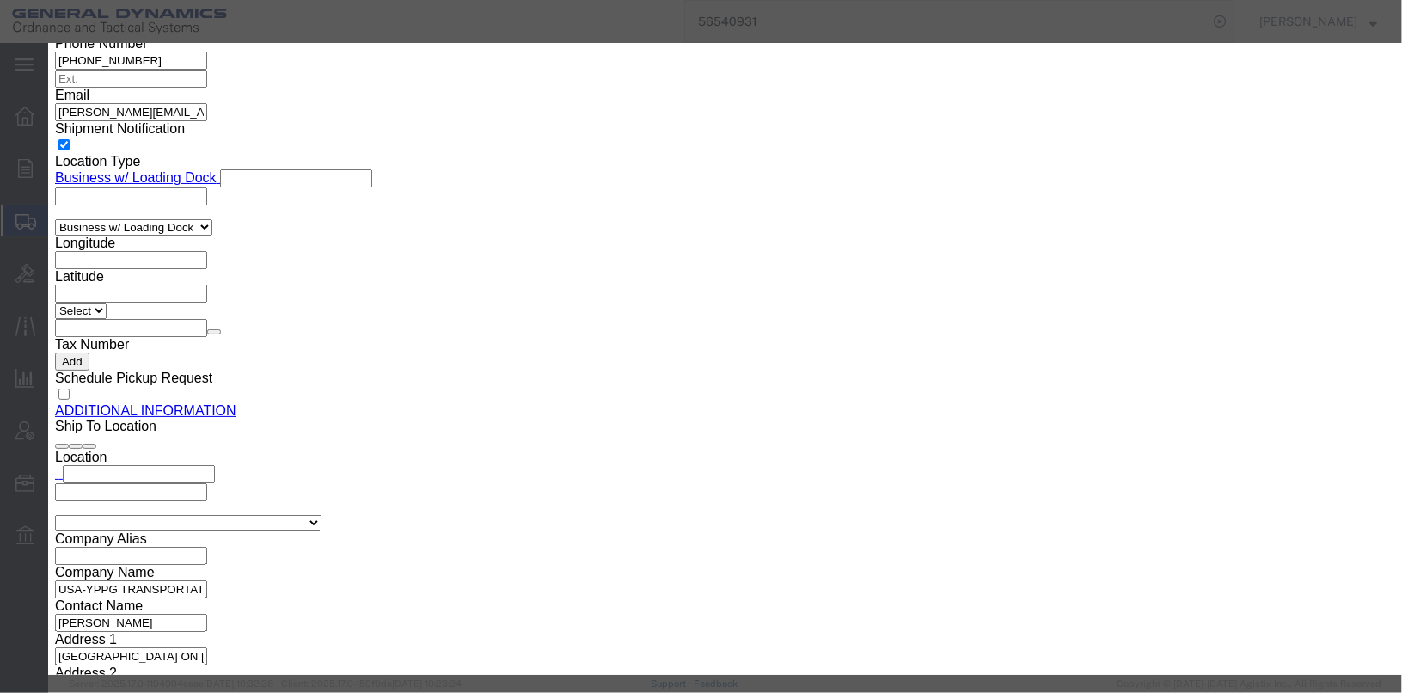
type input "13084911"
click button "Save & Close"
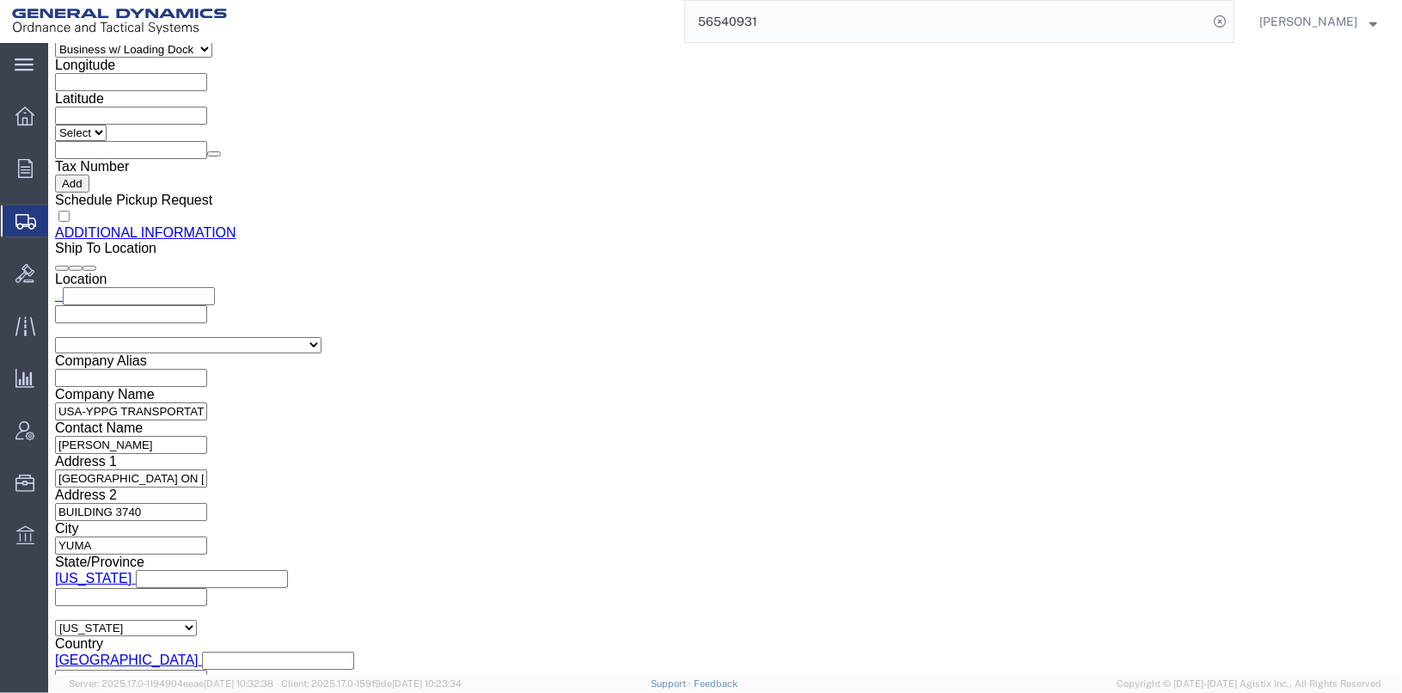
scroll to position [1894, 0]
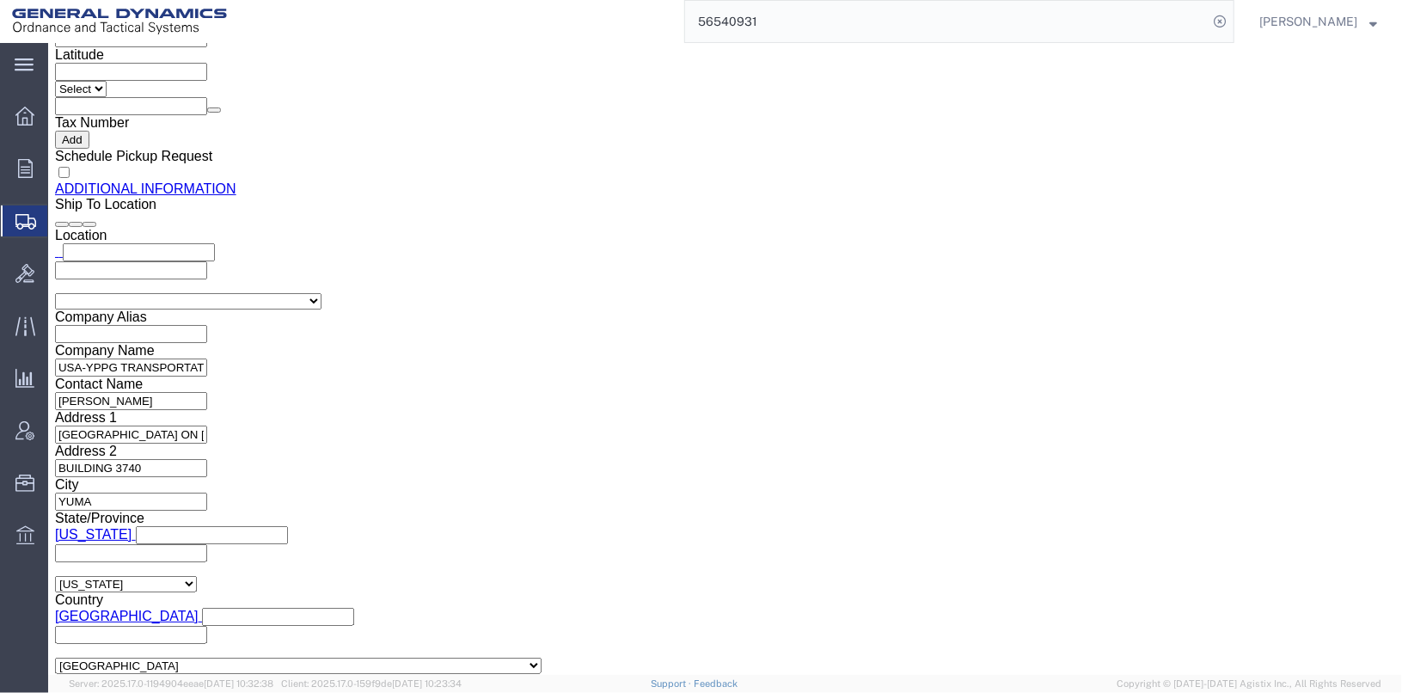
click button "Continue"
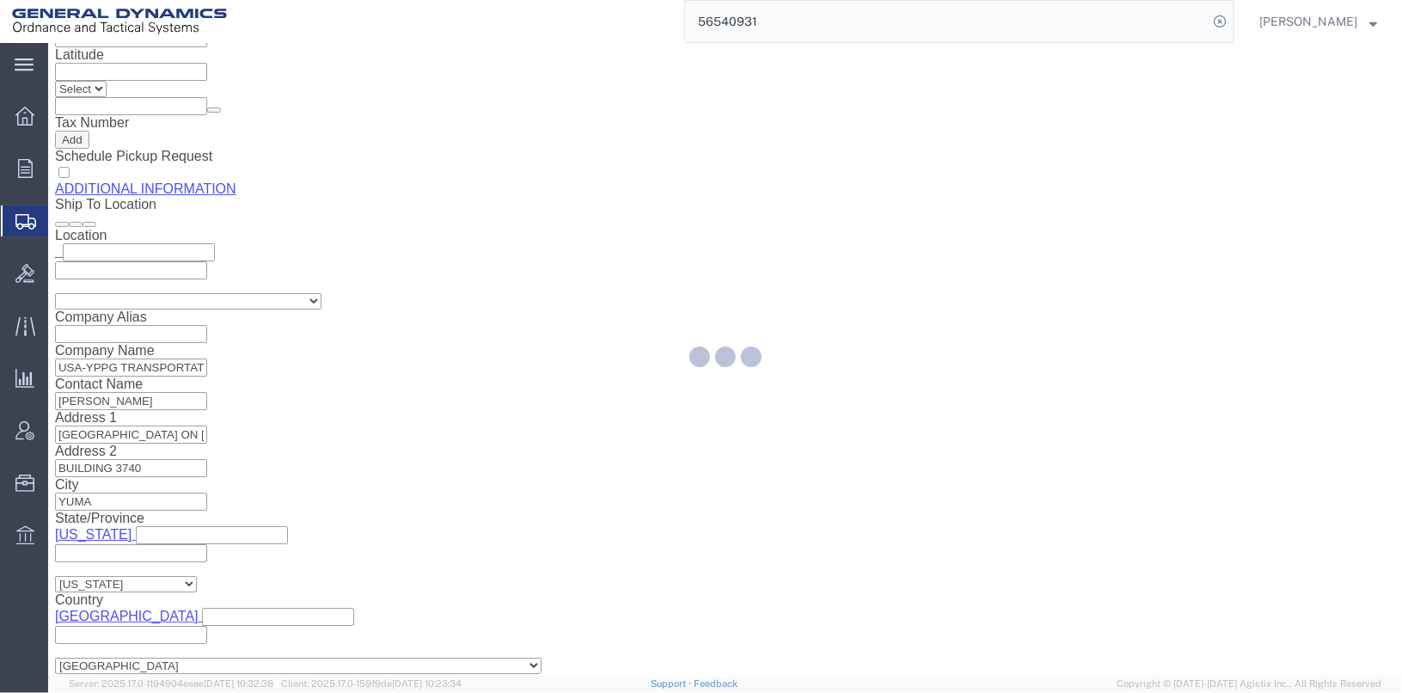
select select
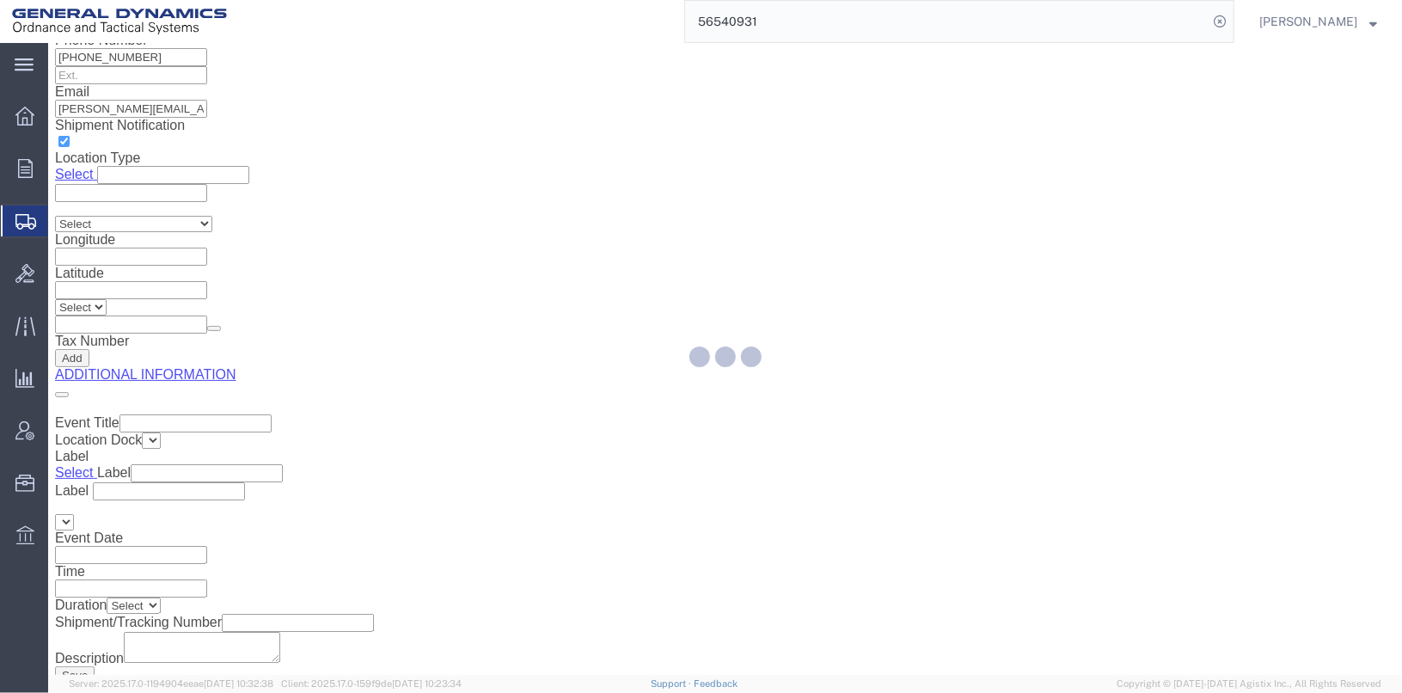
scroll to position [82, 0]
select select "DEPARTMENT"
select select "1763975"
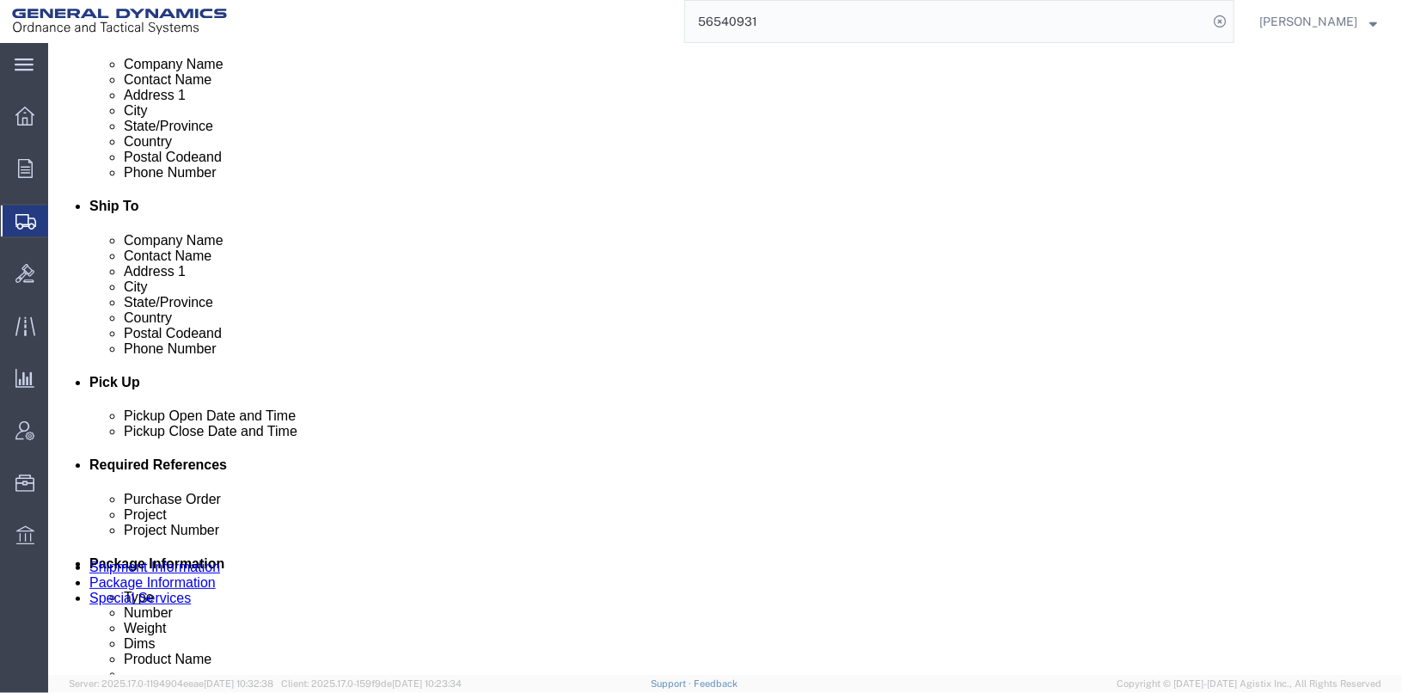
scroll to position [470, 0]
click button "Save"
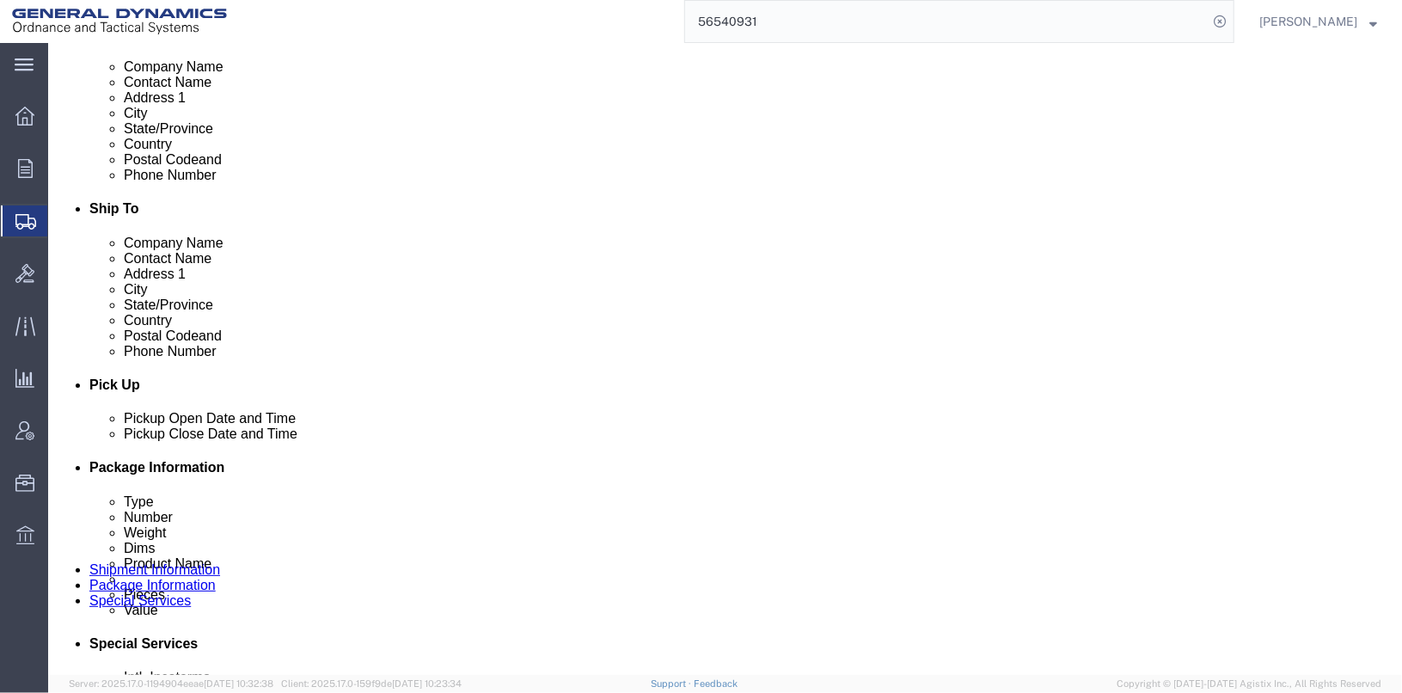
click button "Save"
click div
